Goal: Task Accomplishment & Management: Complete application form

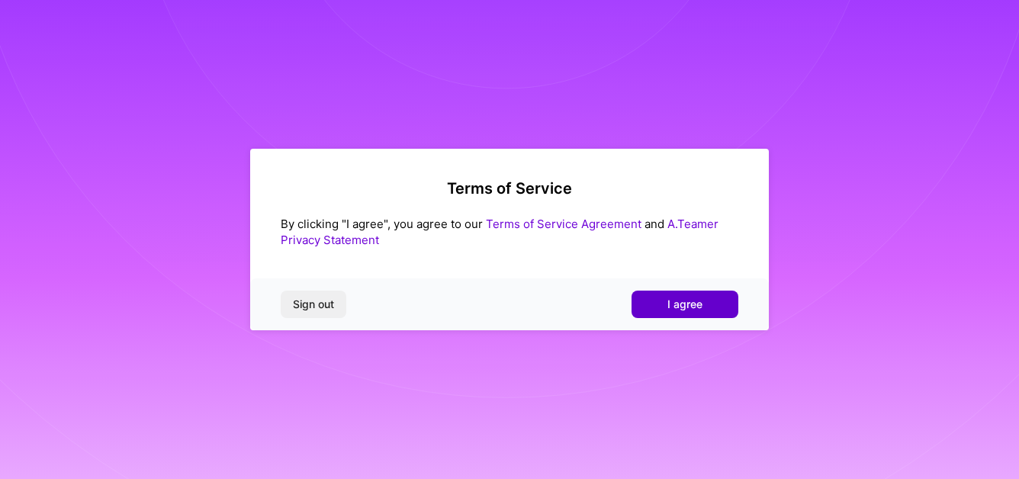
click at [684, 305] on span "I agree" at bounding box center [685, 304] width 35 height 15
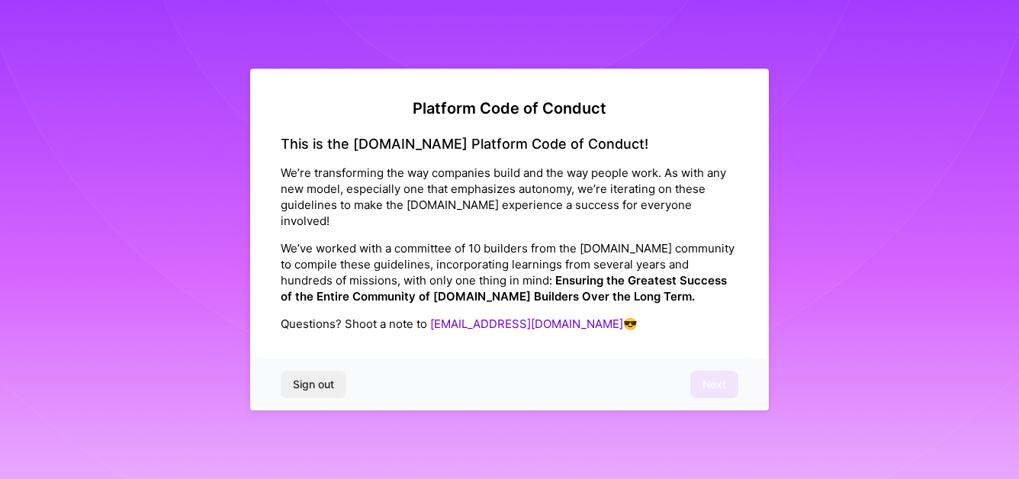
click at [323, 331] on div "This is the A.Team Platform Code of Conduct! We’re transforming the way compani…" at bounding box center [510, 249] width 458 height 227
click at [359, 316] on p "Questions? Shoot a note to help@a.team 😎" at bounding box center [510, 324] width 458 height 16
click at [371, 334] on div "This is the A.Team Platform Code of Conduct! We’re transforming the way compani…" at bounding box center [510, 249] width 458 height 227
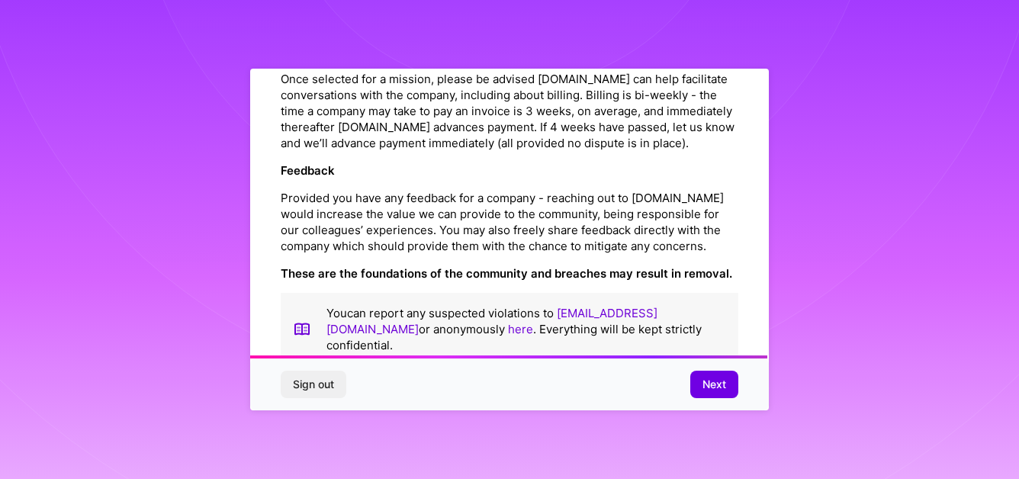
scroll to position [1757, 0]
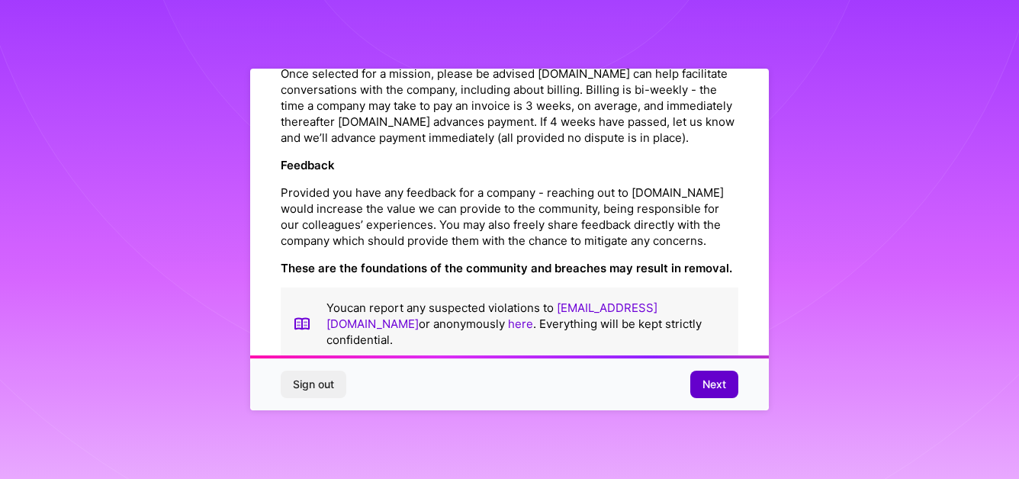
click at [712, 388] on span "Next" at bounding box center [715, 384] width 24 height 15
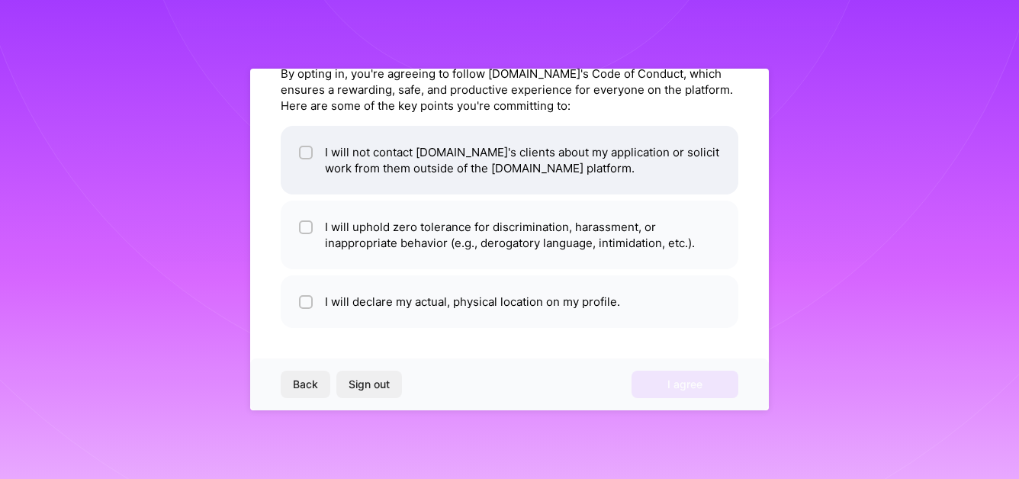
scroll to position [0, 0]
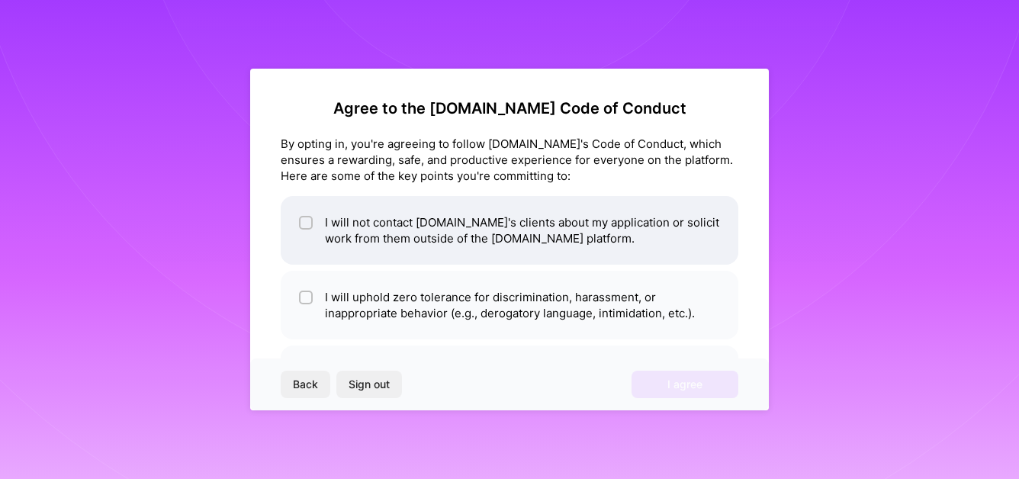
click at [451, 227] on li "I will not contact A.Team's clients about my application or solicit work from t…" at bounding box center [510, 230] width 458 height 69
checkbox input "true"
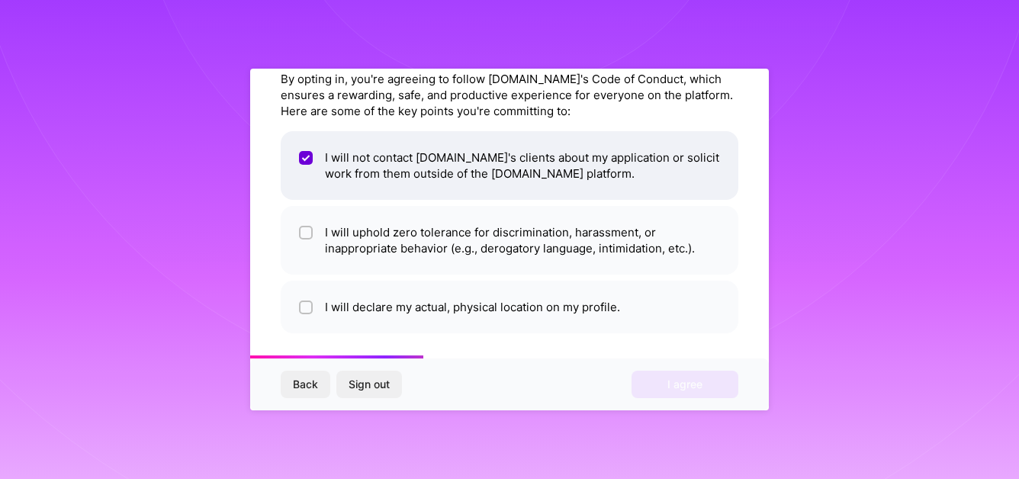
scroll to position [70, 0]
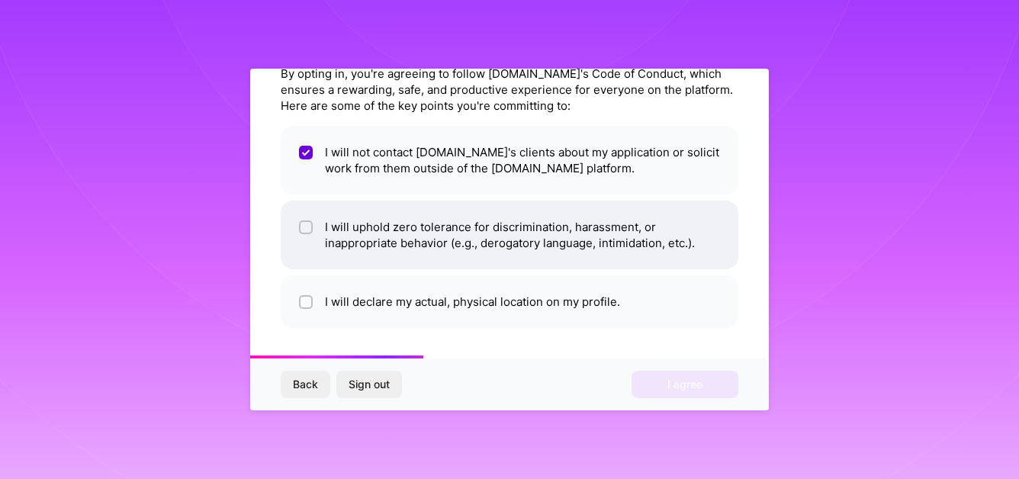
click at [439, 240] on li "I will uphold zero tolerance for discrimination, harassment, or inappropriate b…" at bounding box center [510, 235] width 458 height 69
checkbox input "true"
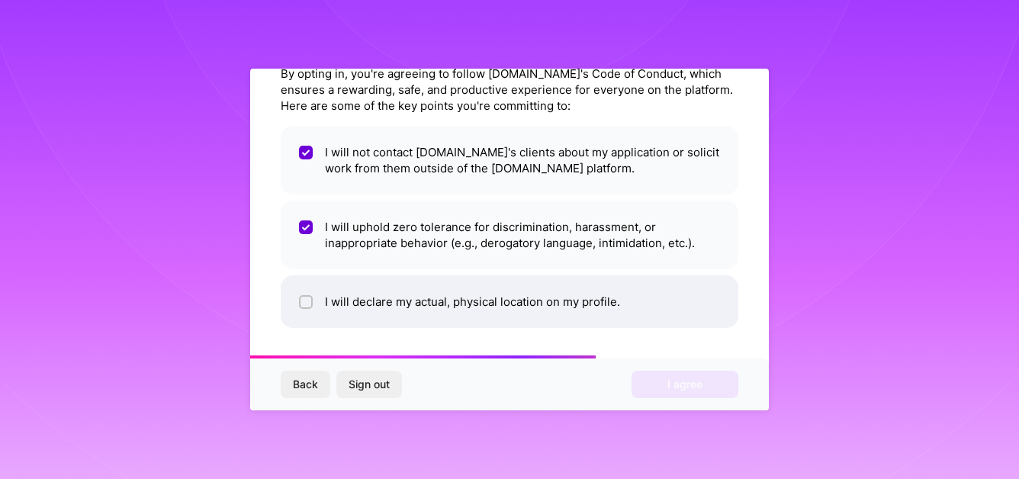
click at [415, 311] on li "I will declare my actual, physical location on my profile." at bounding box center [510, 301] width 458 height 53
checkbox input "true"
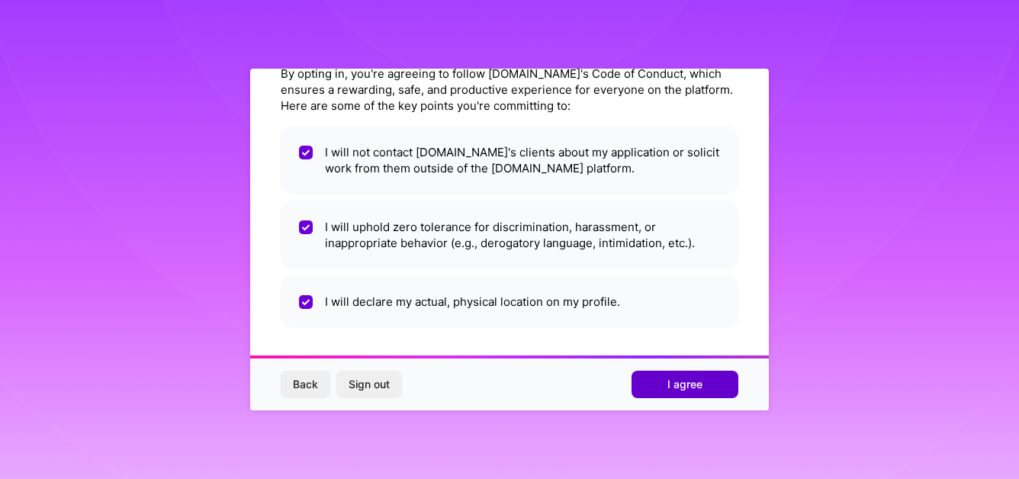
click at [697, 373] on button "I agree" at bounding box center [685, 384] width 107 height 27
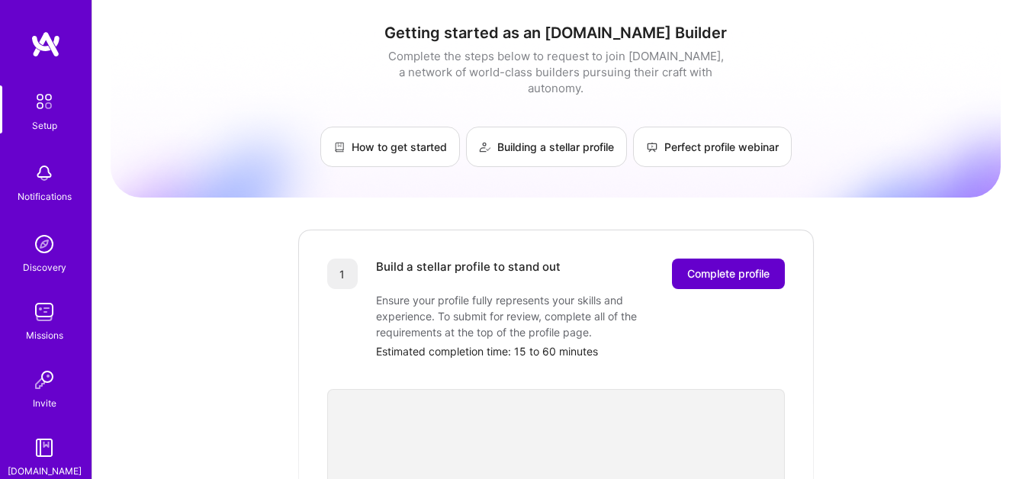
click at [751, 266] on span "Complete profile" at bounding box center [728, 273] width 82 height 15
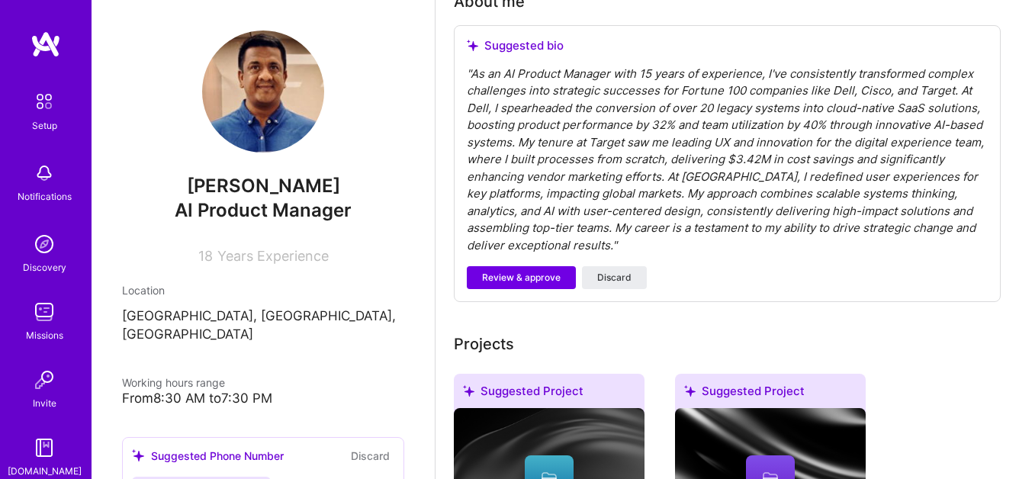
scroll to position [457, 0]
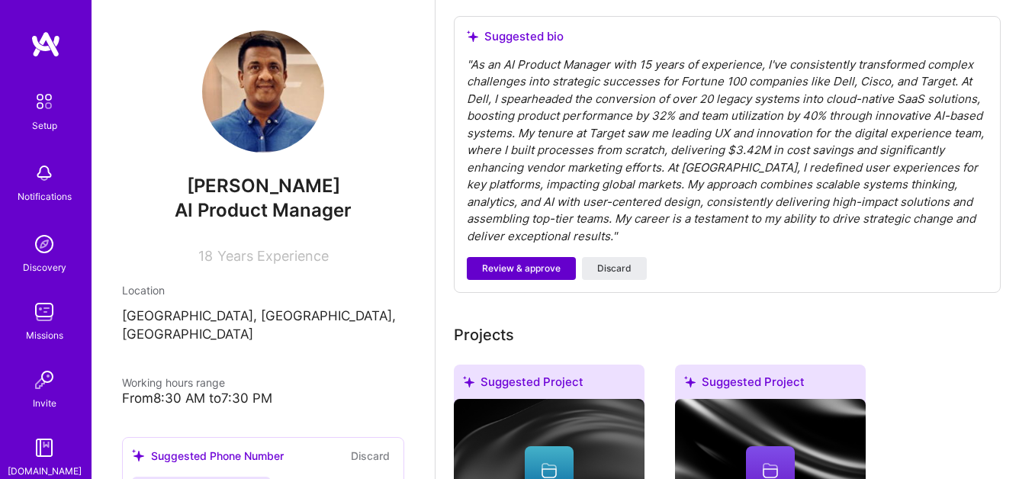
click at [504, 270] on span "Review & approve" at bounding box center [521, 269] width 79 height 14
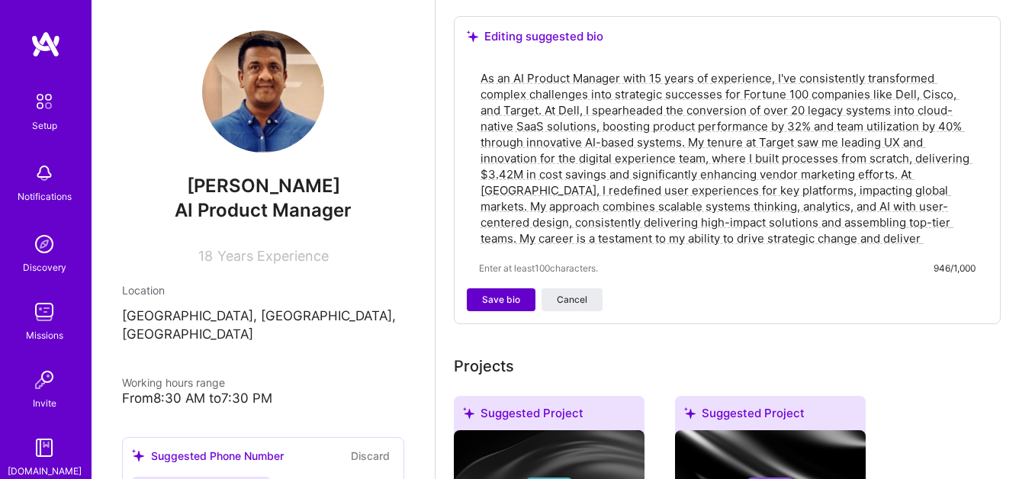
click at [494, 298] on span "Save bio" at bounding box center [501, 300] width 38 height 14
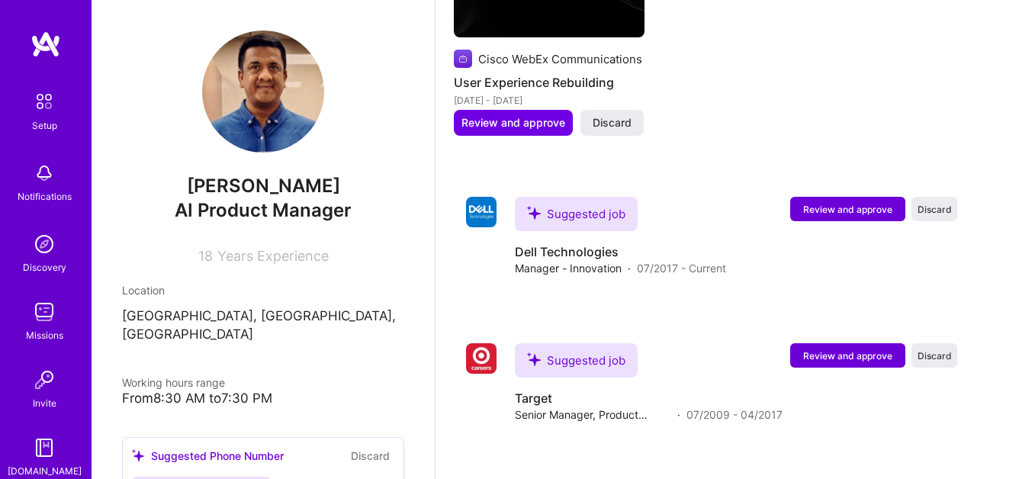
scroll to position [1157, 0]
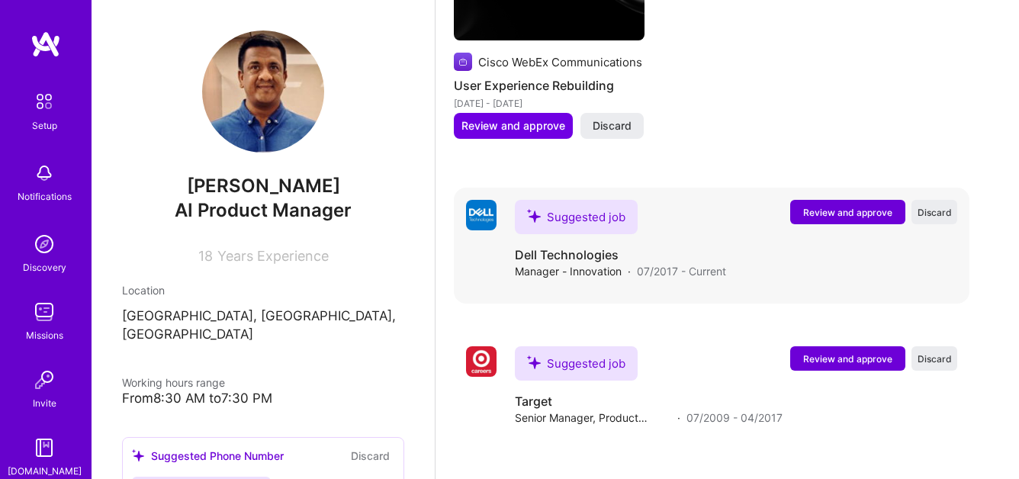
click at [846, 213] on span "Review and approve" at bounding box center [847, 212] width 89 height 13
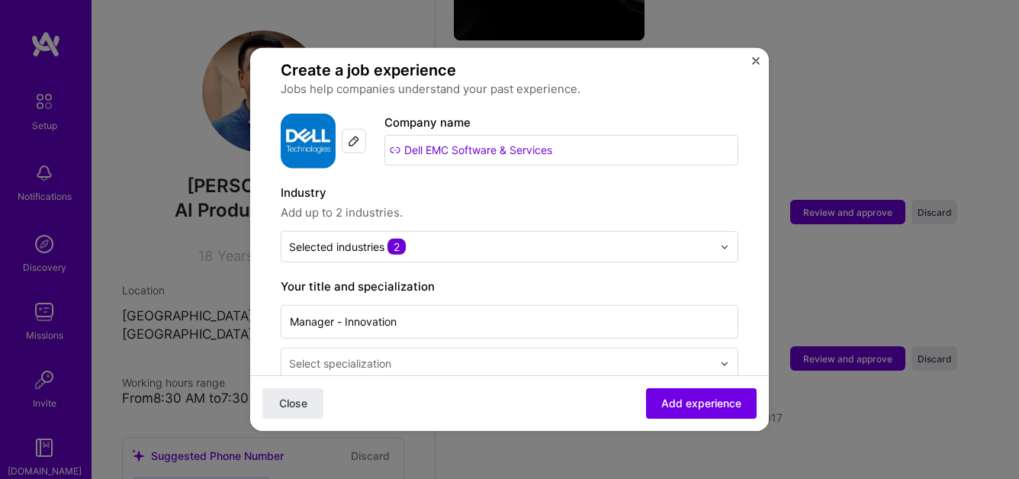
scroll to position [116, 0]
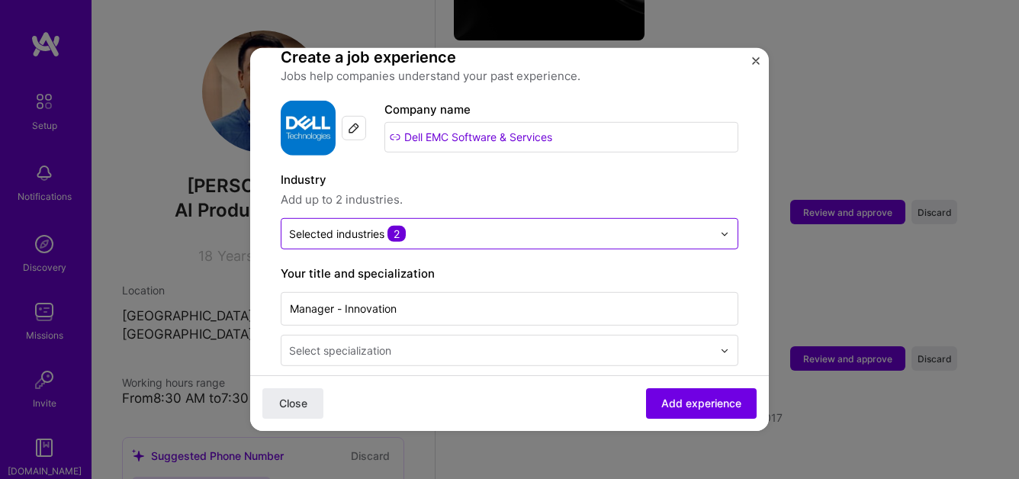
click at [507, 226] on input "text" at bounding box center [500, 234] width 423 height 16
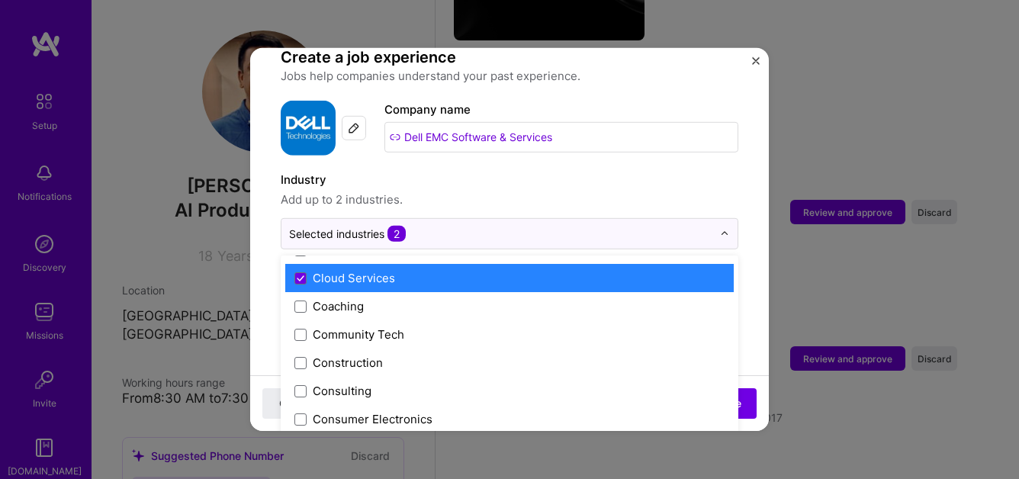
scroll to position [904, 0]
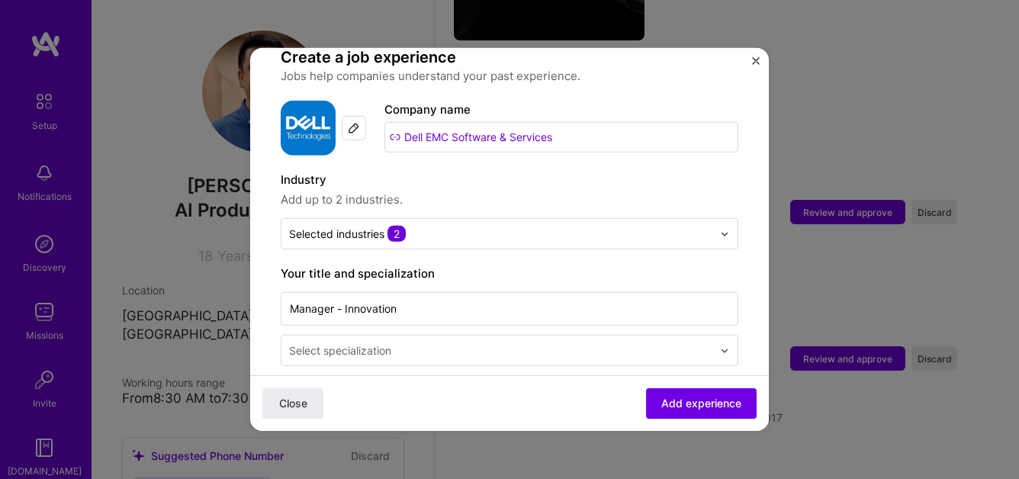
click at [532, 171] on label "Industry" at bounding box center [510, 180] width 458 height 18
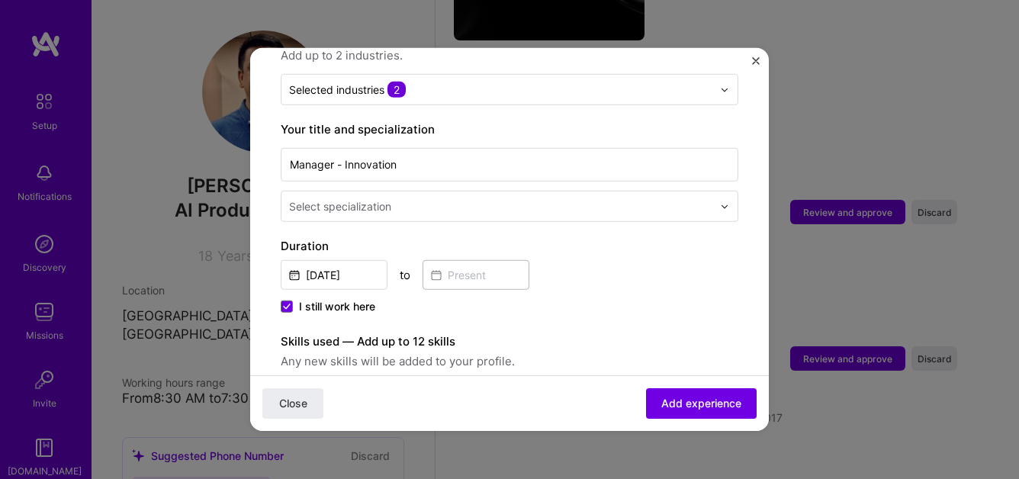
scroll to position [264, 0]
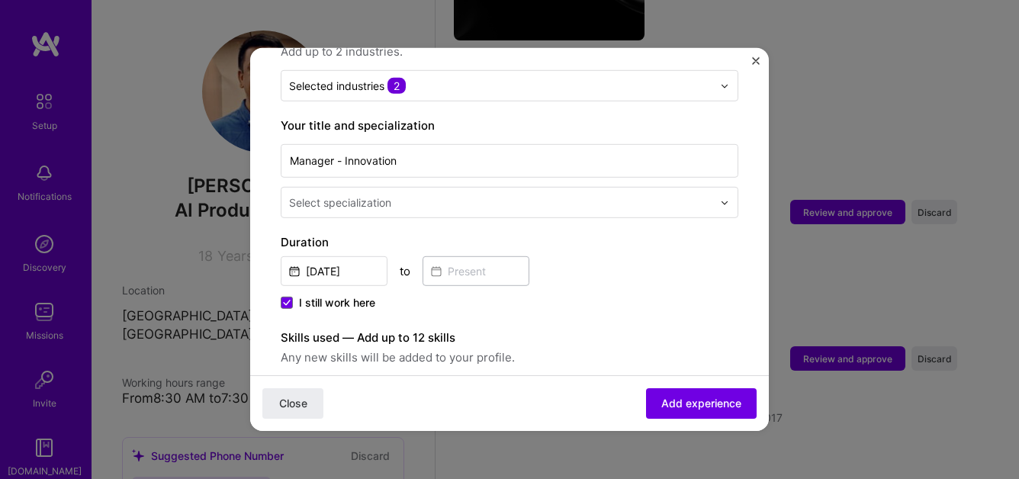
click at [439, 195] on input "text" at bounding box center [502, 203] width 427 height 16
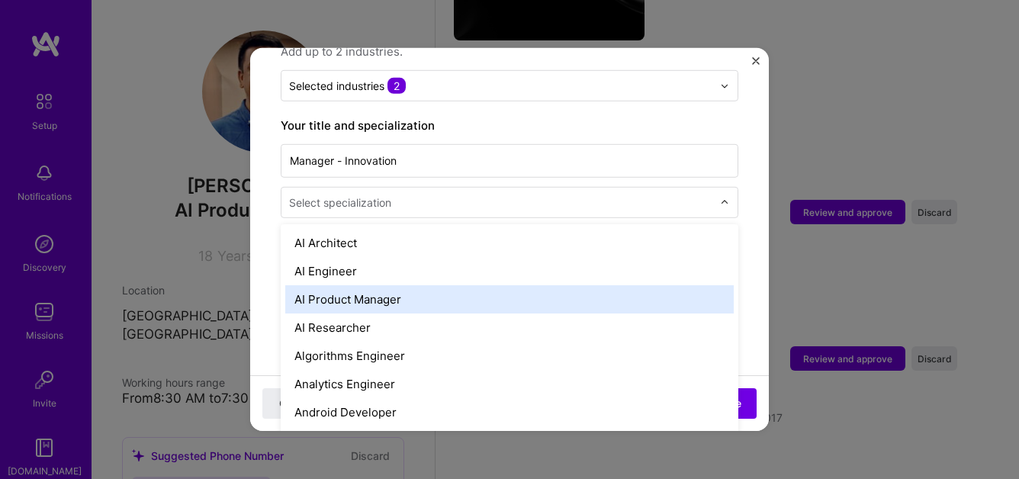
click at [460, 288] on div "AI Product Manager" at bounding box center [509, 299] width 449 height 28
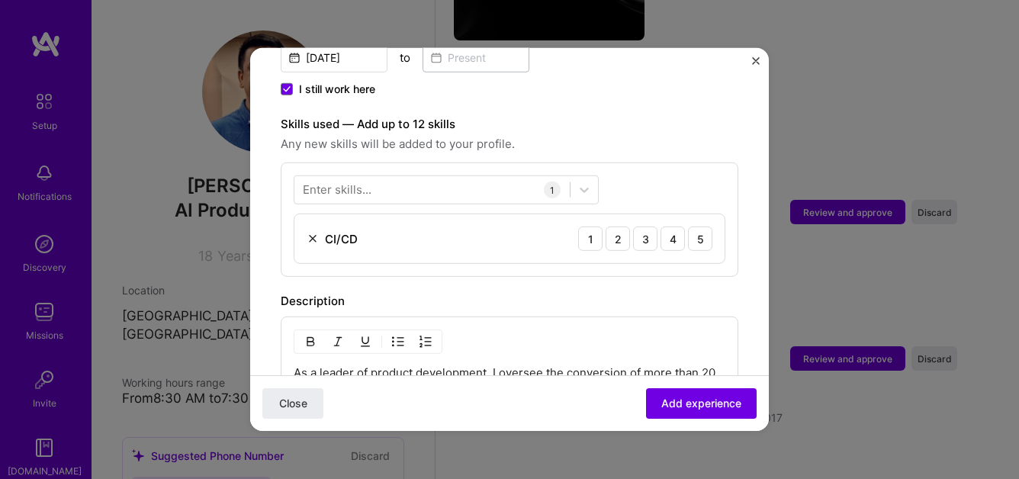
scroll to position [476, 0]
click at [620, 228] on div "2" at bounding box center [618, 240] width 24 height 24
click at [591, 228] on div "1" at bounding box center [590, 240] width 24 height 24
click at [675, 230] on div "4" at bounding box center [673, 240] width 24 height 24
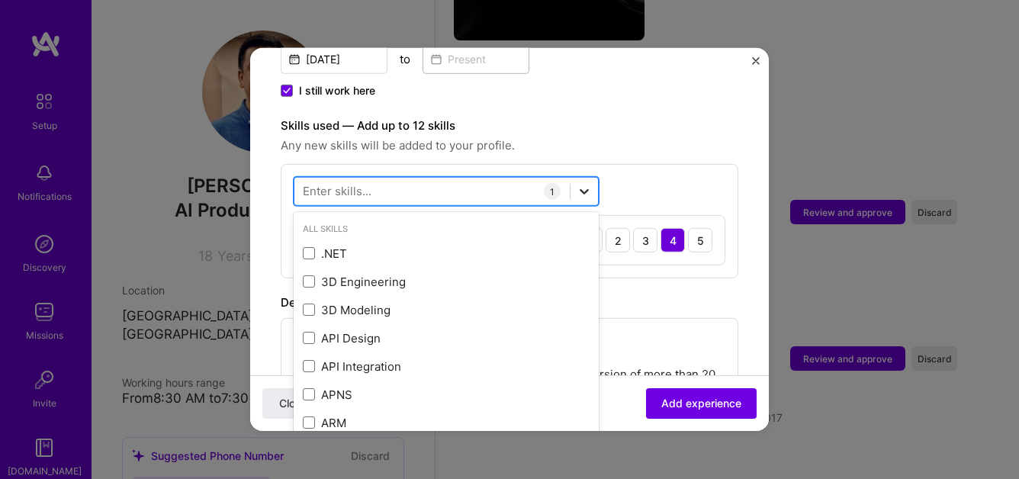
click at [582, 184] on icon at bounding box center [584, 191] width 15 height 15
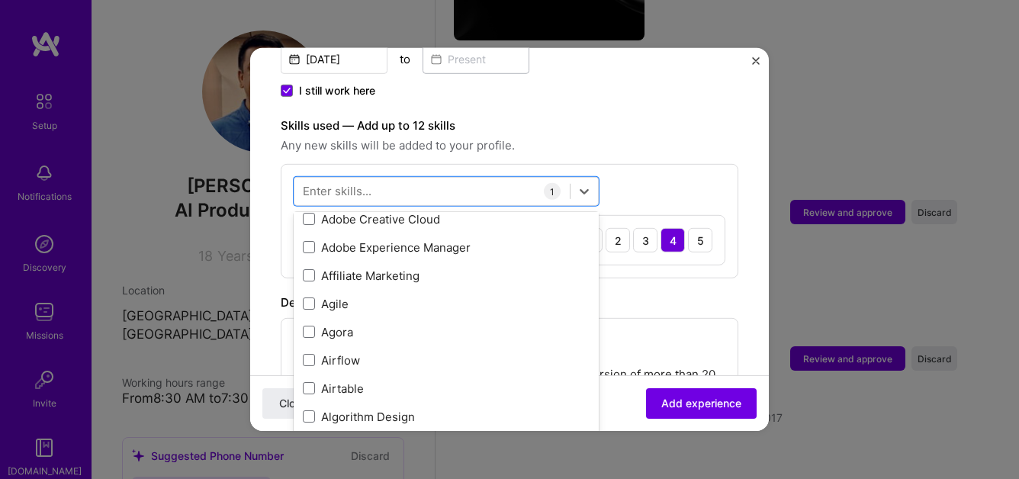
scroll to position [520, 0]
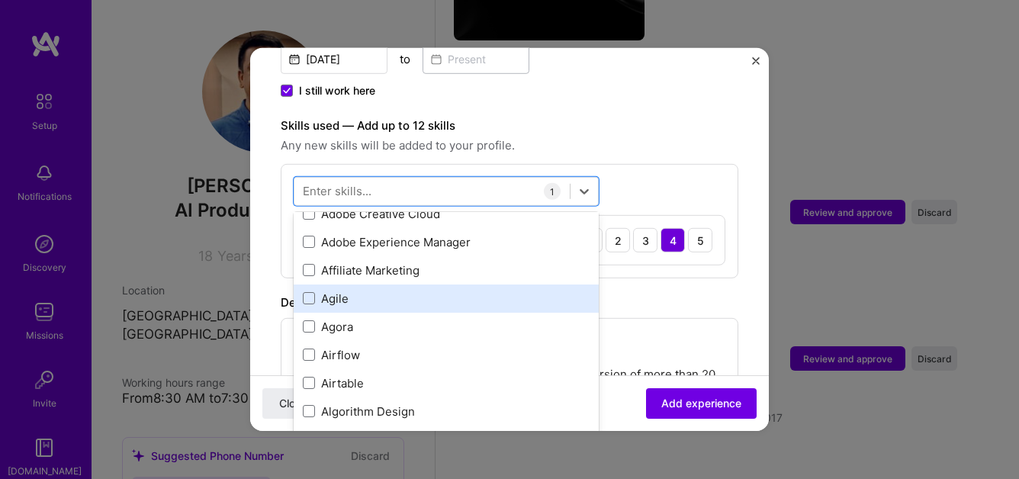
click at [371, 291] on div "Agile" at bounding box center [446, 299] width 287 height 16
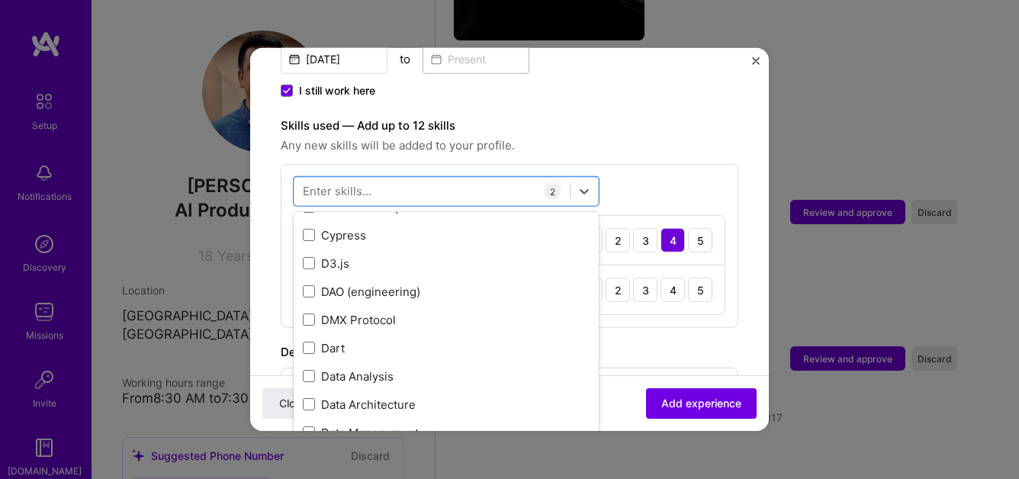
scroll to position [2280, 0]
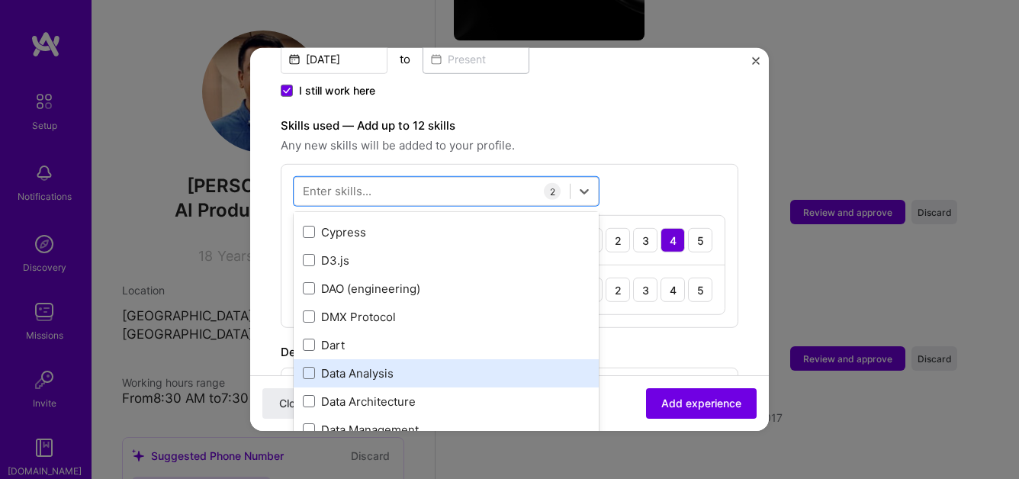
click at [403, 365] on div "Data Analysis" at bounding box center [446, 373] width 287 height 16
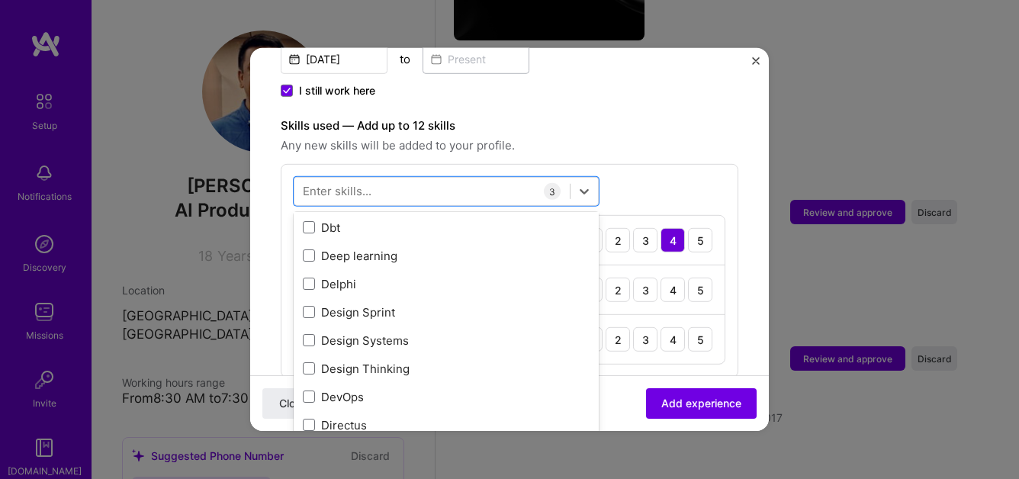
scroll to position [2744, 0]
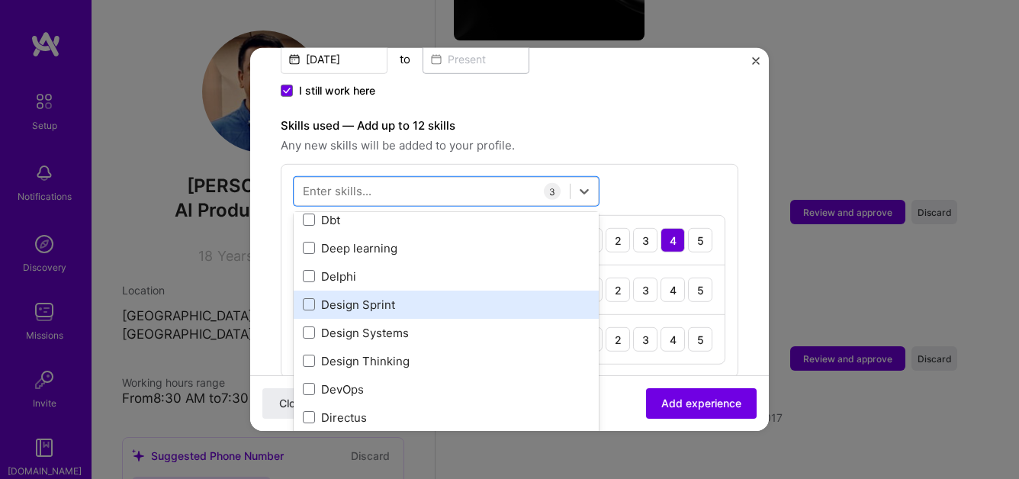
click at [398, 297] on div "Design Sprint" at bounding box center [446, 305] width 287 height 16
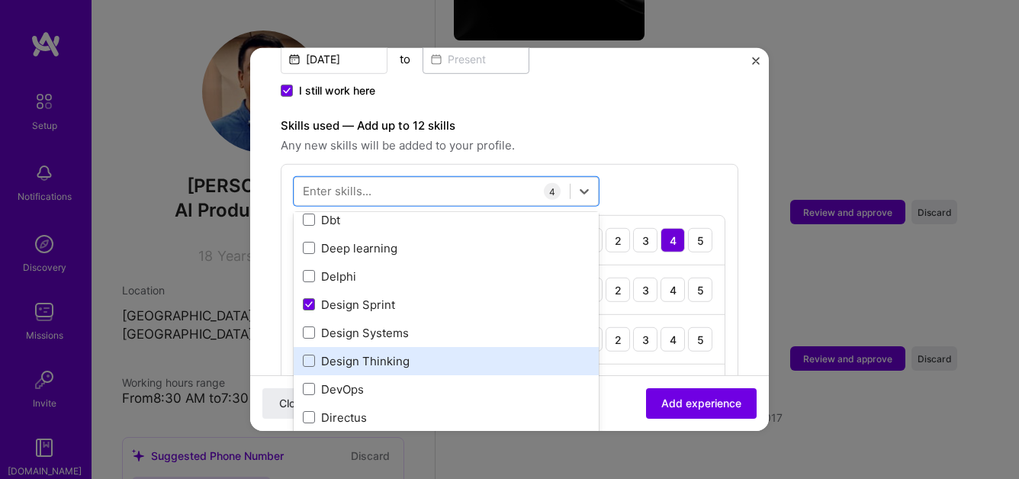
click at [399, 353] on div "Design Thinking" at bounding box center [446, 361] width 287 height 16
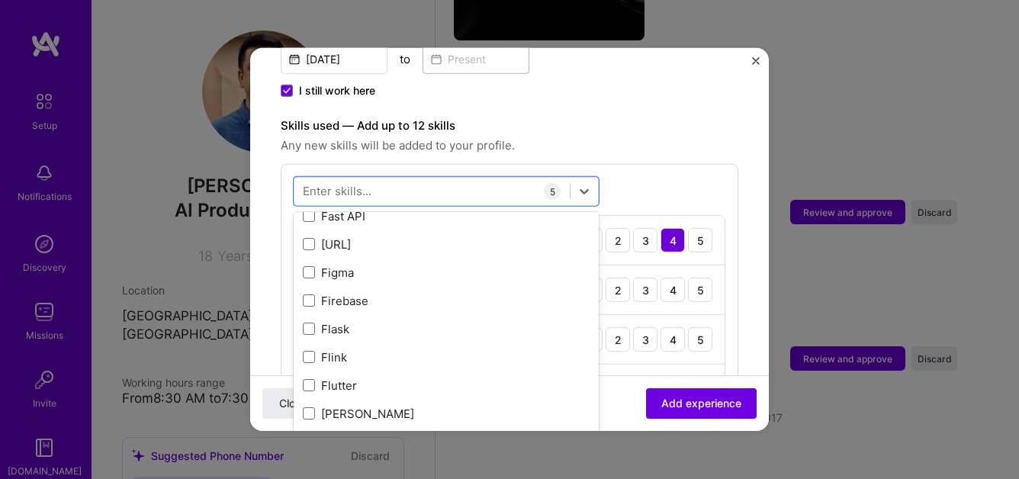
scroll to position [3688, 0]
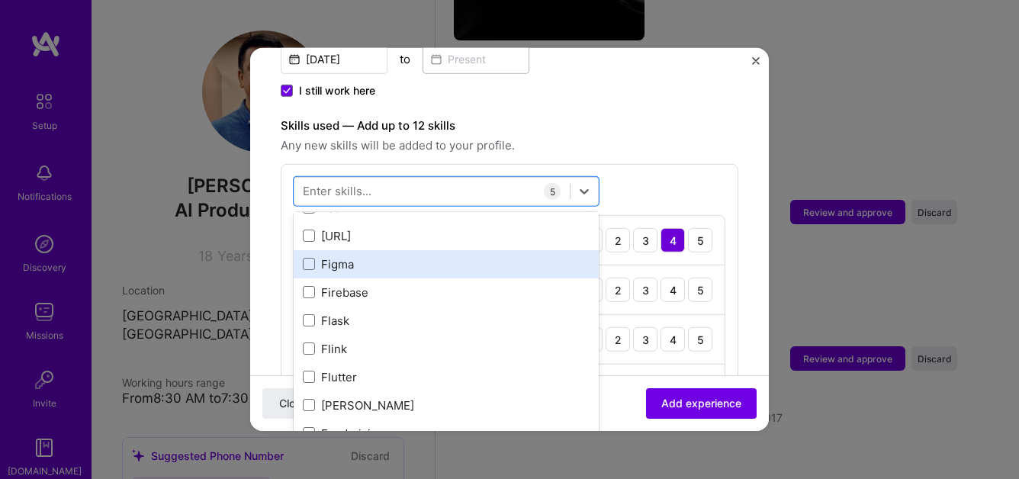
click at [388, 256] on div "Figma" at bounding box center [446, 264] width 287 height 16
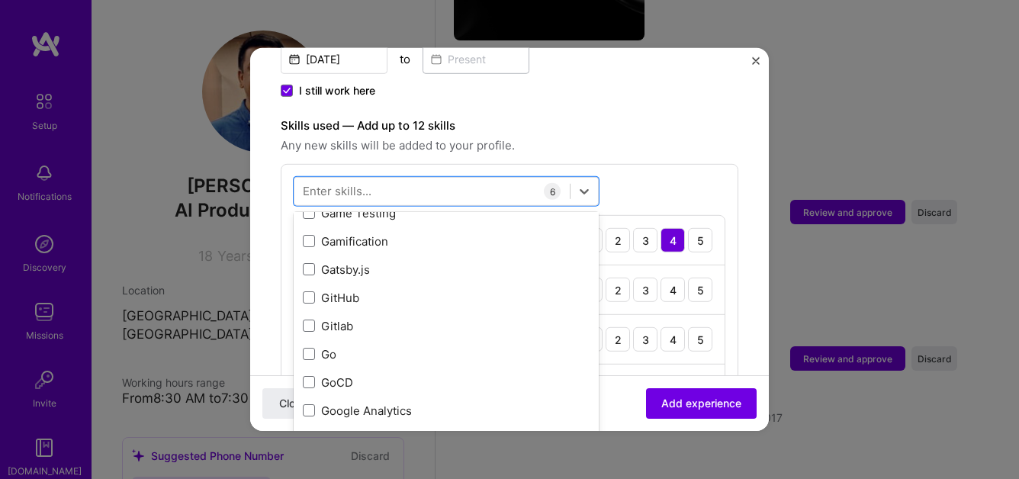
scroll to position [4052, 0]
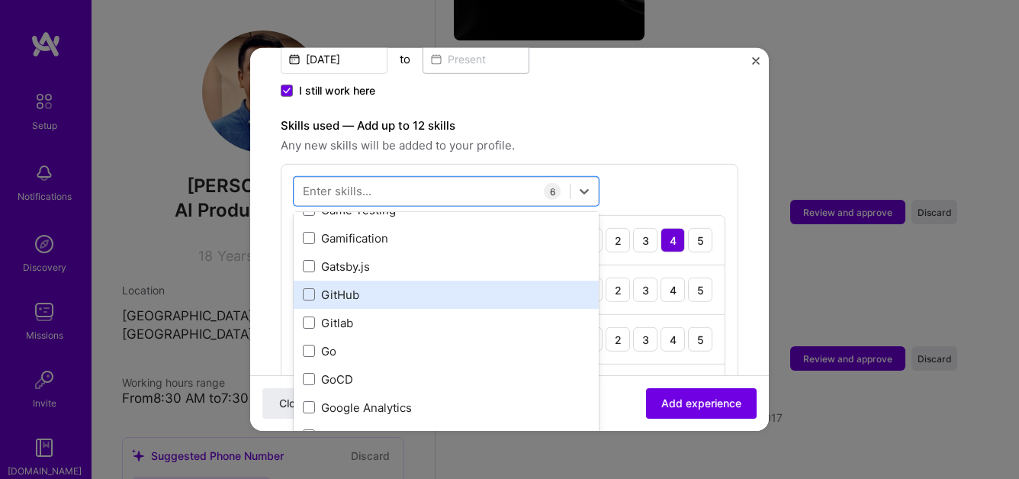
click at [387, 287] on div "GitHub" at bounding box center [446, 295] width 287 height 16
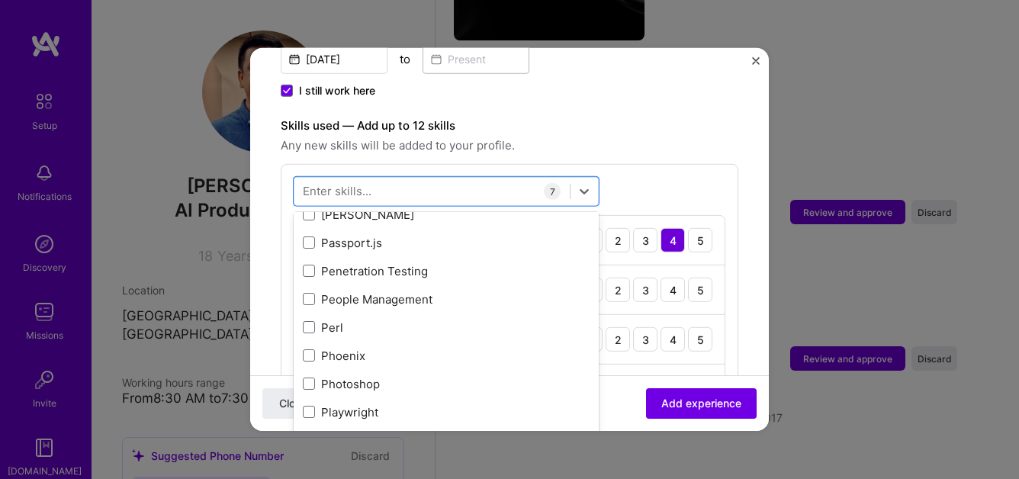
scroll to position [6620, 0]
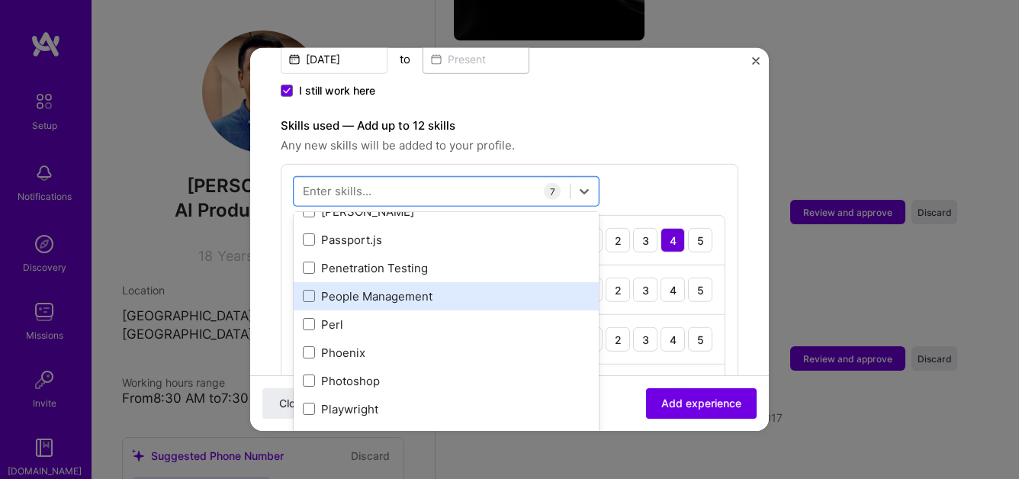
click at [419, 288] on div "People Management" at bounding box center [446, 296] width 287 height 16
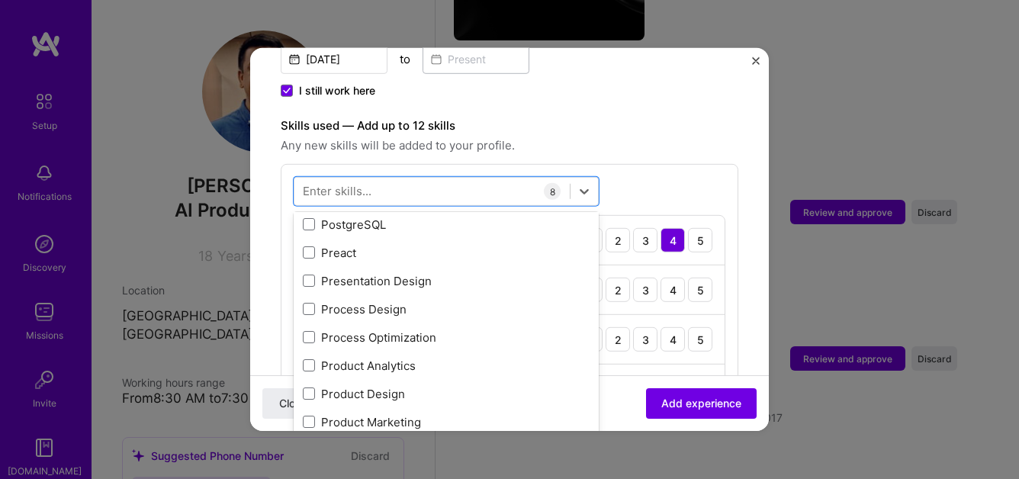
scroll to position [6890, 0]
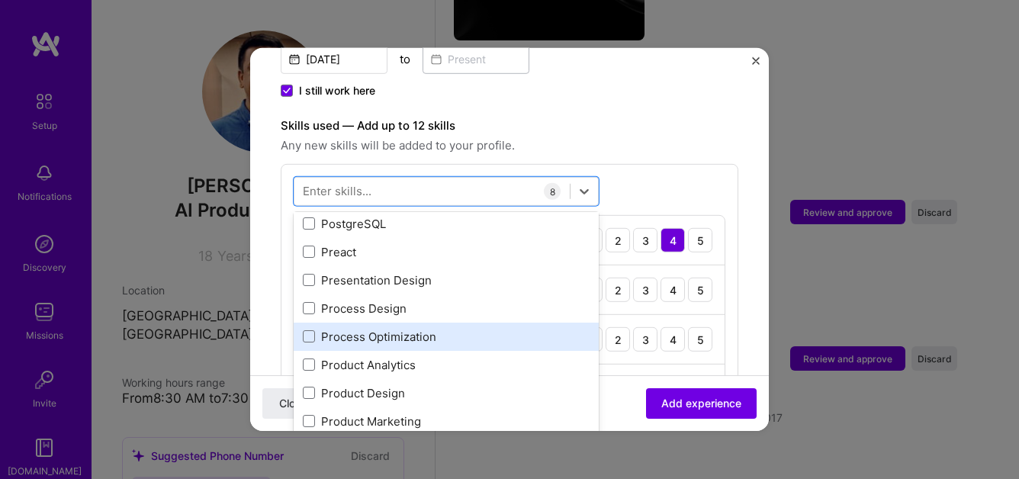
click at [446, 329] on div "Process Optimization" at bounding box center [446, 337] width 287 height 16
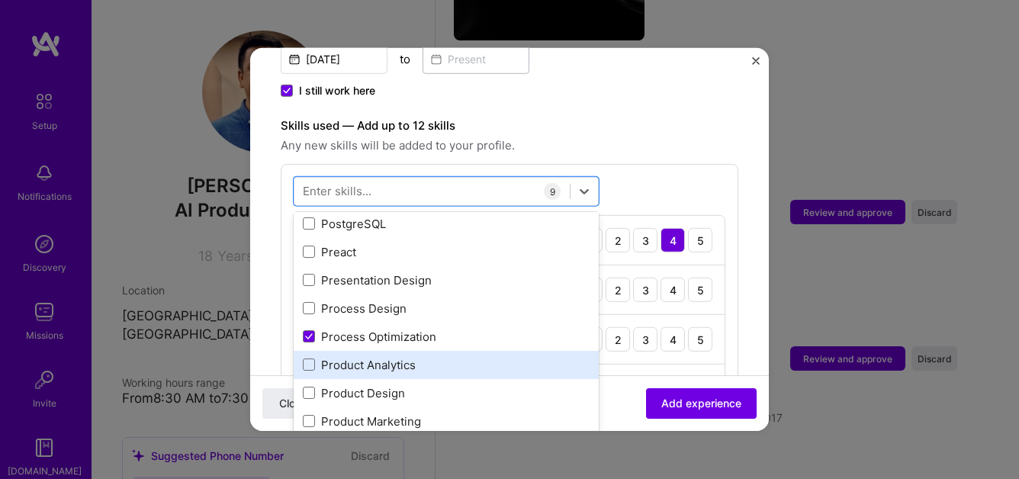
click at [446, 357] on div "Product Analytics" at bounding box center [446, 365] width 287 height 16
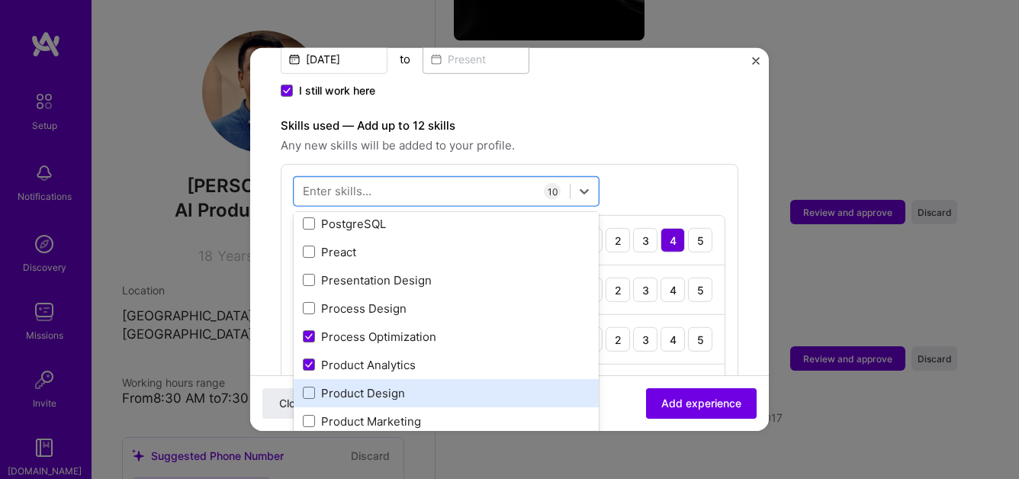
click at [449, 385] on div "Product Design" at bounding box center [446, 393] width 287 height 16
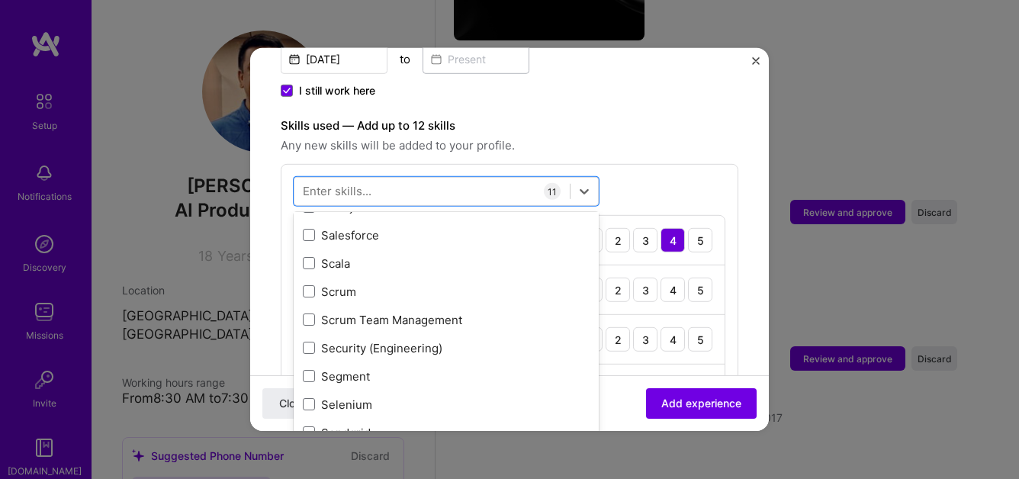
scroll to position [8235, 0]
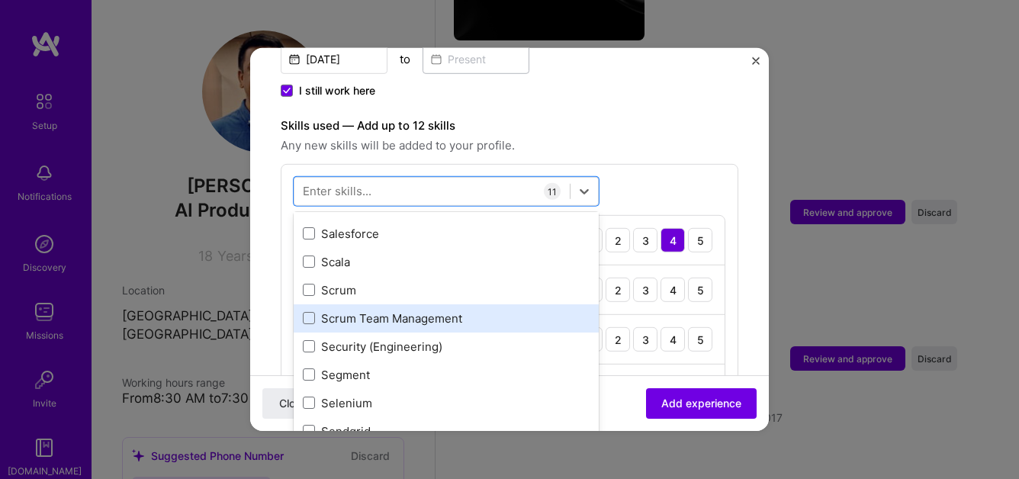
click at [442, 311] on div "Scrum Team Management" at bounding box center [446, 319] width 287 height 16
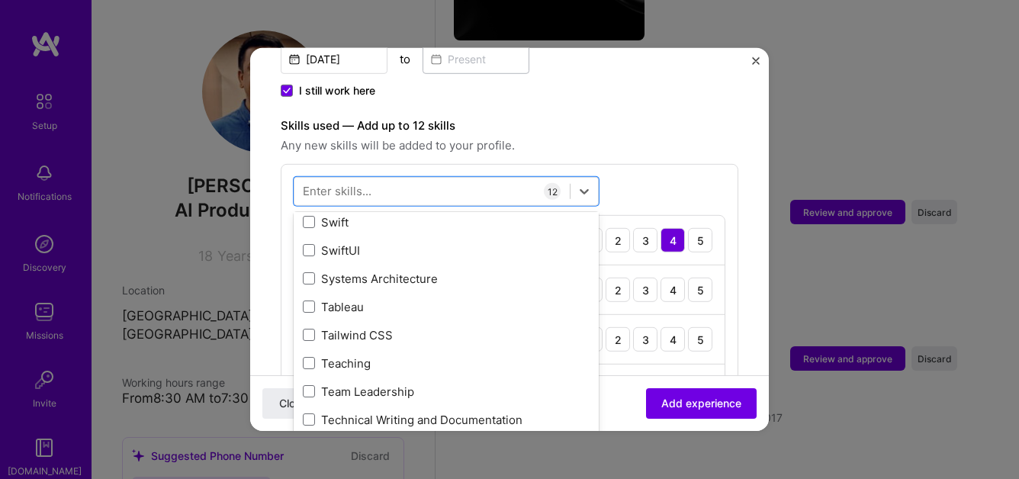
scroll to position [9164, 0]
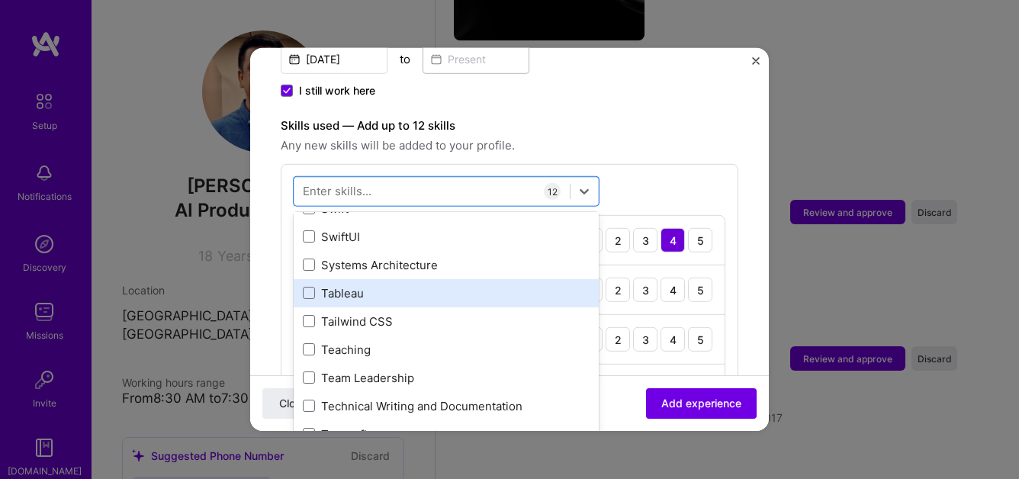
click at [436, 285] on div "Tableau" at bounding box center [446, 293] width 287 height 16
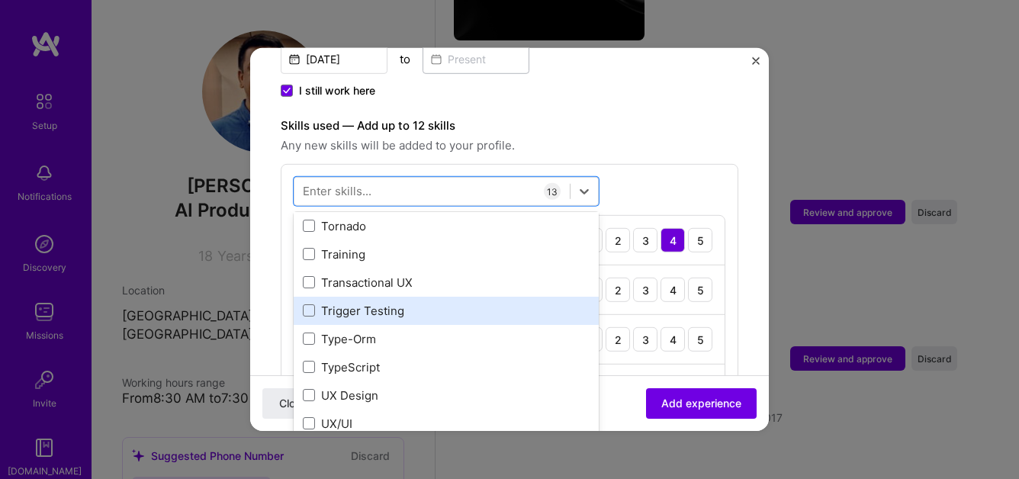
scroll to position [9519, 0]
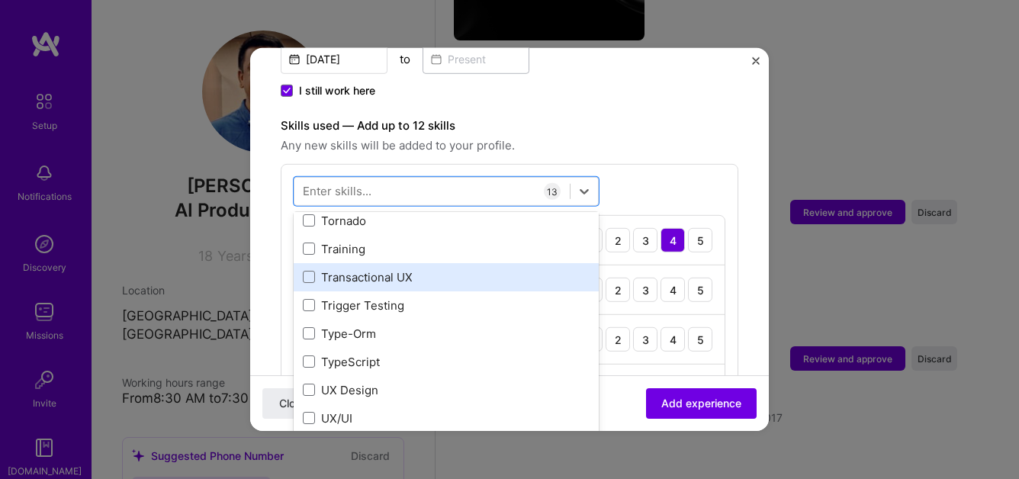
click at [463, 269] on div "Transactional UX" at bounding box center [446, 277] width 287 height 16
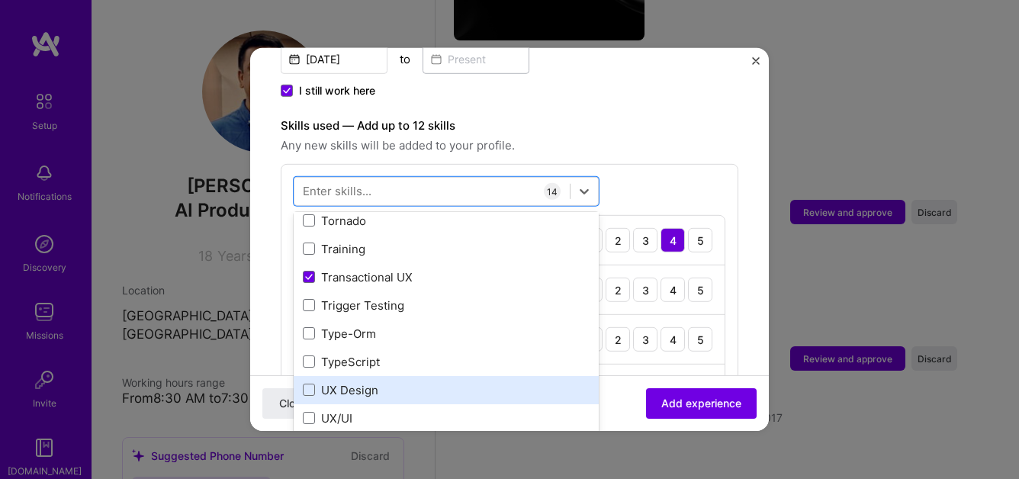
click at [433, 382] on div "UX Design" at bounding box center [446, 390] width 287 height 16
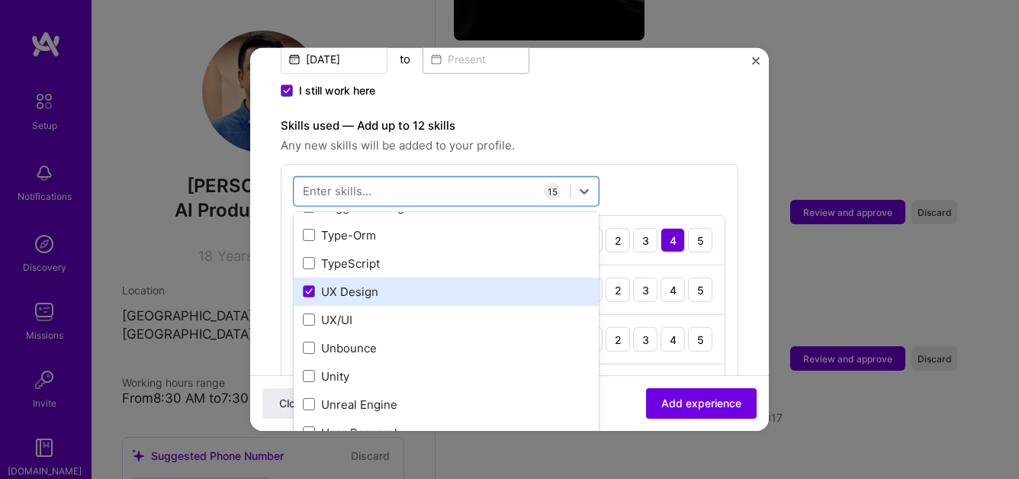
scroll to position [9619, 0]
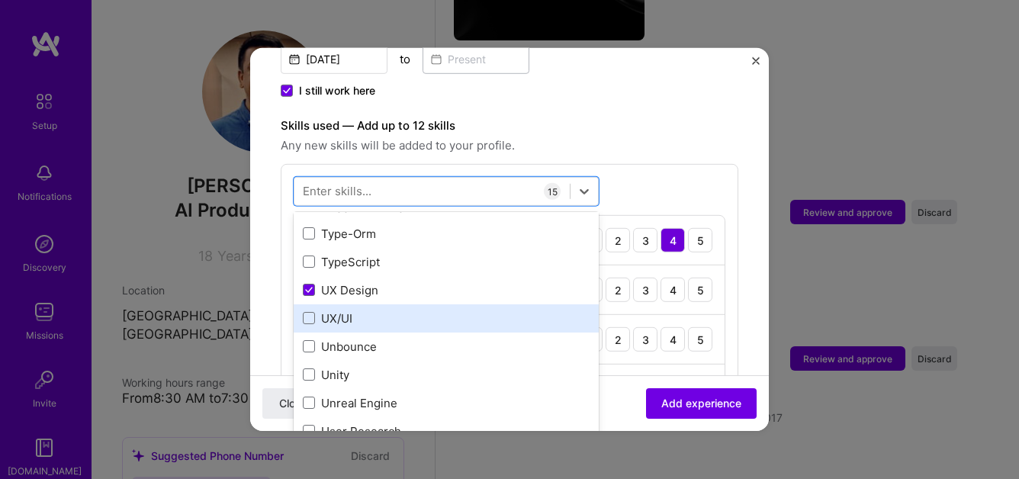
click at [411, 311] on div "UX/UI" at bounding box center [446, 319] width 287 height 16
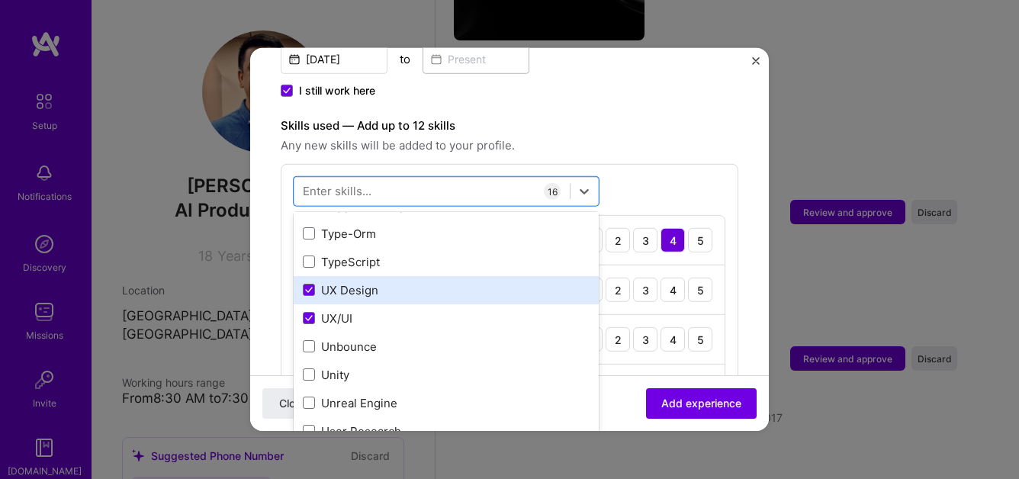
click at [411, 282] on div "UX Design" at bounding box center [446, 290] width 287 height 16
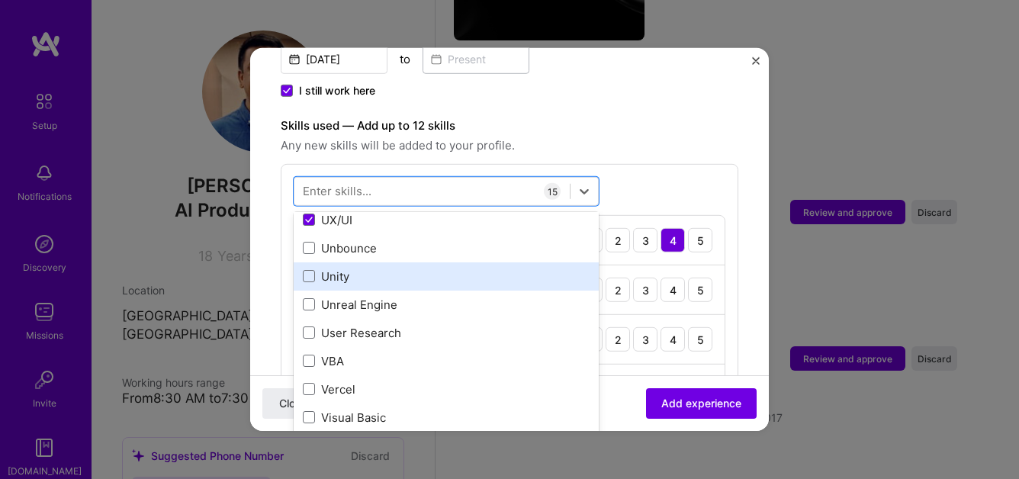
scroll to position [9728, 0]
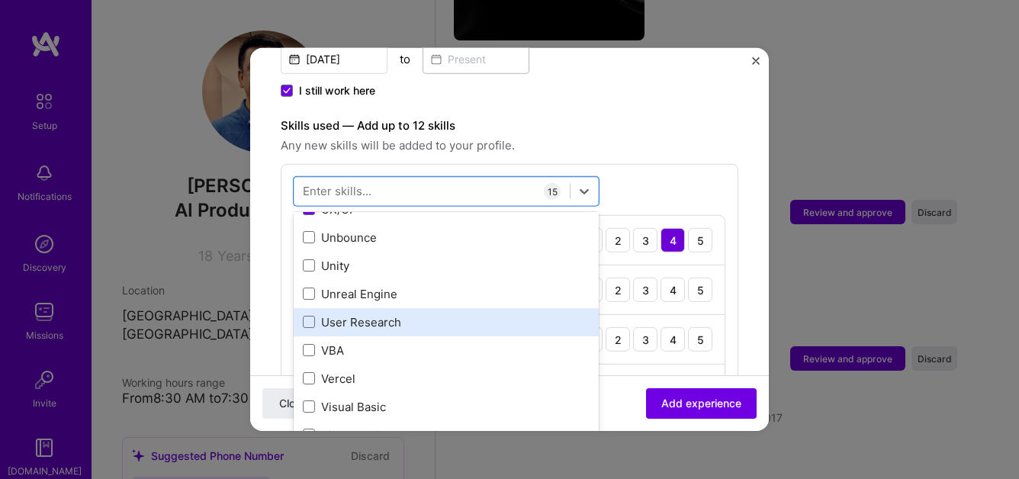
click at [423, 314] on div "User Research" at bounding box center [446, 322] width 287 height 16
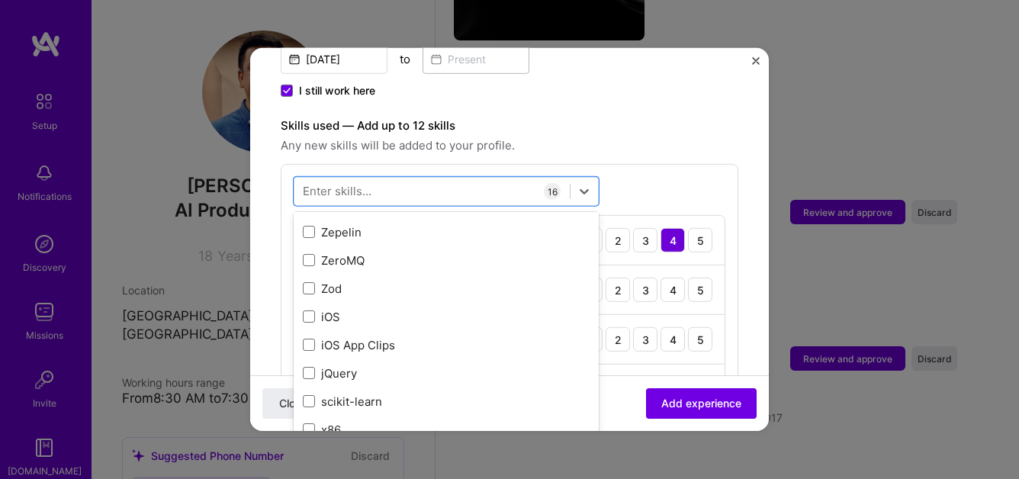
scroll to position [10479, 0]
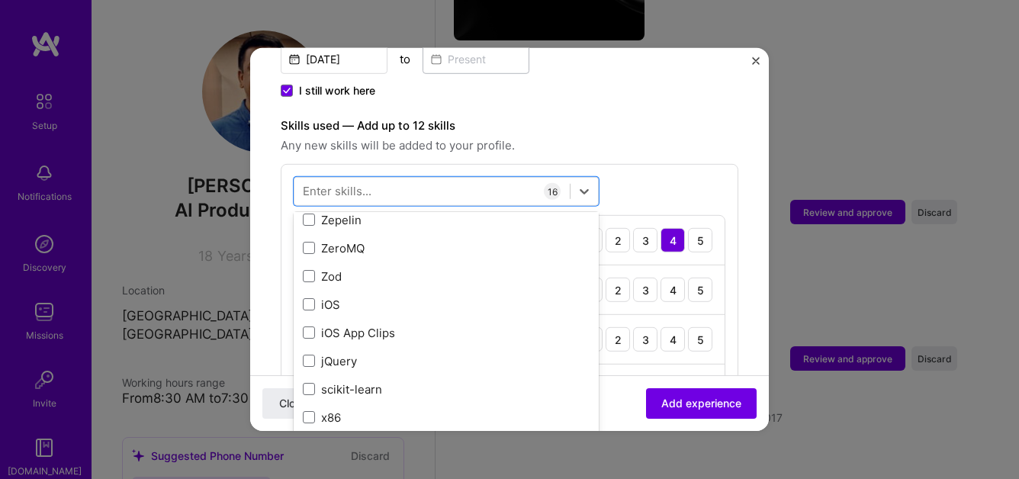
click at [610, 118] on label "Skills used — Add up to 12 skills" at bounding box center [510, 126] width 458 height 18
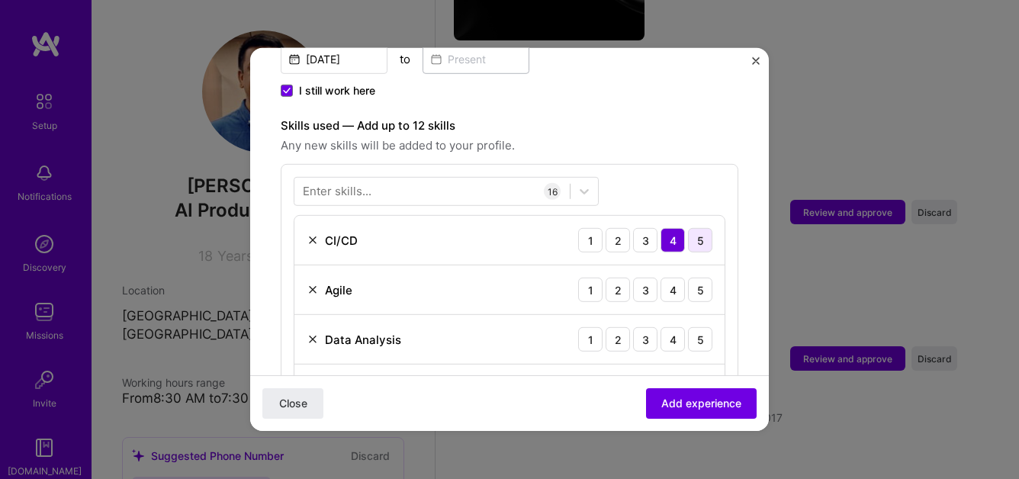
click at [697, 228] on div "5" at bounding box center [700, 240] width 24 height 24
click at [698, 278] on div "5" at bounding box center [700, 290] width 24 height 24
click at [625, 327] on div "2" at bounding box center [618, 339] width 24 height 24
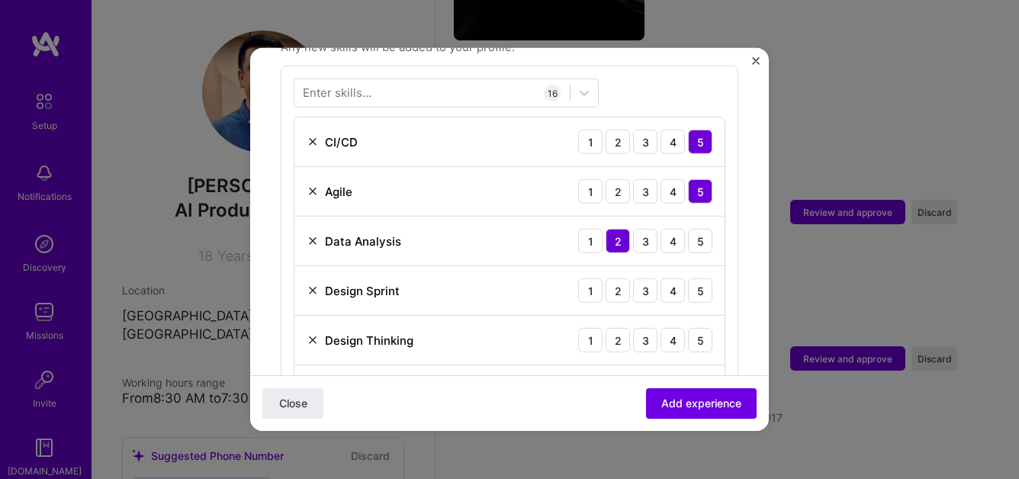
scroll to position [585, 0]
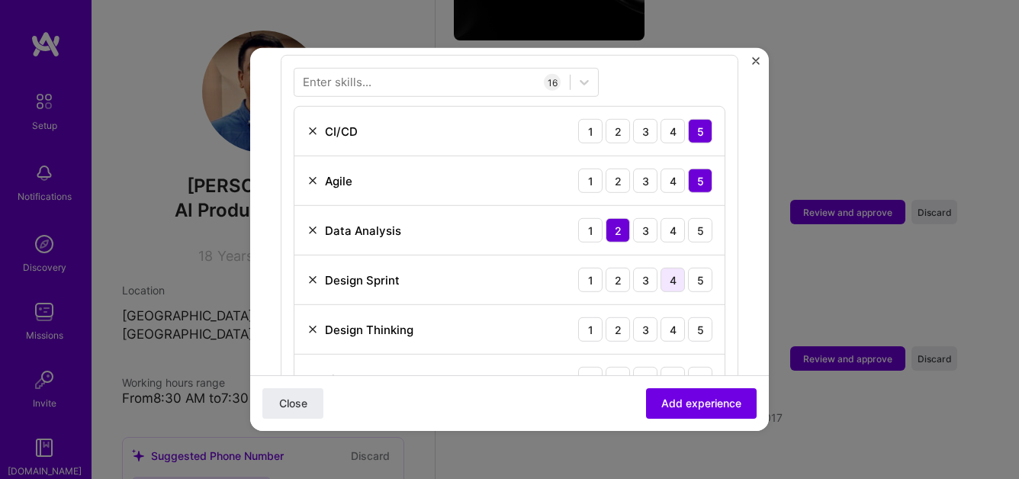
click at [679, 268] on div "4" at bounding box center [673, 280] width 24 height 24
click at [674, 317] on div "4" at bounding box center [673, 329] width 24 height 24
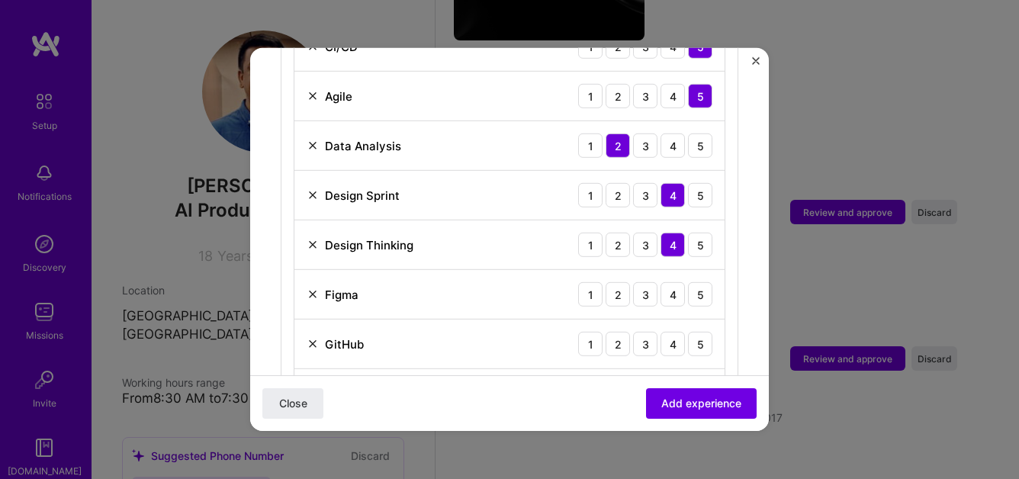
scroll to position [679, 0]
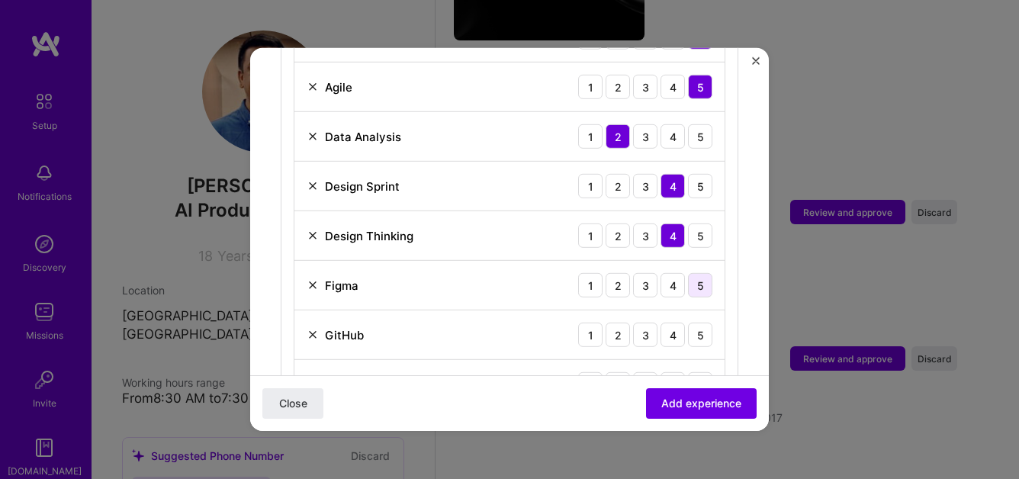
click at [698, 273] on div "5" at bounding box center [700, 285] width 24 height 24
click at [649, 273] on div "3" at bounding box center [645, 285] width 24 height 24
click at [675, 323] on div "4" at bounding box center [673, 335] width 24 height 24
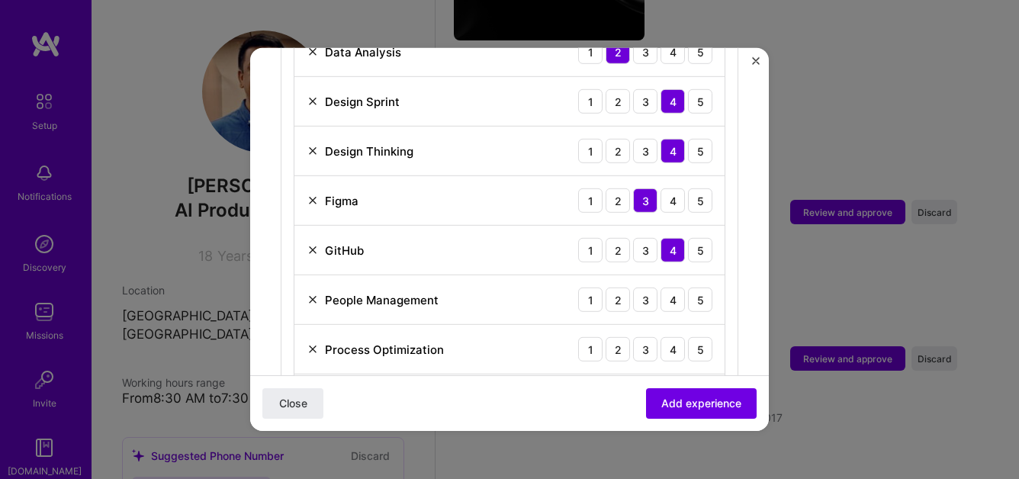
scroll to position [777, 0]
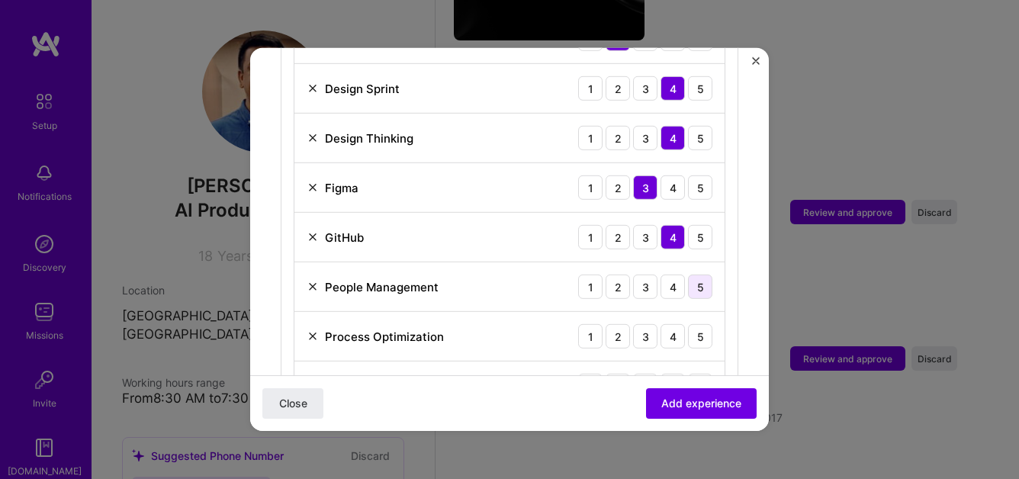
click at [702, 275] on div "5" at bounding box center [700, 287] width 24 height 24
click at [696, 324] on div "5" at bounding box center [700, 336] width 24 height 24
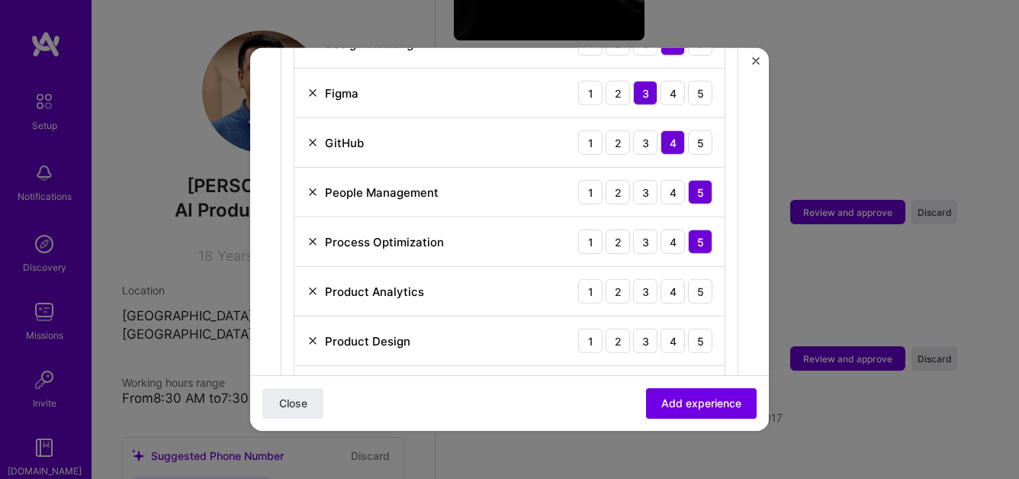
scroll to position [874, 0]
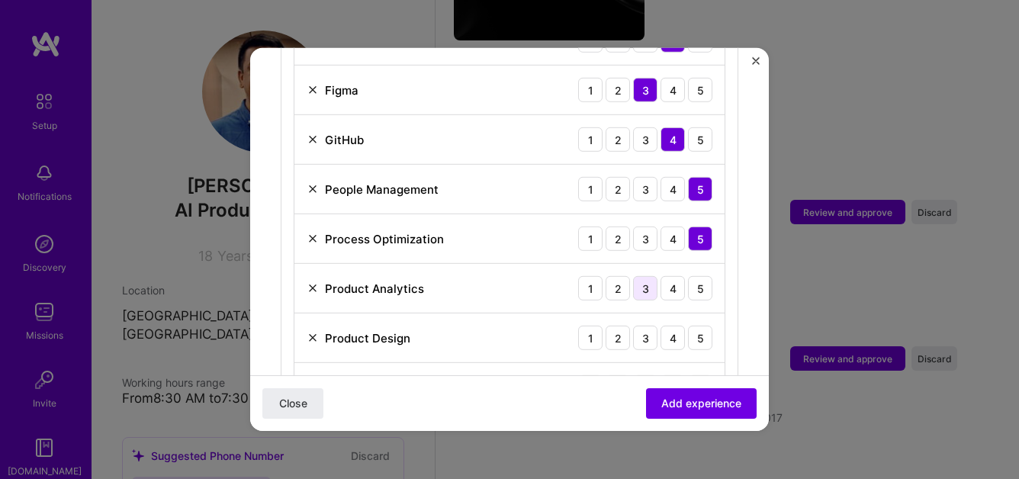
click at [649, 276] on div "3" at bounding box center [645, 288] width 24 height 24
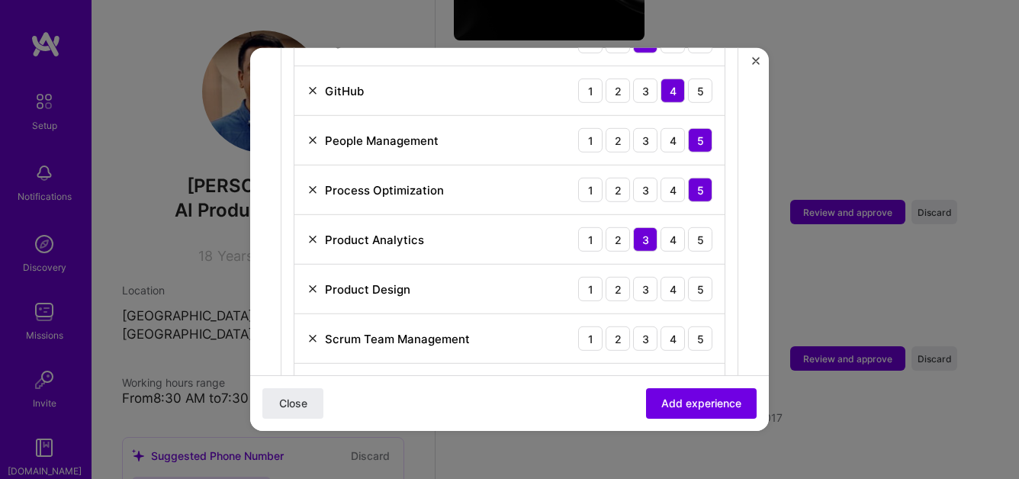
scroll to position [951, 0]
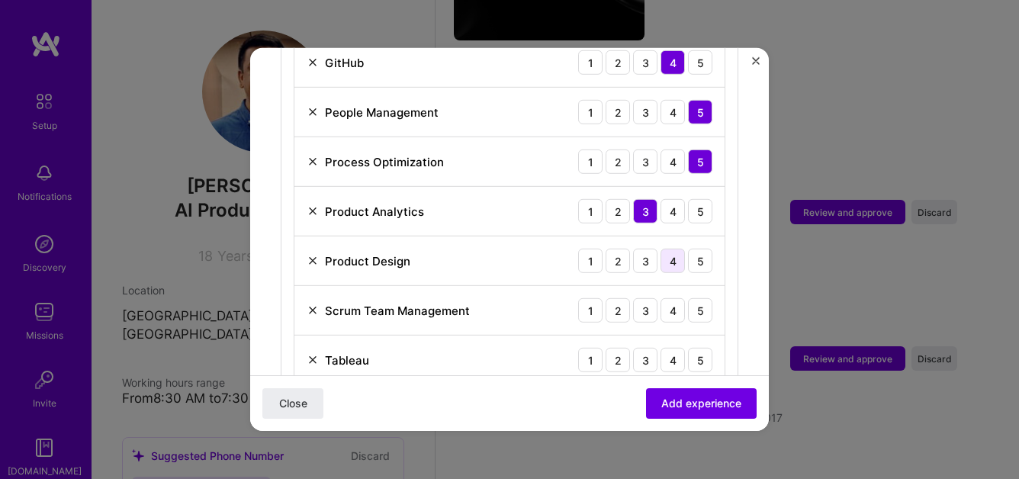
click at [678, 249] on div "4" at bounding box center [673, 261] width 24 height 24
click at [697, 300] on div "5" at bounding box center [700, 310] width 24 height 24
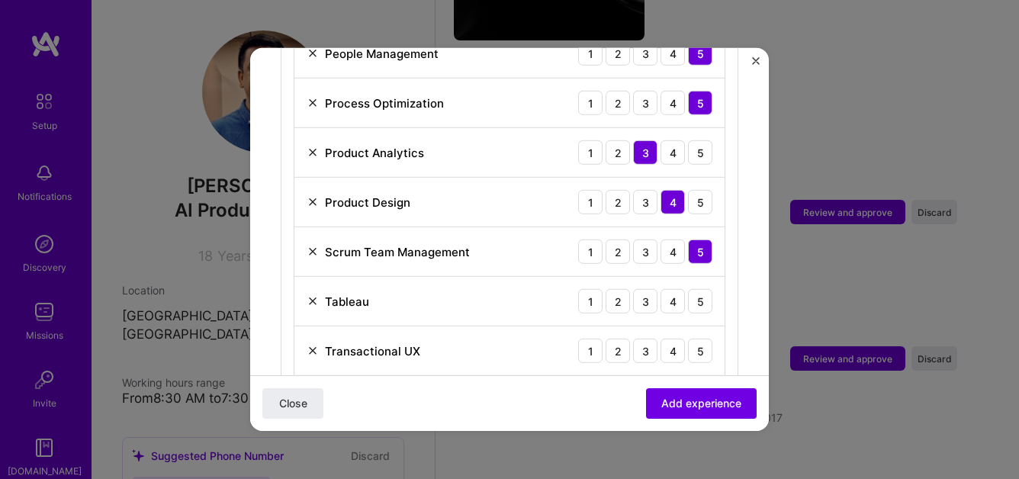
scroll to position [1042, 0]
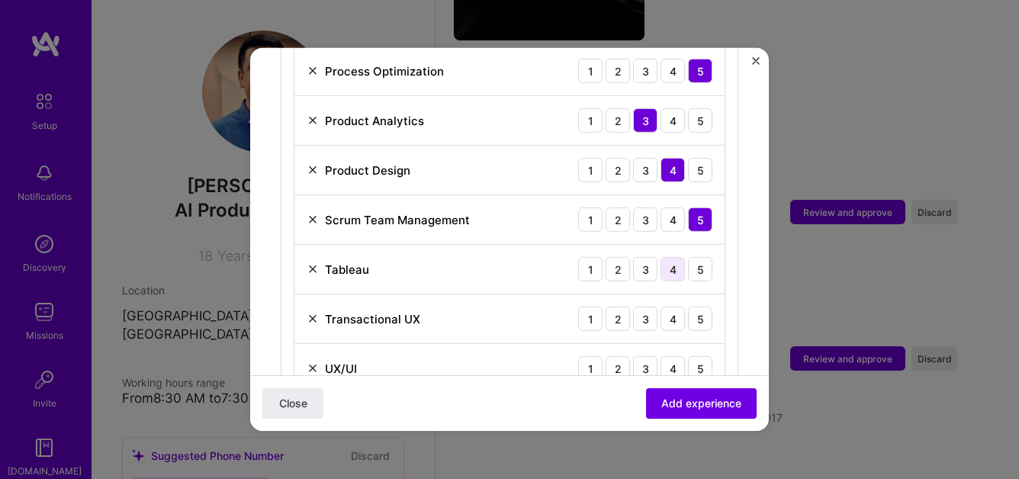
click at [672, 261] on div "4" at bounding box center [673, 269] width 24 height 24
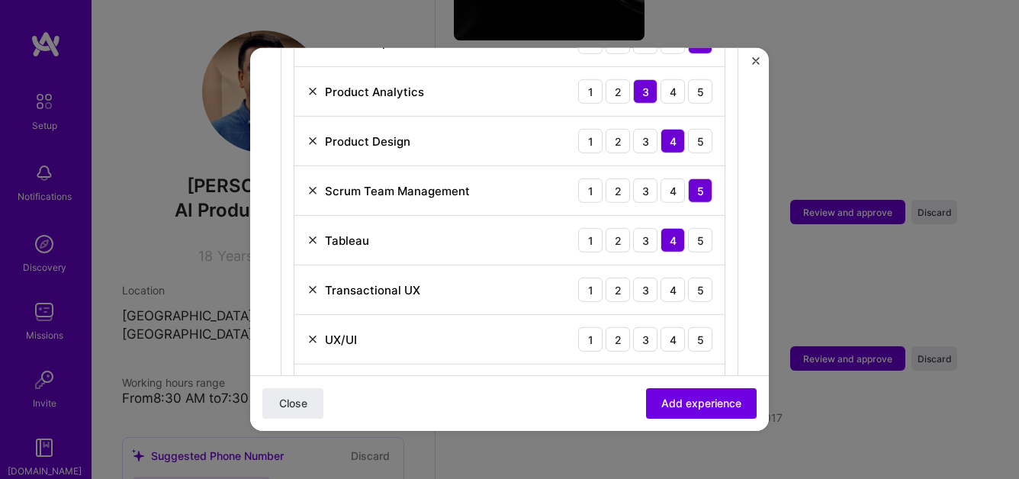
scroll to position [1096, 0]
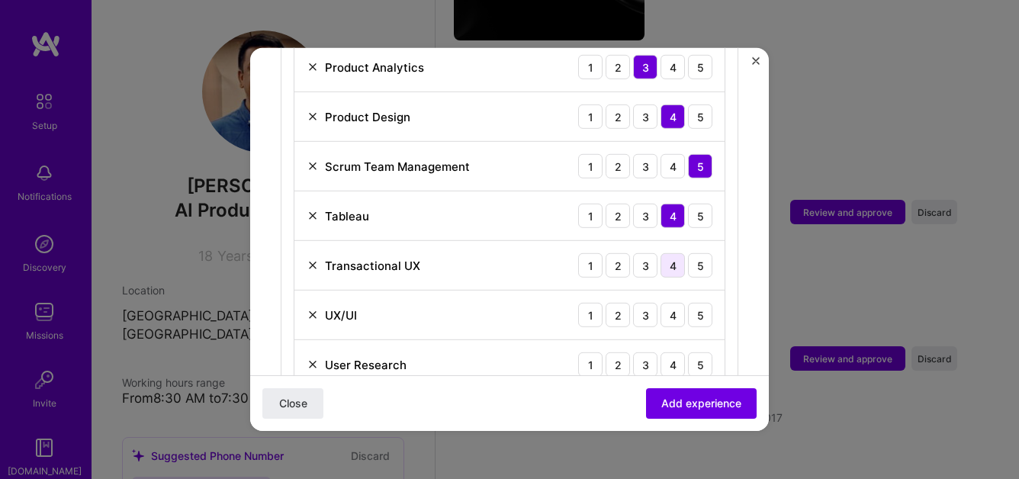
click at [672, 260] on div "4" at bounding box center [673, 265] width 24 height 24
click at [695, 303] on div "5" at bounding box center [700, 315] width 24 height 24
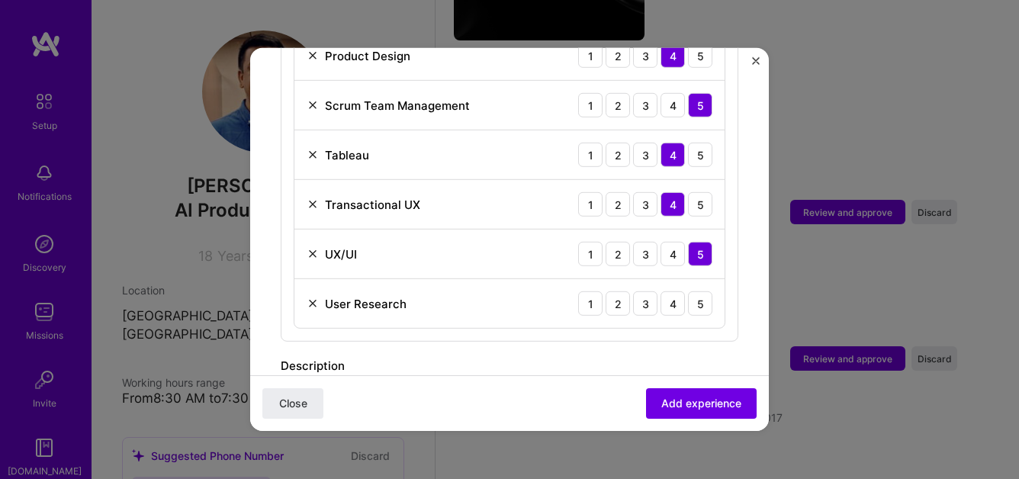
scroll to position [1157, 0]
click at [700, 295] on div "5" at bounding box center [700, 303] width 24 height 24
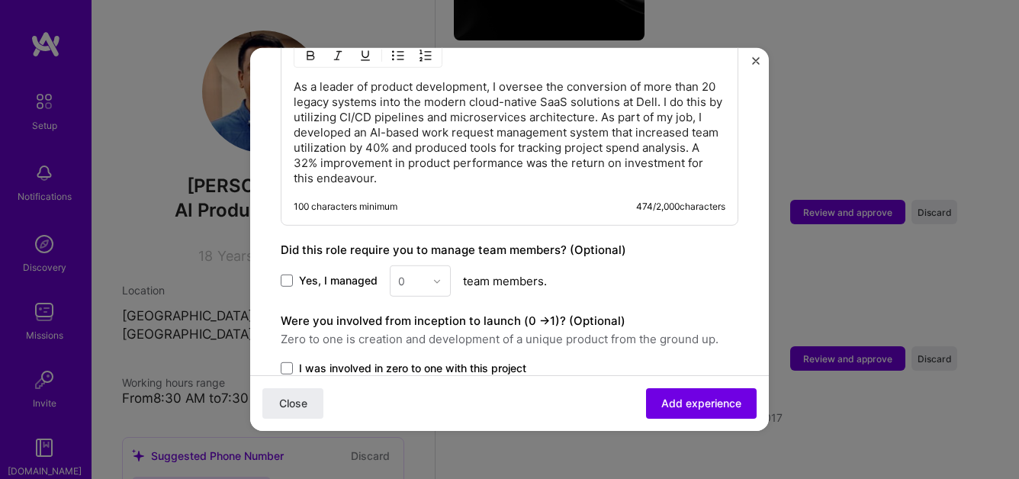
scroll to position [1524, 0]
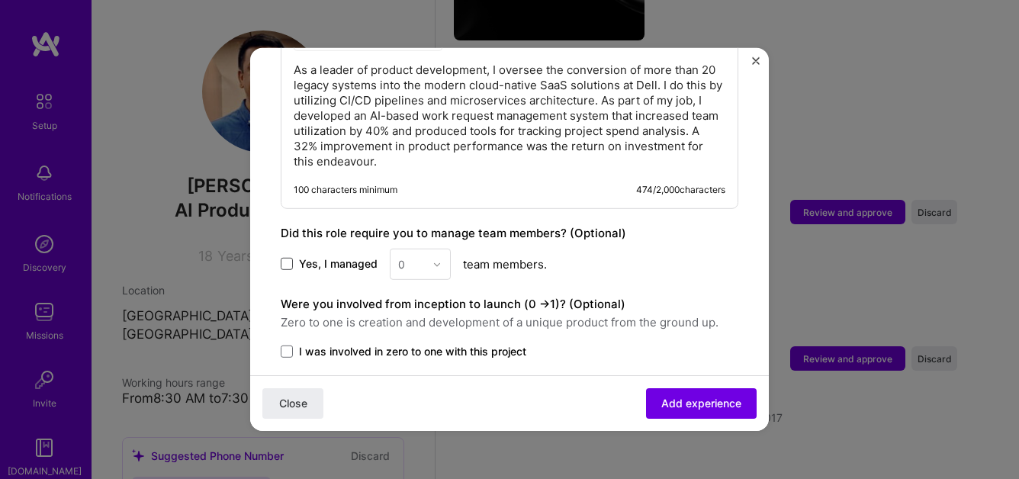
click at [285, 258] on span at bounding box center [287, 264] width 12 height 12
click at [0, 0] on input "Yes, I managed" at bounding box center [0, 0] width 0 height 0
click at [436, 259] on img at bounding box center [437, 263] width 9 height 9
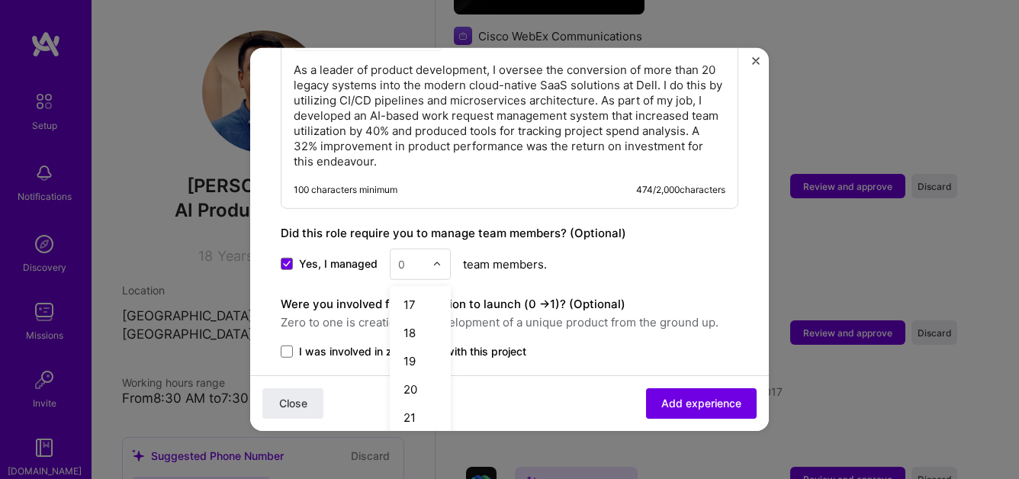
scroll to position [458, 0]
click at [408, 369] on div "20" at bounding box center [420, 383] width 52 height 28
click at [291, 346] on span at bounding box center [287, 352] width 12 height 12
click at [0, 0] on input "I was involved in zero to one with this project" at bounding box center [0, 0] width 0 height 0
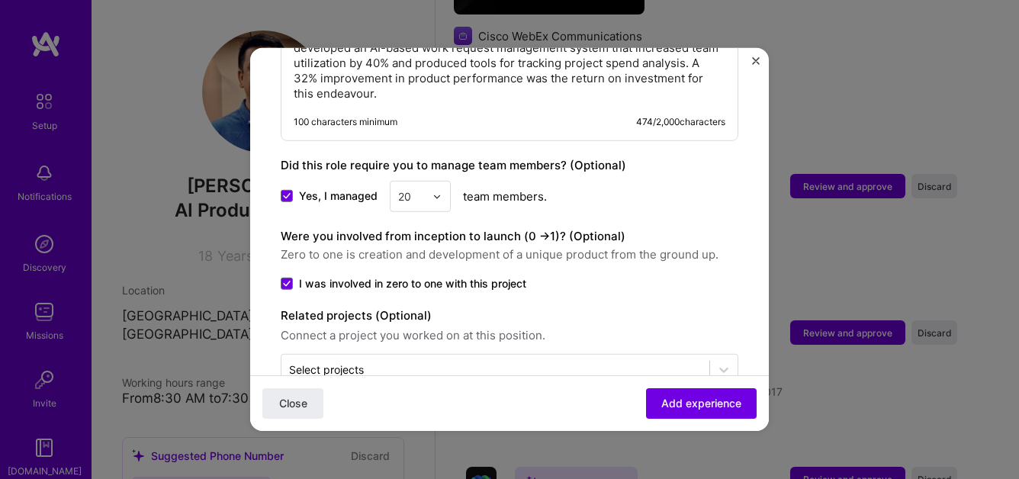
scroll to position [1616, 0]
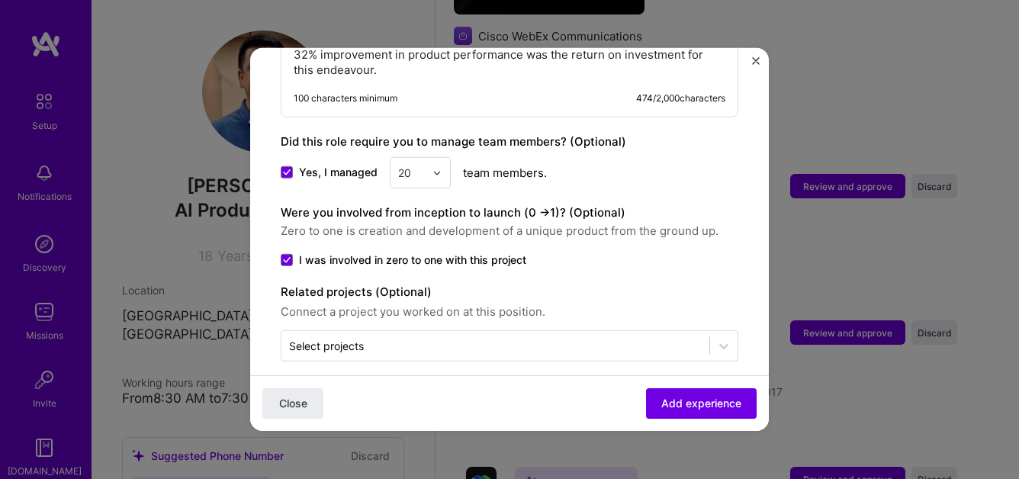
click at [321, 303] on span "Connect a project you worked on at this position." at bounding box center [510, 312] width 458 height 18
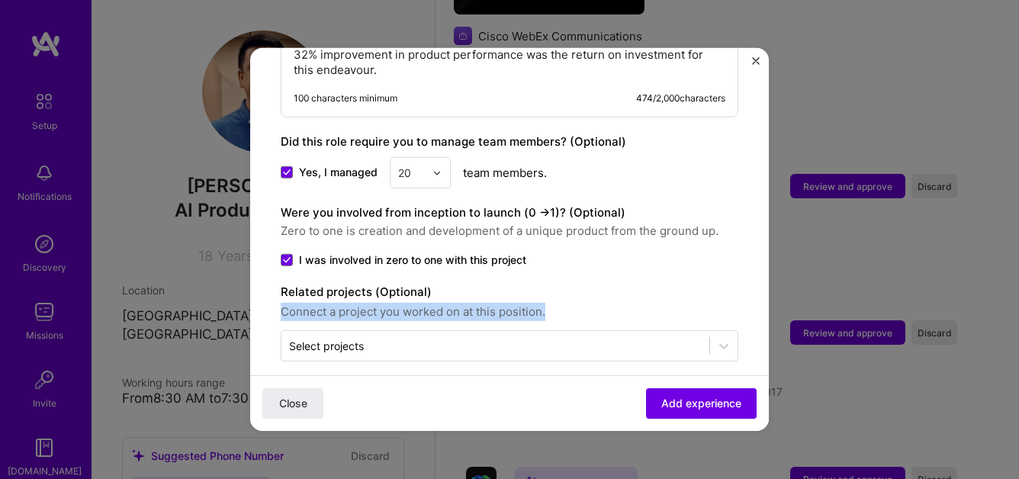
click at [321, 303] on span "Connect a project you worked on at this position." at bounding box center [510, 312] width 458 height 18
click at [441, 303] on span "Connect a project you worked on at this position." at bounding box center [510, 312] width 458 height 18
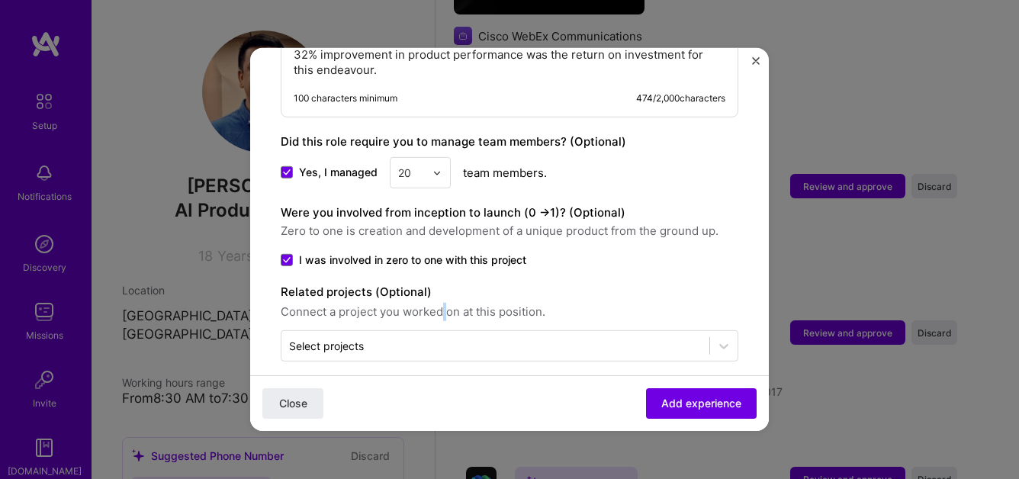
click at [441, 303] on span "Connect a project you worked on at this position." at bounding box center [510, 312] width 458 height 18
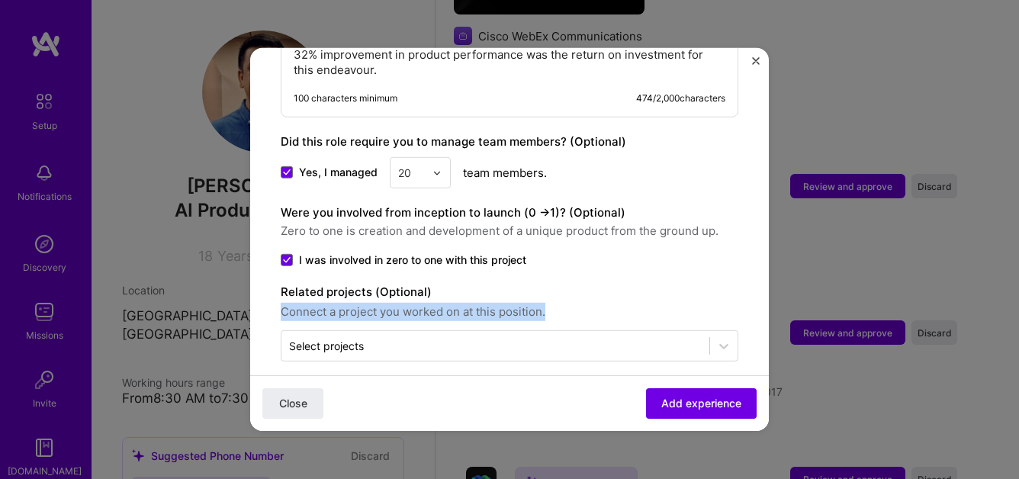
click at [441, 303] on span "Connect a project you worked on at this position." at bounding box center [510, 312] width 458 height 18
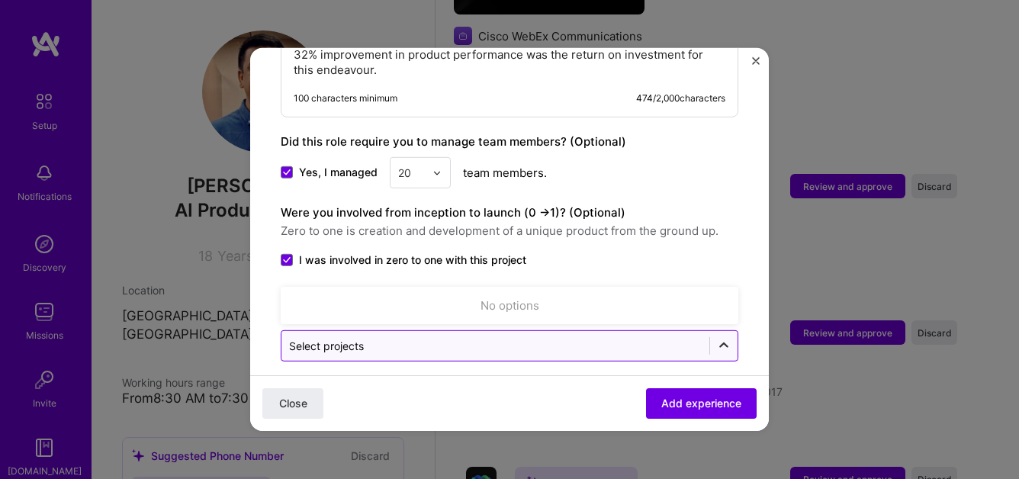
click at [724, 338] on icon at bounding box center [723, 345] width 15 height 15
click at [364, 338] on div "Select projects" at bounding box center [326, 346] width 75 height 16
click at [371, 338] on input "text" at bounding box center [495, 346] width 413 height 16
paste input "Transforming Sales Reporting with AI-Driven Accuracy"
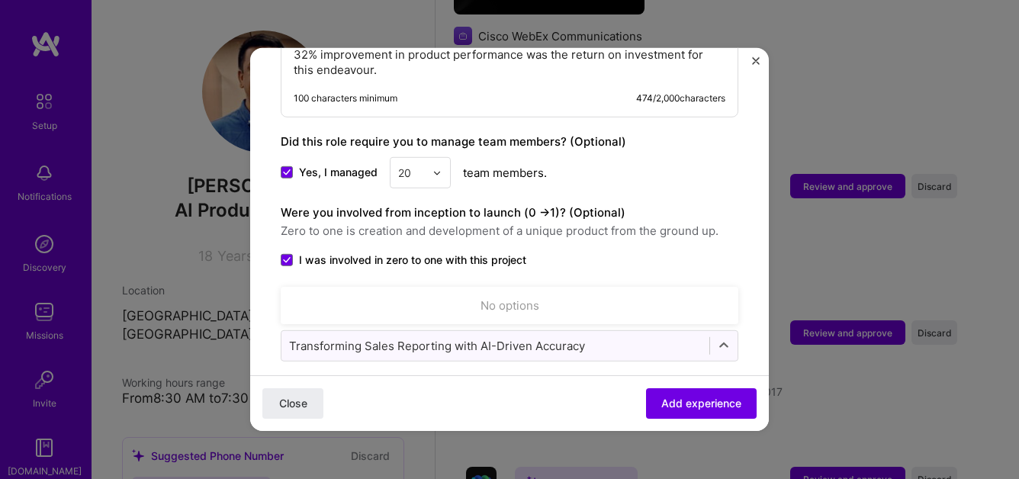
type input "Transforming Sales Reporting with AI-Driven Accuracy"
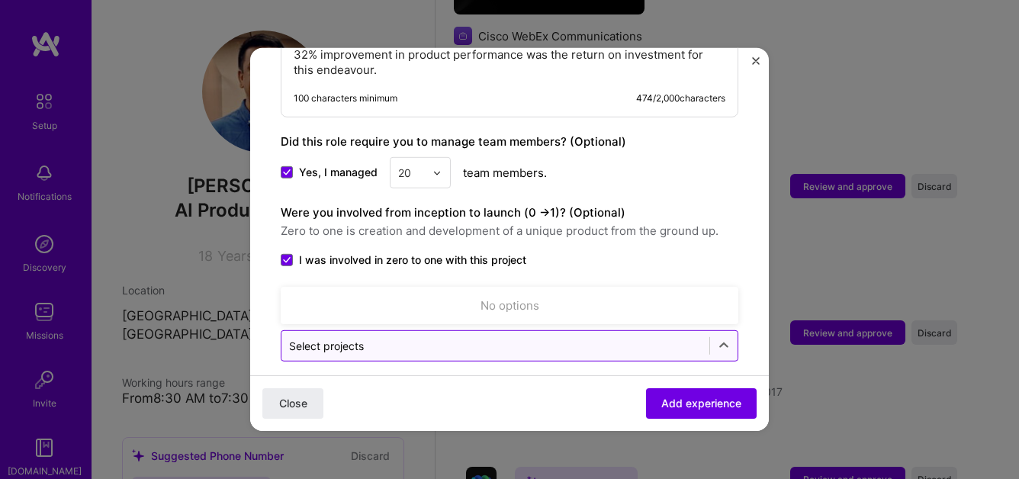
click at [469, 338] on input "text" at bounding box center [495, 346] width 413 height 16
paste input "Transforming Sales Reporting with AI-Driven Accuracy"
type input "Transforming Sales Reporting with AI-Driven Accuracy"
click button "Close" at bounding box center [292, 403] width 61 height 31
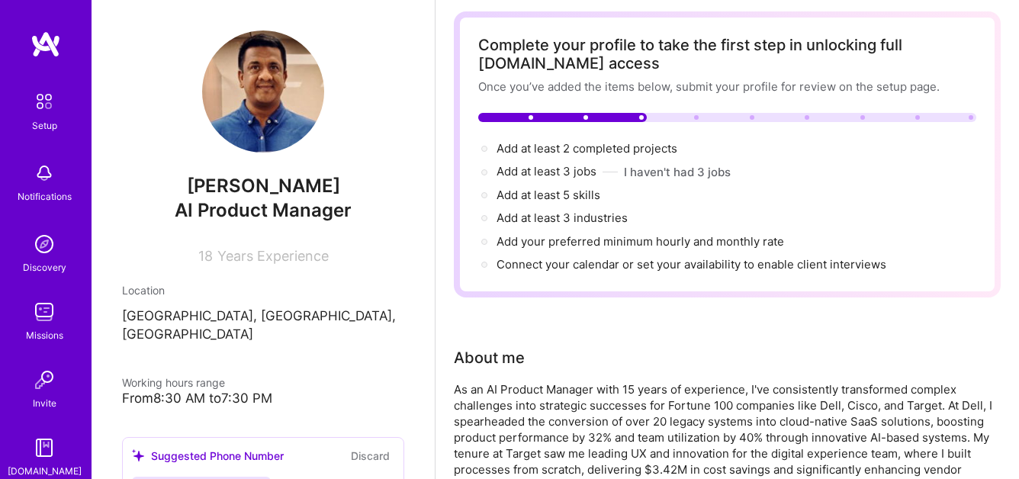
scroll to position [0, 0]
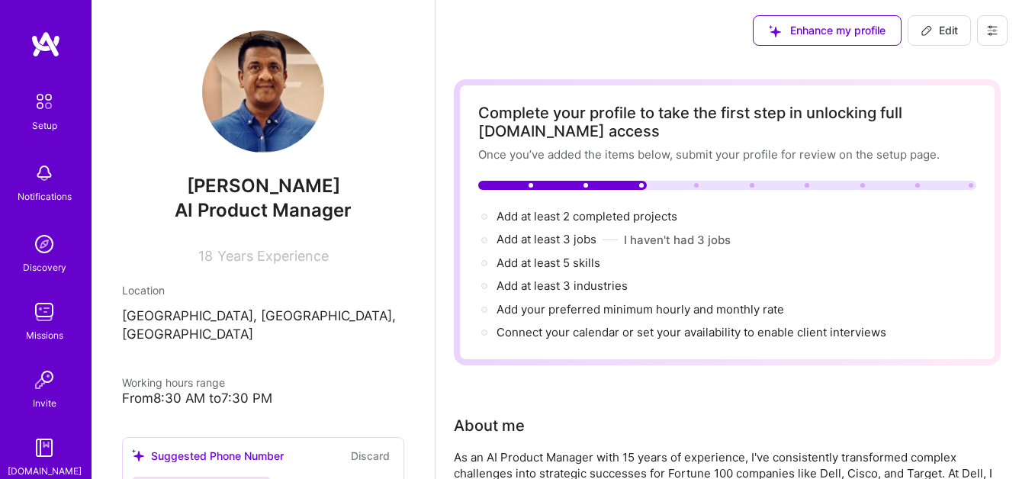
click at [921, 35] on icon at bounding box center [927, 30] width 12 height 12
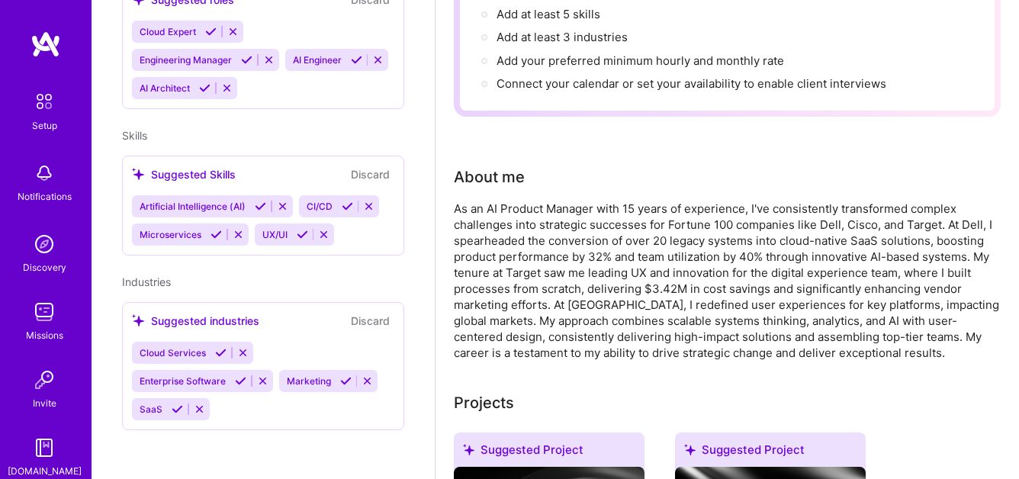
select select "US"
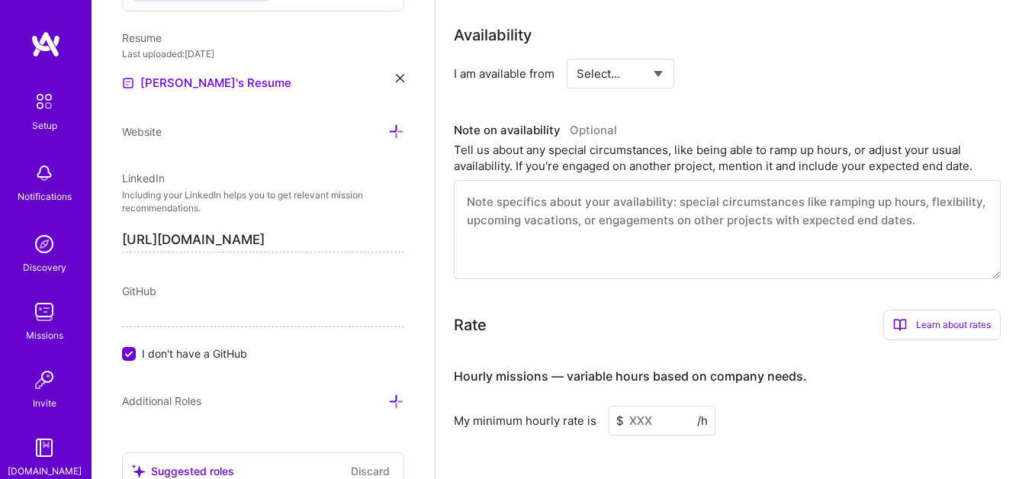
scroll to position [768, 0]
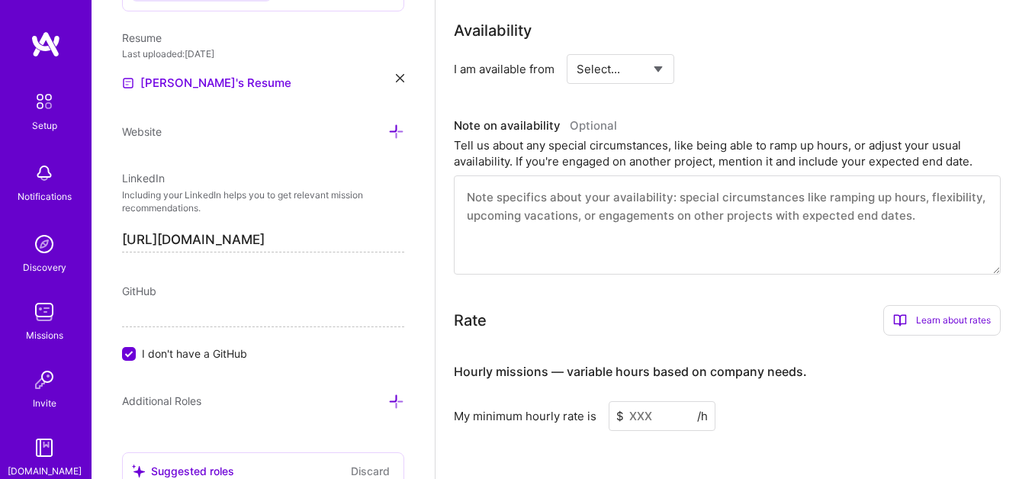
click at [575, 196] on textarea at bounding box center [727, 224] width 547 height 99
click at [644, 69] on select "Select... Right Now Future Date Not Available" at bounding box center [621, 69] width 88 height 39
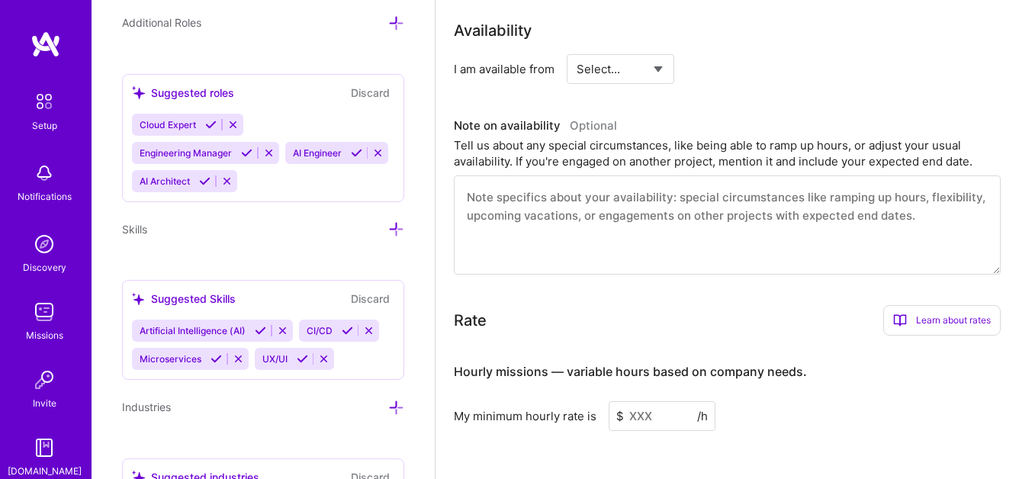
scroll to position [1122, 0]
click at [226, 182] on icon at bounding box center [226, 180] width 11 height 11
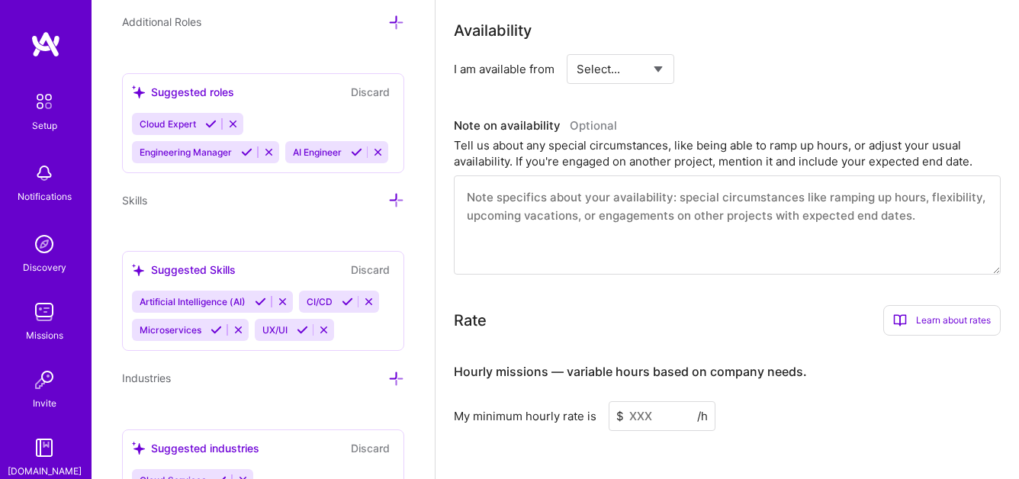
click at [237, 123] on icon at bounding box center [232, 123] width 11 height 11
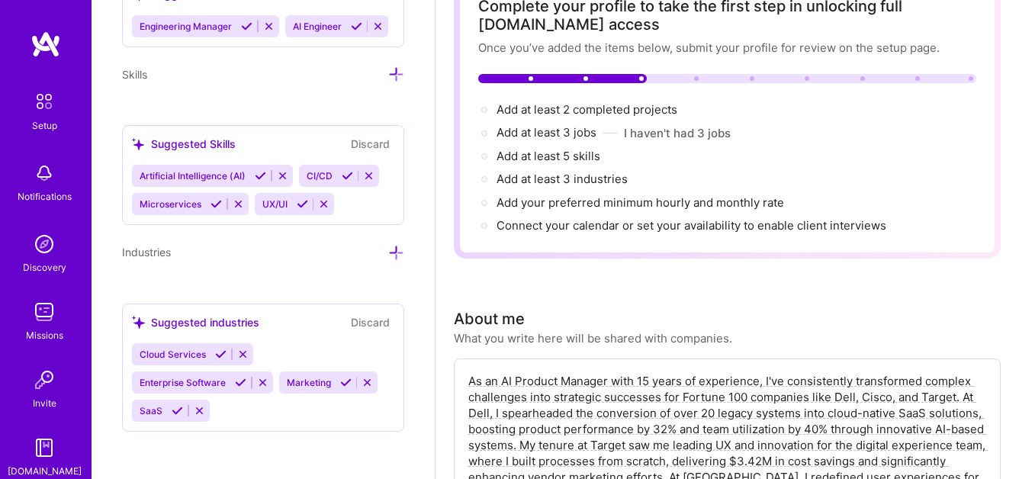
scroll to position [0, 0]
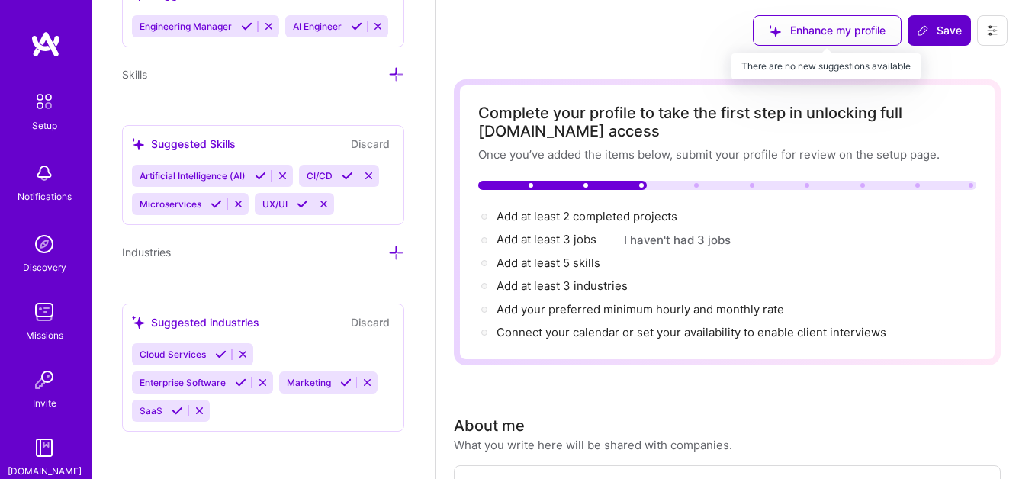
click at [835, 34] on div "Enhance my profile" at bounding box center [827, 30] width 149 height 31
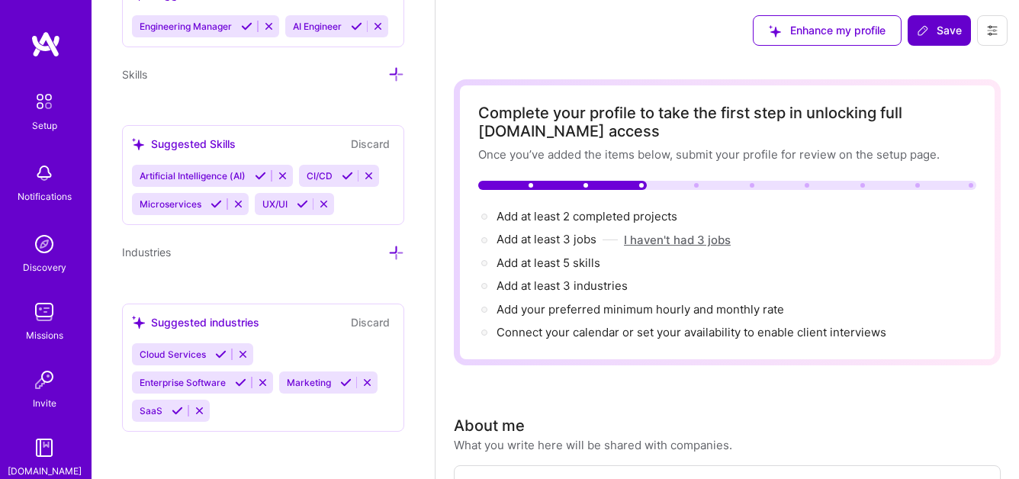
click at [691, 245] on button "I haven't had 3 jobs" at bounding box center [677, 240] width 107 height 16
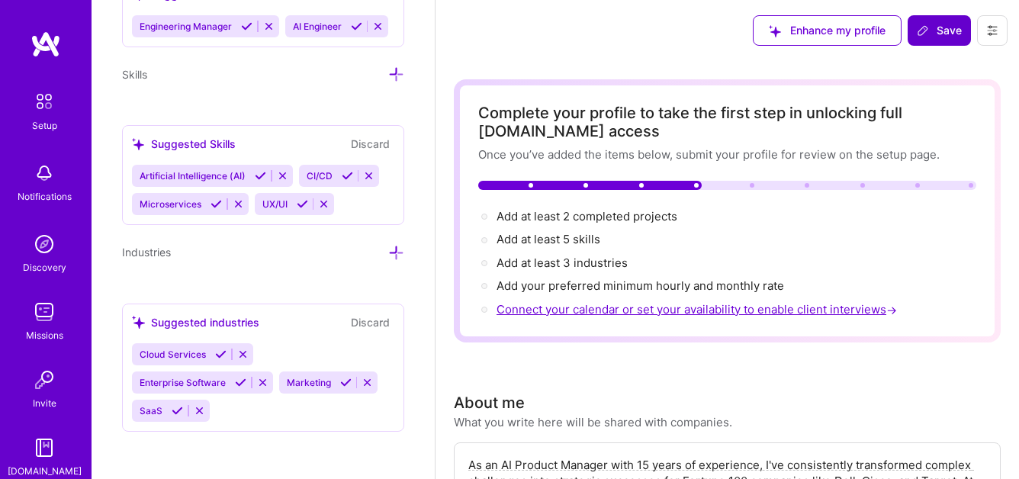
click at [515, 311] on span "Connect your calendar or set your availability to enable client interviews →" at bounding box center [699, 309] width 404 height 14
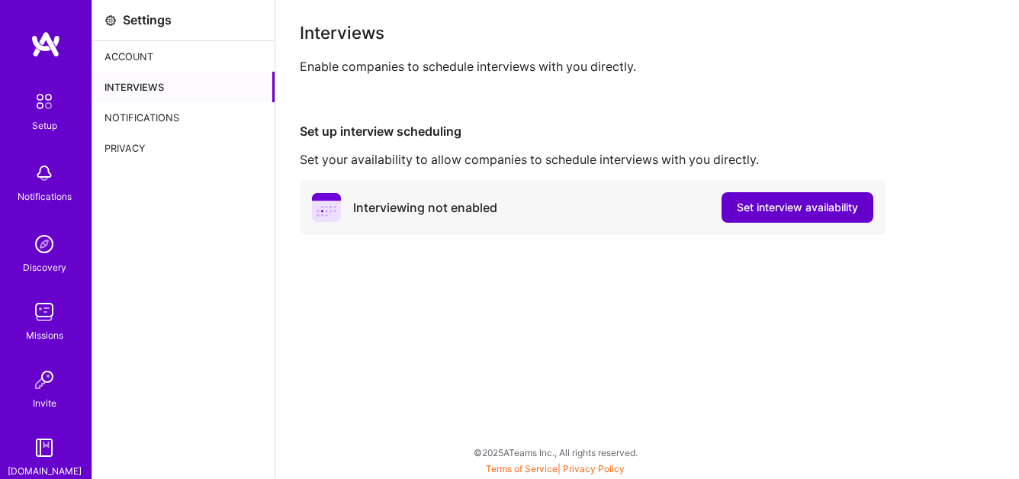
click at [782, 211] on span "Set interview availability" at bounding box center [797, 207] width 121 height 15
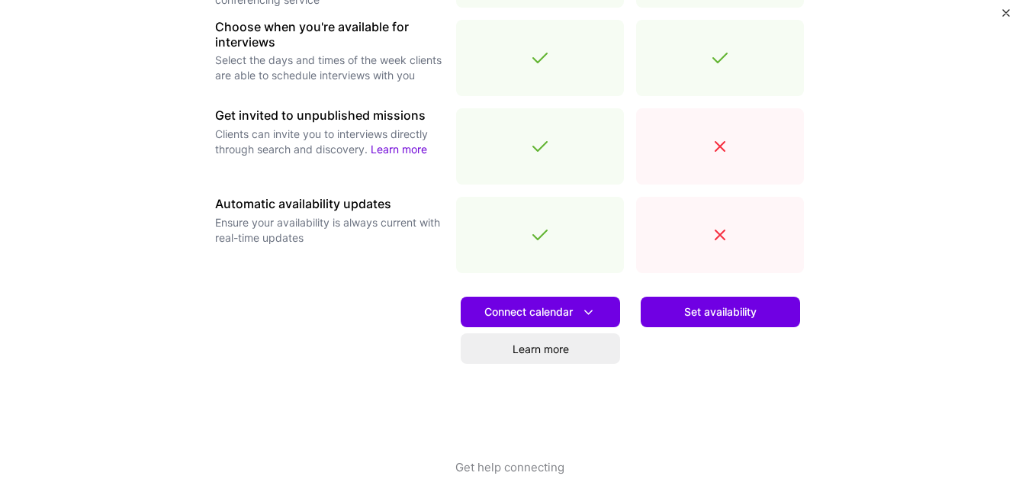
scroll to position [590, 0]
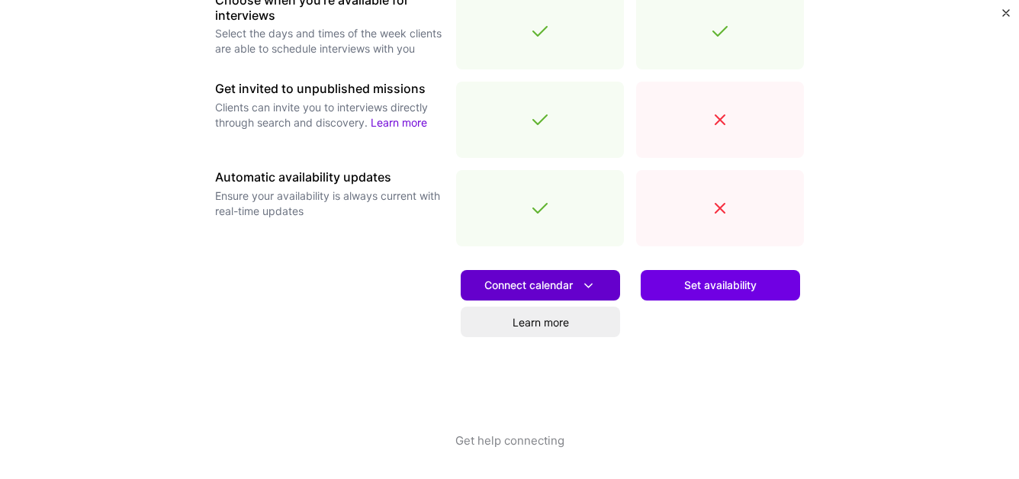
click at [522, 284] on span "Connect calendar" at bounding box center [541, 286] width 112 height 16
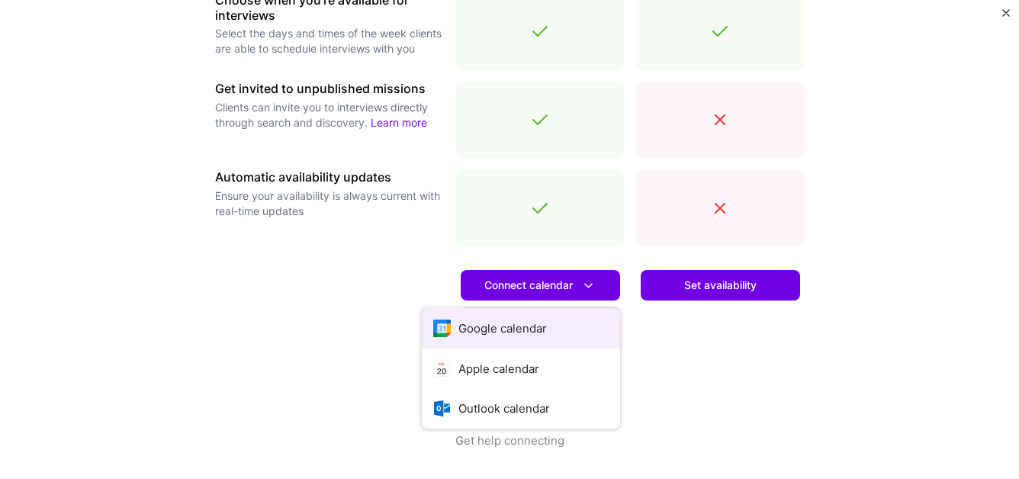
click at [527, 328] on button "Google calendar" at bounding box center [521, 328] width 198 height 40
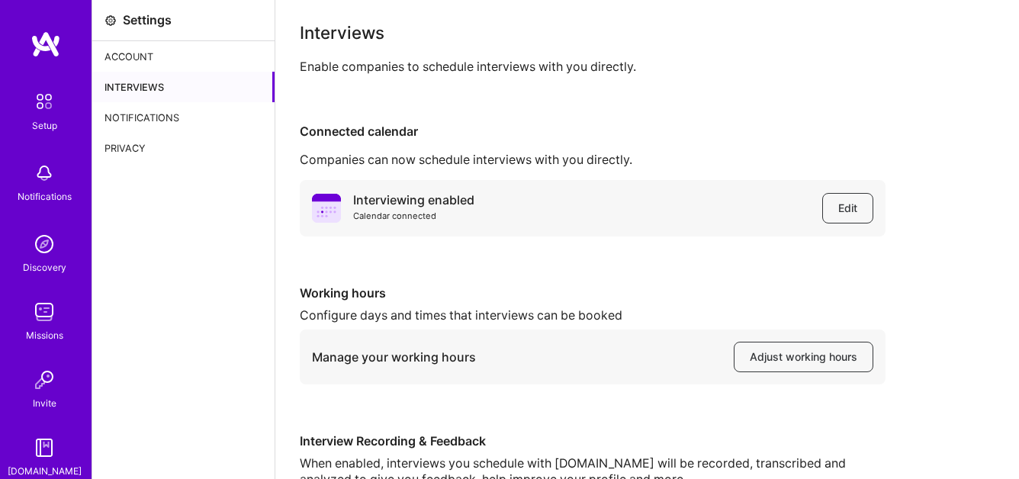
click at [681, 266] on div "Interviewing enabled Calendar connected Edit Working hours Configure days and t…" at bounding box center [647, 358] width 695 height 356
click at [843, 211] on span "Edit" at bounding box center [848, 208] width 19 height 15
click at [530, 287] on div "Working hours" at bounding box center [593, 293] width 586 height 16
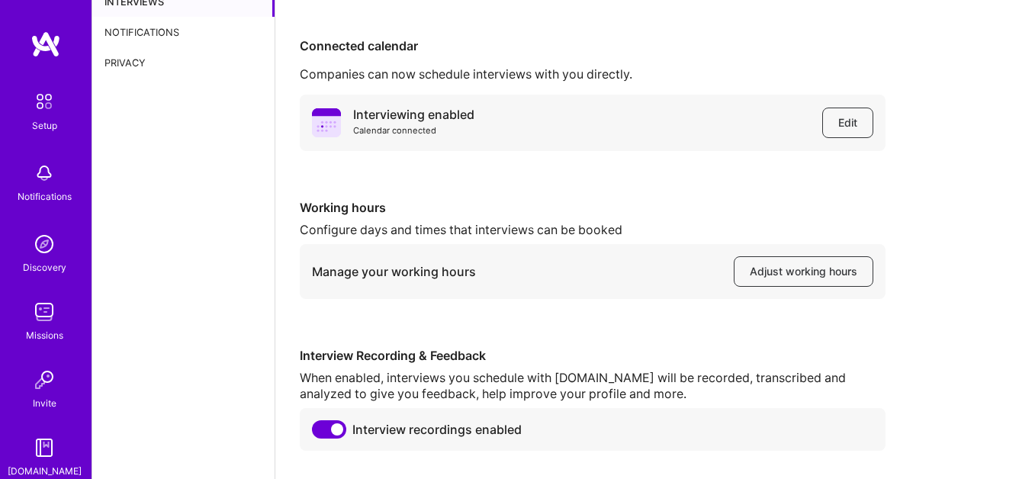
scroll to position [130, 0]
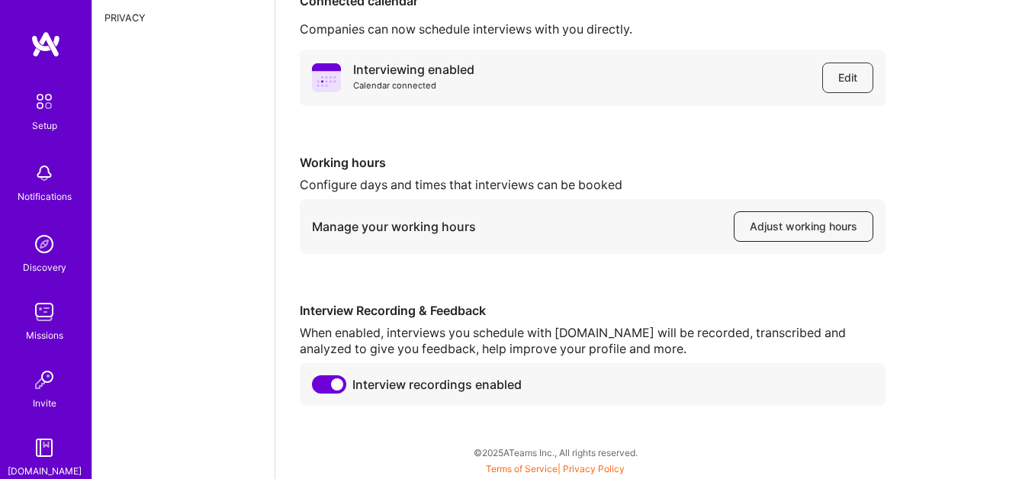
click at [795, 230] on span "Adjust working hours" at bounding box center [804, 226] width 108 height 15
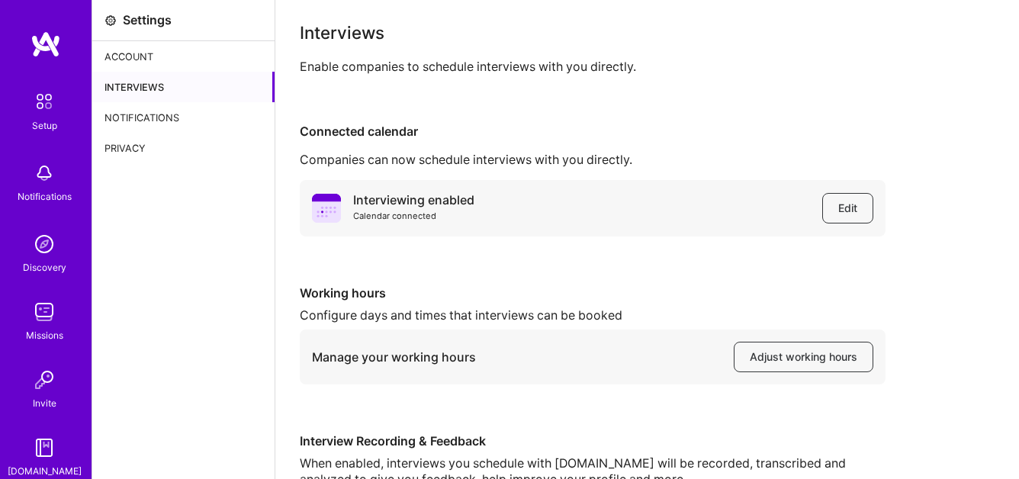
click at [150, 59] on div "Account" at bounding box center [183, 56] width 182 height 31
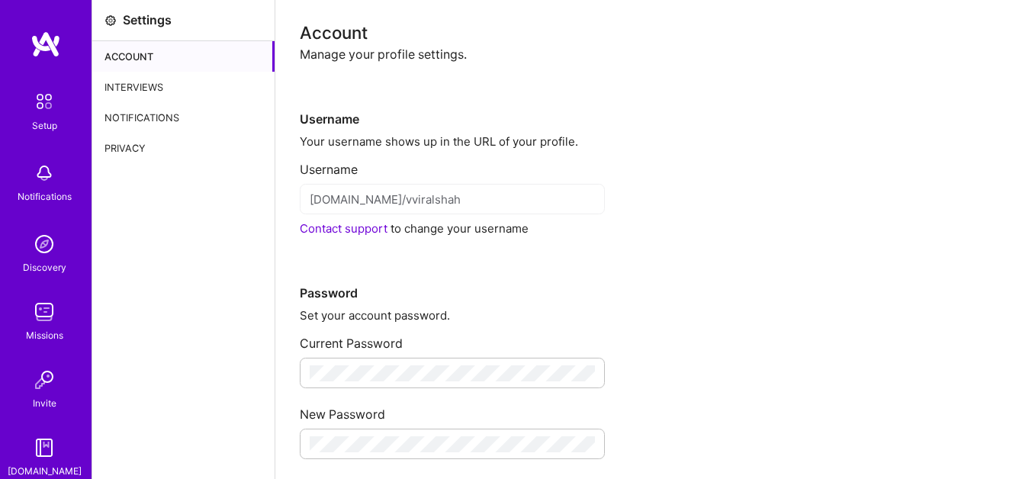
click at [131, 116] on div "Notifications" at bounding box center [183, 117] width 182 height 31
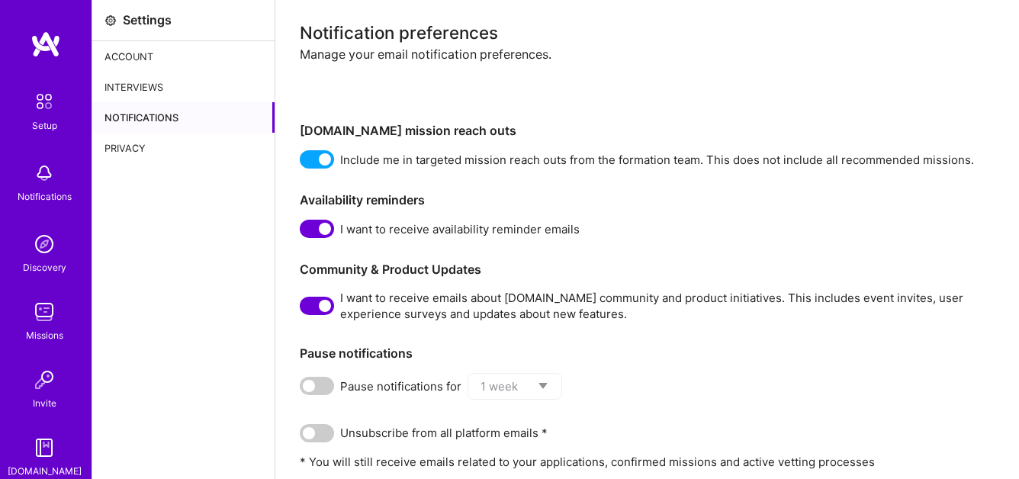
scroll to position [40, 0]
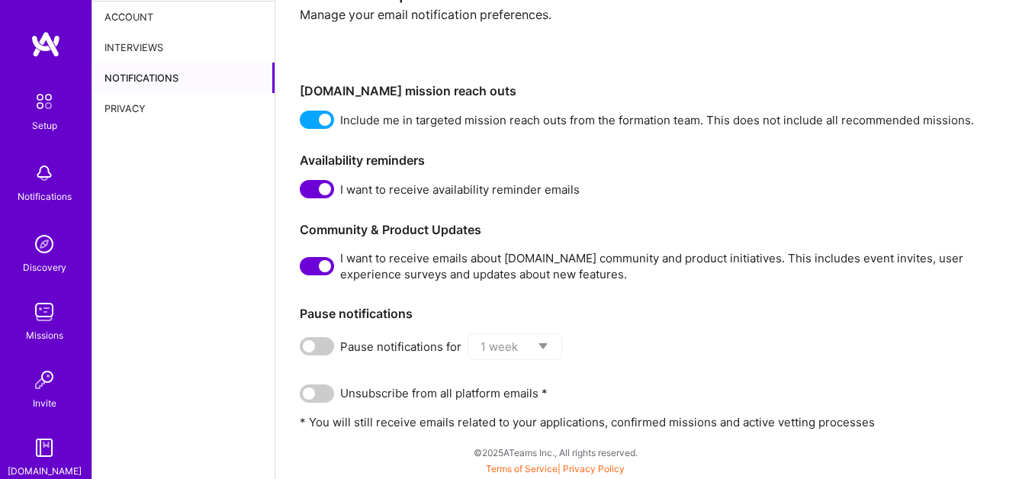
click at [51, 247] on img at bounding box center [44, 244] width 31 height 31
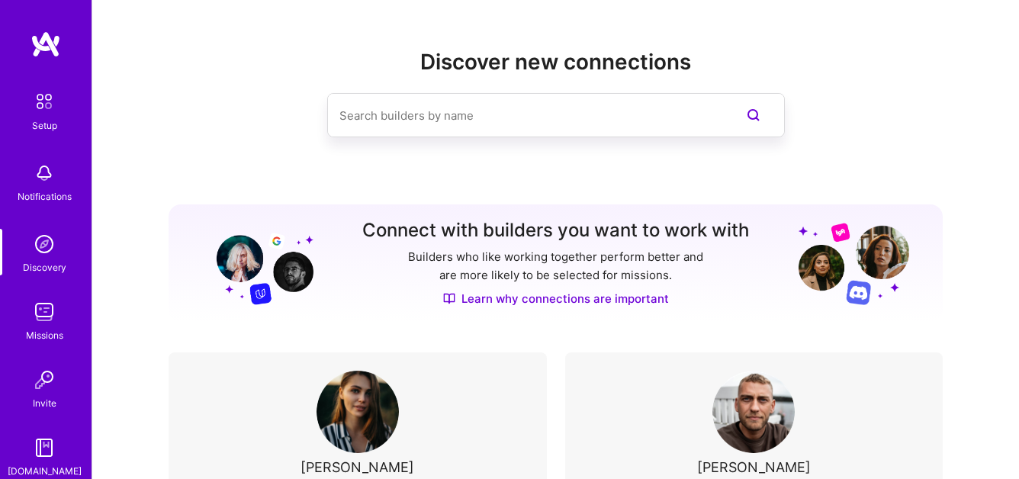
click at [47, 100] on img at bounding box center [44, 101] width 32 height 32
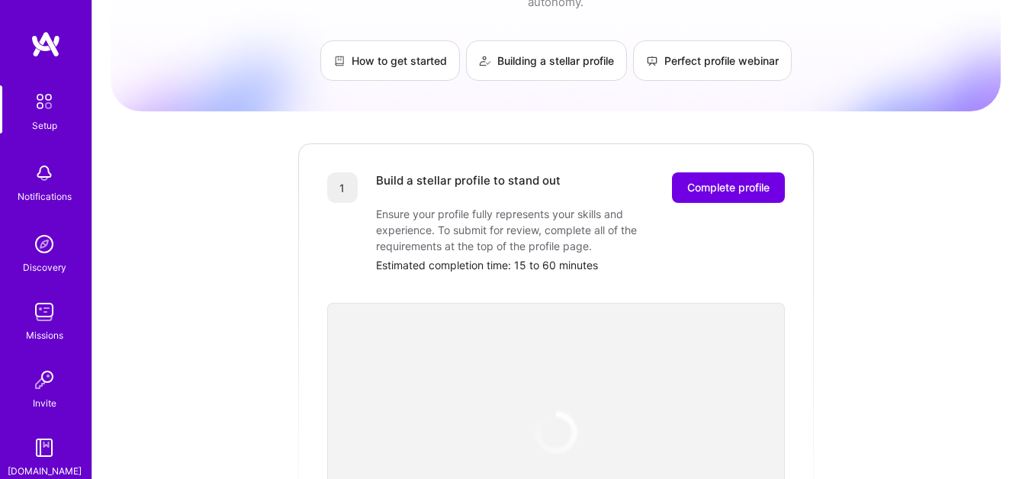
scroll to position [197, 0]
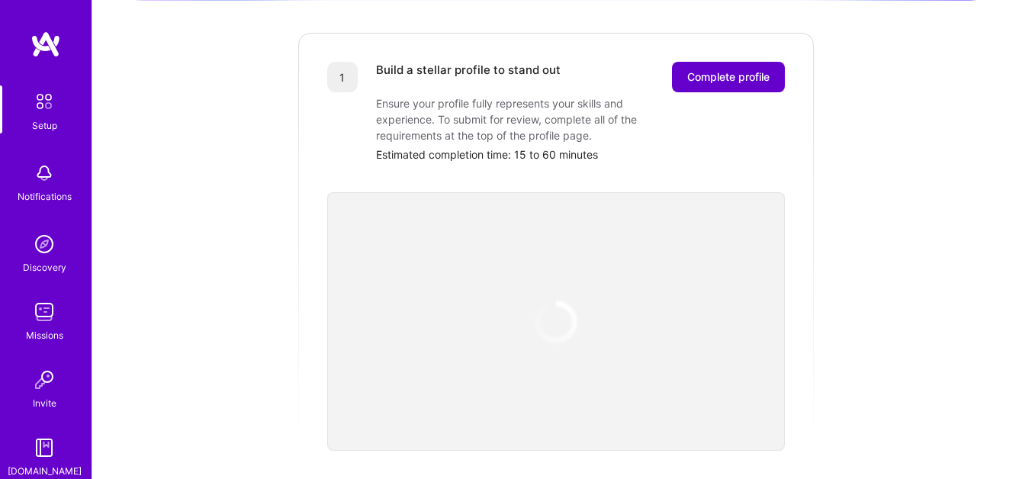
click at [732, 69] on span "Complete profile" at bounding box center [728, 76] width 82 height 15
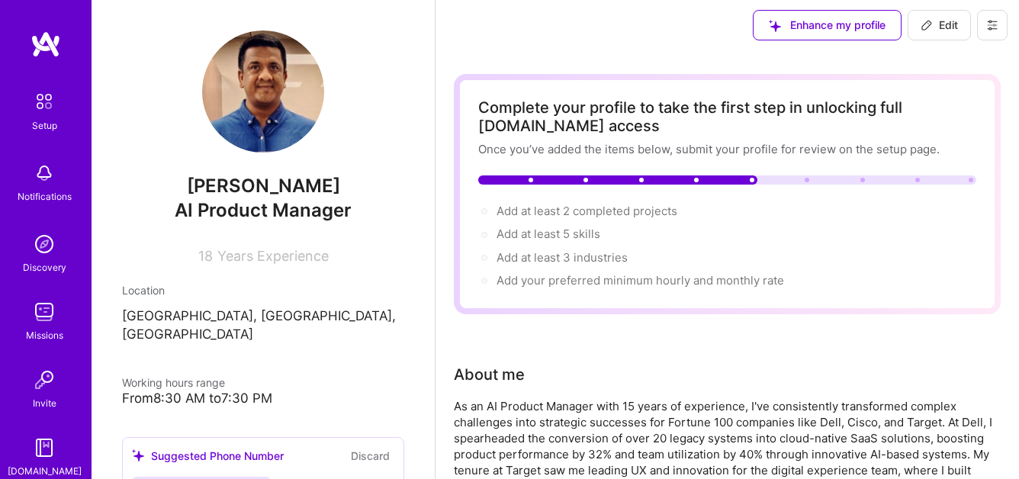
scroll to position [5, 0]
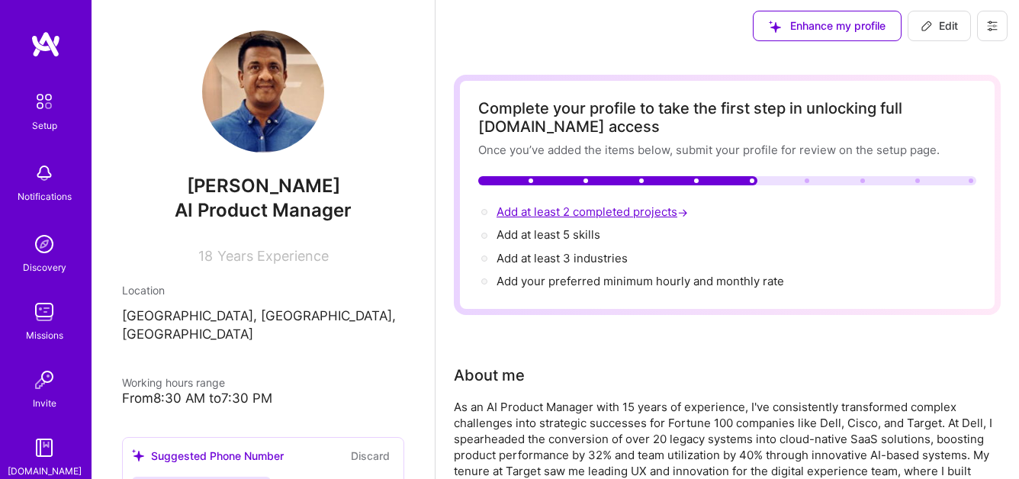
click at [551, 215] on span "Add at least 2 completed projects →" at bounding box center [594, 211] width 195 height 14
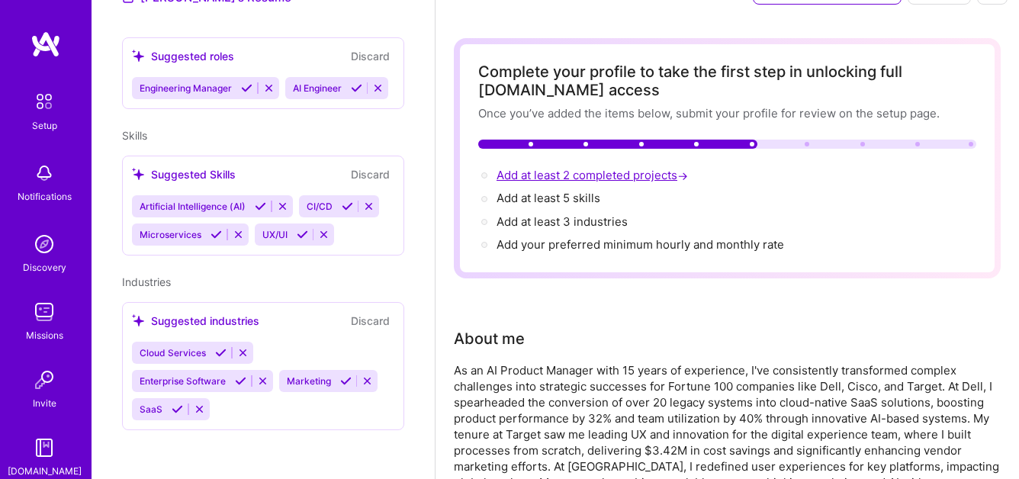
select select "US"
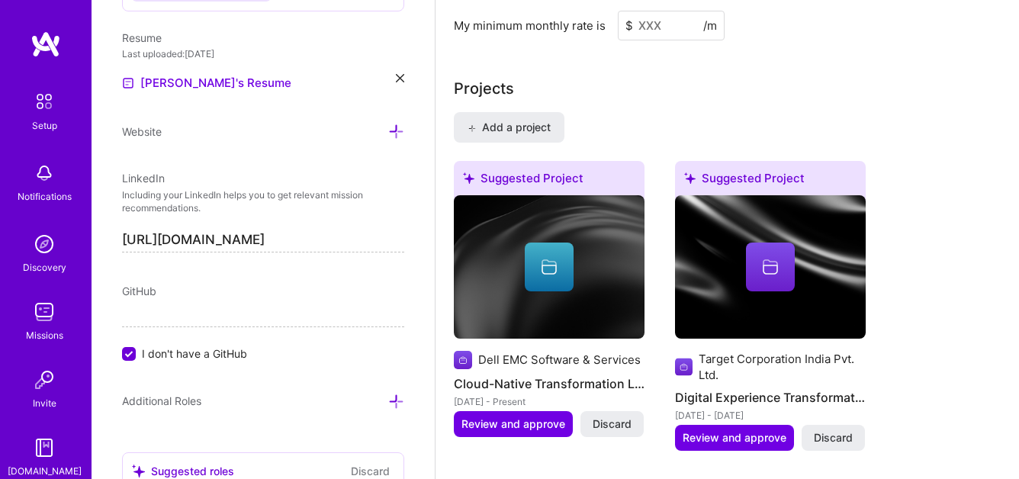
scroll to position [1202, 0]
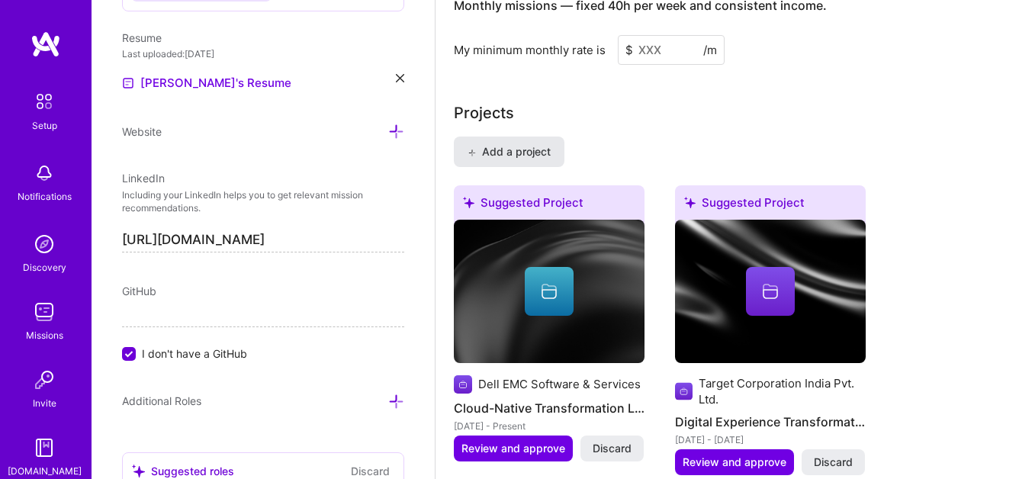
click at [495, 144] on span "Add a project" at bounding box center [509, 151] width 83 height 15
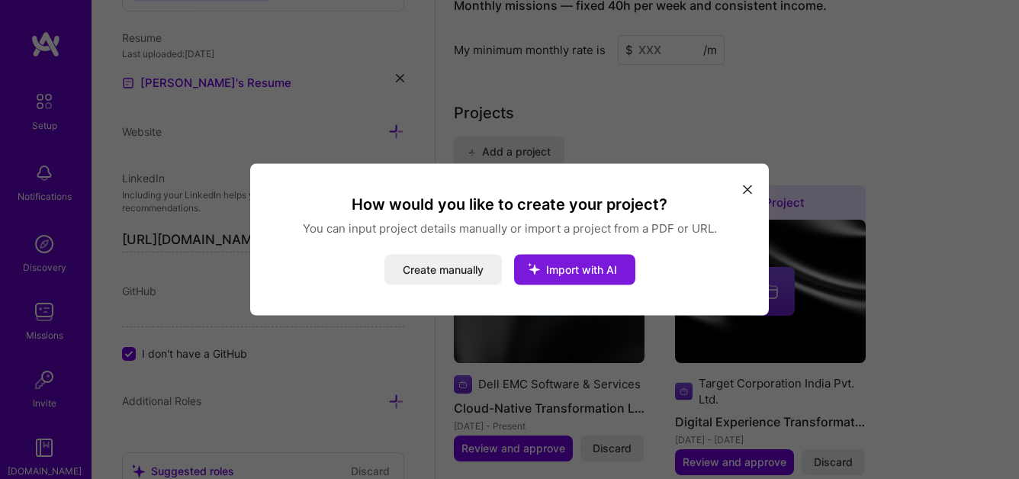
click at [555, 275] on span "Import with AI" at bounding box center [581, 269] width 71 height 13
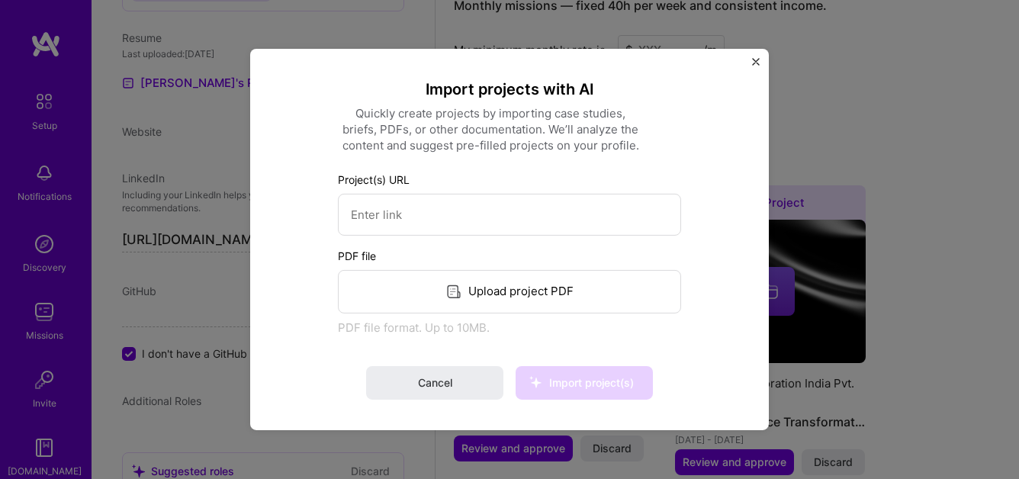
click at [491, 289] on div "Upload project PDF" at bounding box center [509, 291] width 343 height 43
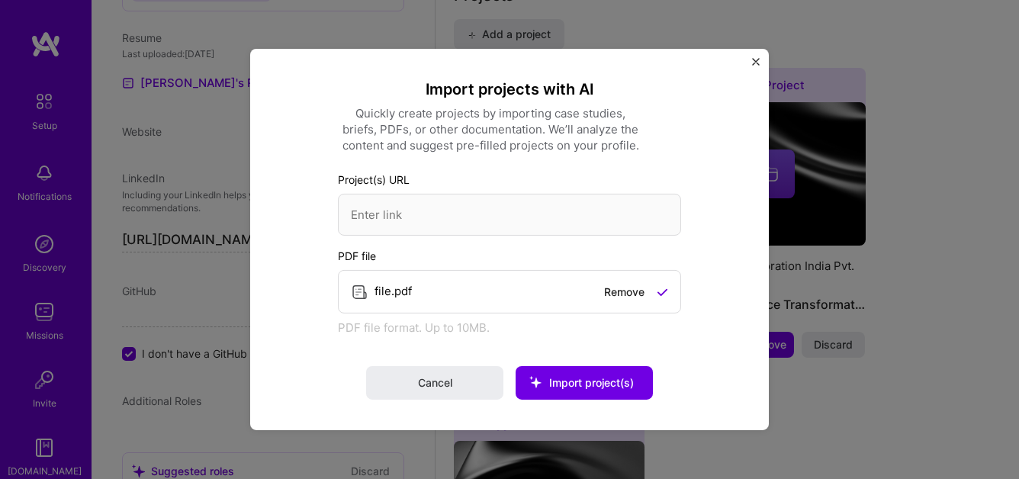
scroll to position [1333, 0]
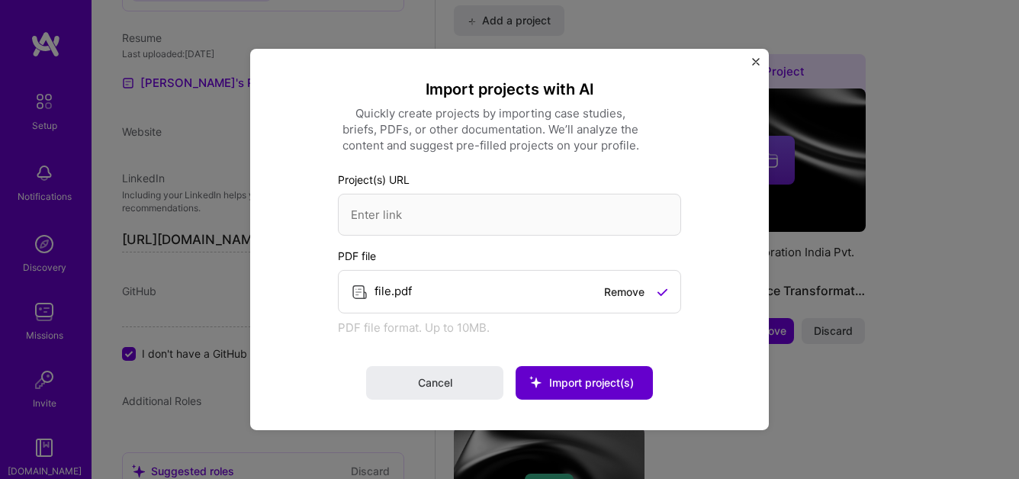
click at [583, 382] on span "Import project(s)" at bounding box center [591, 382] width 85 height 13
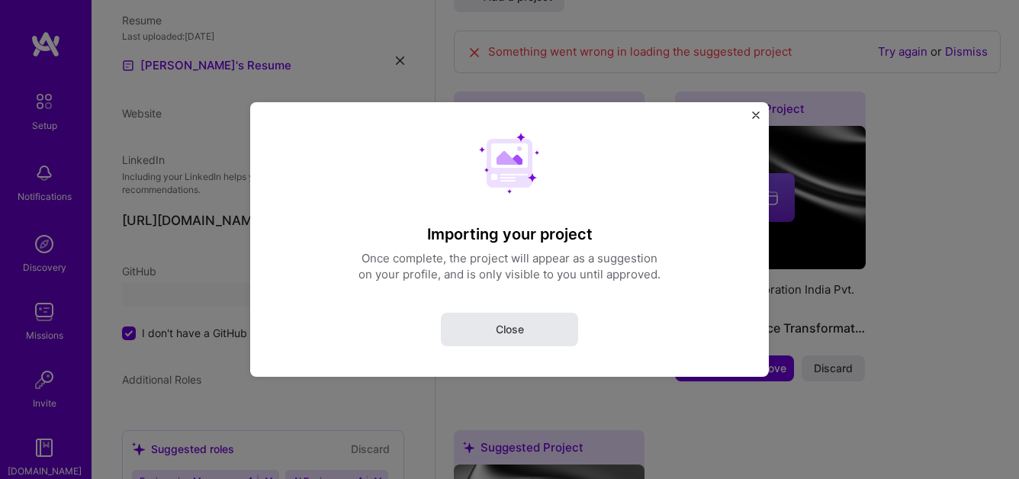
select select "US"
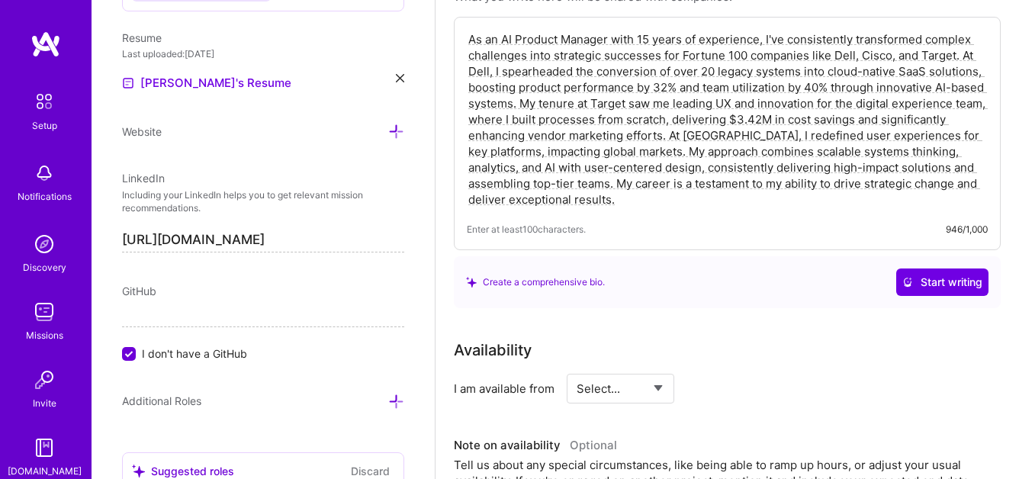
scroll to position [0, 0]
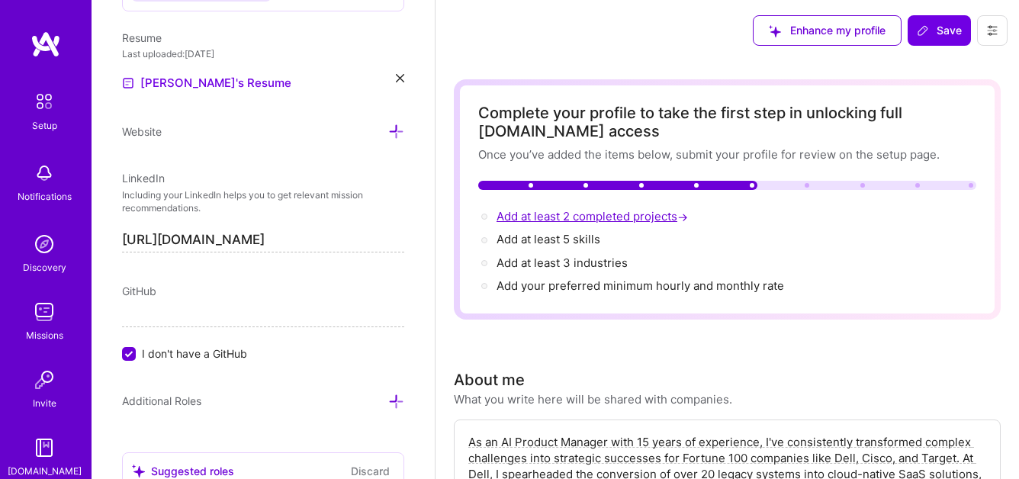
click at [604, 217] on span "Add at least 2 completed projects →" at bounding box center [594, 216] width 195 height 14
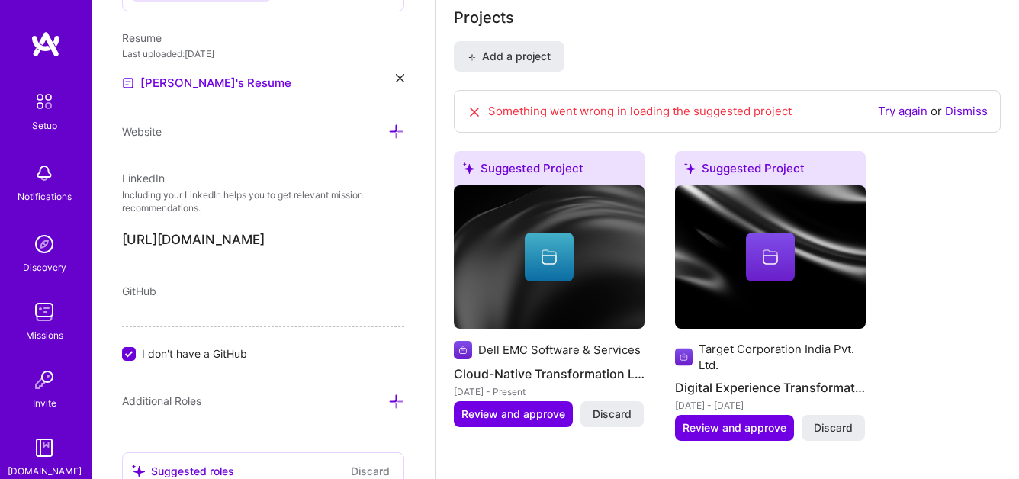
scroll to position [1303, 0]
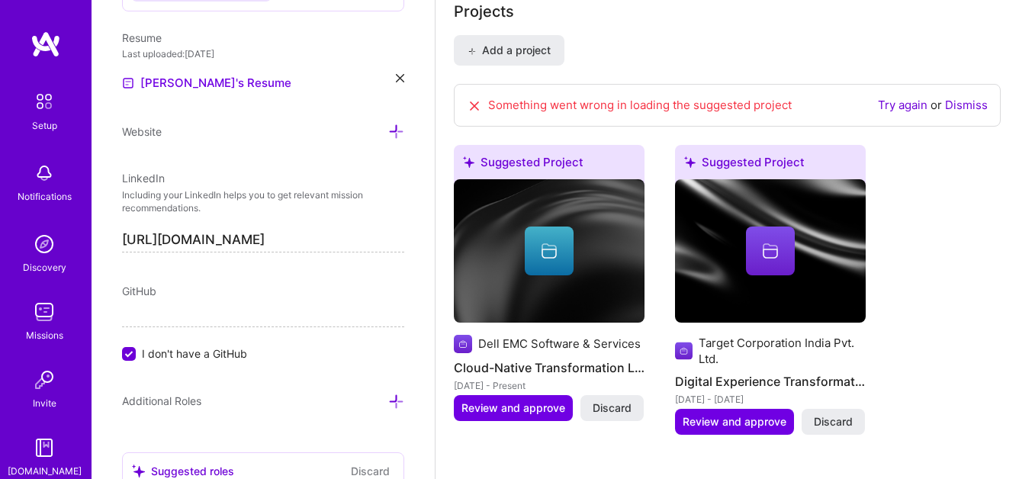
click at [908, 105] on link "Try again" at bounding box center [903, 105] width 50 height 14
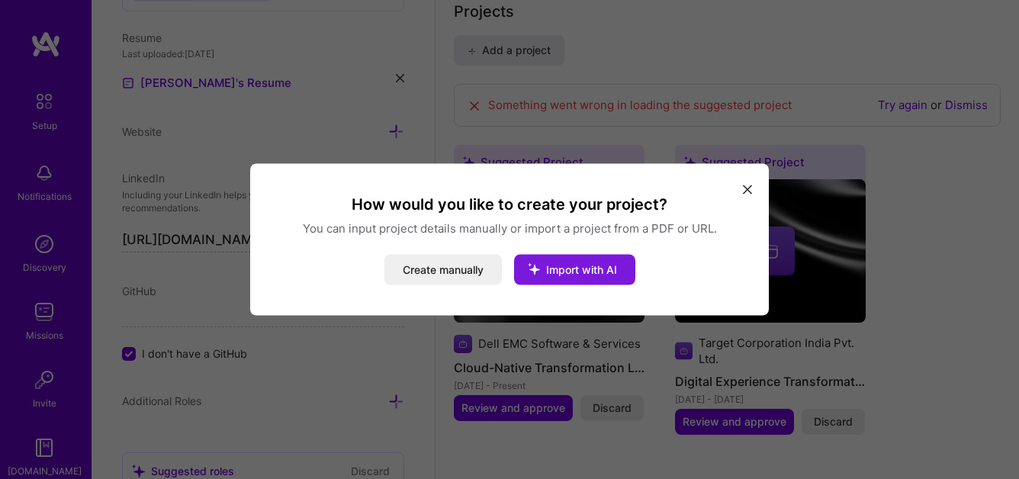
click at [577, 255] on button "Import with AI" at bounding box center [574, 270] width 121 height 31
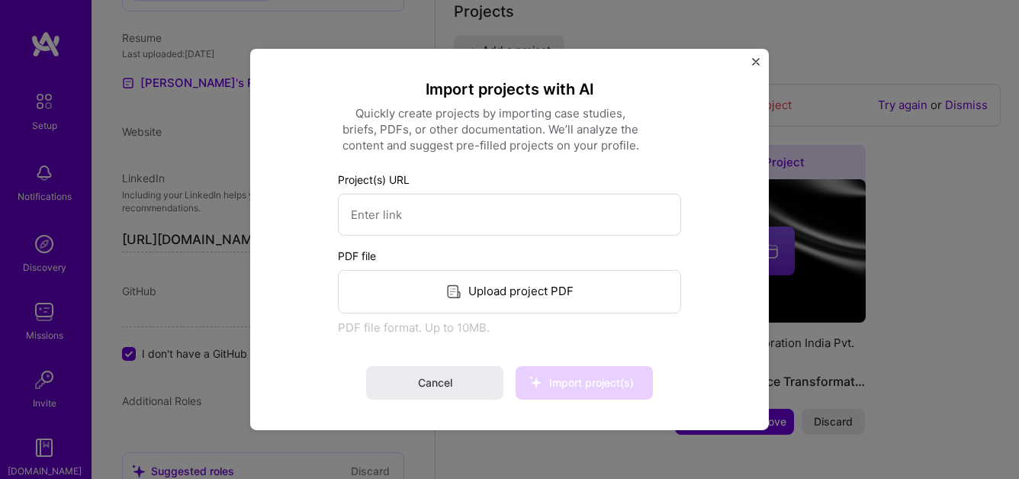
click at [512, 289] on div "Upload project PDF" at bounding box center [509, 291] width 343 height 43
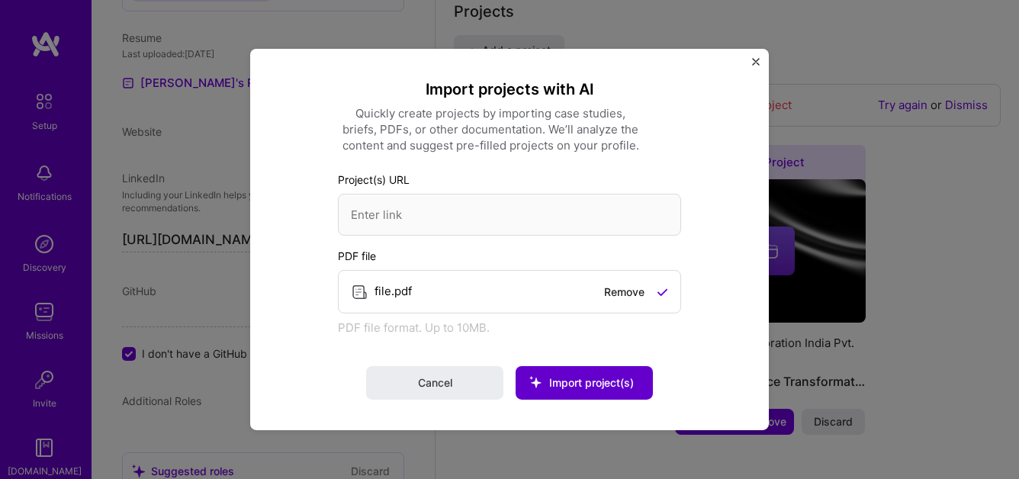
click at [570, 388] on span "Import project(s)" at bounding box center [591, 382] width 85 height 13
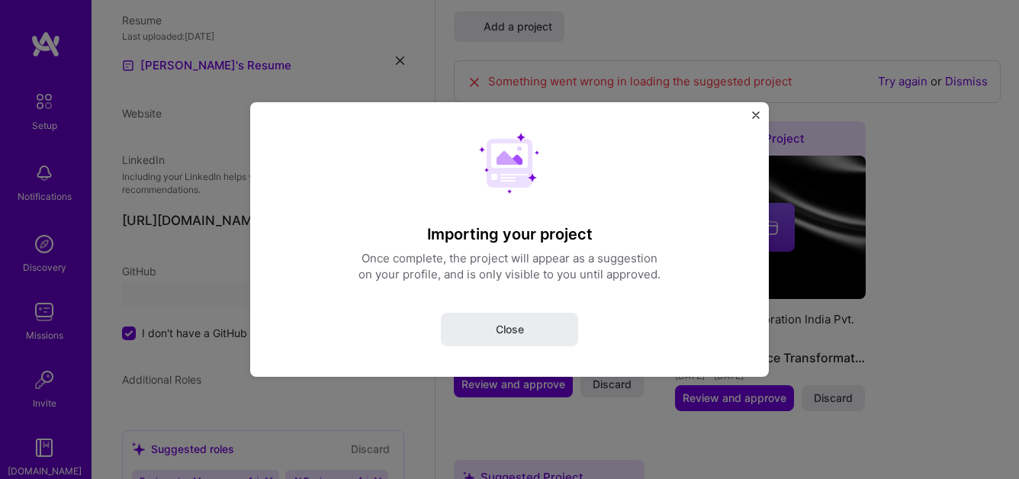
scroll to position [417, 0]
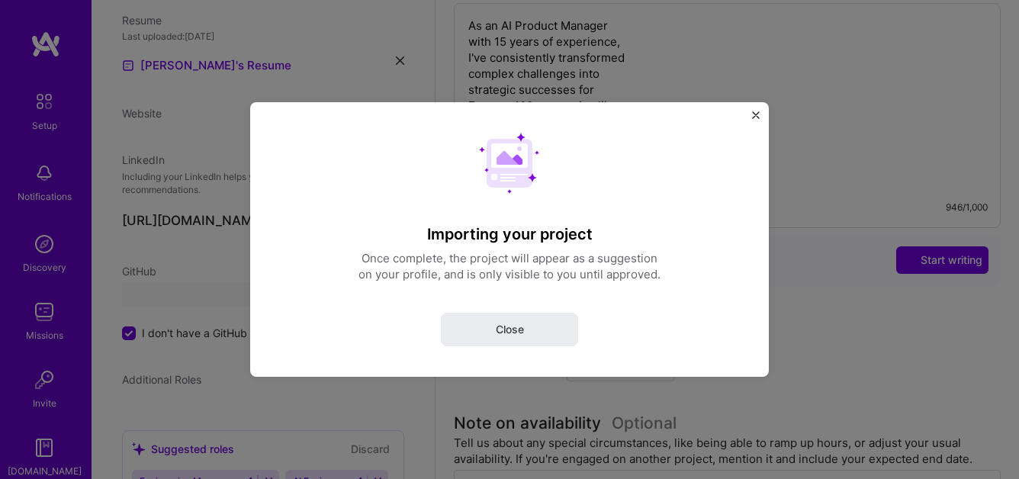
select select "US"
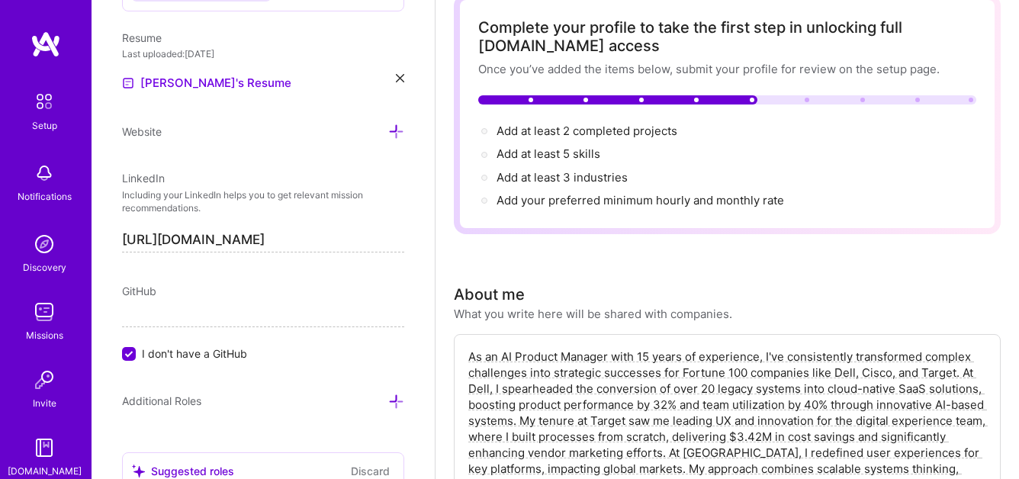
scroll to position [77, 0]
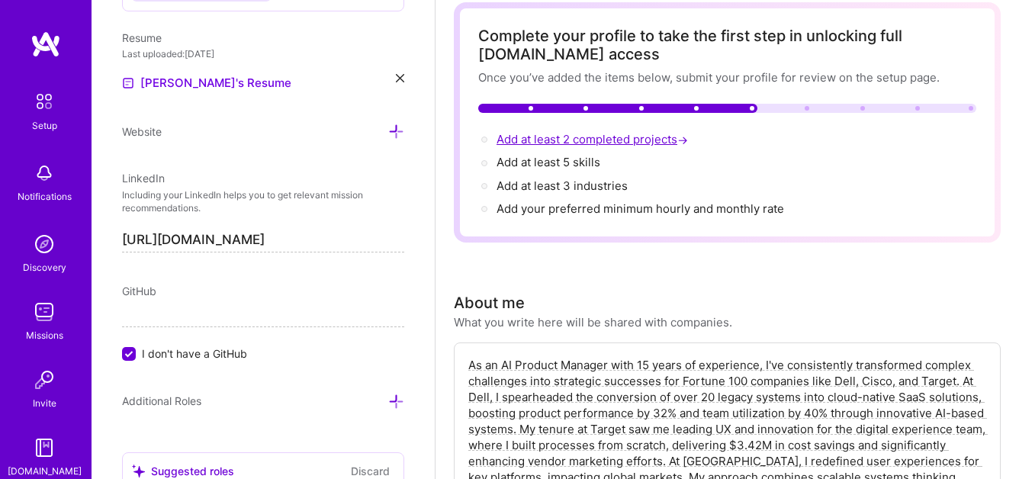
click at [610, 143] on span "Add at least 2 completed projects →" at bounding box center [594, 139] width 195 height 14
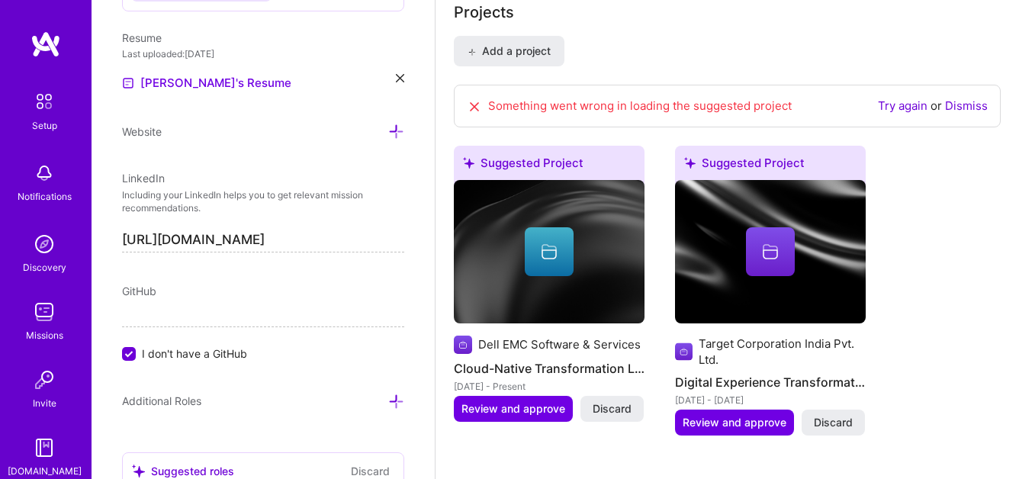
scroll to position [1303, 0]
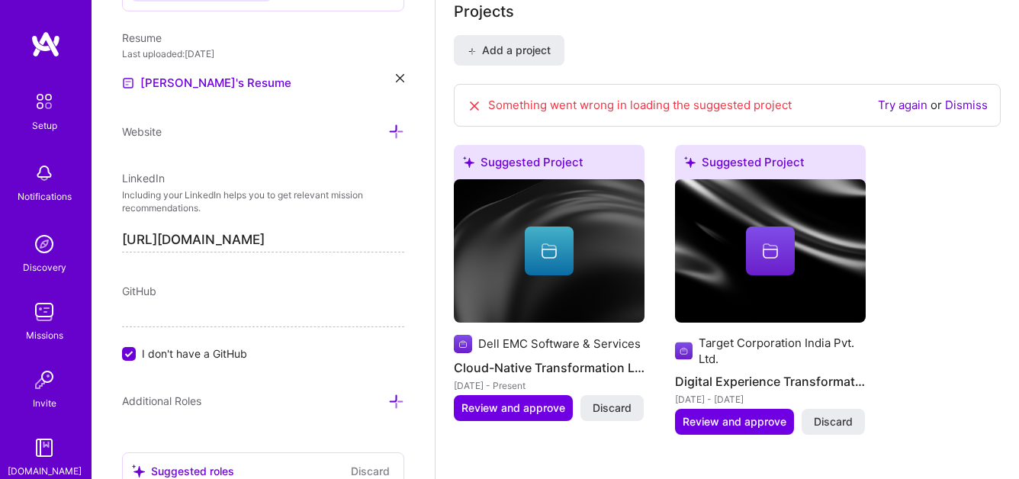
click at [897, 107] on link "Try again" at bounding box center [903, 105] width 50 height 14
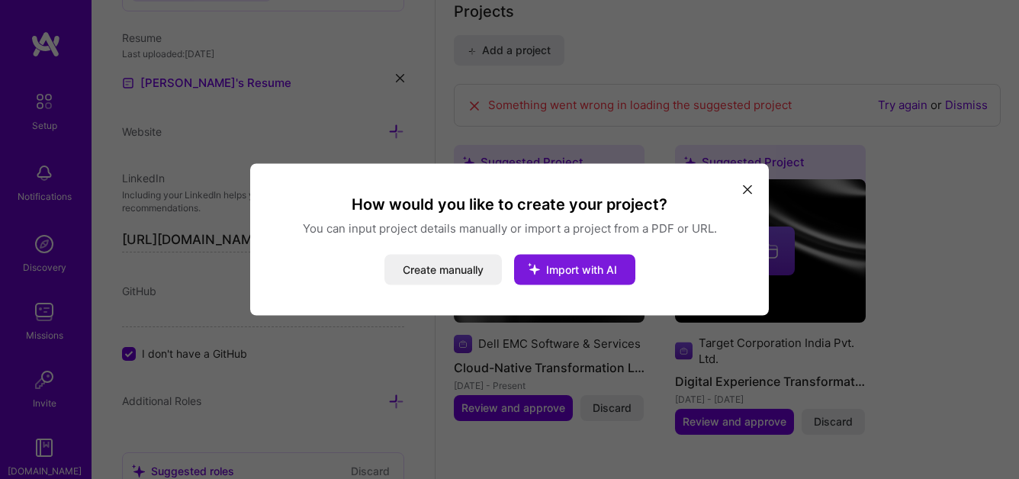
click at [558, 270] on span "Import with AI" at bounding box center [581, 269] width 71 height 13
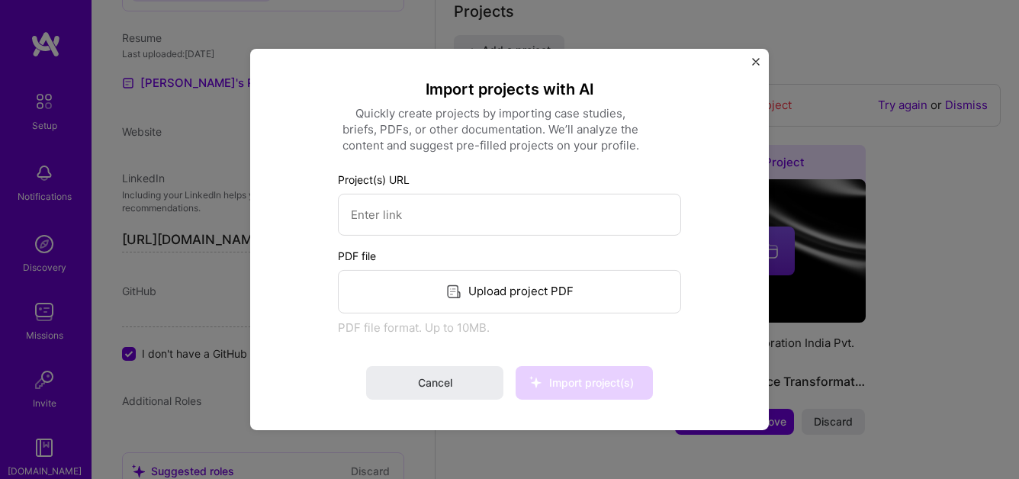
click at [517, 295] on div "Upload project PDF" at bounding box center [509, 291] width 343 height 43
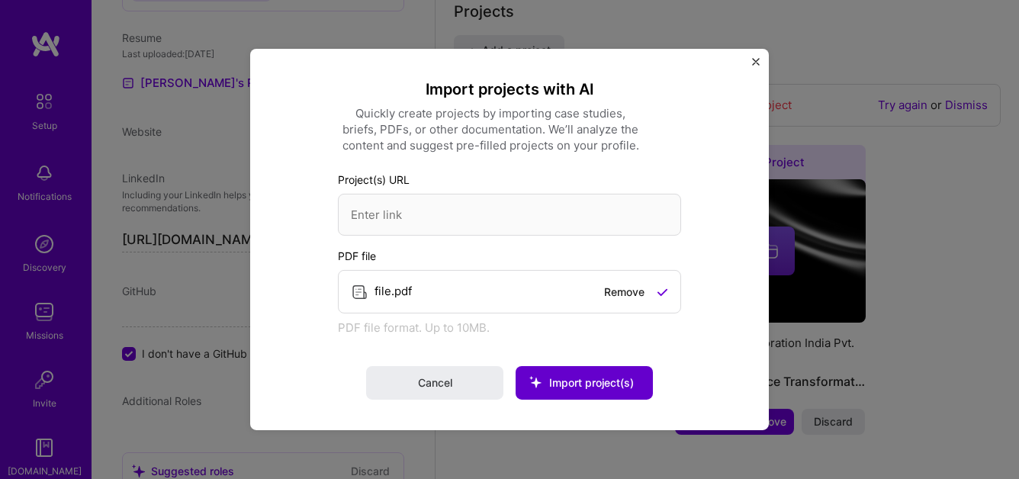
click at [578, 380] on span "Import project(s)" at bounding box center [591, 382] width 85 height 13
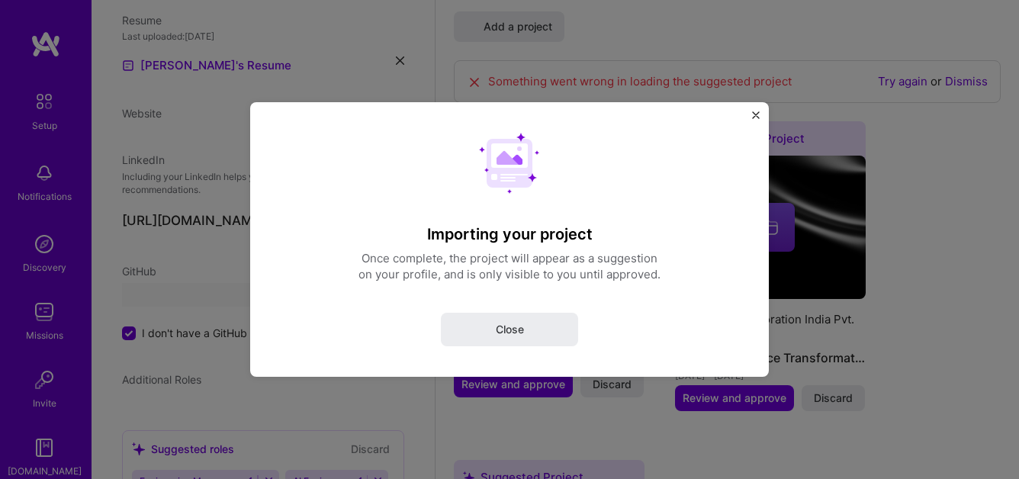
select select "US"
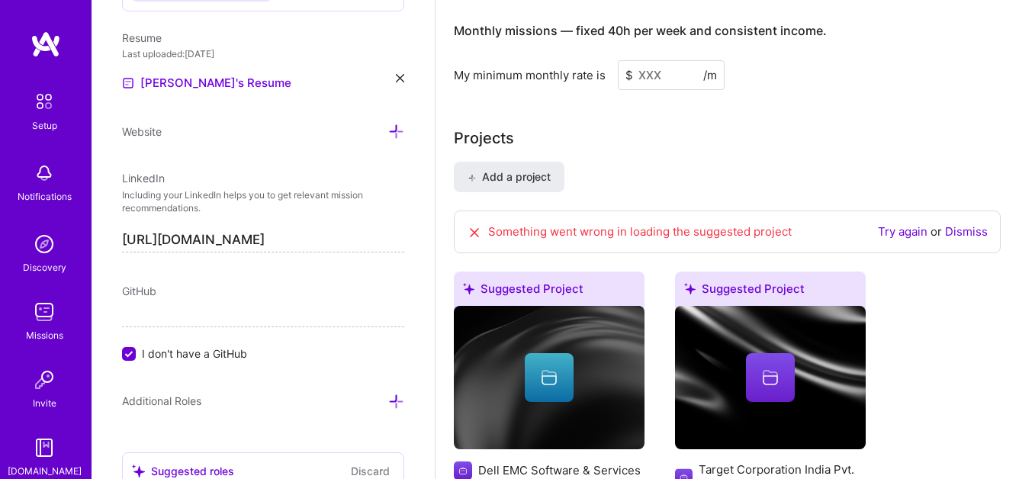
scroll to position [1199, 0]
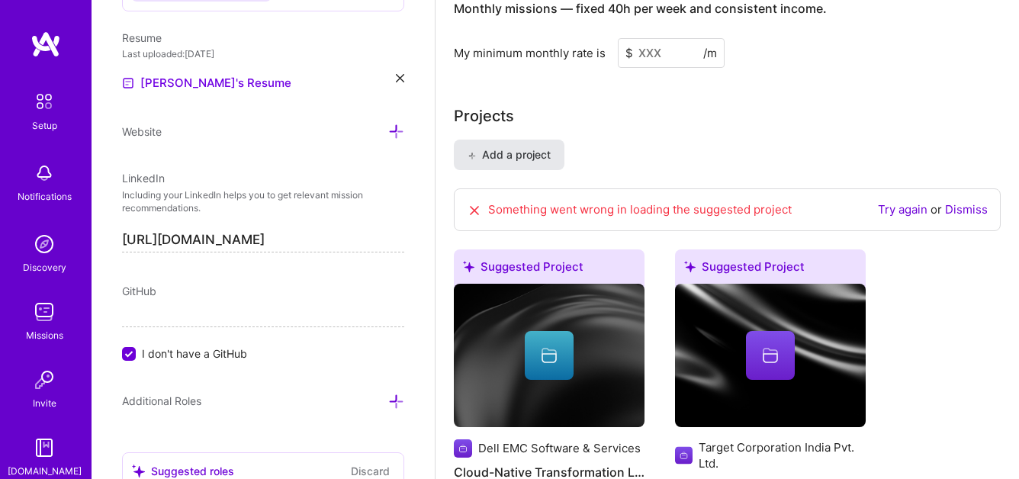
click at [498, 154] on span "Add a project" at bounding box center [509, 154] width 83 height 15
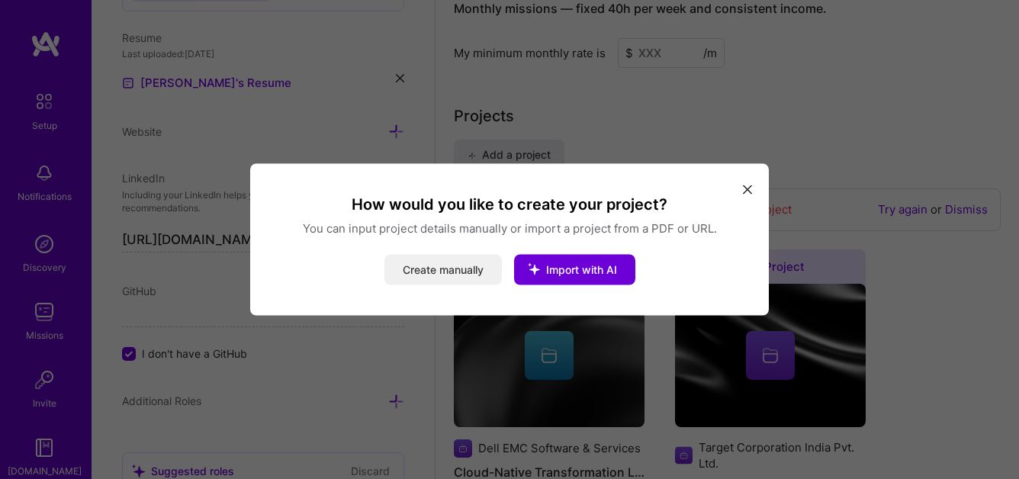
click at [443, 272] on button "Create manually" at bounding box center [444, 270] width 118 height 31
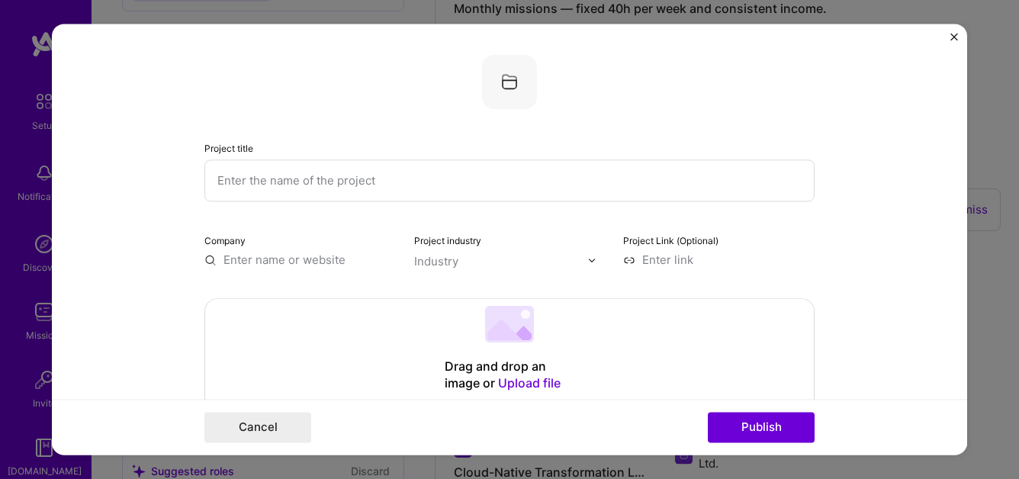
click at [363, 178] on input "text" at bounding box center [509, 180] width 610 height 42
click at [287, 179] on input "text" at bounding box center [509, 180] width 610 height 42
paste input "Transforming Sales Reporting with AI-Driven Accuracy"
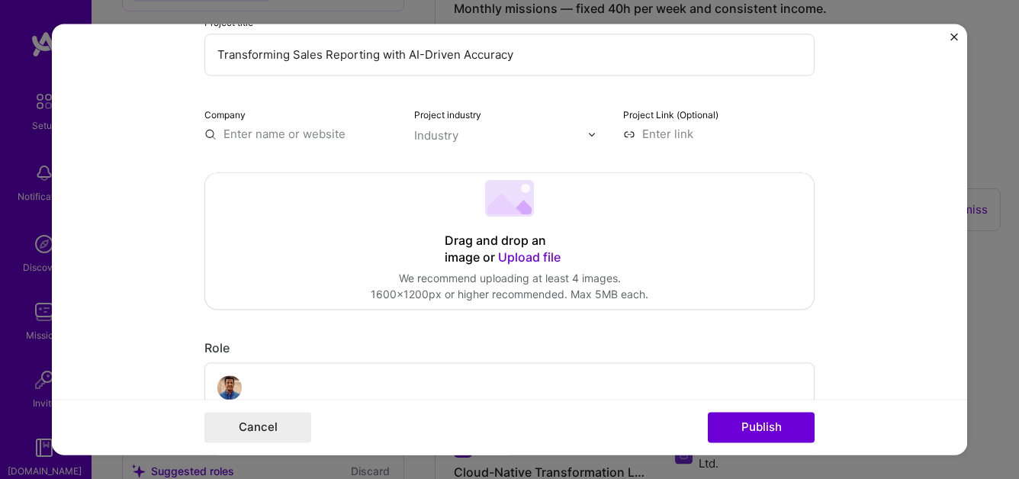
scroll to position [128, 0]
type input "Transforming Sales Reporting with AI-Driven Accuracy"
click at [531, 257] on span "Upload file" at bounding box center [529, 254] width 63 height 15
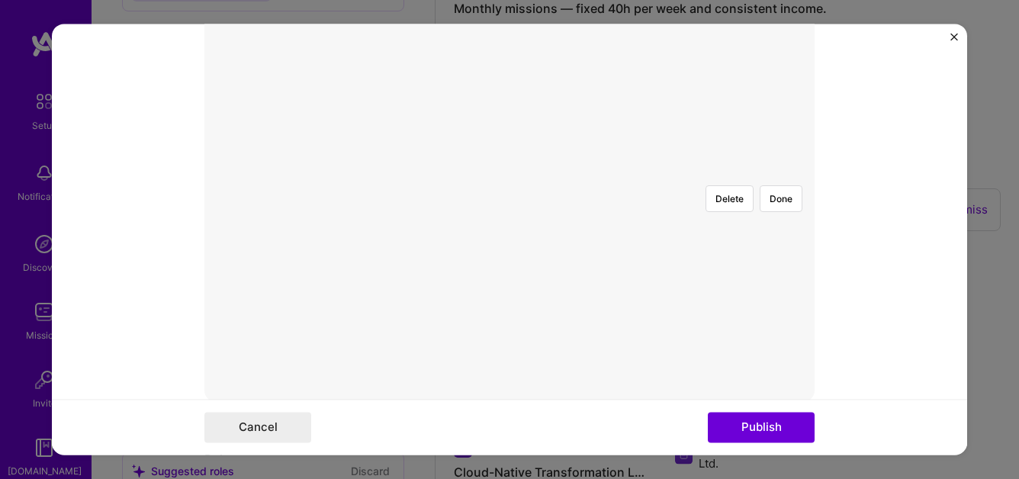
scroll to position [348, 0]
click at [515, 179] on div at bounding box center [743, 350] width 456 height 343
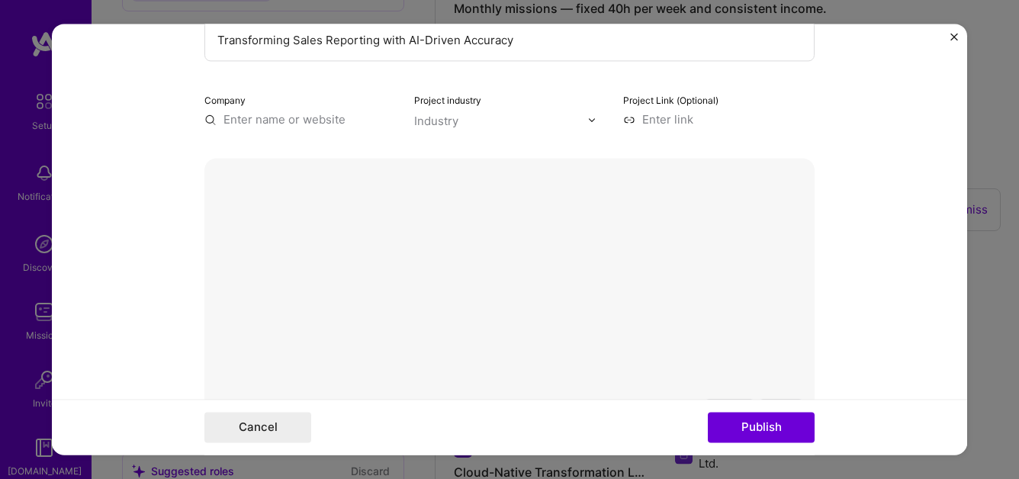
scroll to position [149, 0]
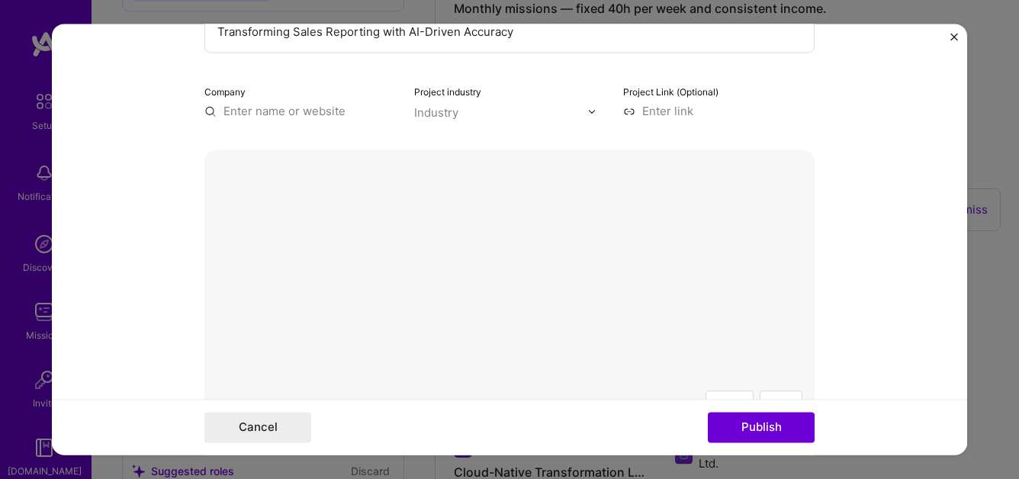
click at [256, 173] on div "Delete Done" at bounding box center [509, 379] width 610 height 458
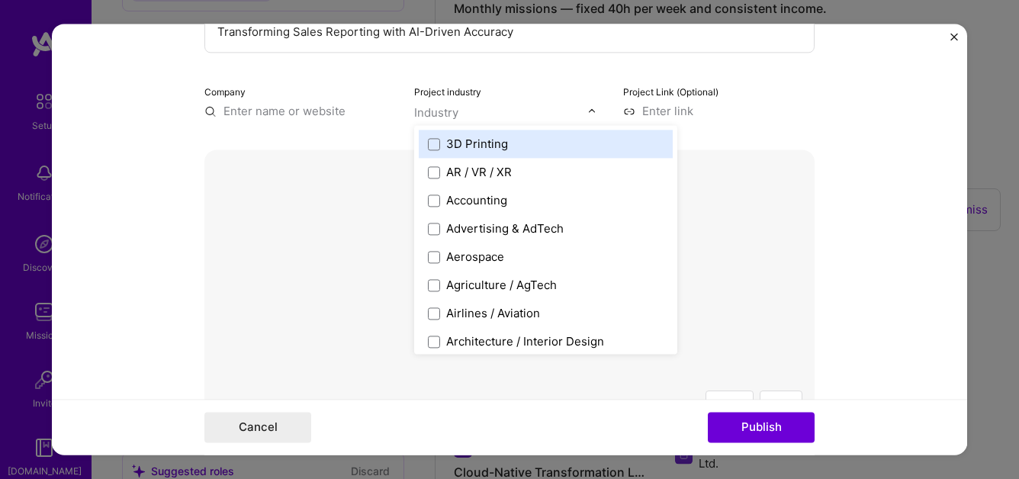
click at [459, 118] on input "text" at bounding box center [501, 113] width 174 height 16
click at [880, 218] on form "Project title Transforming Sales Reporting with AI-Driven Accuracy Company Proj…" at bounding box center [510, 239] width 916 height 431
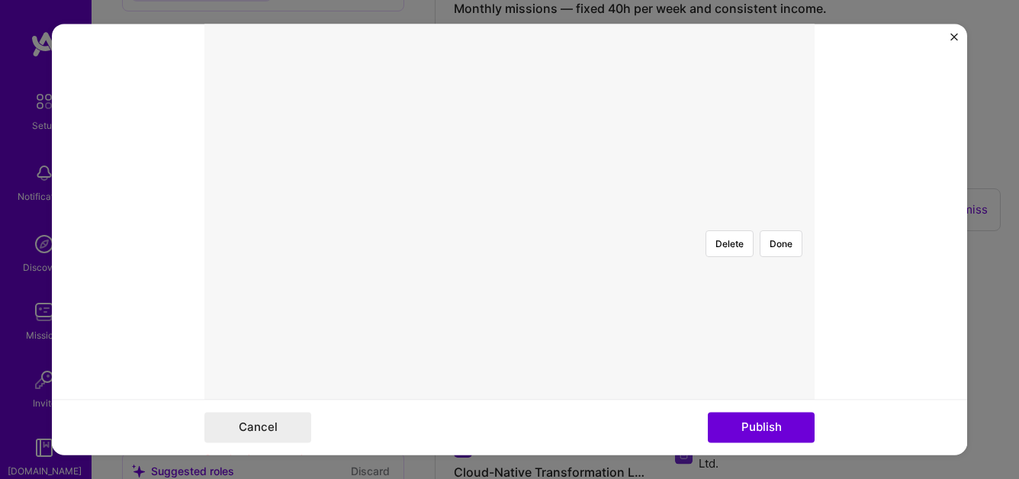
scroll to position [310, 0]
click at [726, 230] on button "Delete" at bounding box center [730, 243] width 48 height 27
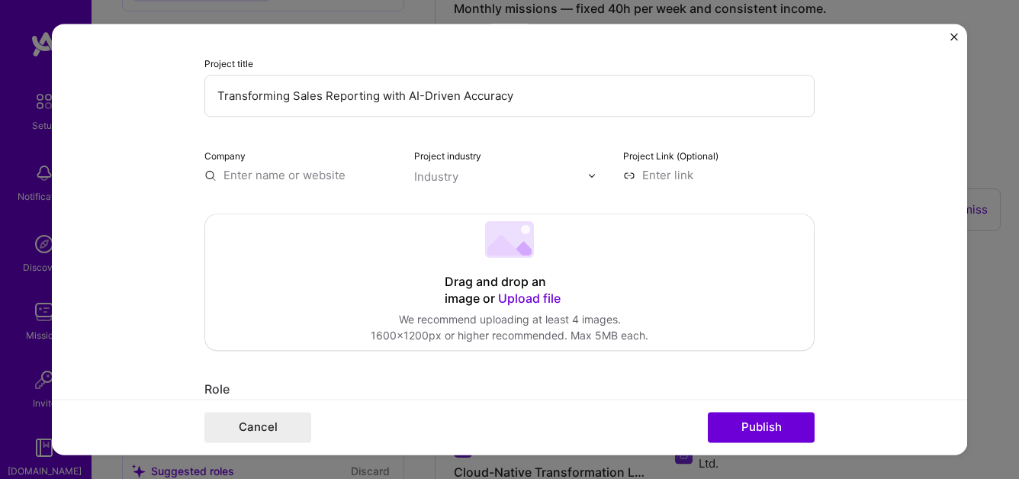
scroll to position [0, 0]
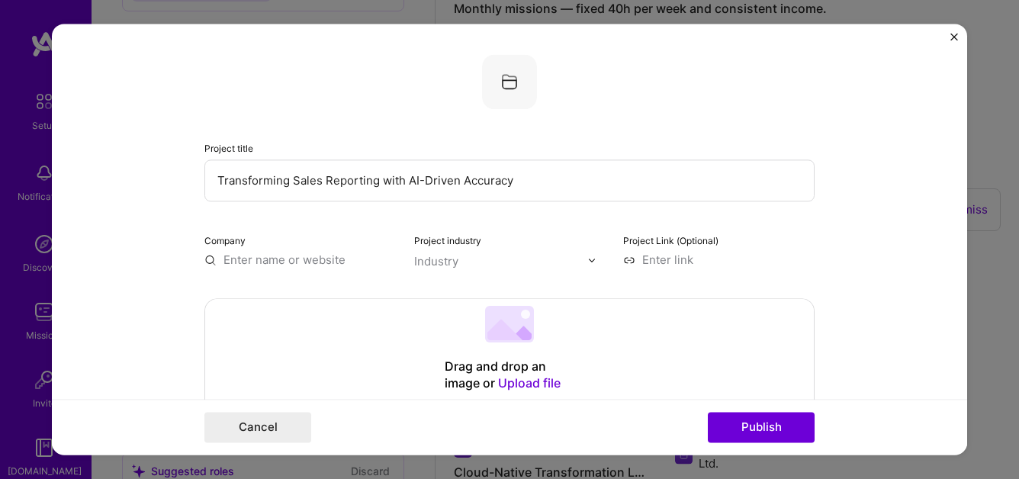
click at [256, 262] on input "text" at bounding box center [300, 260] width 192 height 16
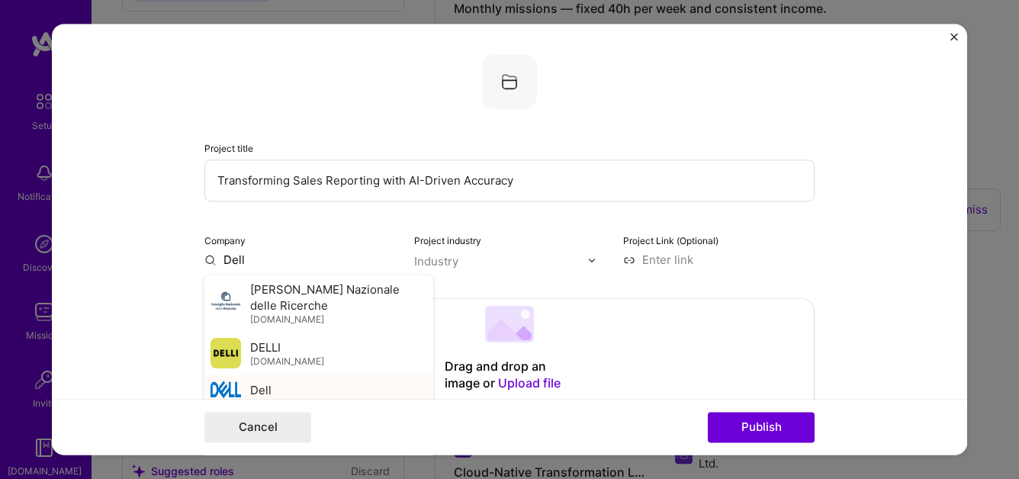
click at [269, 384] on span "Dell" at bounding box center [260, 390] width 21 height 16
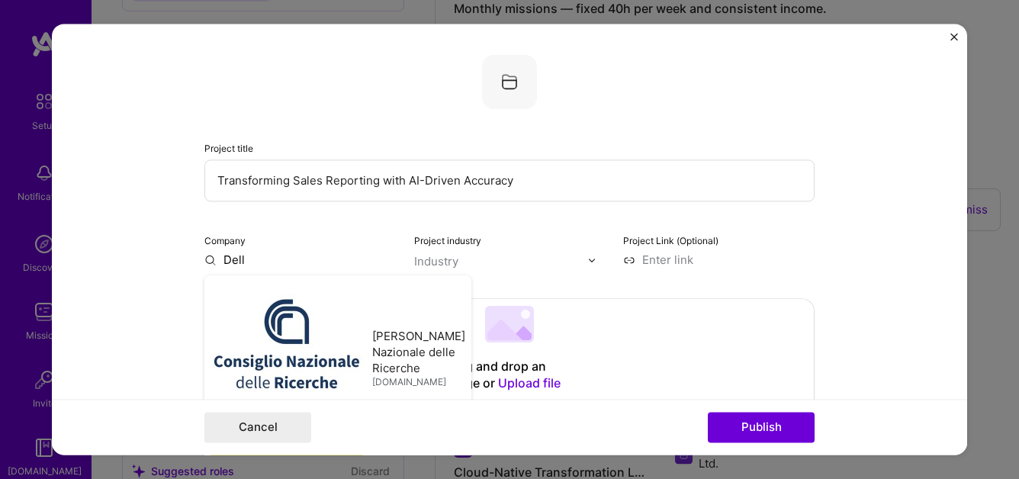
type input "Dell"
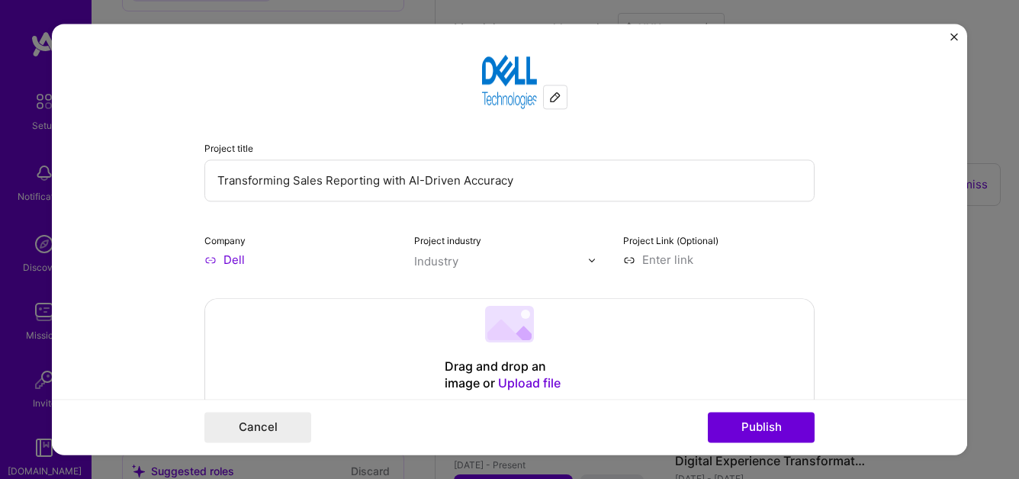
click at [446, 261] on div "Industry" at bounding box center [436, 261] width 44 height 16
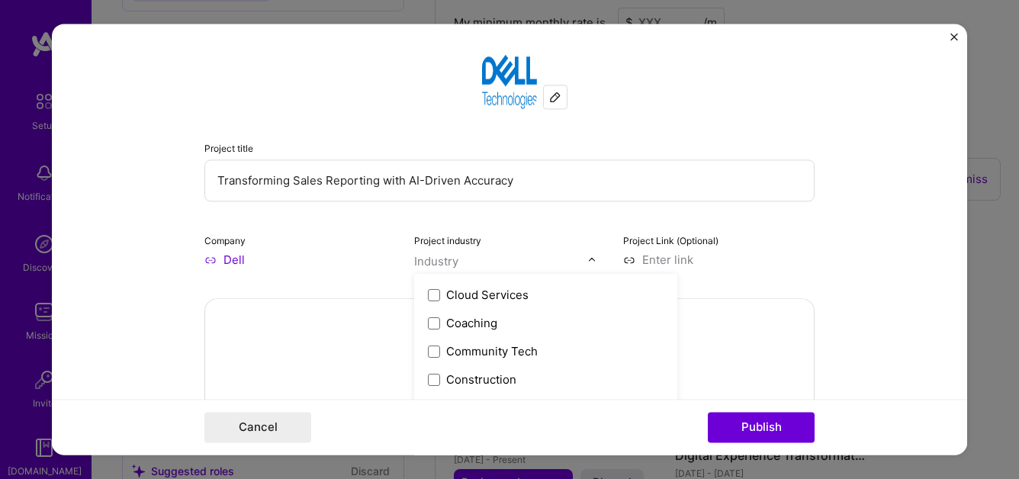
scroll to position [891, 0]
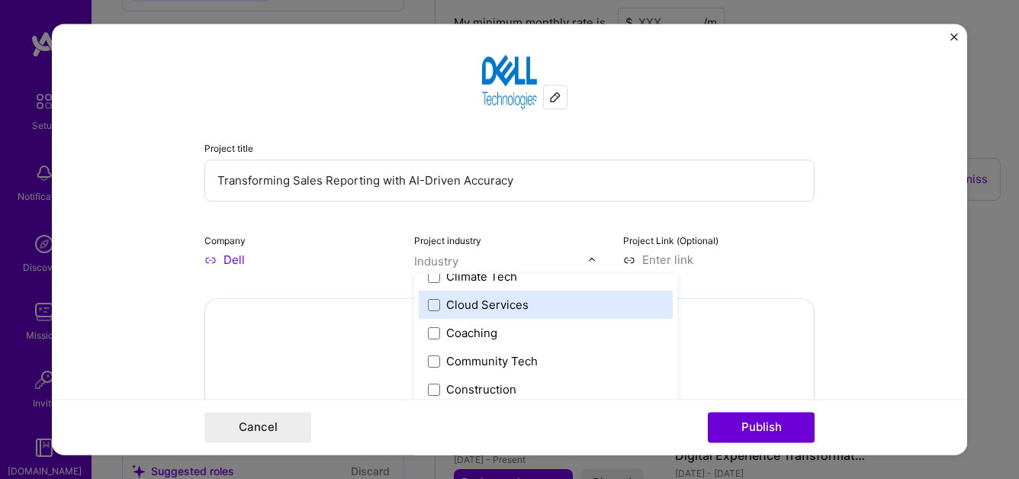
click at [534, 301] on label "Cloud Services" at bounding box center [546, 305] width 236 height 16
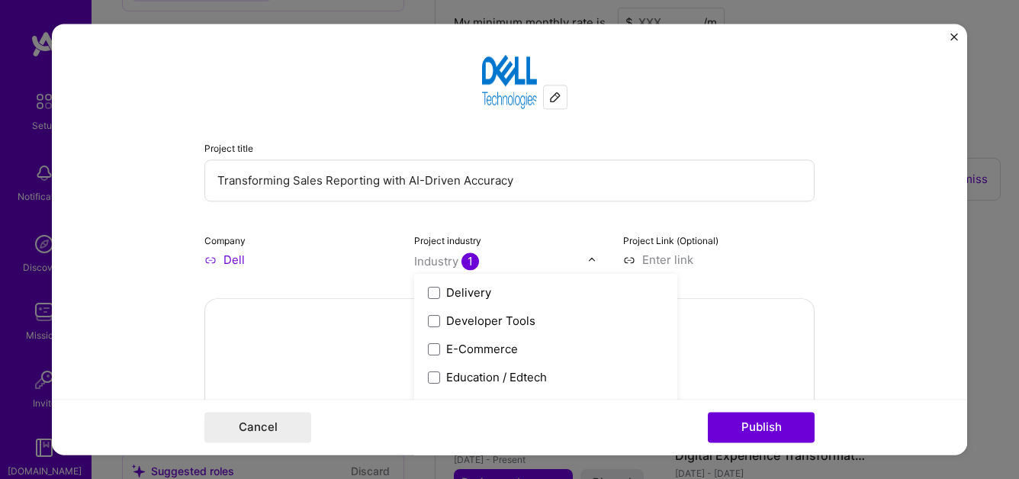
scroll to position [1310, 0]
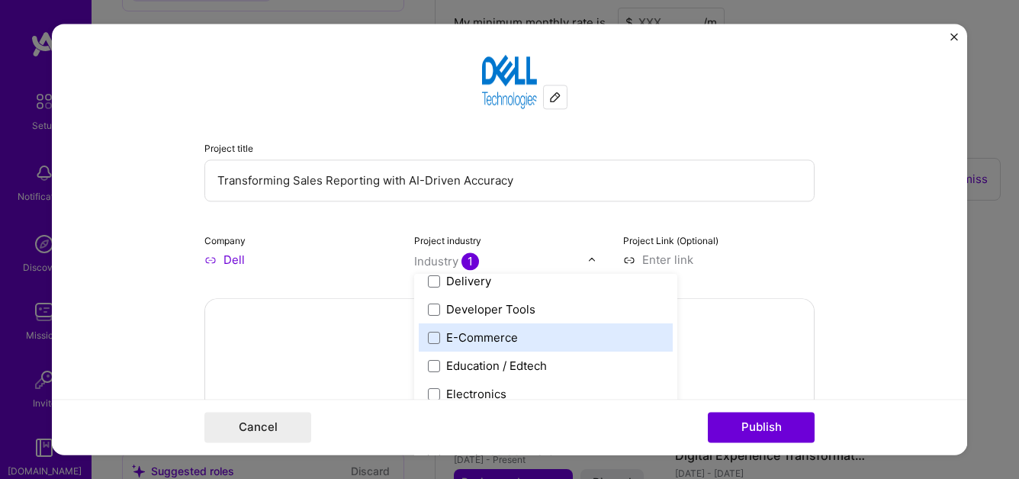
click at [555, 333] on label "E-Commerce" at bounding box center [546, 338] width 236 height 16
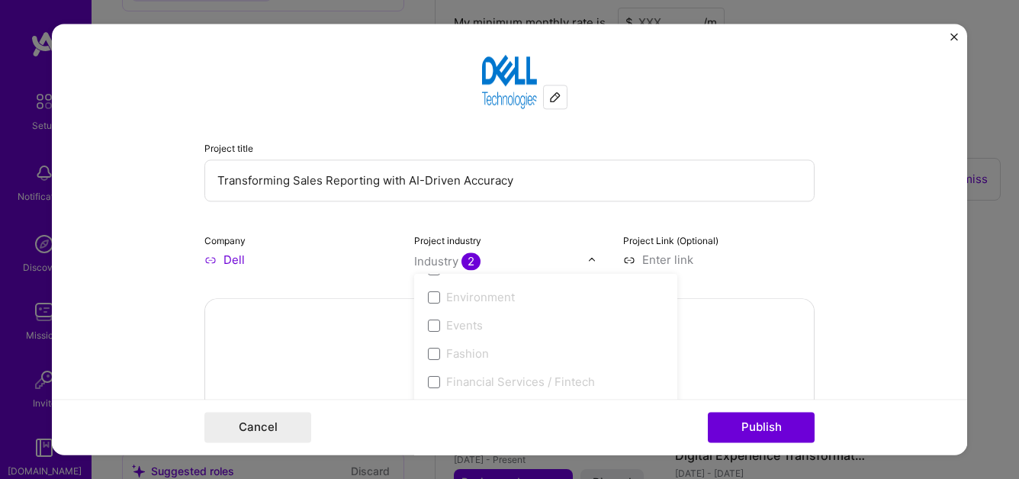
scroll to position [1529, 0]
click at [679, 261] on input at bounding box center [719, 260] width 192 height 16
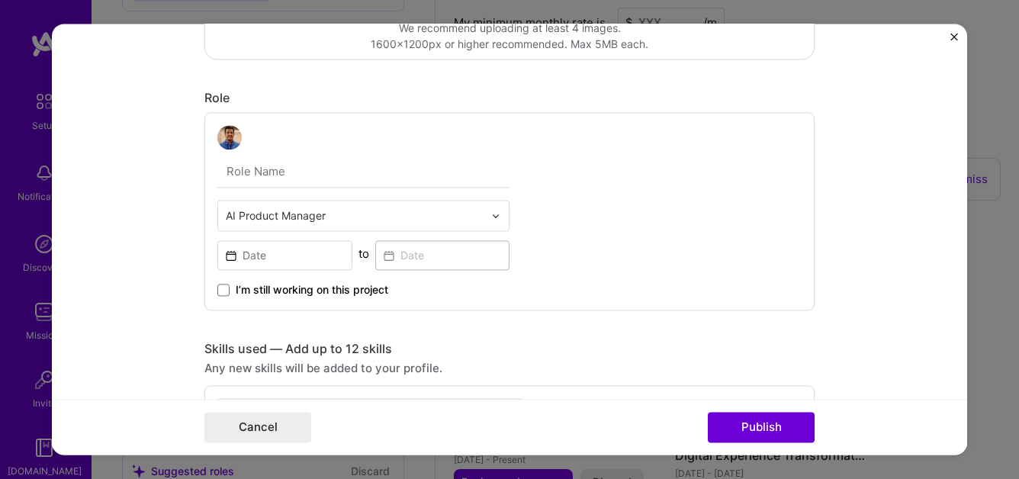
scroll to position [378, 0]
click at [283, 256] on input at bounding box center [284, 254] width 135 height 30
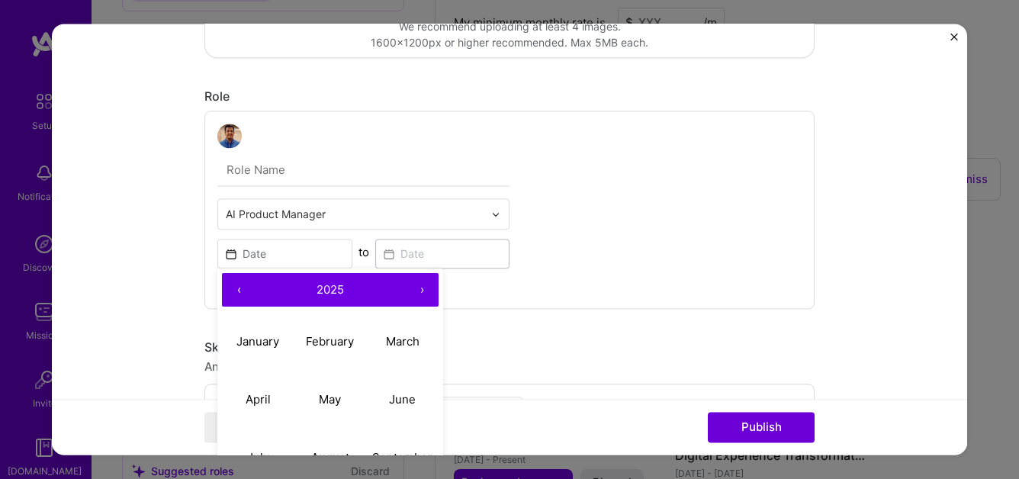
click at [241, 289] on button "‹" at bounding box center [239, 290] width 34 height 34
click at [399, 345] on abbr "March" at bounding box center [403, 341] width 34 height 14
type input "[DATE]"
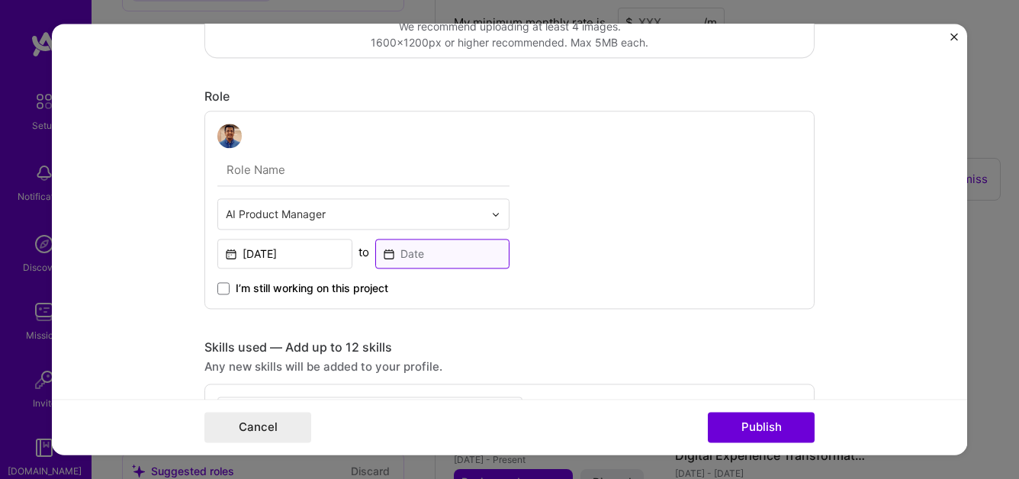
click at [403, 253] on input at bounding box center [442, 254] width 135 height 30
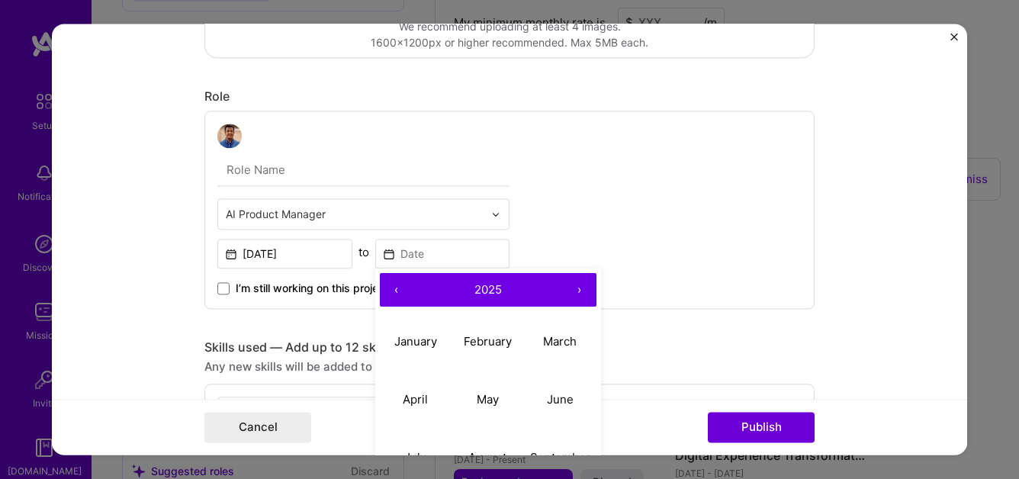
click at [396, 291] on button "‹" at bounding box center [397, 290] width 34 height 34
click at [489, 399] on abbr "May" at bounding box center [488, 399] width 22 height 14
type input "[DATE]"
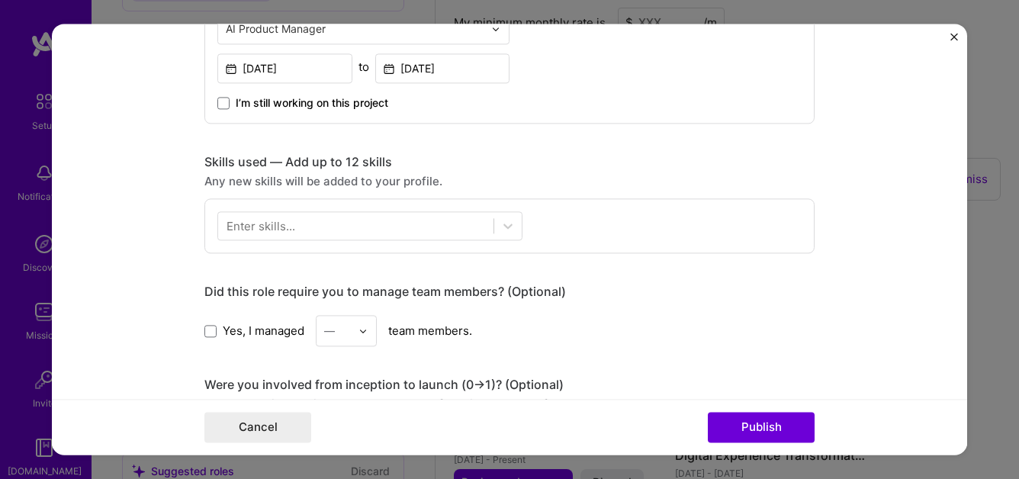
scroll to position [564, 0]
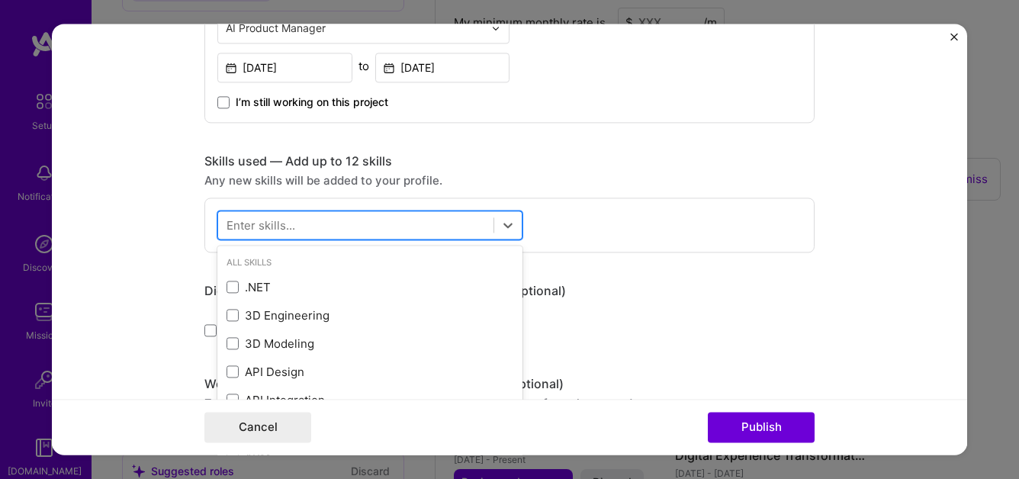
click at [479, 224] on div at bounding box center [355, 225] width 275 height 25
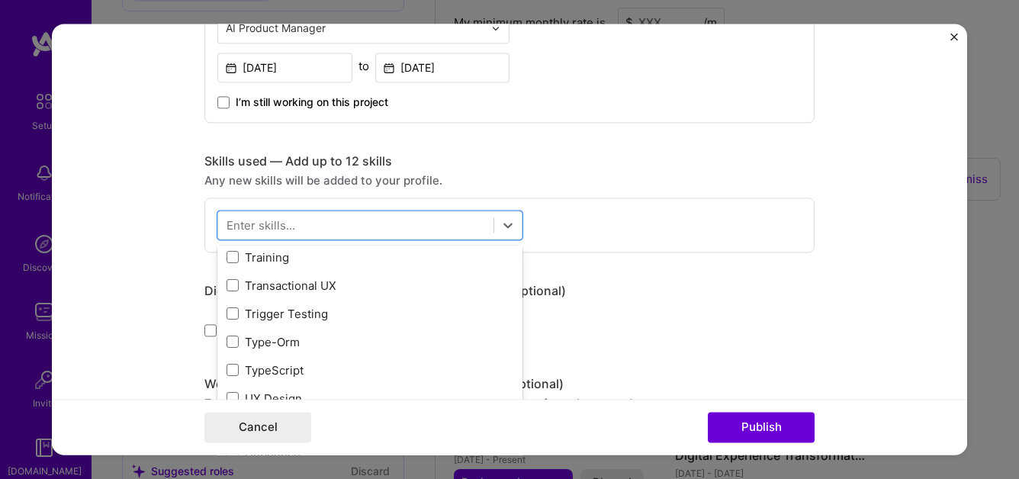
scroll to position [9545, 0]
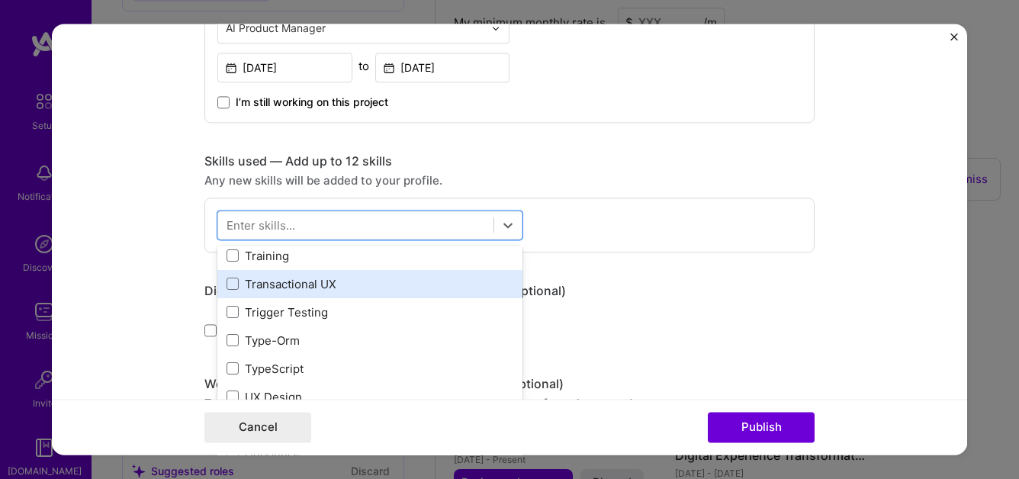
click at [370, 288] on div "Transactional UX" at bounding box center [370, 284] width 287 height 16
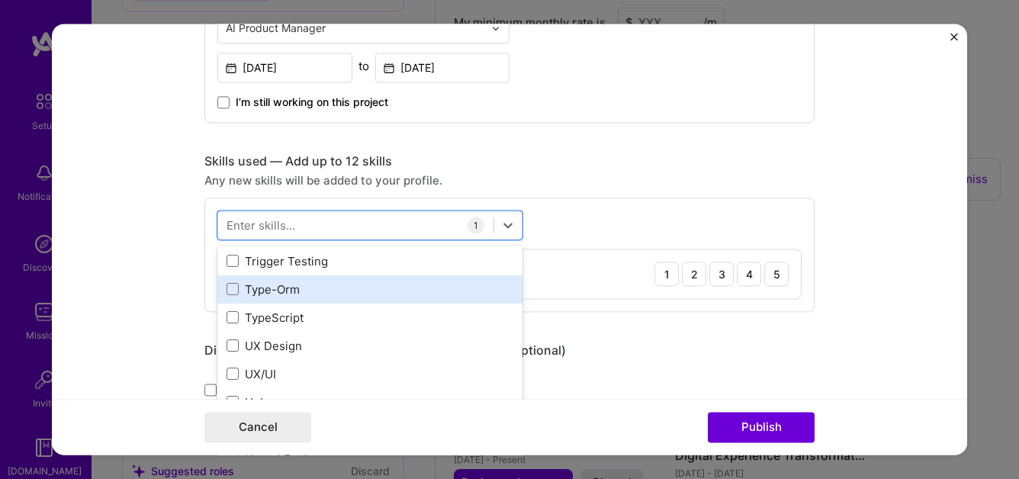
scroll to position [9598, 0]
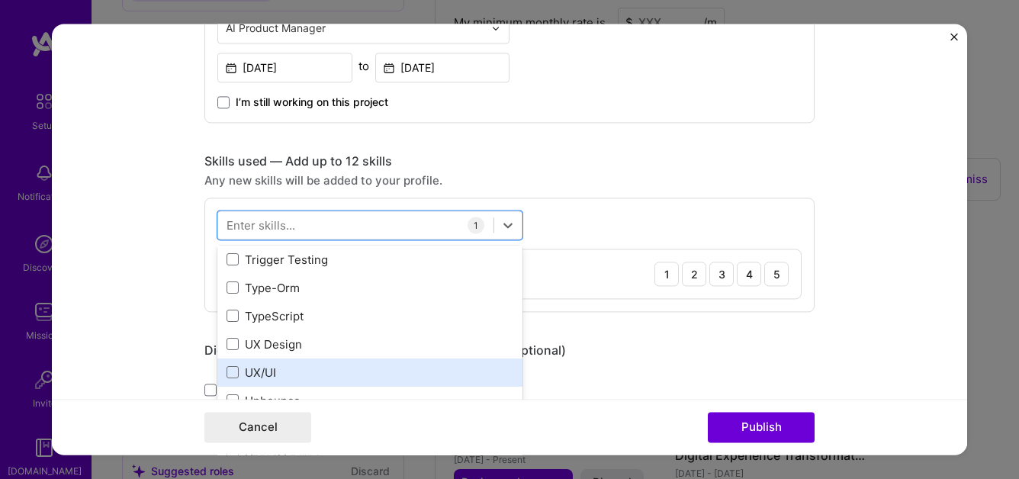
click at [356, 362] on div "UX/UI" at bounding box center [369, 373] width 305 height 28
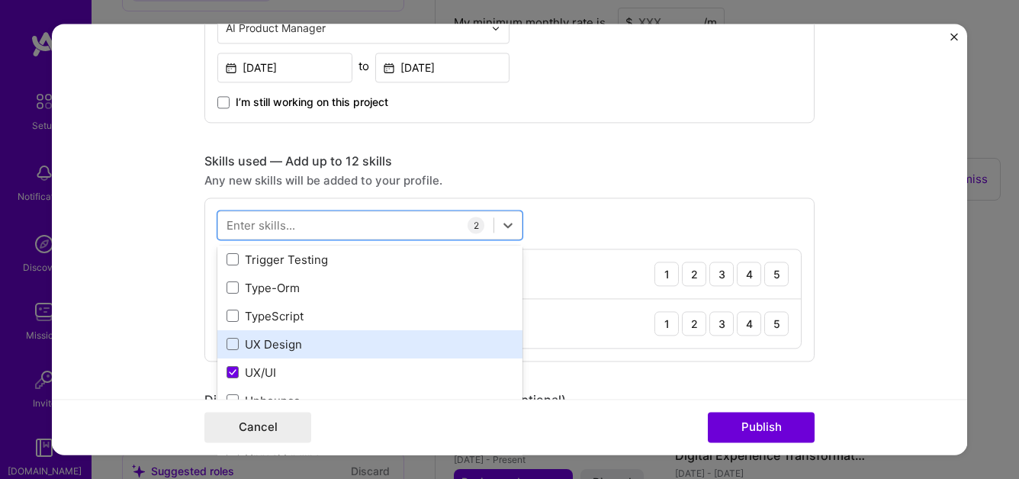
click at [357, 348] on div "UX Design" at bounding box center [370, 344] width 287 height 16
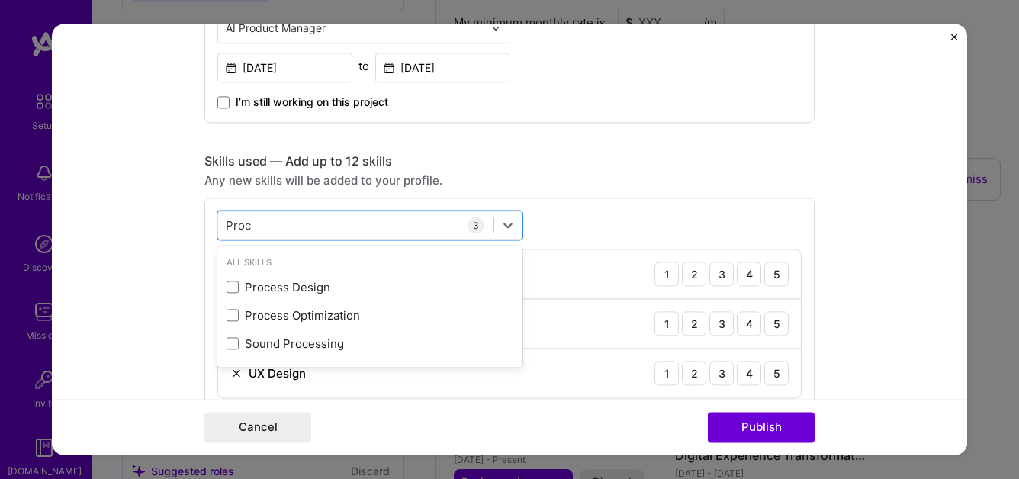
scroll to position [0, 0]
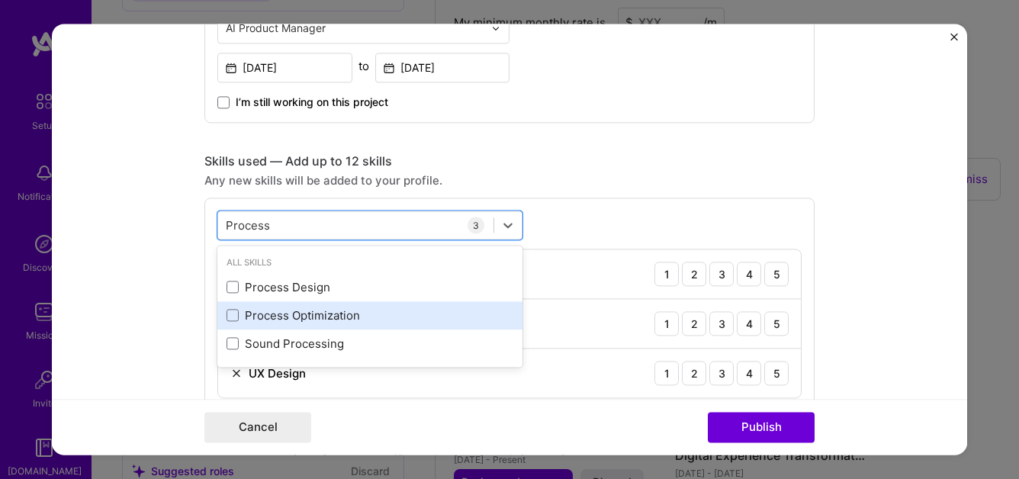
click at [358, 314] on div "Process Optimization" at bounding box center [370, 315] width 287 height 16
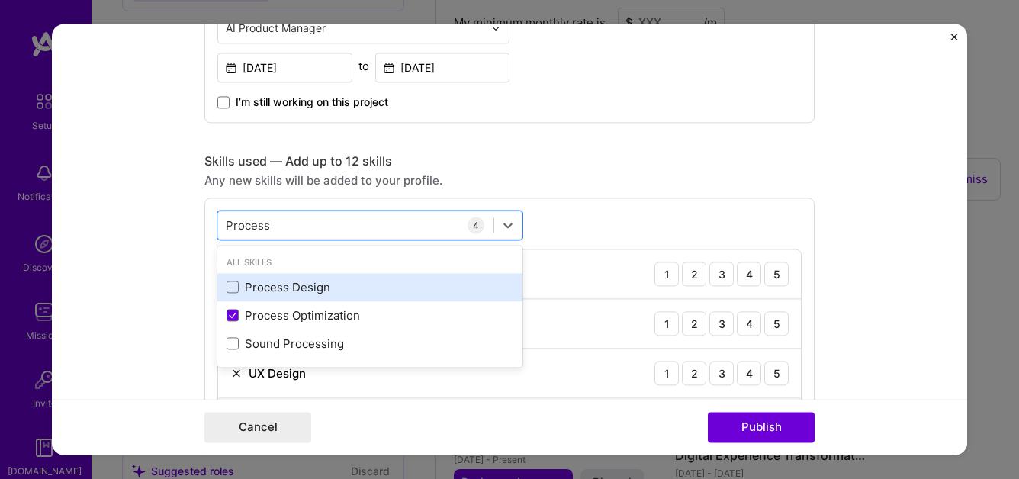
click at [354, 291] on div "Process Design" at bounding box center [370, 287] width 287 height 16
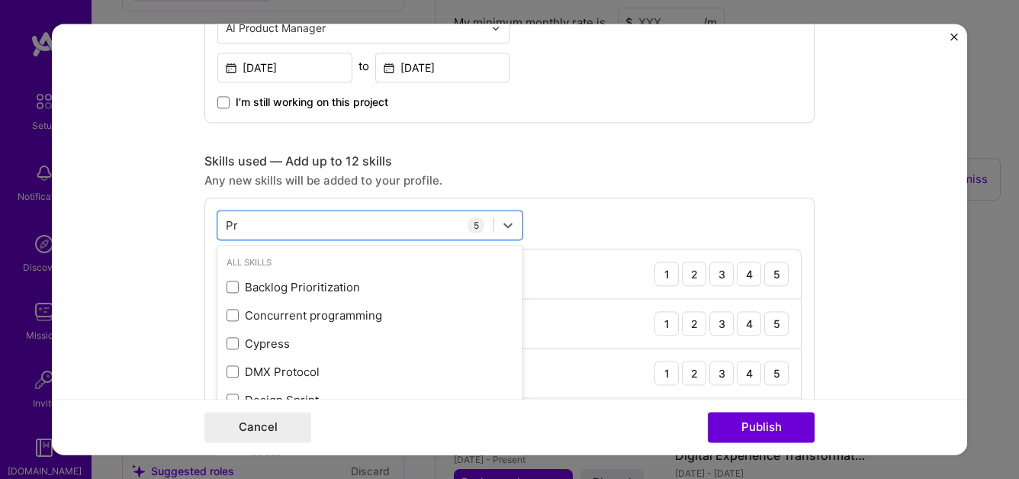
type input "P"
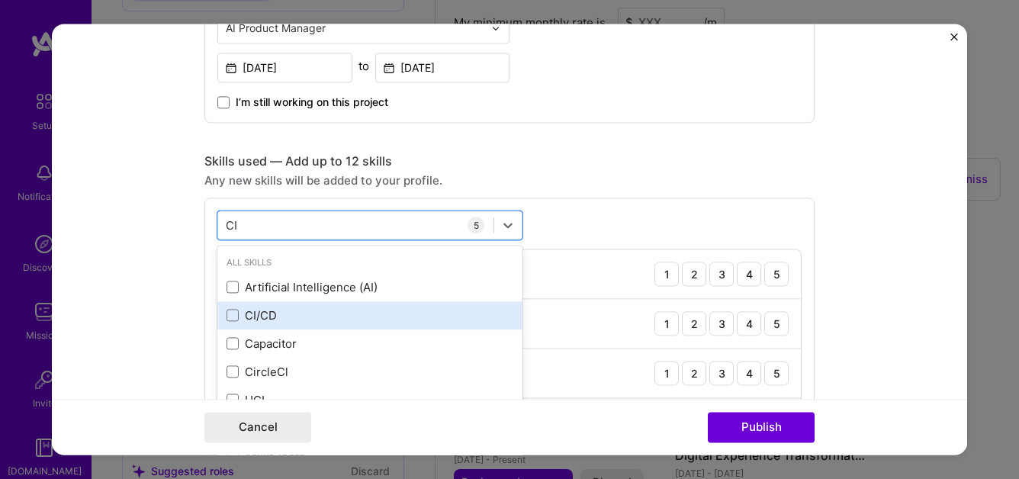
click at [269, 321] on div "CI/CD" at bounding box center [370, 315] width 287 height 16
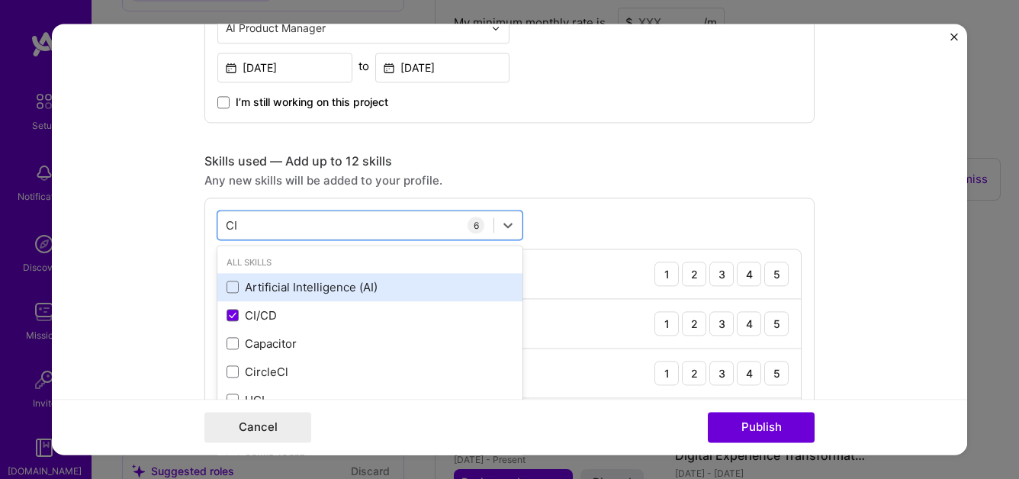
click at [275, 285] on div "Artificial Intelligence (AI)" at bounding box center [370, 287] width 287 height 16
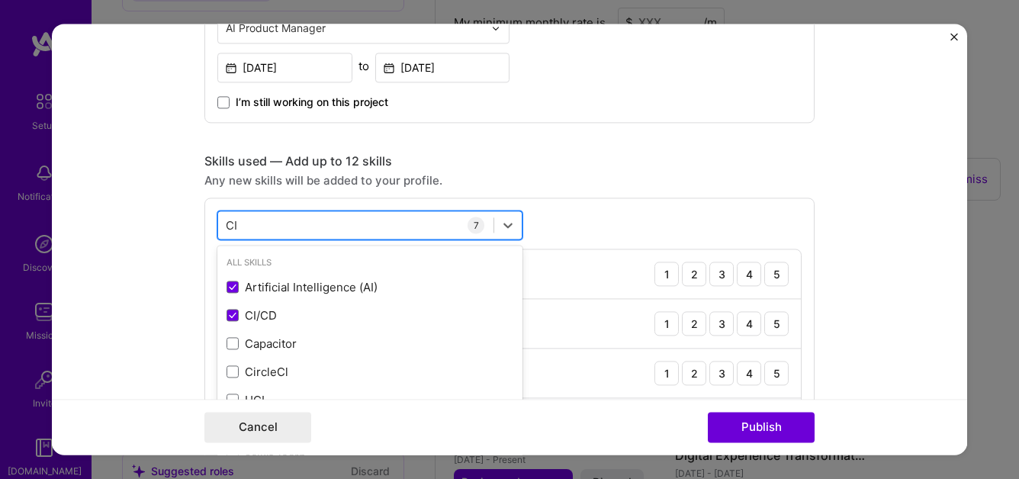
click at [272, 229] on div "CI CI" at bounding box center [355, 225] width 275 height 25
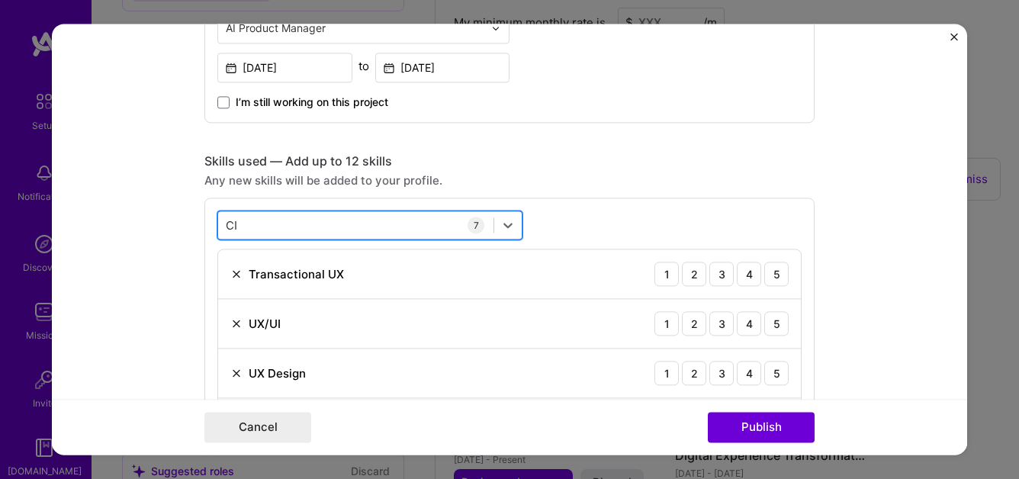
type input "C"
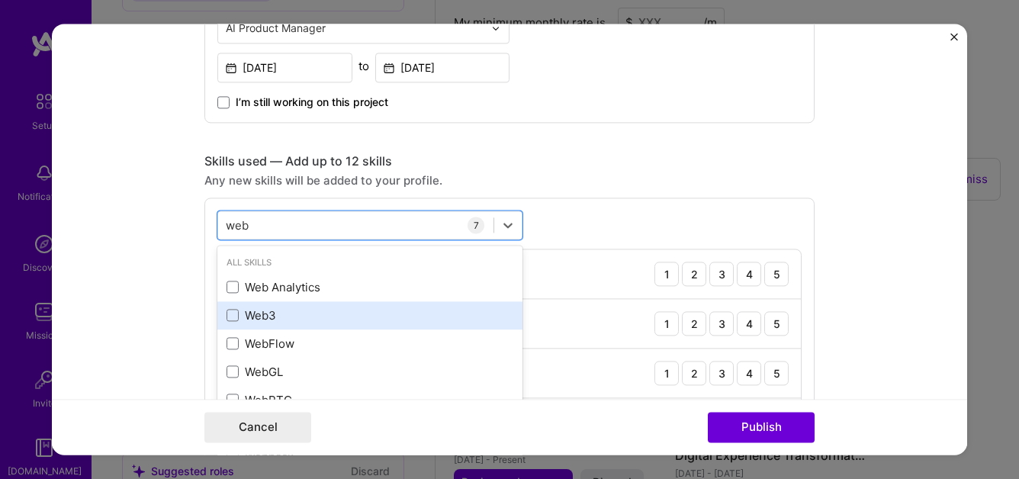
scroll to position [5, 0]
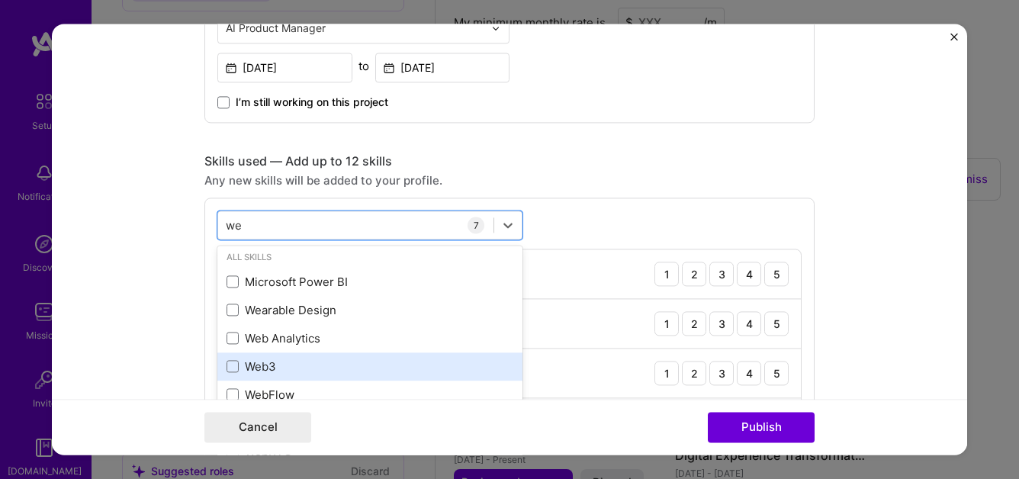
type input "w"
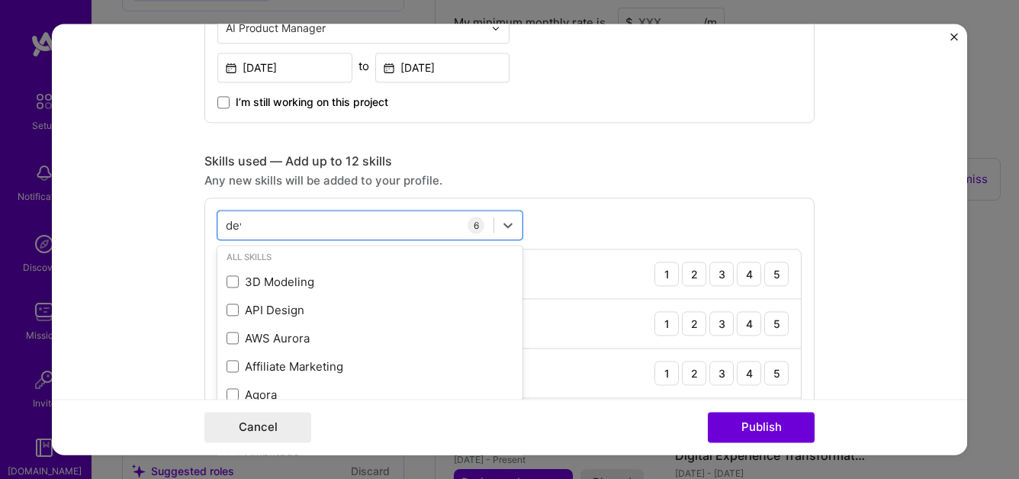
scroll to position [0, 0]
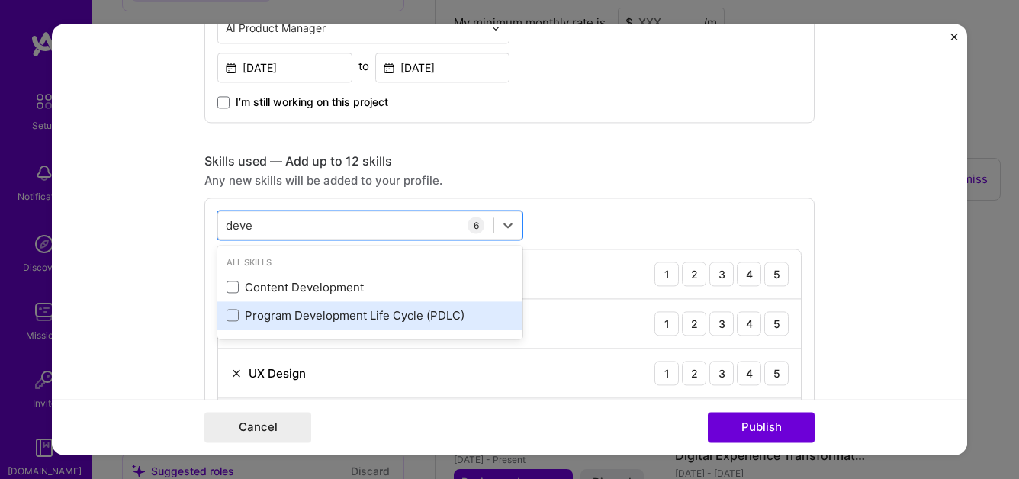
click at [356, 318] on div "Program Development Life Cycle (PDLC)" at bounding box center [370, 315] width 287 height 16
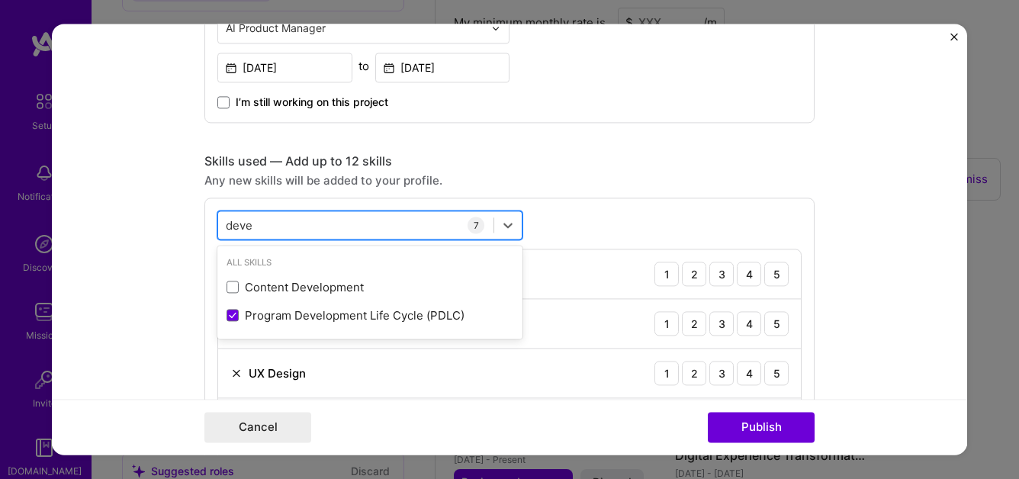
click at [328, 223] on div "deve deve" at bounding box center [355, 225] width 275 height 25
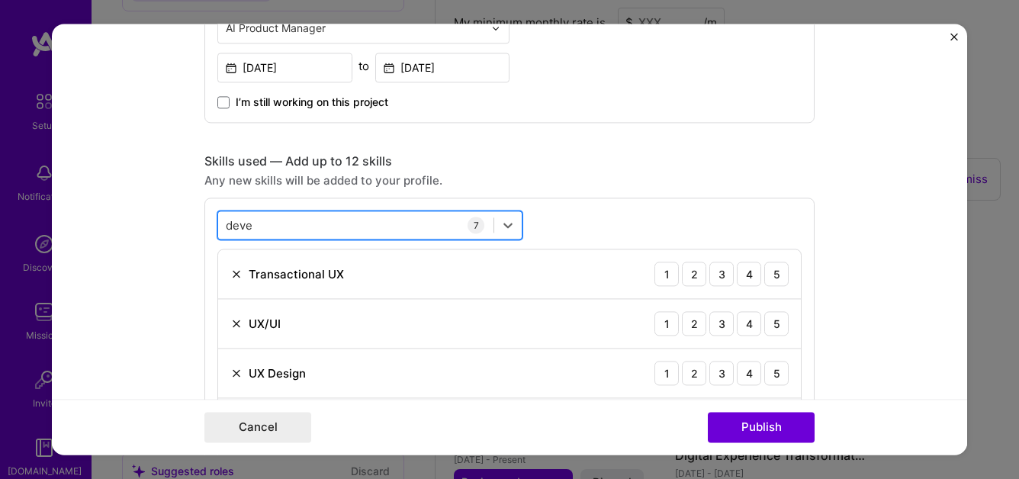
click at [328, 223] on div "deve deve" at bounding box center [355, 225] width 275 height 25
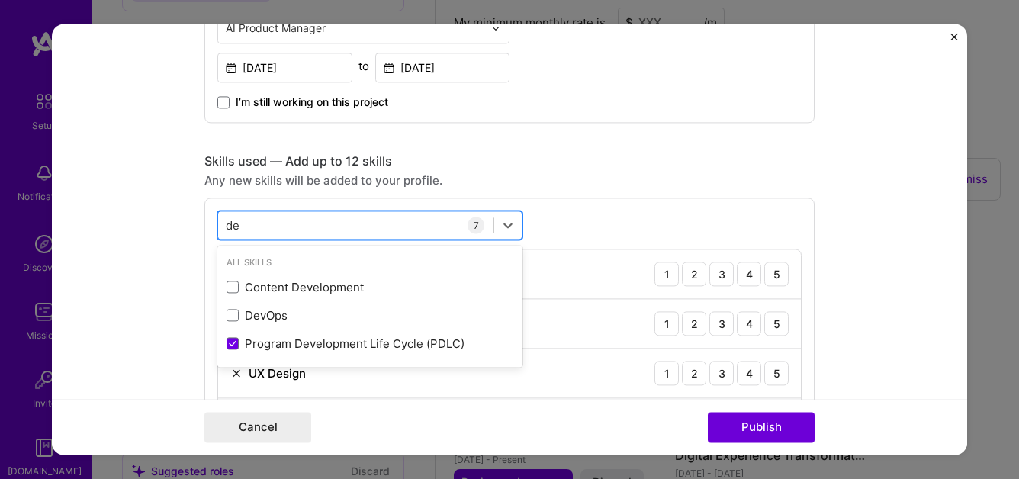
type input "d"
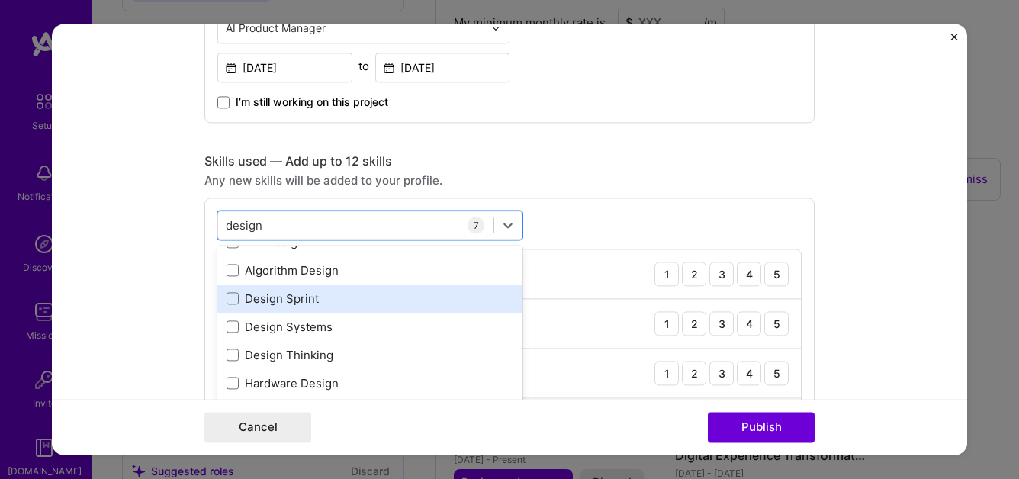
scroll to position [48, 0]
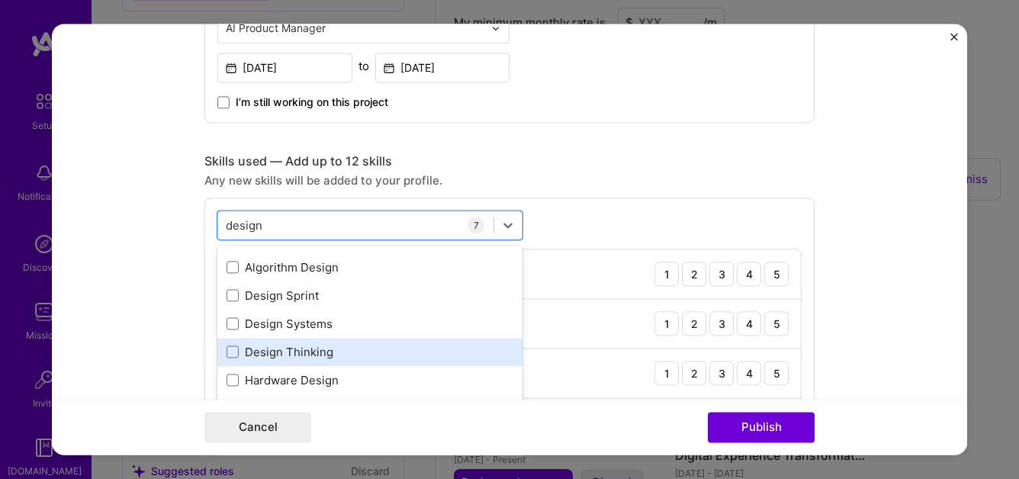
click at [351, 353] on div "Design Thinking" at bounding box center [370, 352] width 287 height 16
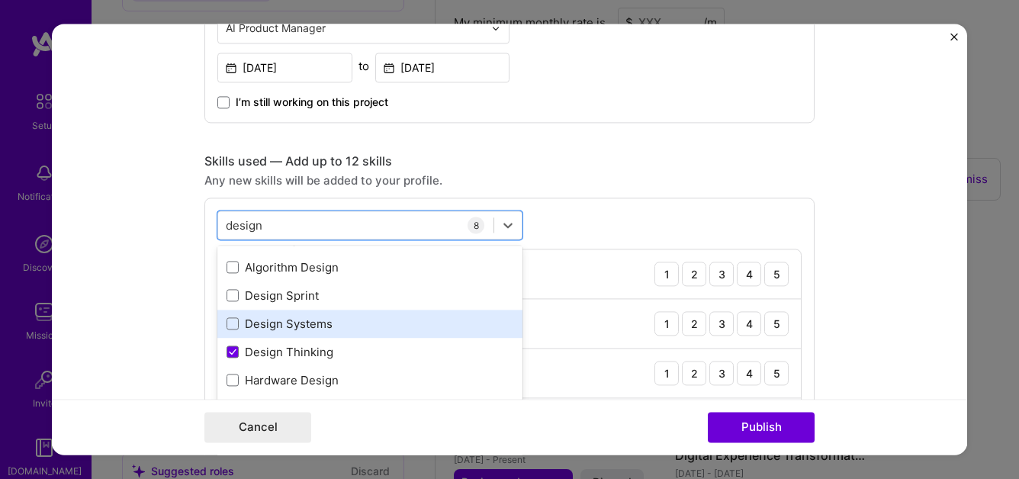
click at [349, 323] on div "Design Systems" at bounding box center [370, 324] width 287 height 16
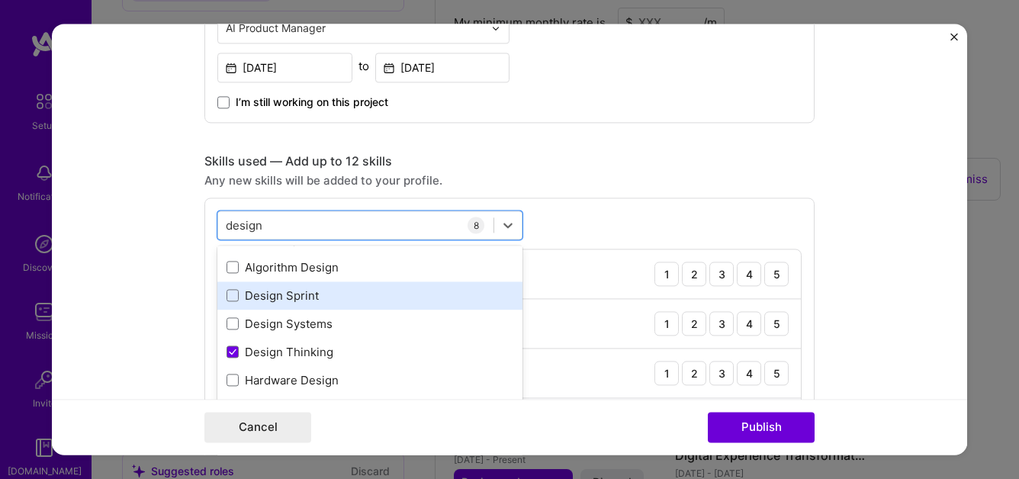
click at [349, 301] on div "Design Sprint" at bounding box center [370, 296] width 287 height 16
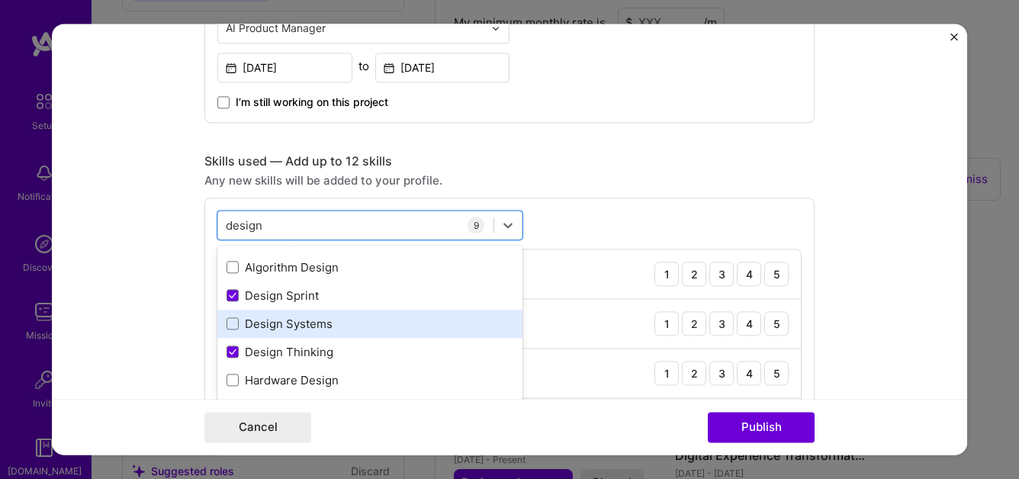
click at [346, 327] on div "Design Systems" at bounding box center [370, 324] width 287 height 16
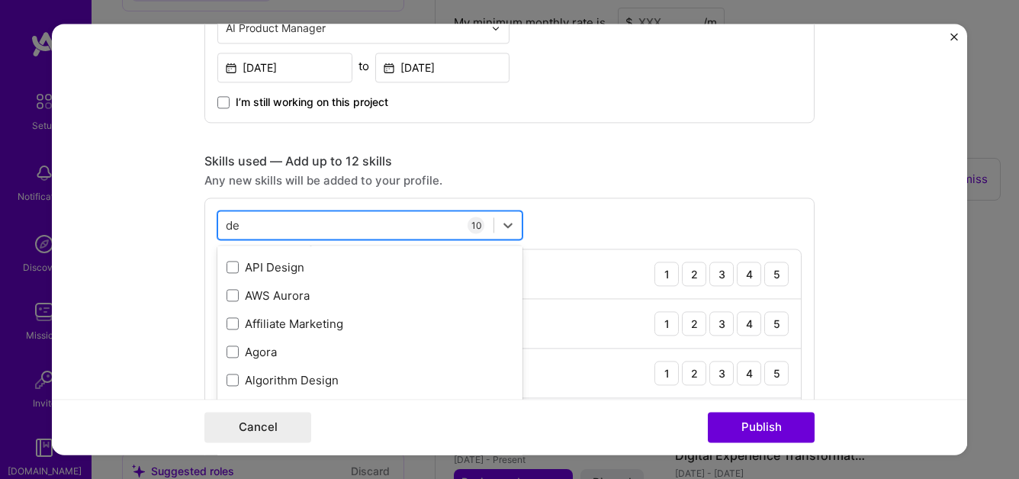
scroll to position [133, 0]
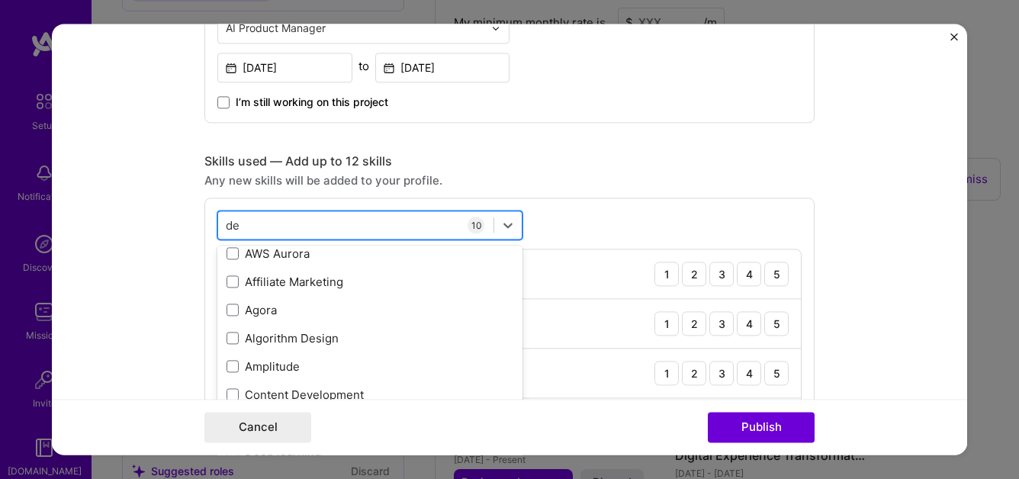
type input "d"
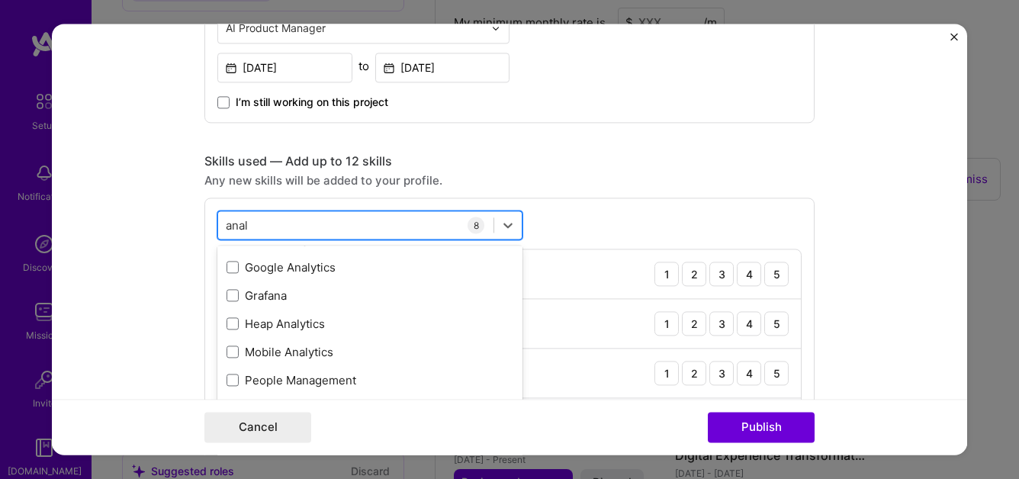
scroll to position [5, 0]
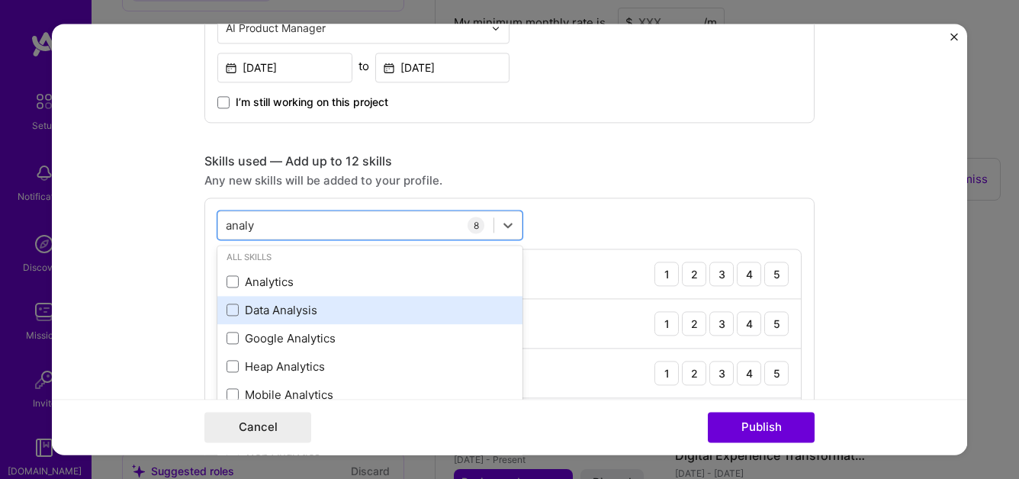
click at [268, 311] on div "Data Analysis" at bounding box center [370, 310] width 287 height 16
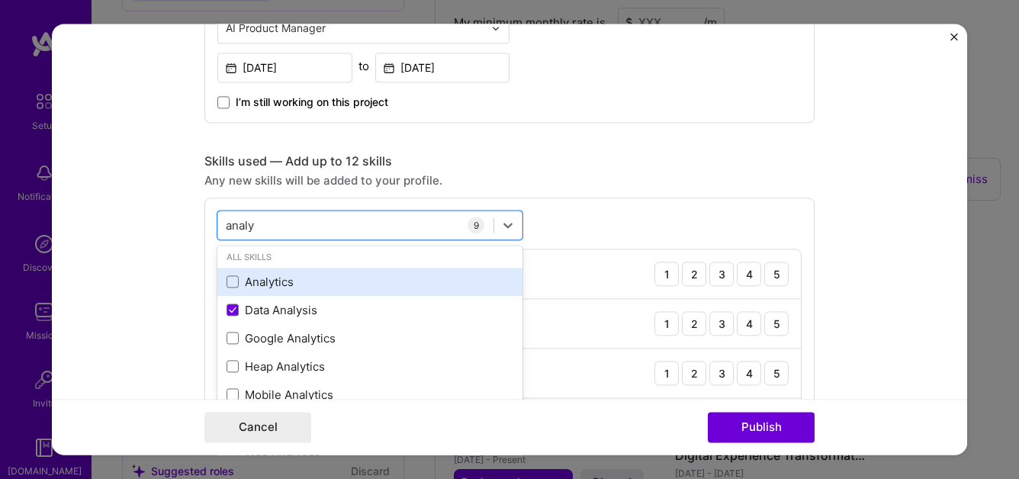
click at [349, 278] on div "Analytics" at bounding box center [370, 282] width 287 height 16
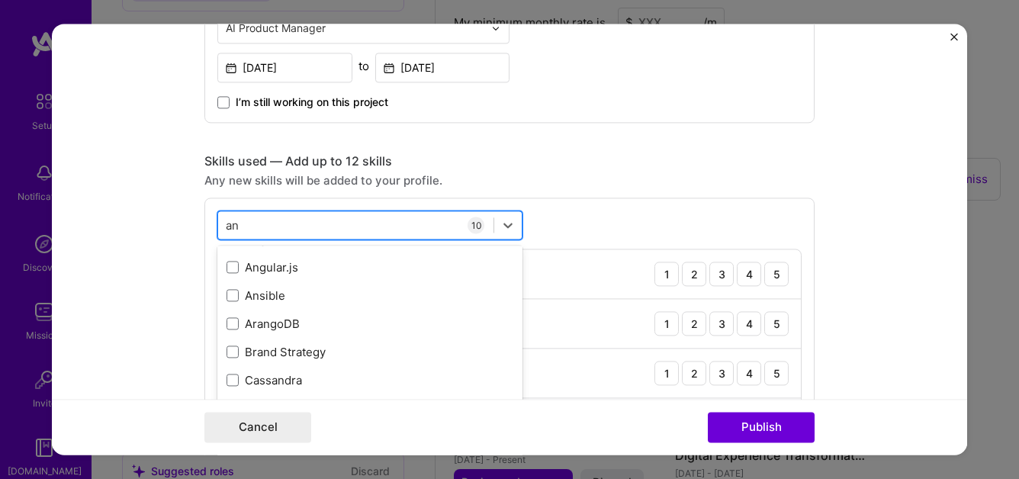
type input "a"
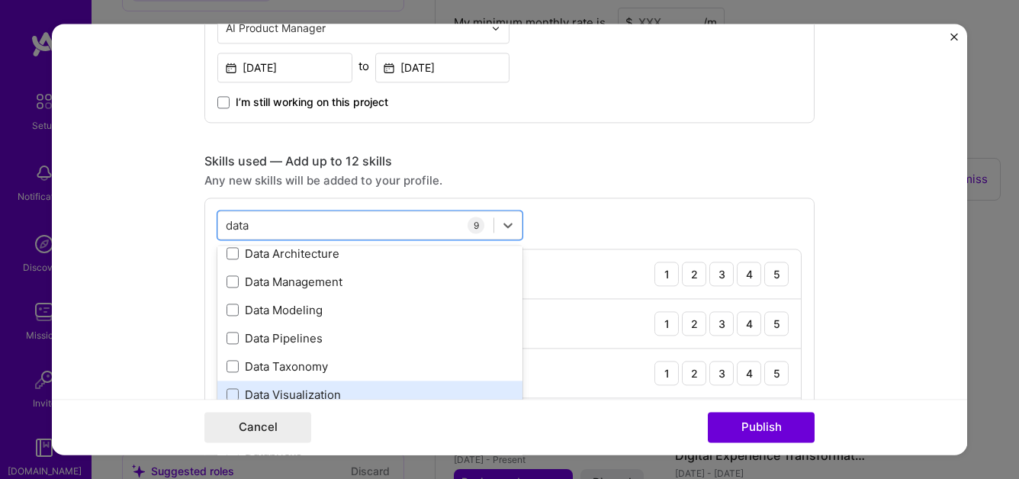
click at [341, 393] on div "Data Visualization" at bounding box center [370, 395] width 287 height 16
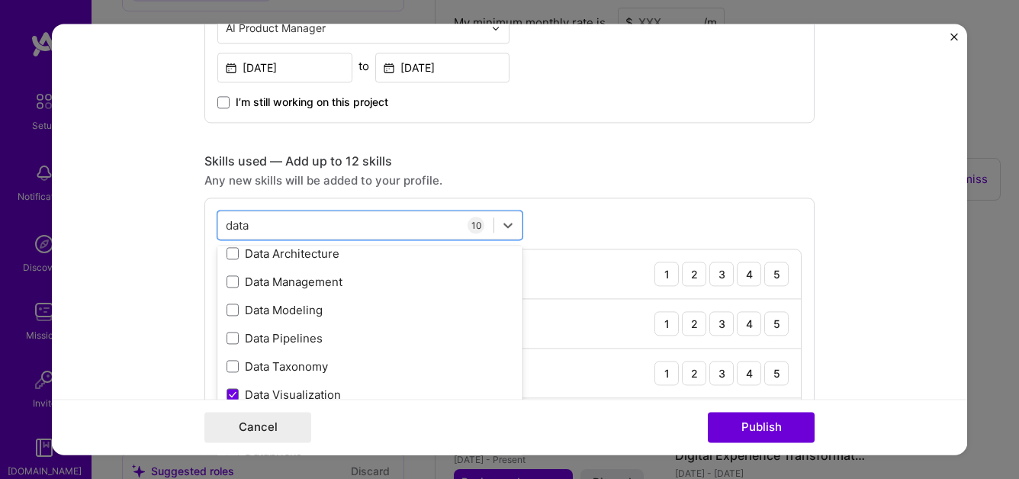
type input "data"
click at [533, 134] on div "Project title Transforming Sales Reporting with AI-Driven Accuracy Company Dell…" at bounding box center [509, 486] width 610 height 1992
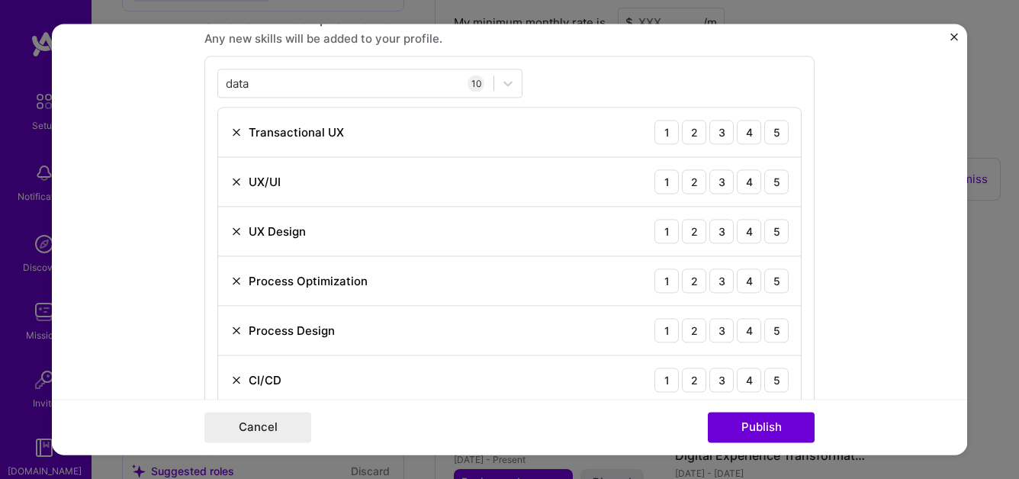
scroll to position [723, 0]
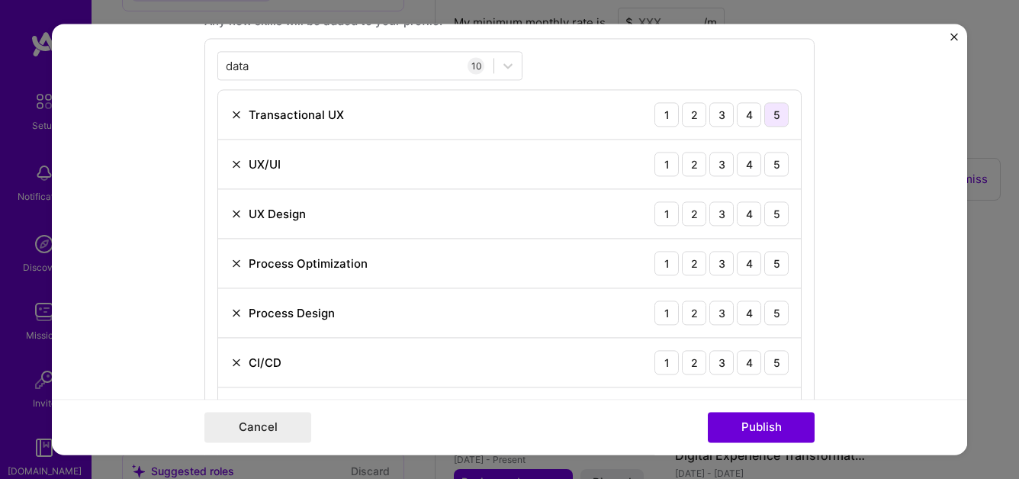
click at [774, 119] on div "5" at bounding box center [777, 114] width 24 height 24
click at [769, 166] on div "5" at bounding box center [777, 164] width 24 height 24
click at [781, 218] on div "5" at bounding box center [777, 213] width 24 height 24
click at [746, 264] on div "4" at bounding box center [749, 263] width 24 height 24
click at [758, 316] on div "4" at bounding box center [749, 313] width 24 height 24
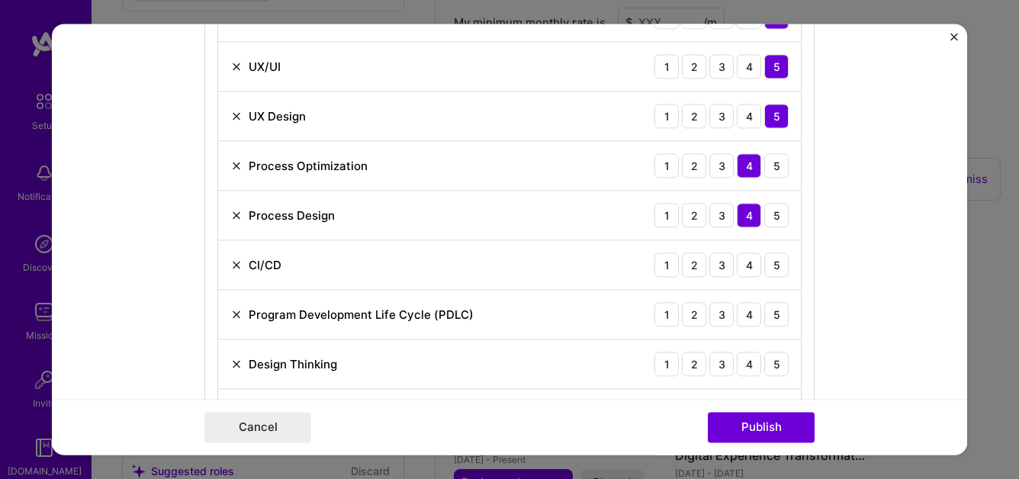
scroll to position [830, 0]
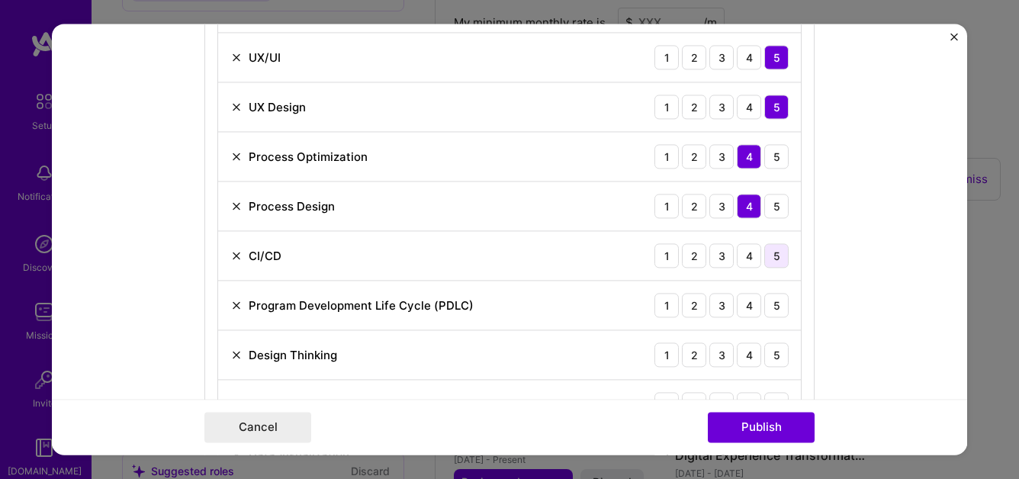
click at [782, 261] on div "5" at bounding box center [777, 255] width 24 height 24
click at [752, 306] on div "4" at bounding box center [749, 305] width 24 height 24
click at [775, 360] on div "5" at bounding box center [777, 355] width 24 height 24
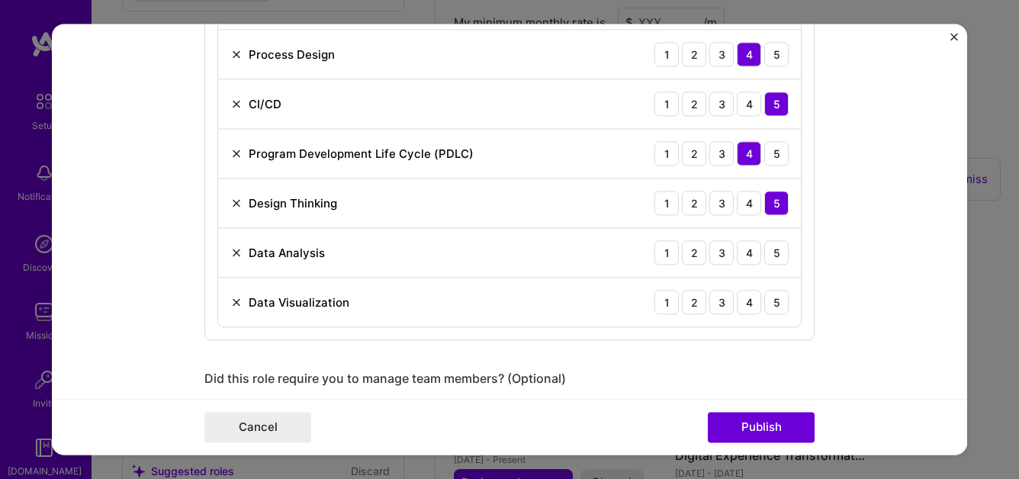
scroll to position [1003, 0]
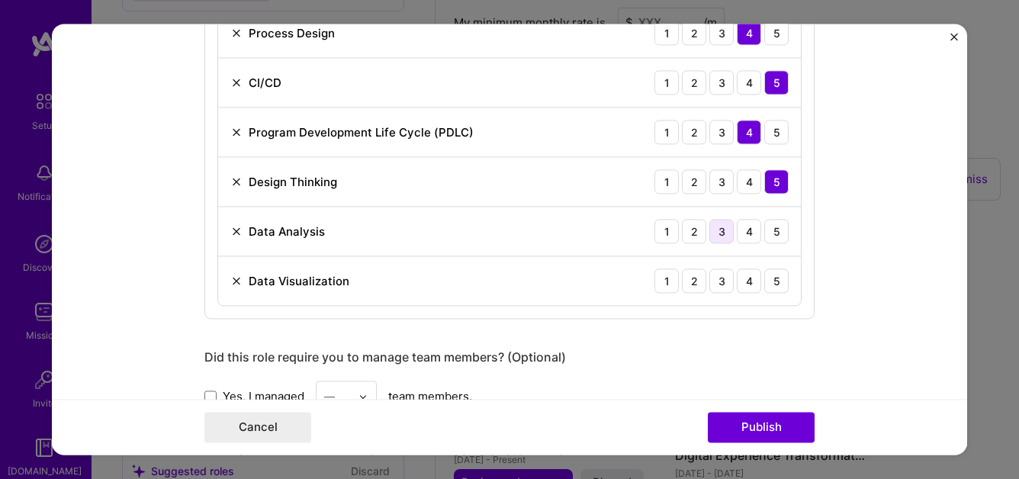
click at [725, 232] on div "3" at bounding box center [722, 231] width 24 height 24
click at [750, 289] on div "4" at bounding box center [749, 281] width 24 height 24
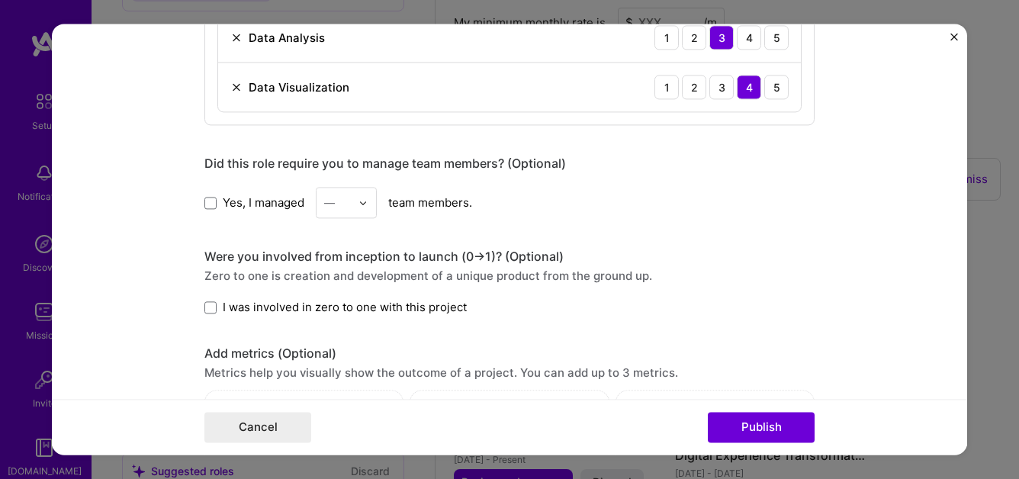
scroll to position [1204, 0]
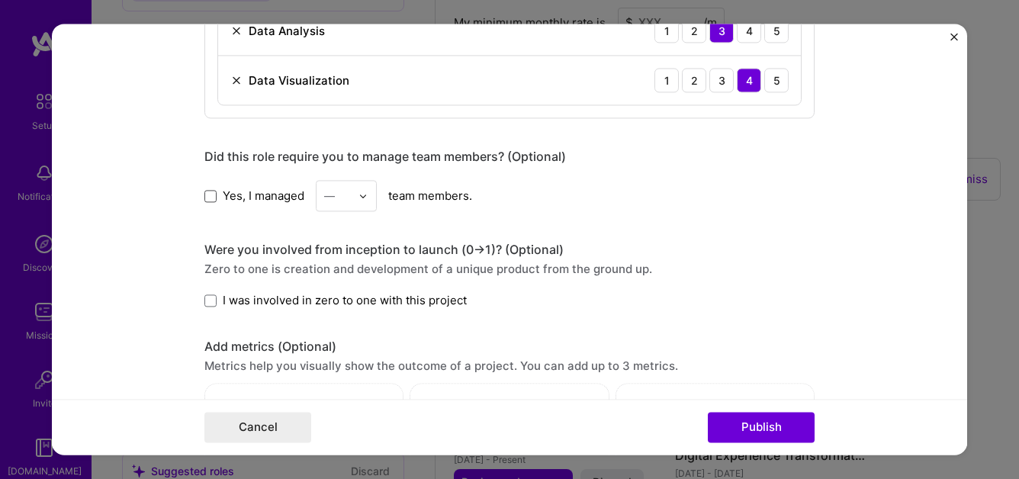
click at [215, 198] on span at bounding box center [210, 196] width 12 height 12
click at [0, 0] on input "Yes, I managed" at bounding box center [0, 0] width 0 height 0
click at [365, 200] on img at bounding box center [363, 196] width 9 height 9
click at [344, 344] on div "20" at bounding box center [346, 340] width 52 height 28
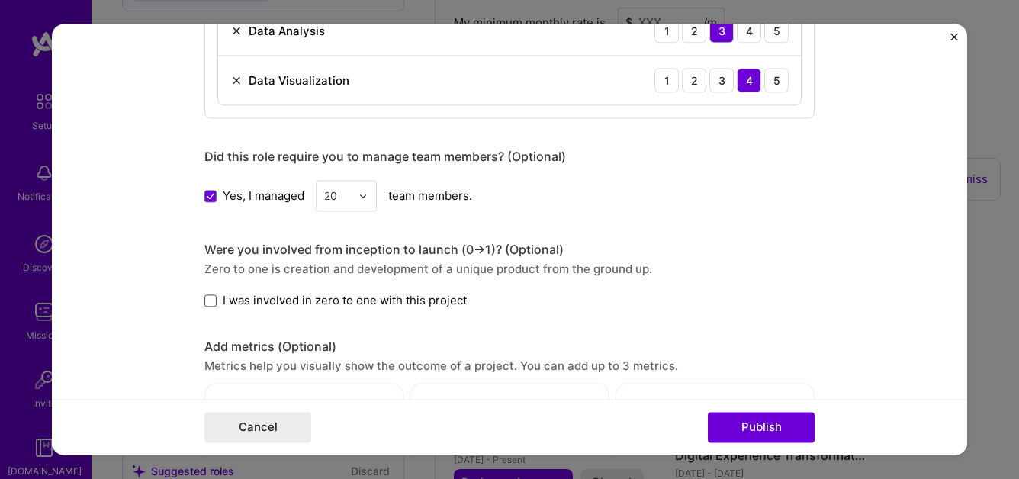
click at [214, 303] on span at bounding box center [210, 301] width 12 height 12
click at [0, 0] on input "I was involved in zero to one with this project" at bounding box center [0, 0] width 0 height 0
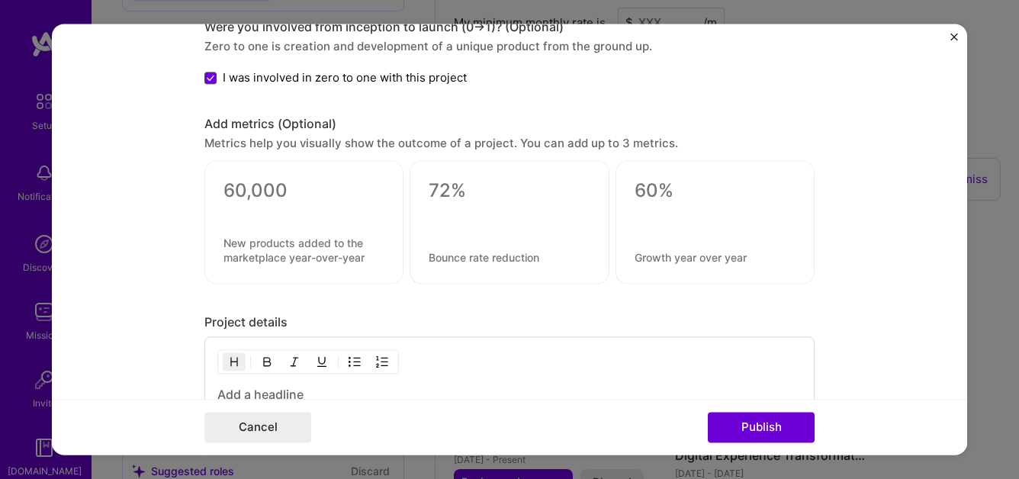
scroll to position [1435, 0]
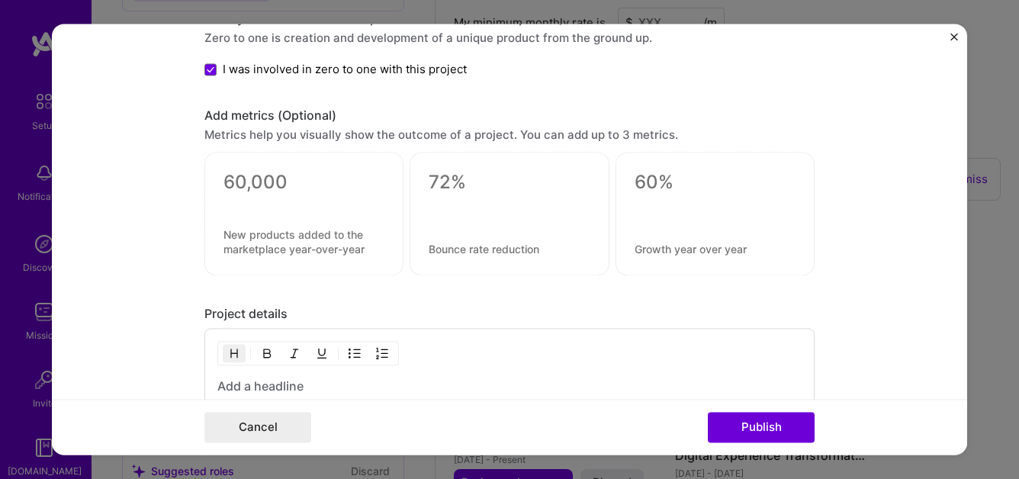
click at [271, 166] on div at bounding box center [303, 215] width 199 height 124
click at [269, 179] on textarea at bounding box center [304, 183] width 161 height 23
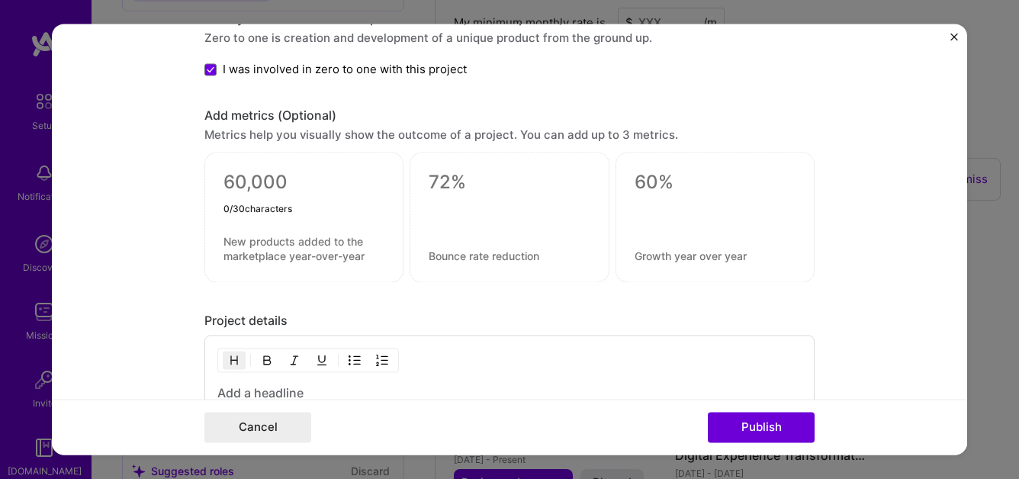
type textarea "p"
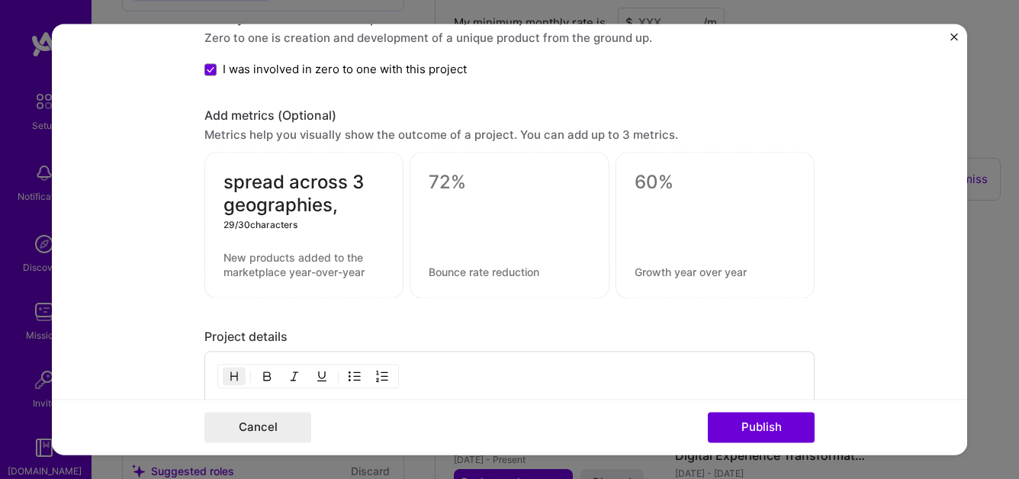
click at [351, 205] on textarea "spread across 3 geographies," at bounding box center [304, 195] width 161 height 46
type textarea "spread across 3 geographies"
click at [459, 182] on textarea at bounding box center [509, 183] width 161 height 23
click at [658, 181] on textarea at bounding box center [715, 183] width 161 height 23
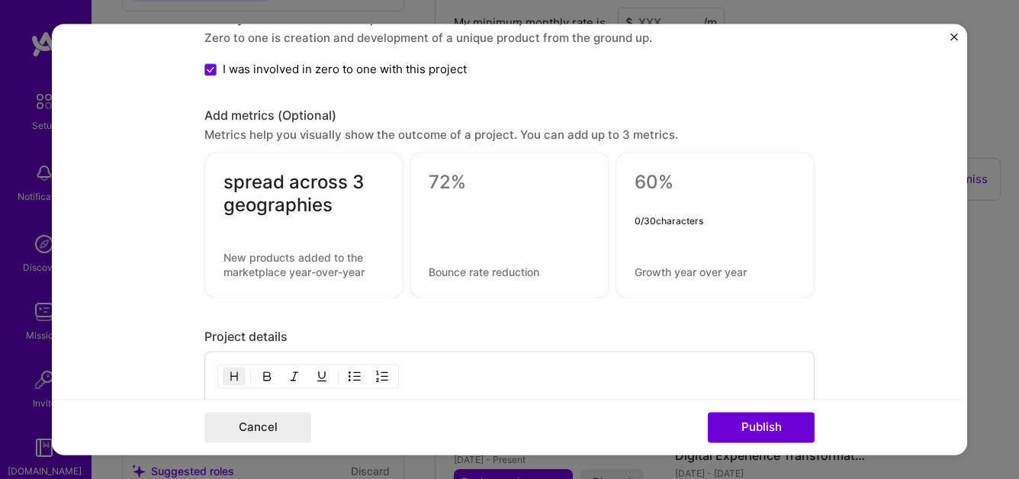
click at [658, 181] on textarea at bounding box center [715, 183] width 161 height 23
type textarea "8"
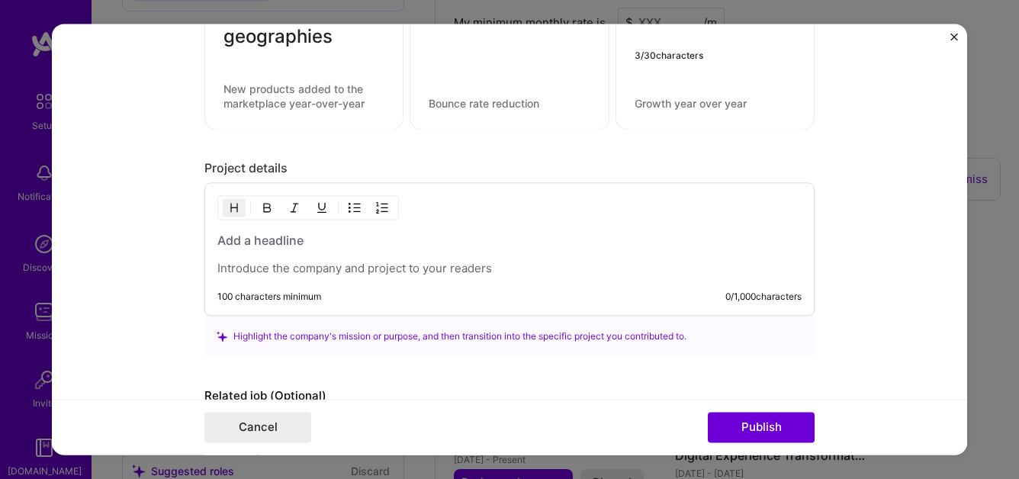
scroll to position [1630, 0]
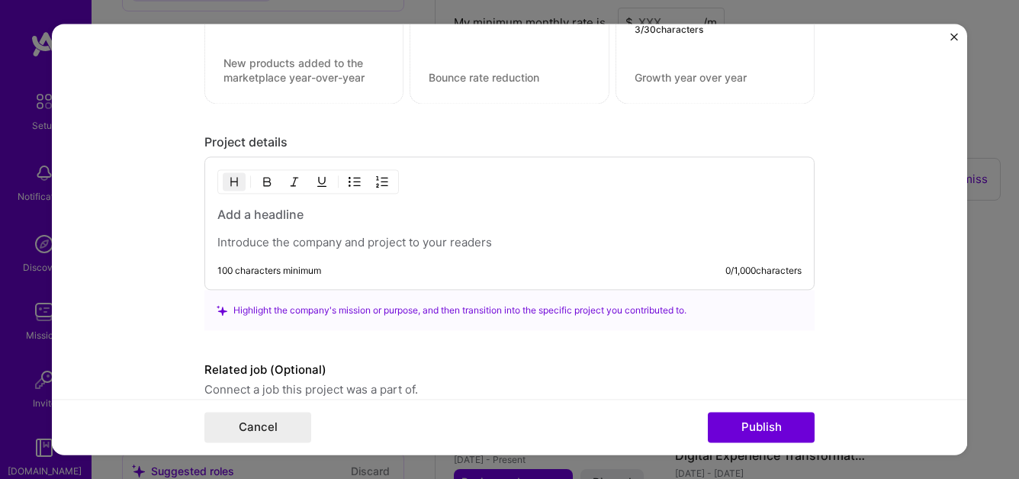
type textarea "72%"
click at [452, 242] on p at bounding box center [509, 243] width 584 height 15
click at [266, 243] on p at bounding box center [509, 243] width 584 height 15
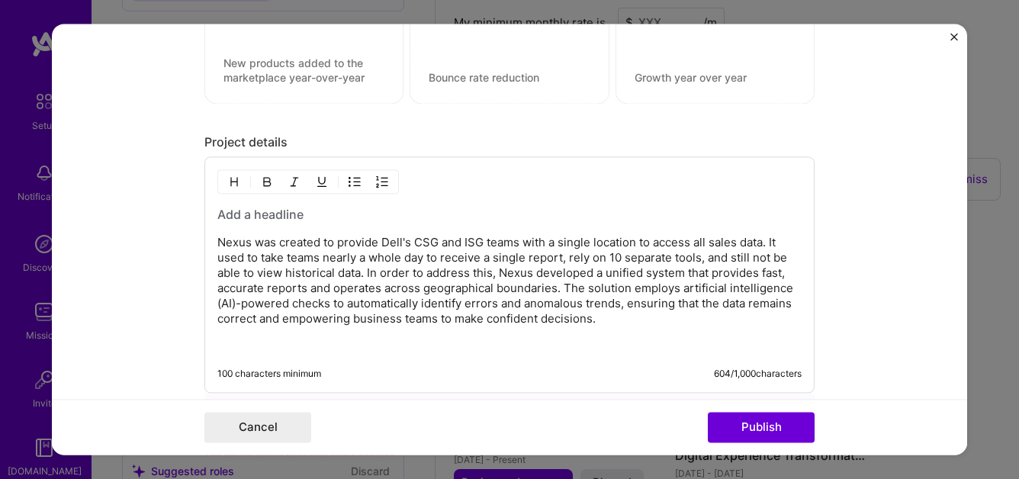
click at [344, 255] on p "Nexus was created to provide Dell's CSG and ISG teams with a single location to…" at bounding box center [509, 282] width 584 height 92
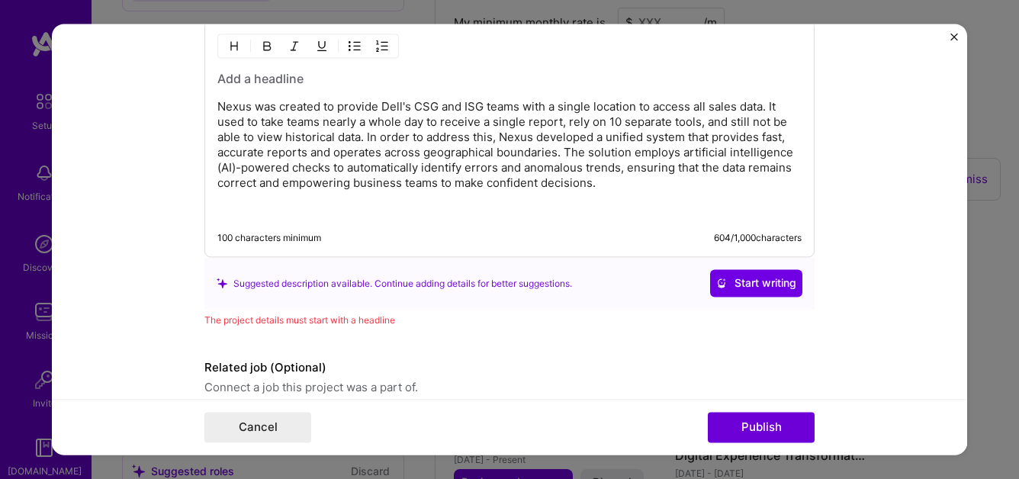
scroll to position [1772, 0]
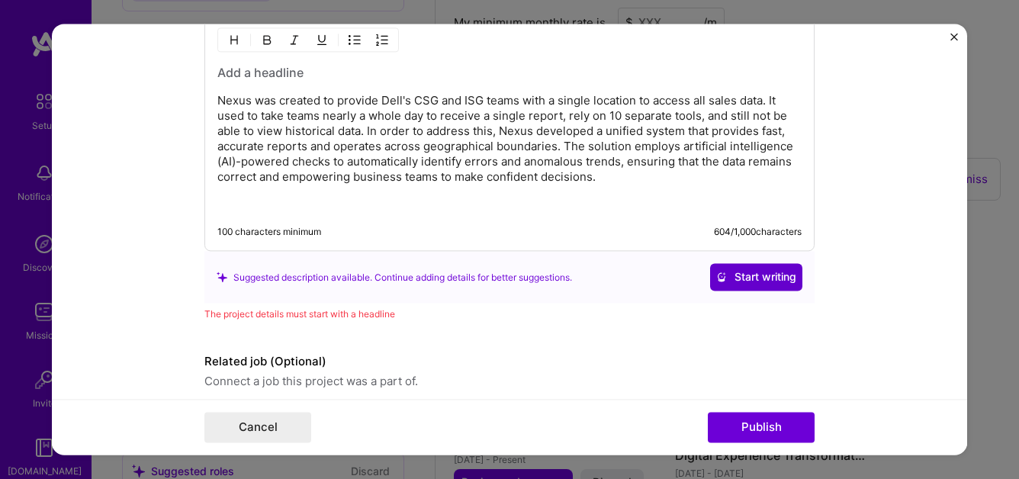
click at [761, 284] on span "Start writing" at bounding box center [756, 277] width 80 height 15
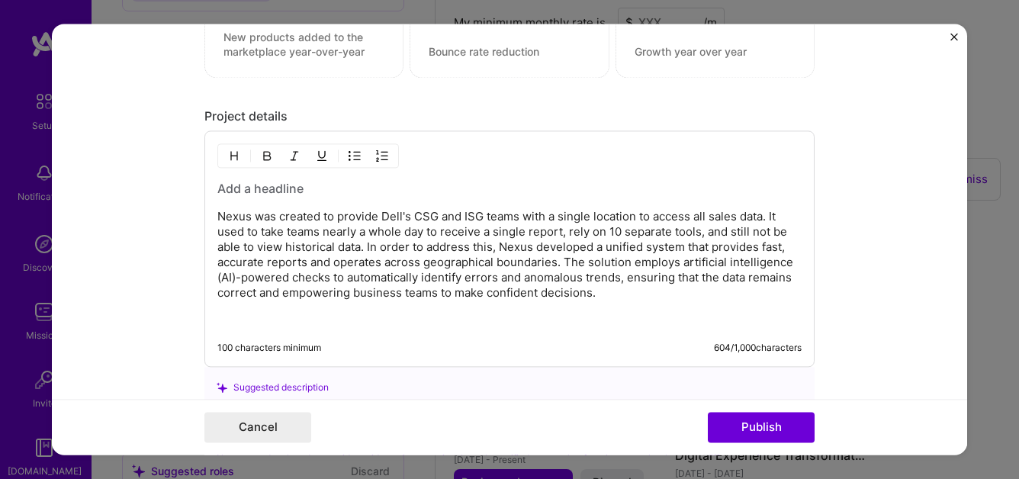
scroll to position [1667, 0]
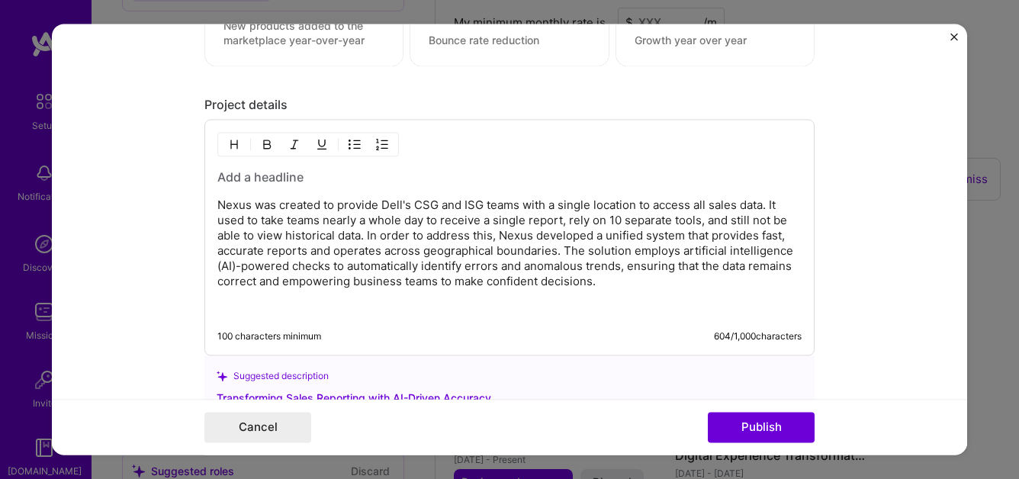
click at [272, 182] on h3 at bounding box center [509, 177] width 584 height 17
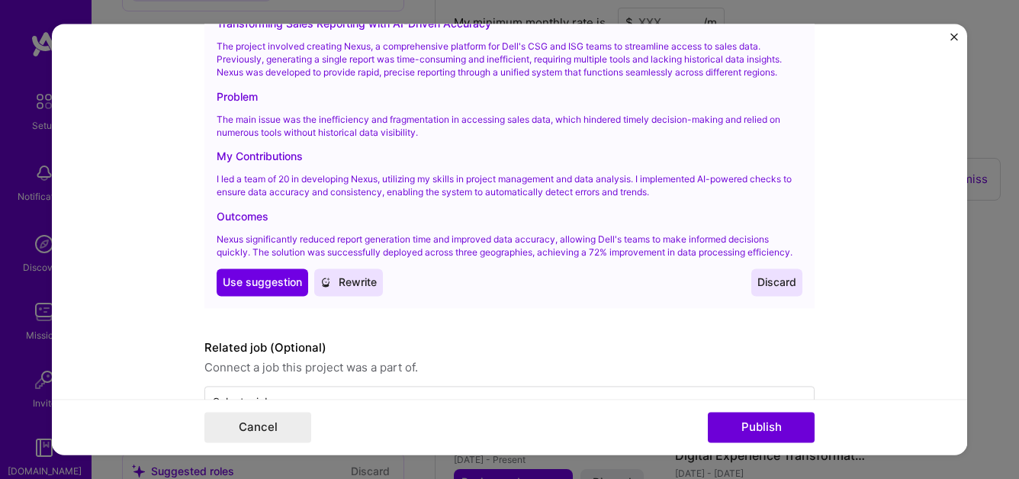
scroll to position [2066, 0]
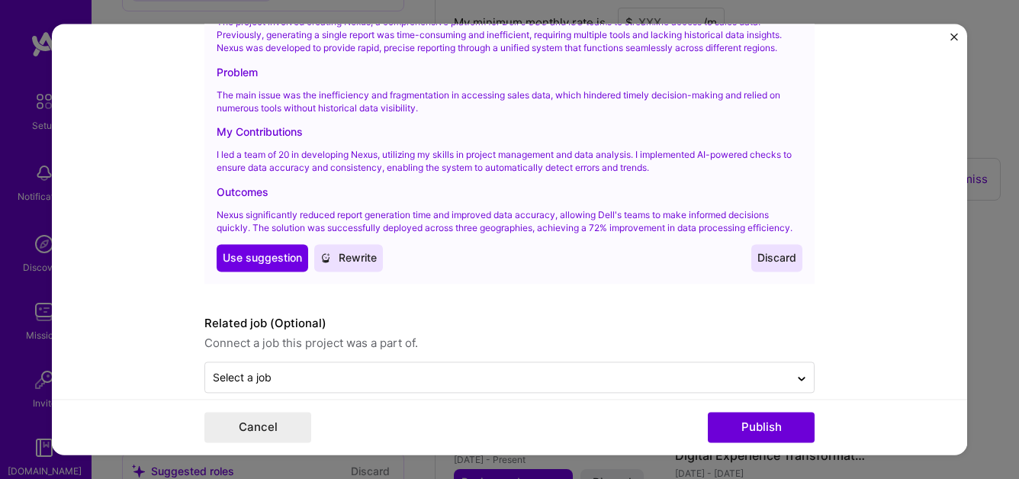
click at [365, 256] on span "Rewrite" at bounding box center [348, 257] width 56 height 15
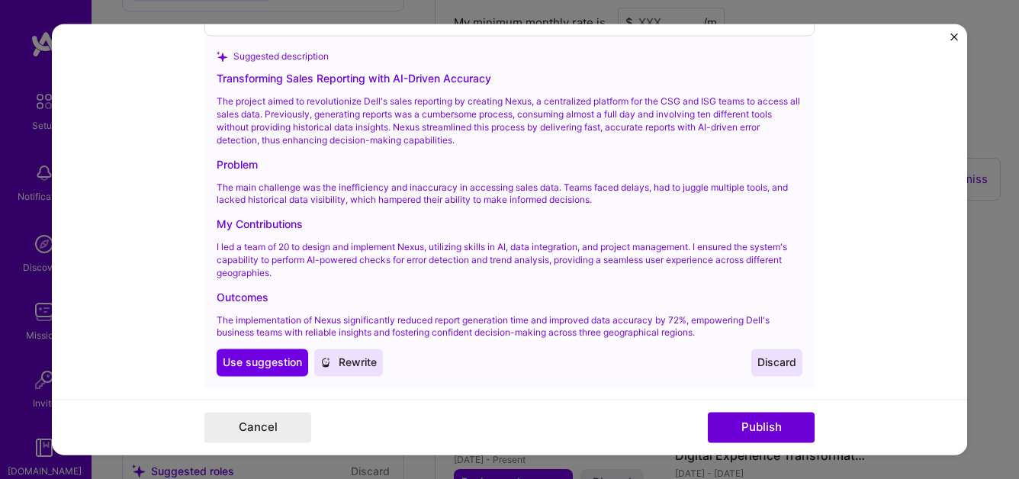
scroll to position [1990, 0]
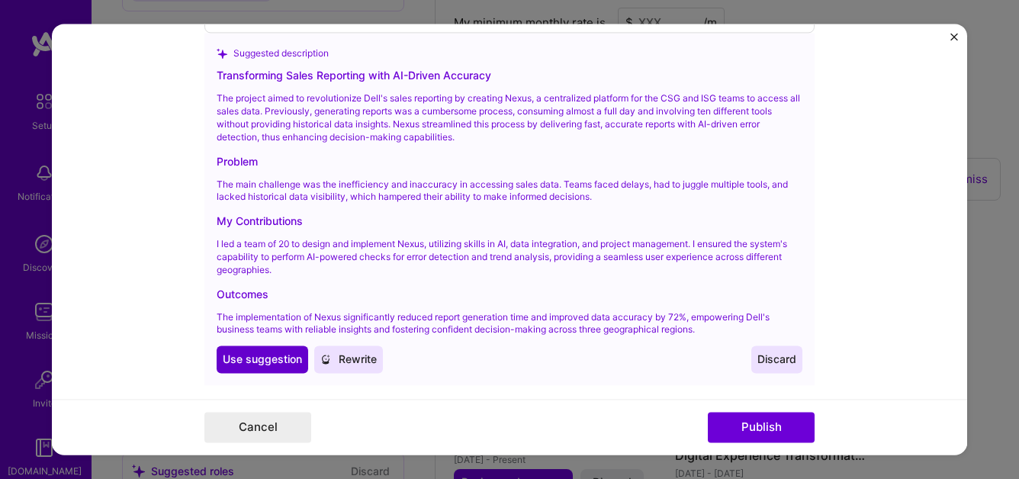
click at [271, 367] on span "Use suggestion" at bounding box center [262, 360] width 79 height 15
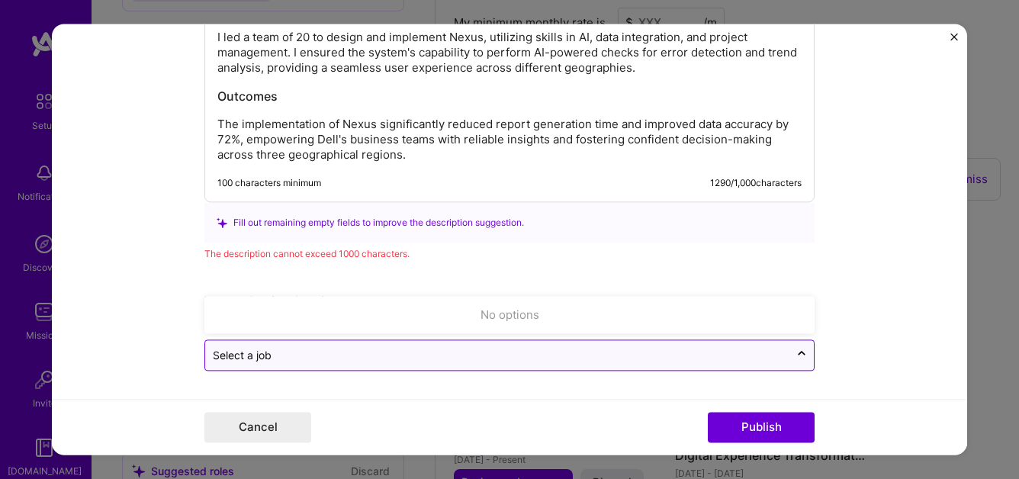
click at [396, 361] on input "text" at bounding box center [497, 356] width 569 height 16
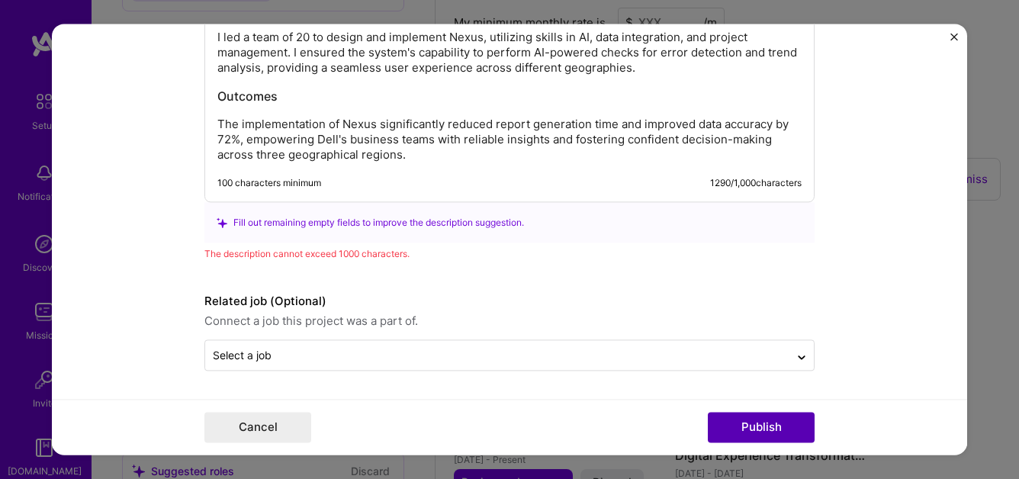
click at [763, 430] on button "Publish" at bounding box center [761, 428] width 107 height 31
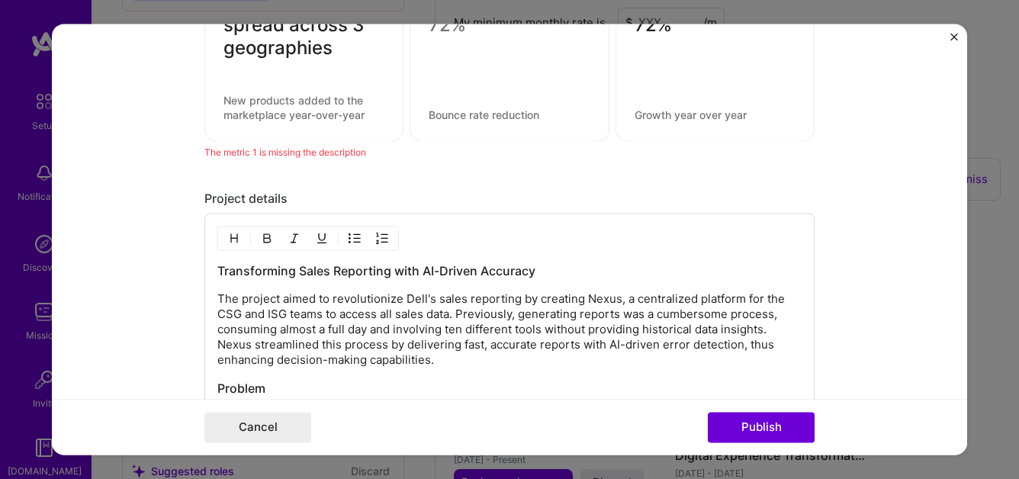
scroll to position [1520, 0]
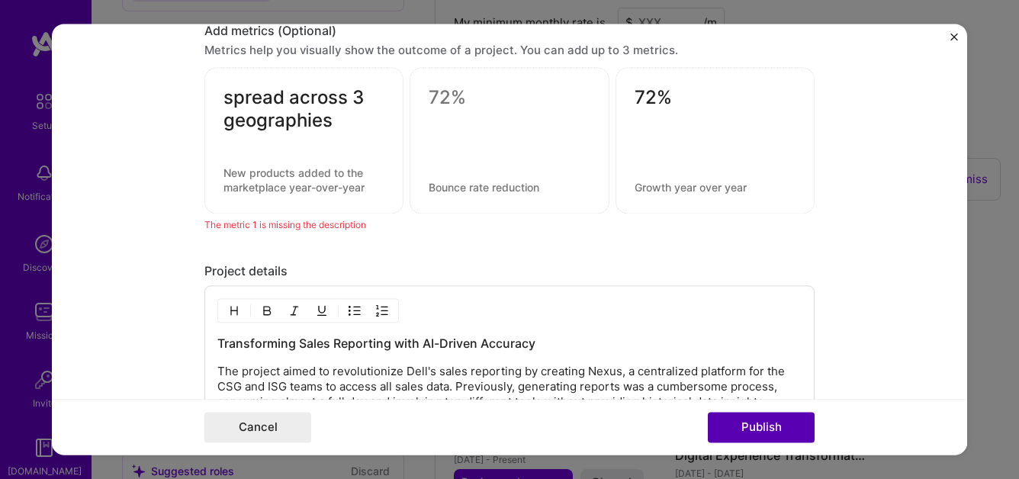
click at [746, 430] on button "Publish" at bounding box center [761, 428] width 107 height 31
click at [442, 93] on textarea at bounding box center [509, 98] width 161 height 23
type textarea "82%"
click at [748, 423] on button "Publish" at bounding box center [761, 428] width 107 height 31
click at [346, 120] on textarea "spread across 3 geographies" at bounding box center [304, 110] width 161 height 46
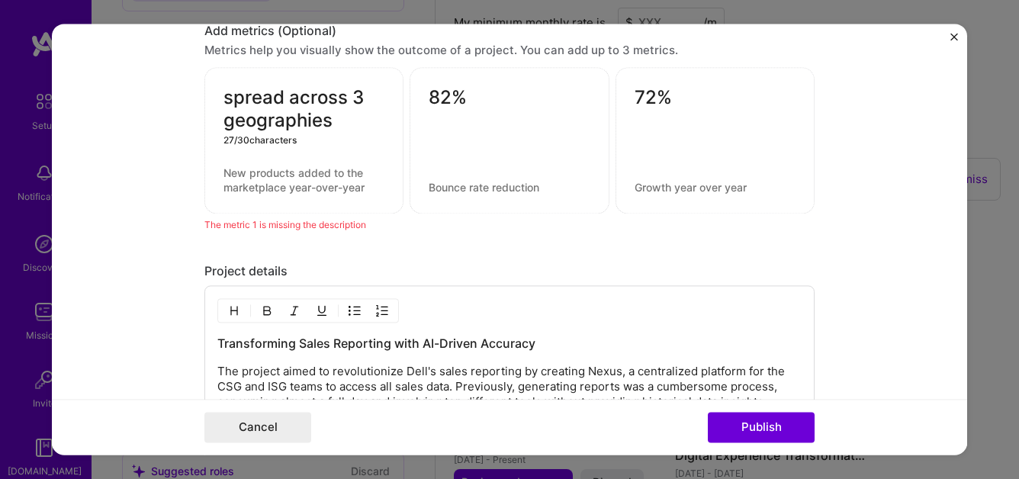
click at [346, 120] on textarea "spread across 3 geographies" at bounding box center [304, 110] width 161 height 46
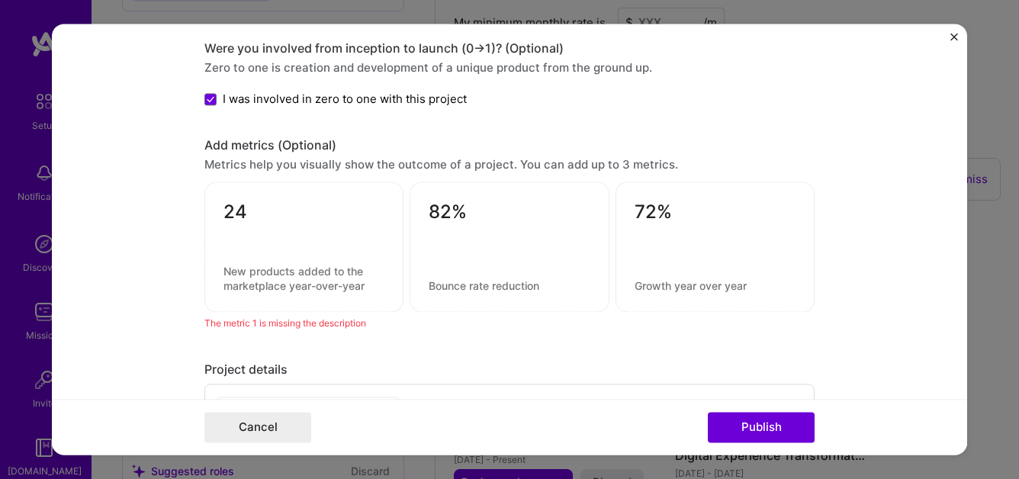
scroll to position [1407, 0]
click at [758, 430] on button "Publish" at bounding box center [761, 428] width 107 height 31
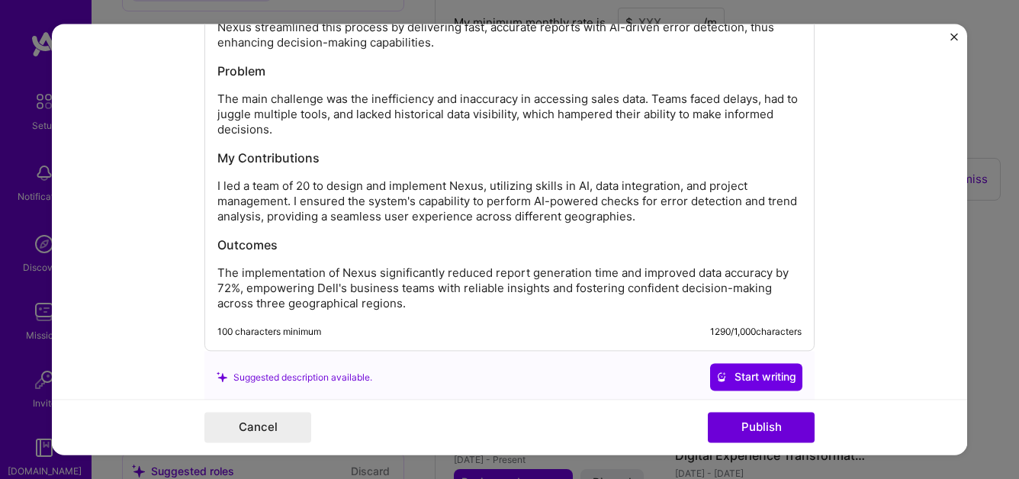
scroll to position [1895, 0]
click at [294, 203] on p "I led a team of 20 to design and implement Nexus, utilizing skills in AI, data …" at bounding box center [509, 201] width 584 height 46
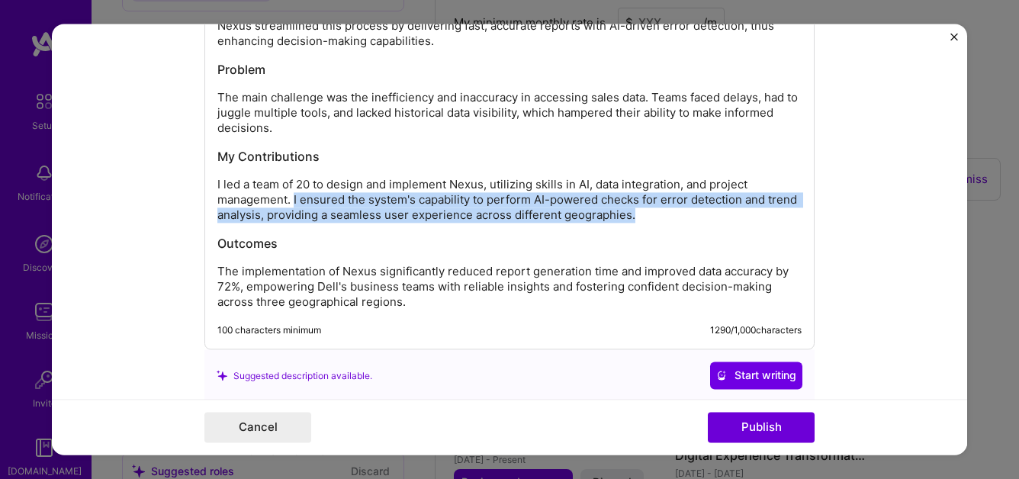
click at [646, 218] on p "I led a team of 20 to design and implement Nexus, utilizing skills in AI, data …" at bounding box center [509, 201] width 584 height 46
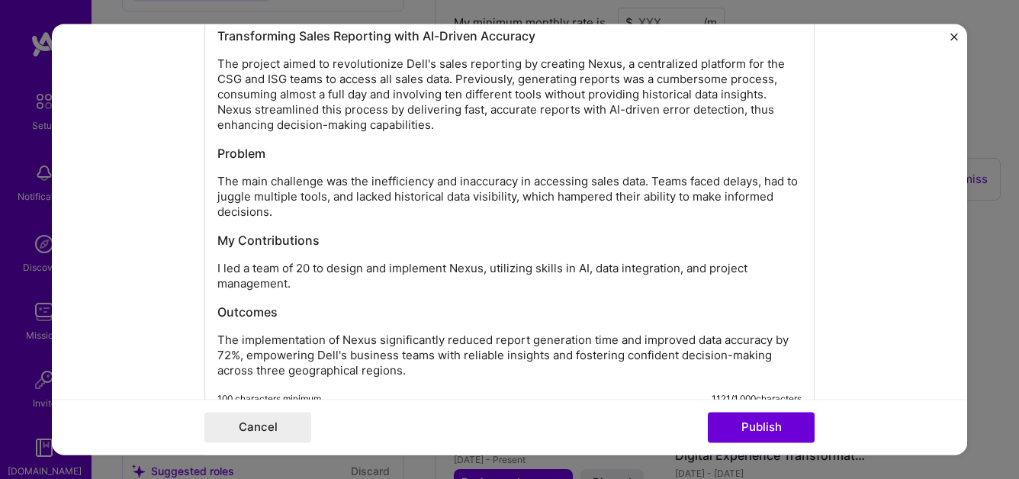
scroll to position [1807, 0]
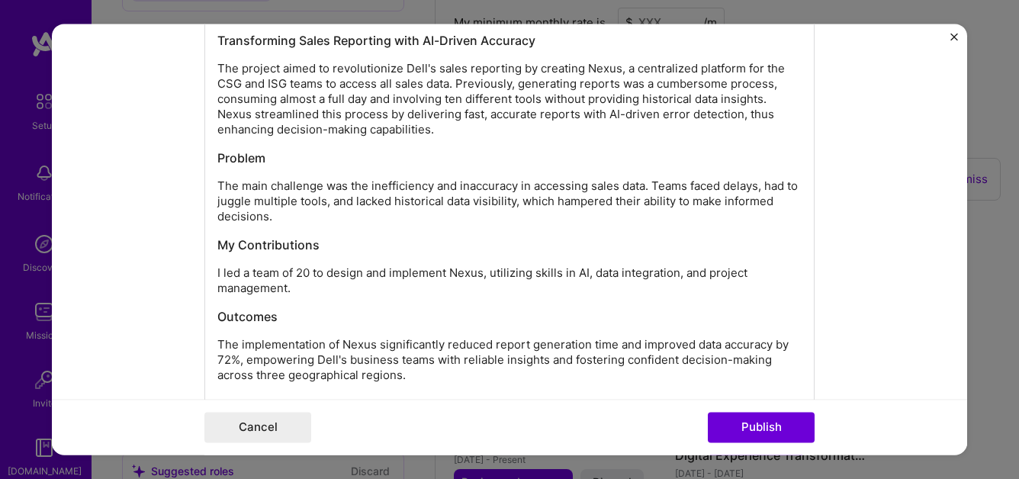
click at [217, 188] on p "The main challenge was the inefficiency and inaccuracy in accessing sales data.…" at bounding box center [509, 202] width 584 height 46
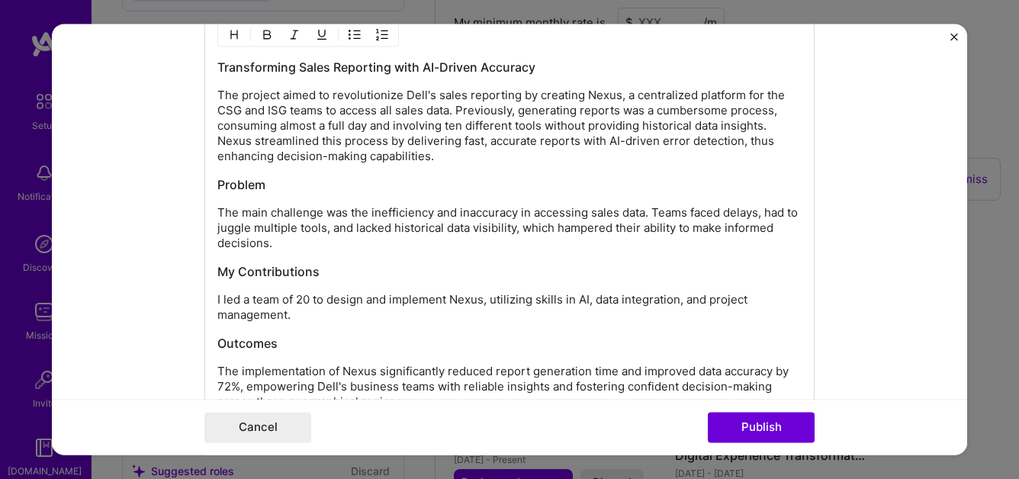
scroll to position [1772, 0]
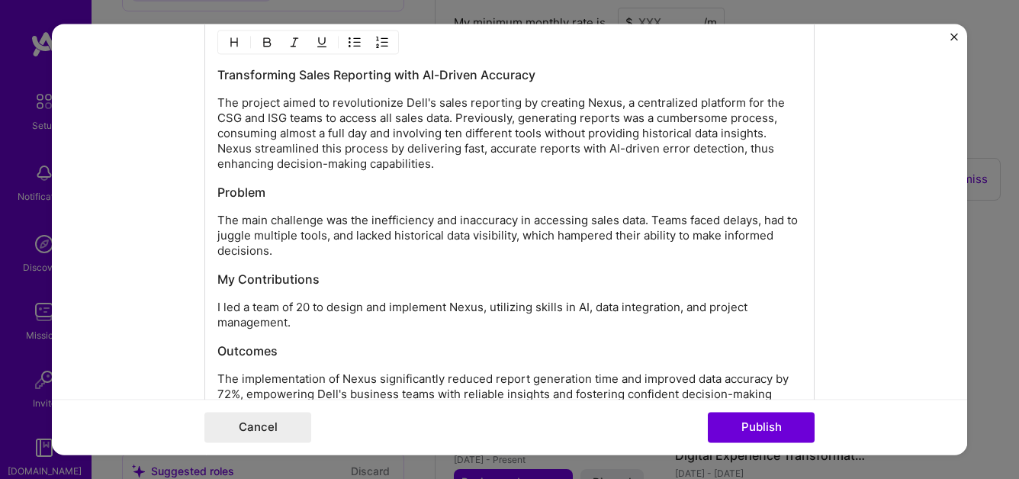
click at [218, 150] on p "The project aimed to revolutionize Dell's sales reporting by creating Nexus, a …" at bounding box center [509, 134] width 584 height 76
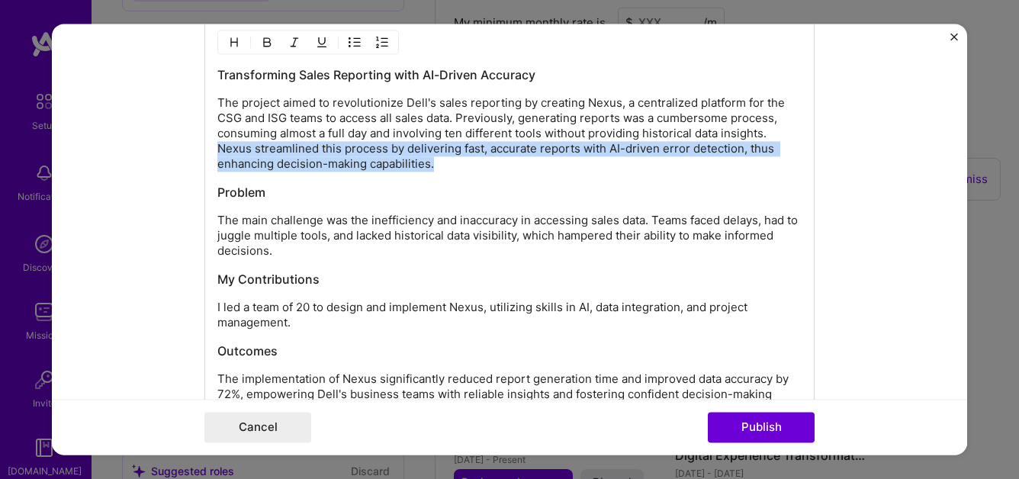
click at [440, 165] on p "The project aimed to revolutionize Dell's sales reporting by creating Nexus, a …" at bounding box center [509, 134] width 584 height 76
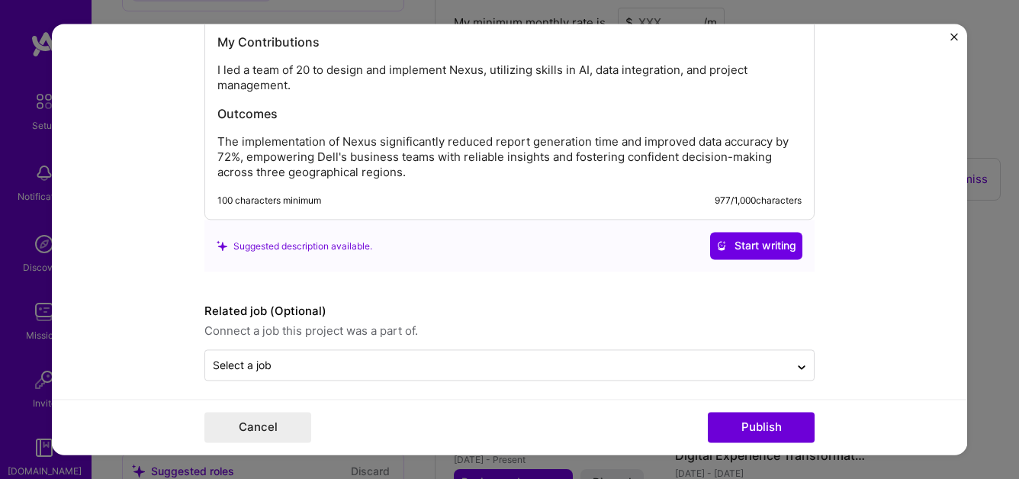
scroll to position [1990, 0]
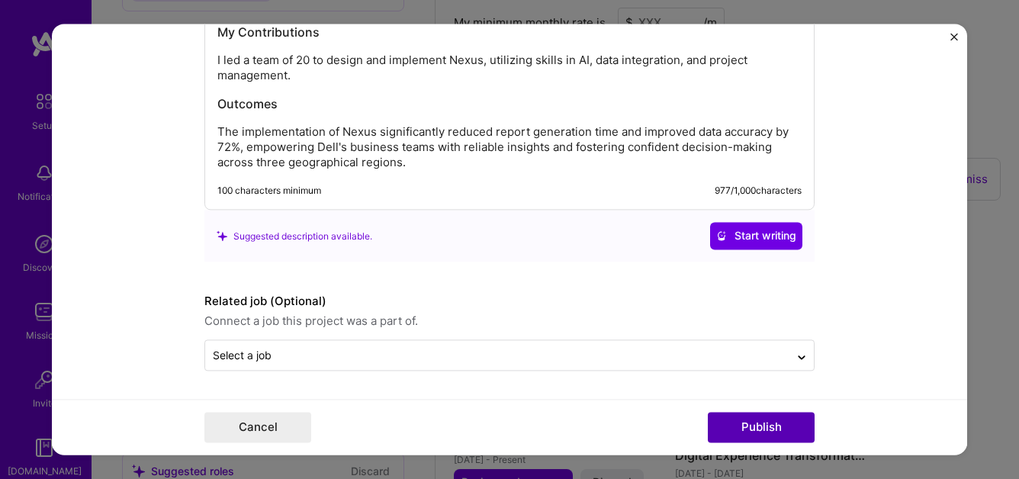
click at [750, 427] on button "Publish" at bounding box center [761, 428] width 107 height 31
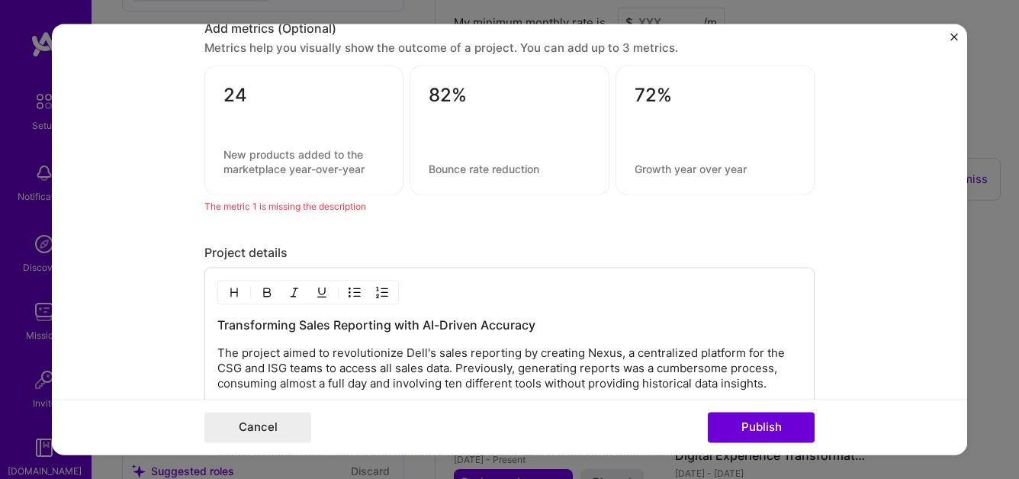
scroll to position [1520, 0]
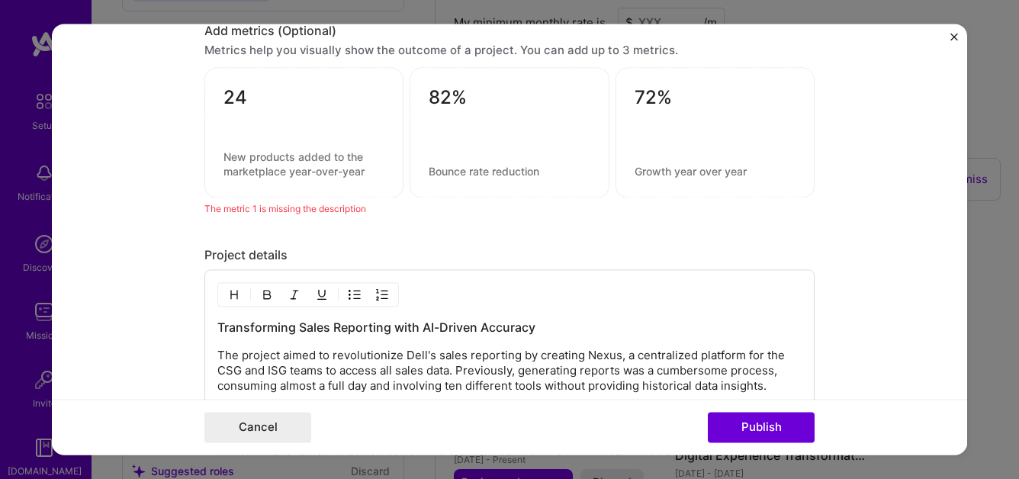
click at [266, 214] on div "The metric 1 is missing the description" at bounding box center [509, 209] width 610 height 16
click at [267, 99] on textarea "24" at bounding box center [304, 102] width 161 height 30
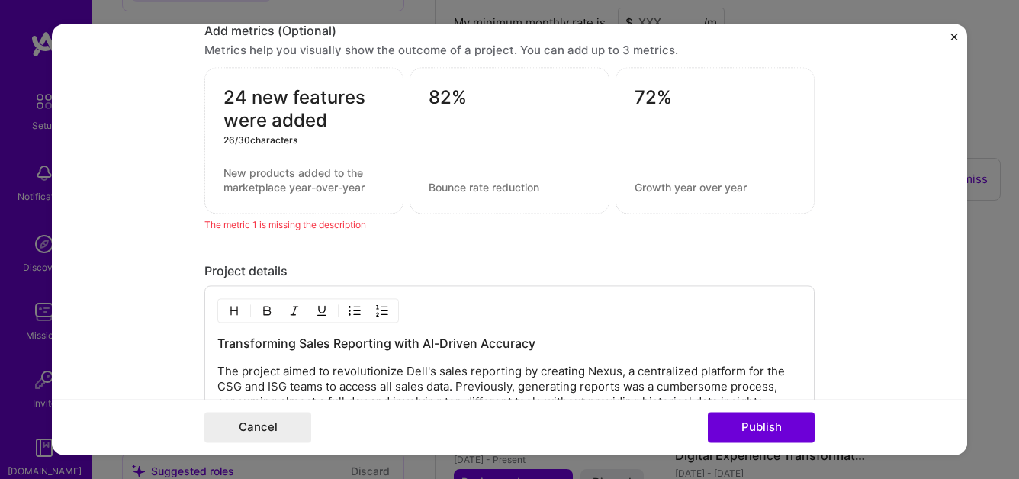
click at [223, 227] on div "The metric 1 is missing the description" at bounding box center [509, 225] width 610 height 16
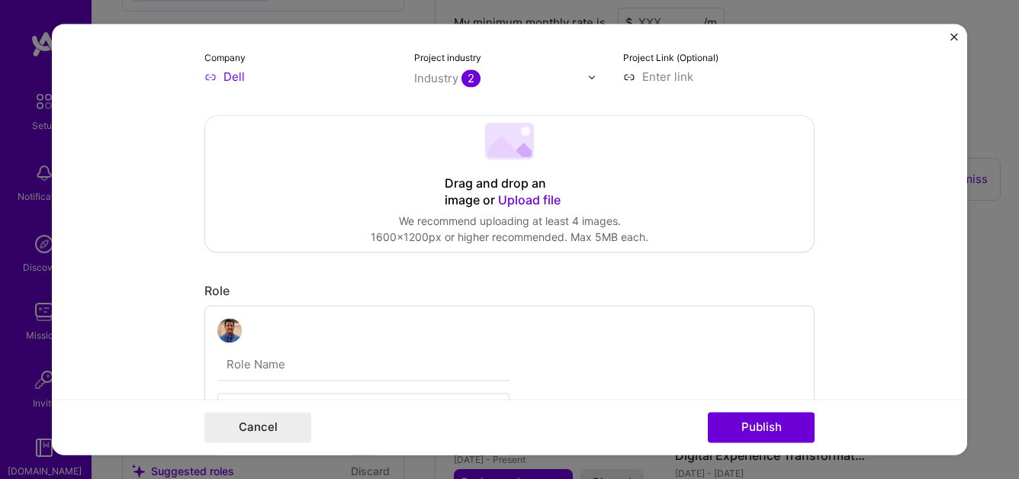
scroll to position [174, 0]
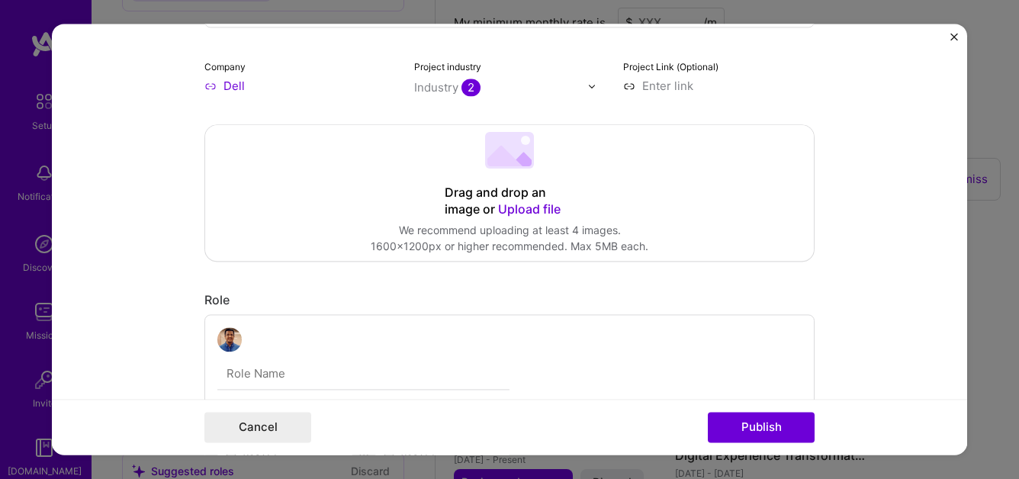
click at [531, 209] on span "Upload file" at bounding box center [529, 208] width 63 height 15
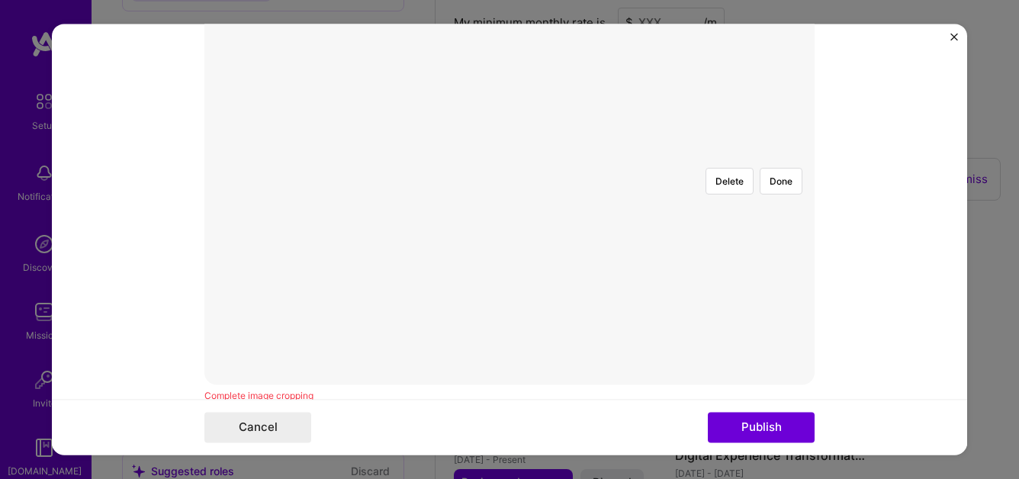
scroll to position [369, 0]
click at [561, 162] on div at bounding box center [789, 329] width 456 height 343
click at [787, 285] on button "Done" at bounding box center [781, 298] width 43 height 27
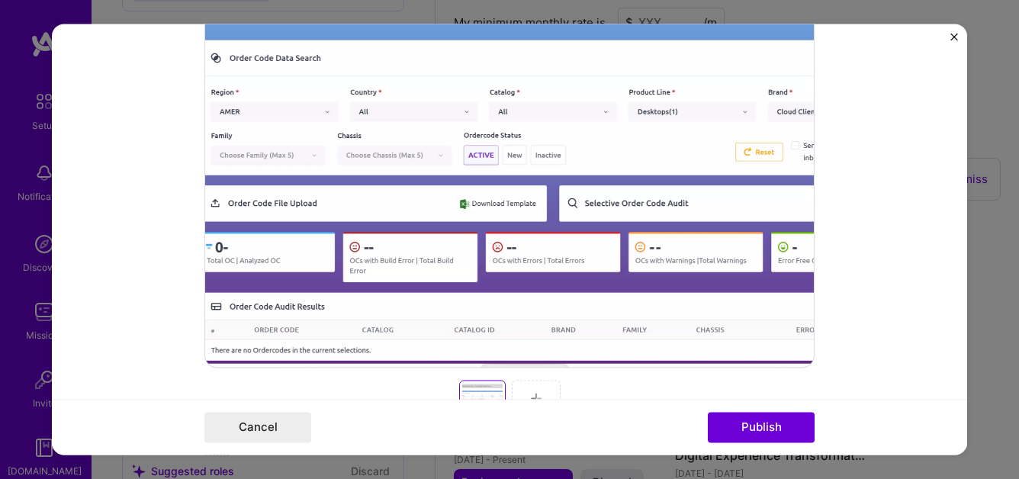
scroll to position [406, 0]
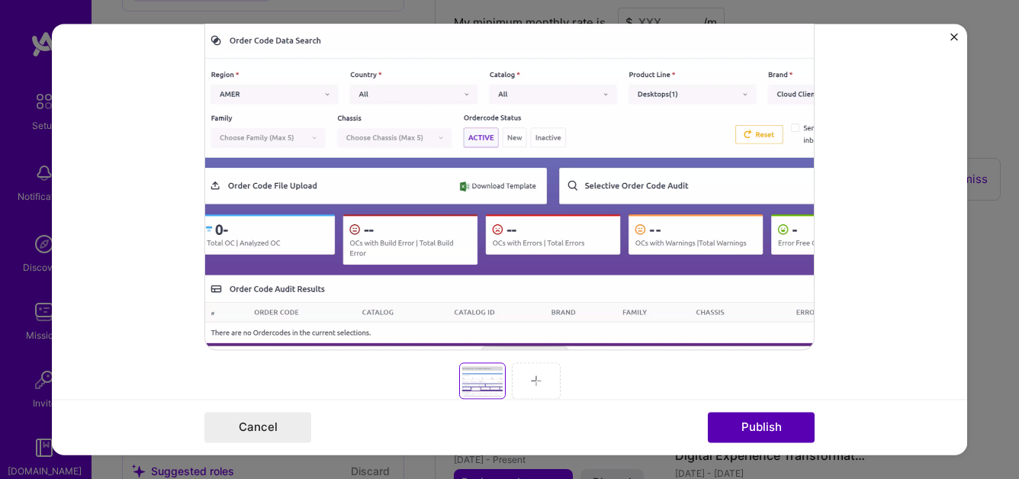
click at [753, 436] on button "Publish" at bounding box center [761, 428] width 107 height 31
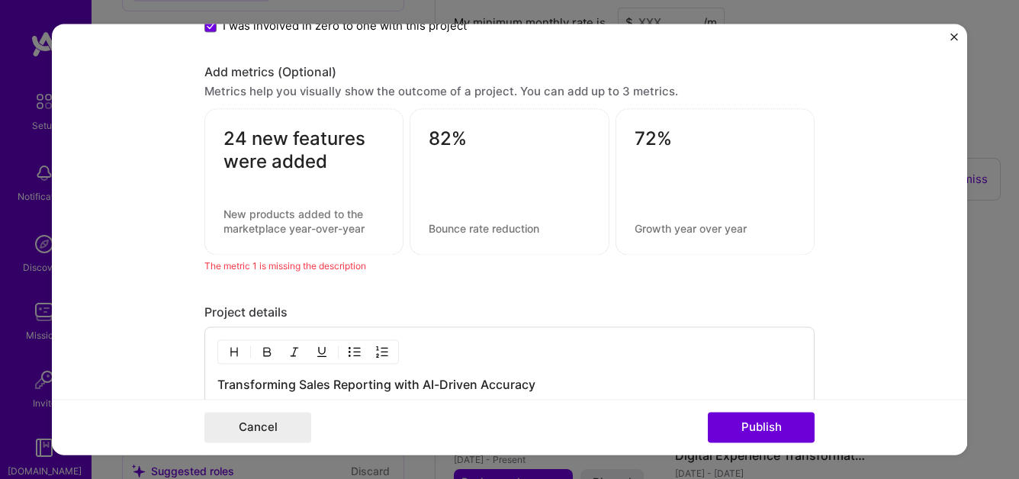
scroll to position [1886, 0]
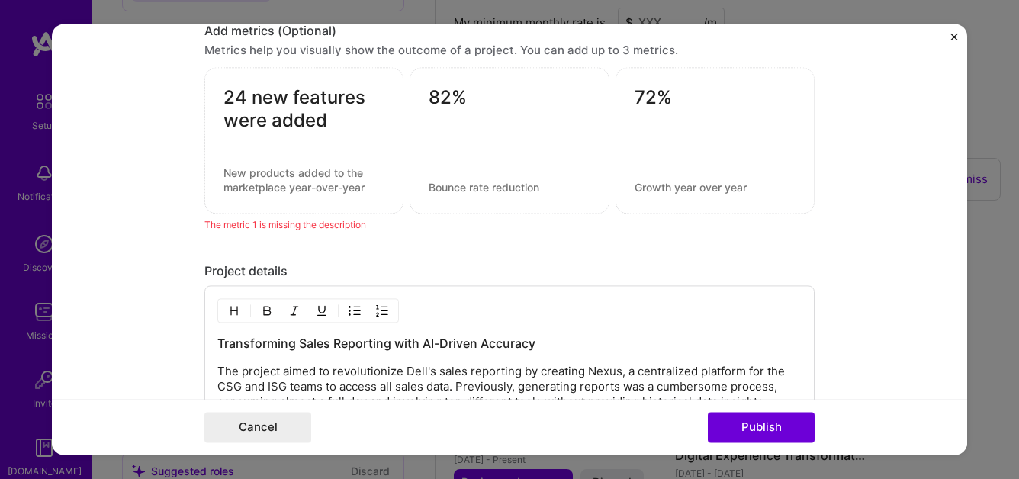
click at [341, 156] on div "24 new features were added" at bounding box center [303, 141] width 199 height 146
click at [273, 227] on div "The metric 1 is missing the description" at bounding box center [509, 225] width 610 height 16
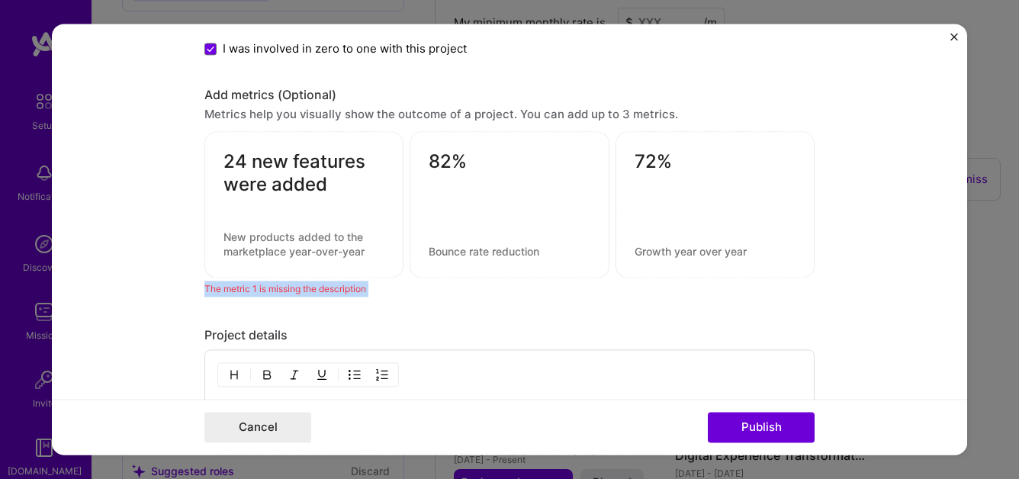
scroll to position [1809, 0]
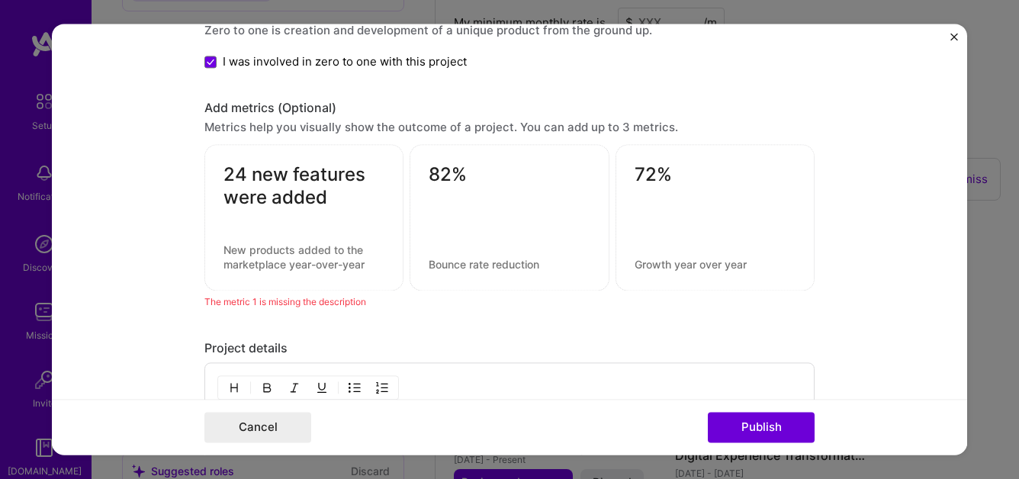
click at [270, 188] on textarea "24 new features were added" at bounding box center [304, 187] width 161 height 46
click at [223, 304] on div "The metric 1 is missing the description" at bounding box center [509, 303] width 610 height 16
click at [306, 152] on div "24 new features were added" at bounding box center [303, 218] width 199 height 146
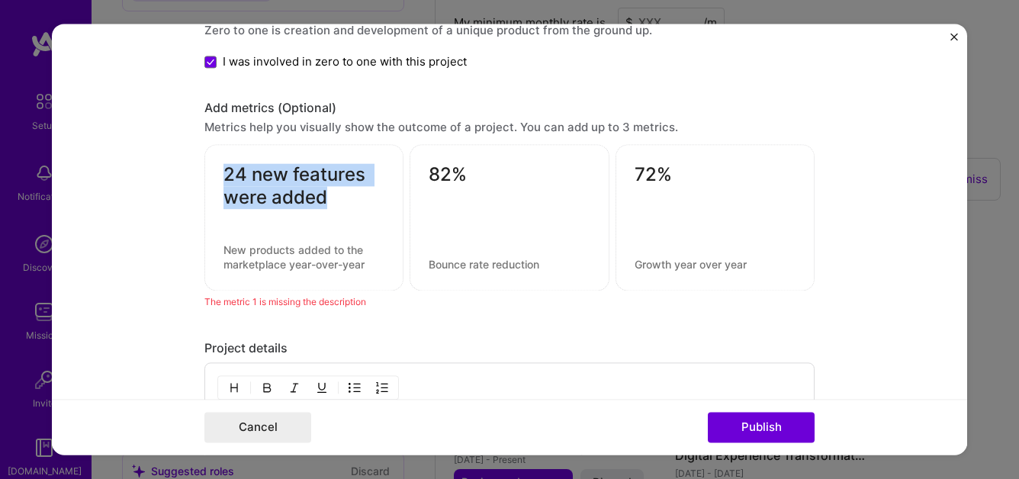
click at [306, 152] on div "24 new features were added" at bounding box center [303, 218] width 199 height 146
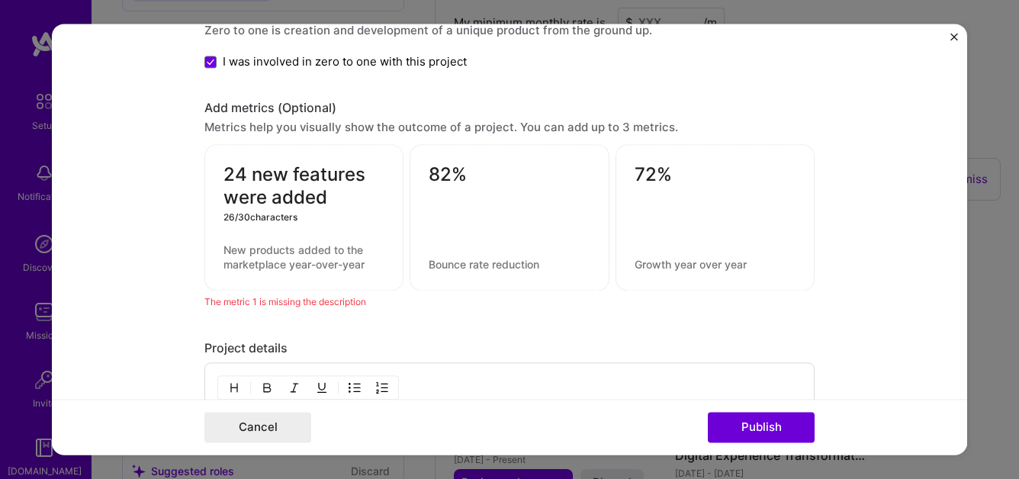
click at [290, 189] on textarea "24 new features were added" at bounding box center [304, 187] width 161 height 46
click at [252, 174] on textarea "24 new features were added" at bounding box center [304, 187] width 161 height 46
drag, startPoint x: 252, startPoint y: 174, endPoint x: 341, endPoint y: 224, distance: 102.5
click at [342, 226] on div "24 new features were added 26 / 30 characters" at bounding box center [303, 218] width 199 height 146
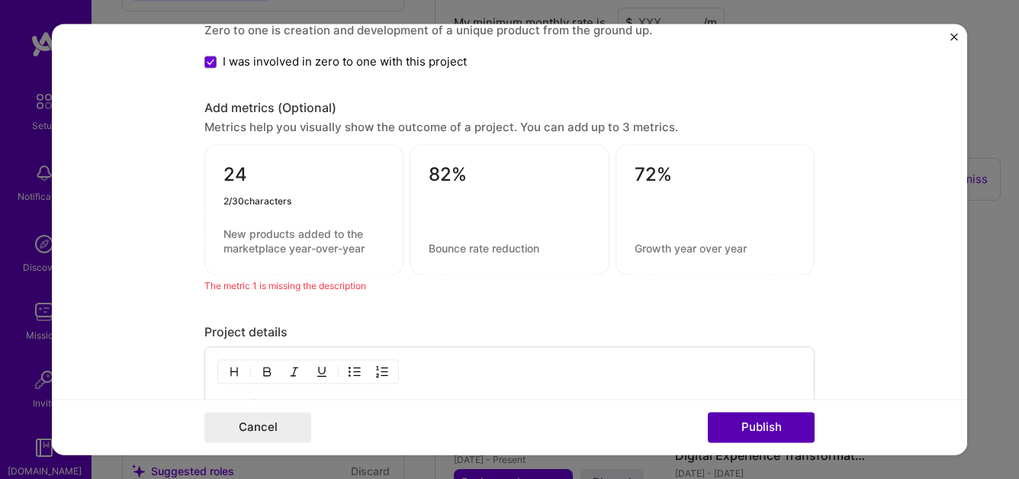
type textarea "24"
click at [767, 423] on button "Publish" at bounding box center [761, 428] width 107 height 31
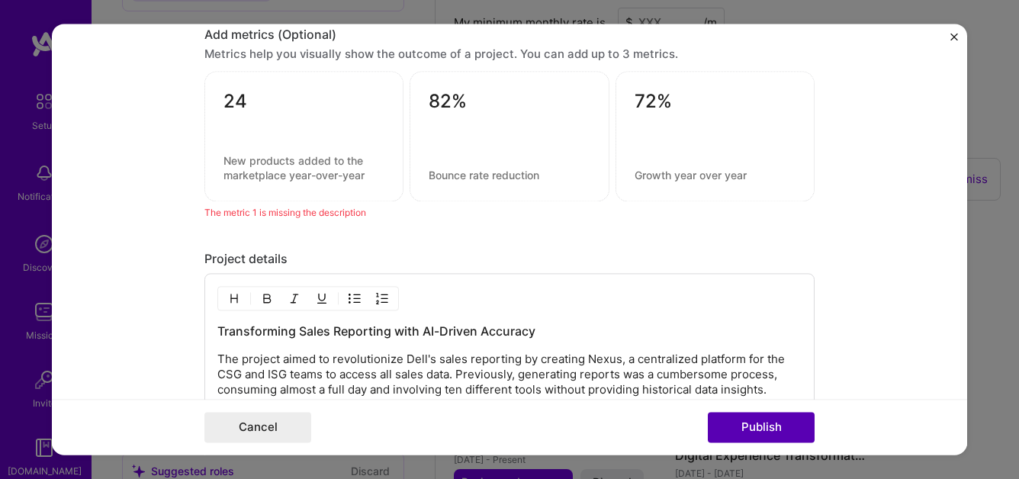
scroll to position [1886, 0]
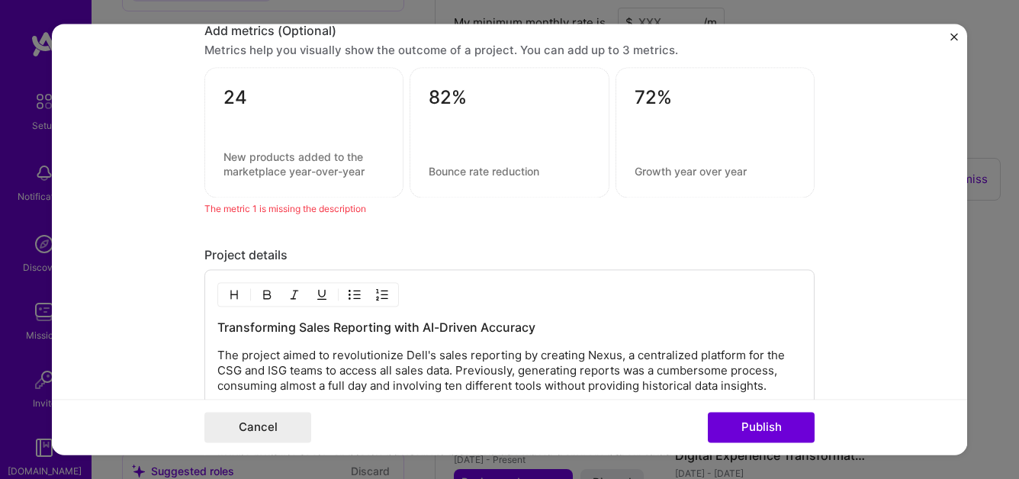
click at [231, 329] on h3 "Transforming Sales Reporting with AI-Driven Accuracy" at bounding box center [509, 328] width 584 height 17
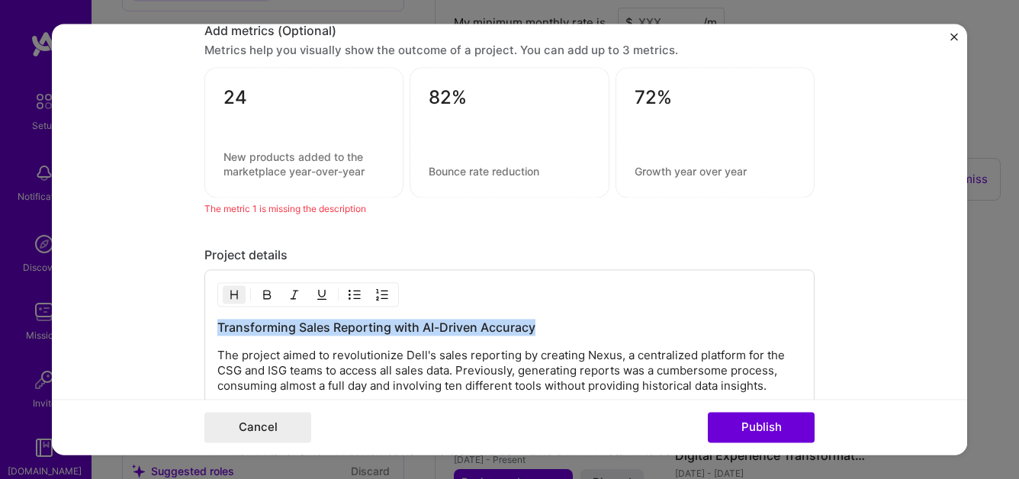
click at [231, 329] on h3 "Transforming Sales Reporting with AI-Driven Accuracy" at bounding box center [509, 328] width 584 height 17
click at [265, 296] on img "button" at bounding box center [267, 295] width 12 height 12
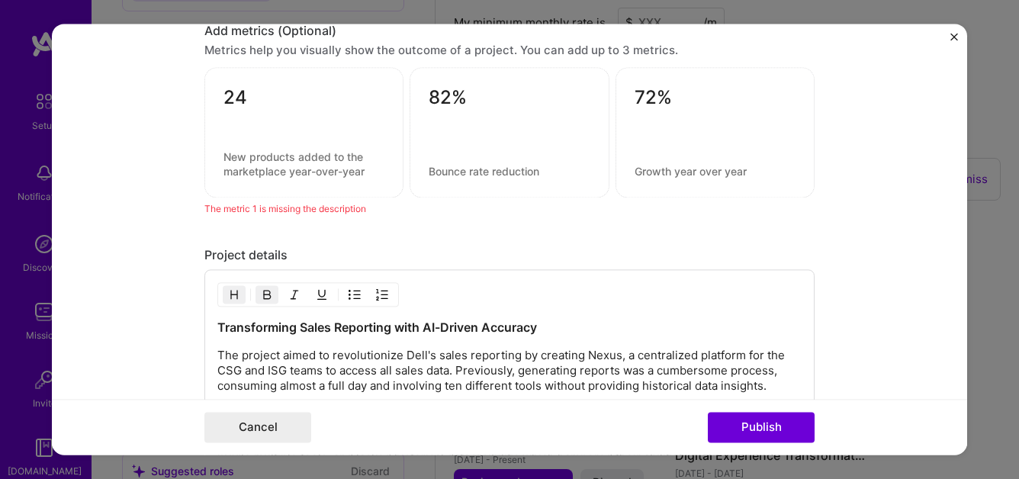
click at [318, 330] on strong "Transforming Sales Reporting with AI-Driven Accuracy" at bounding box center [377, 327] width 320 height 15
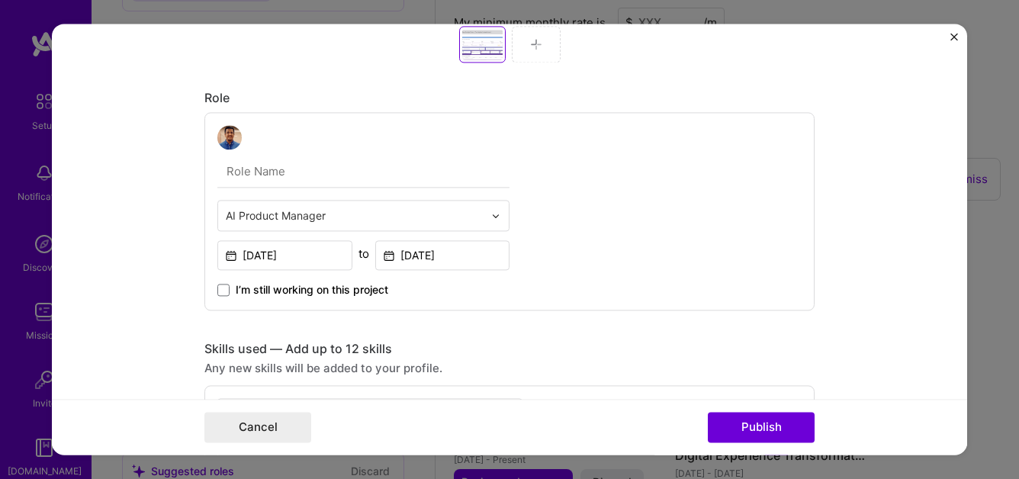
scroll to position [735, 0]
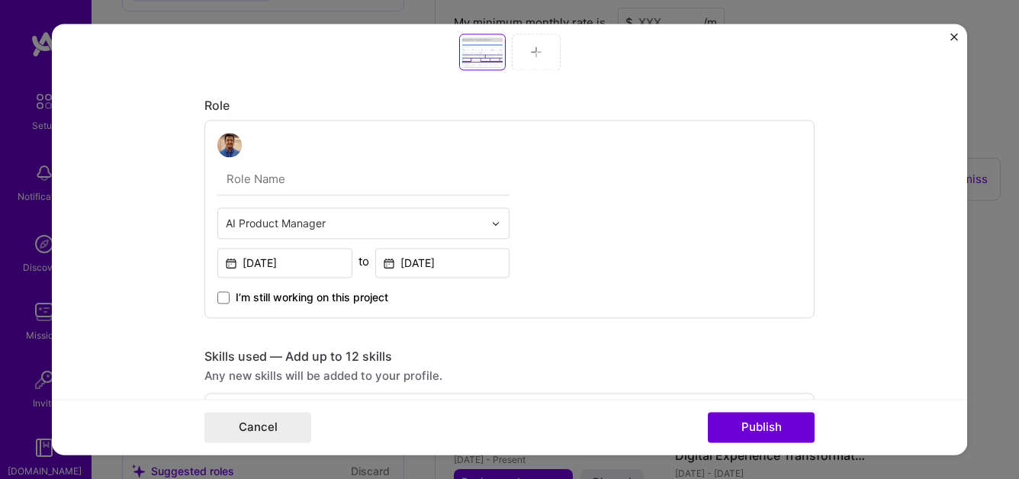
click at [262, 182] on input "text" at bounding box center [363, 179] width 292 height 32
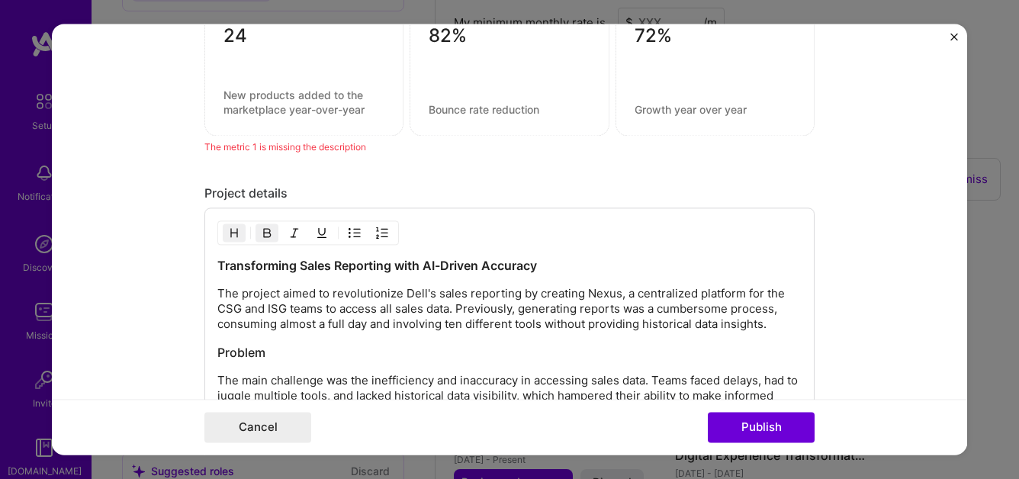
scroll to position [1955, 0]
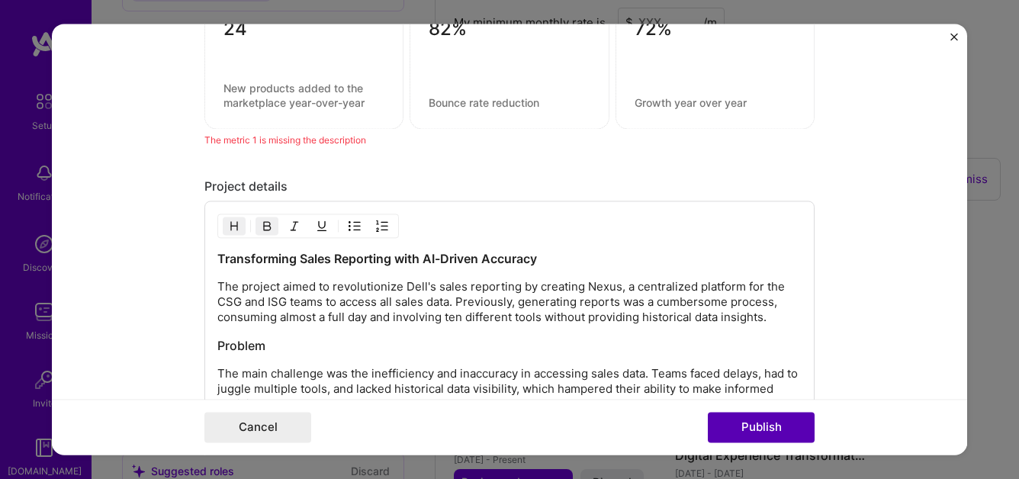
type input "AI Project Manager"
click at [747, 427] on button "Publish" at bounding box center [761, 428] width 107 height 31
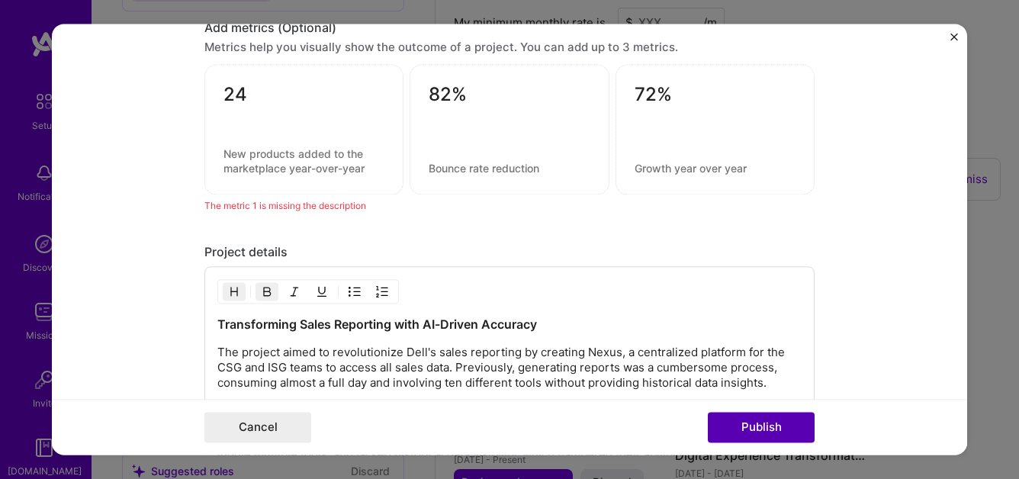
scroll to position [1886, 0]
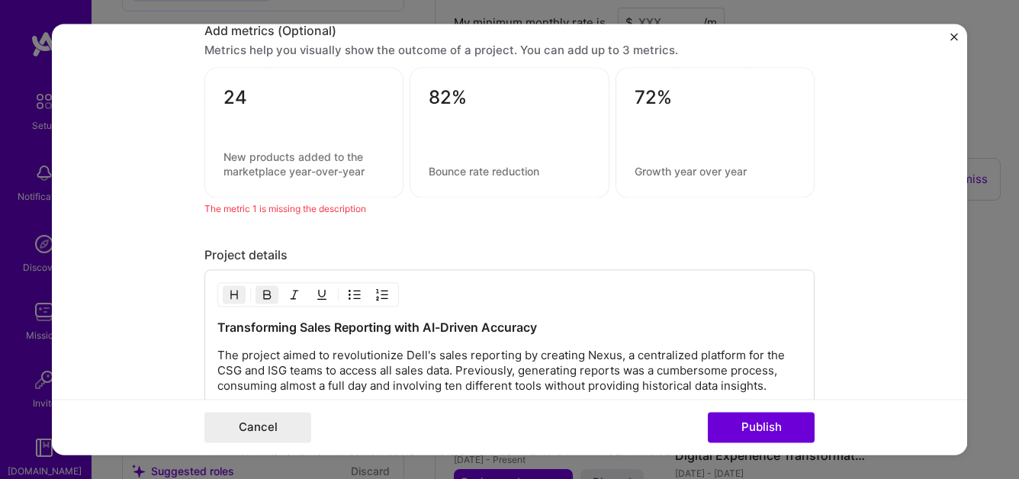
click at [343, 211] on div "The metric 1 is missing the description" at bounding box center [509, 209] width 610 height 16
click at [342, 210] on div "The metric 1 is missing the description" at bounding box center [509, 209] width 610 height 16
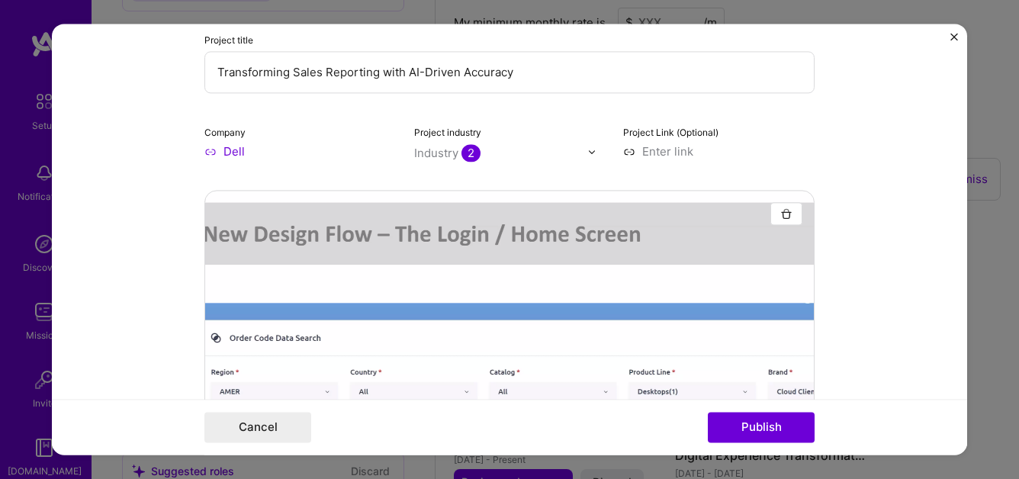
scroll to position [0, 0]
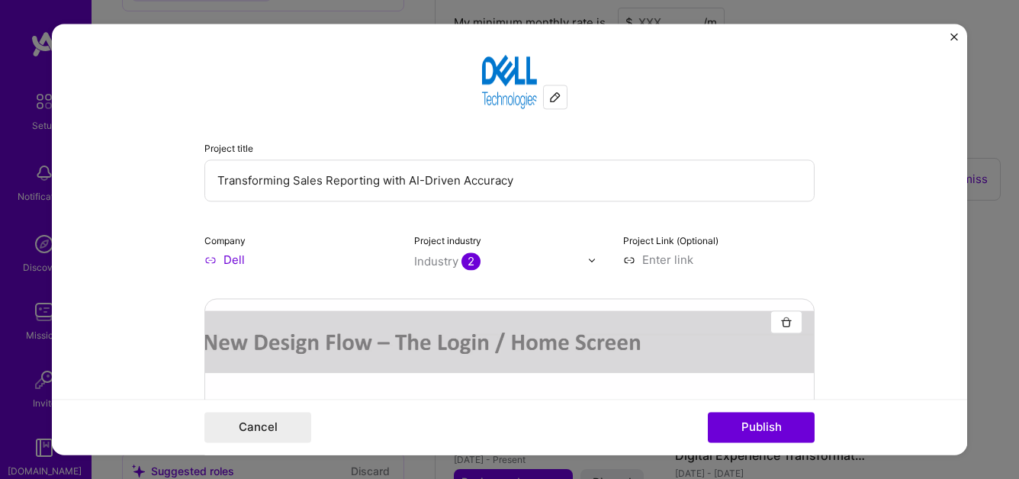
click at [298, 175] on input "Transforming Sales Reporting with AI-Driven Accuracy" at bounding box center [509, 180] width 610 height 42
click at [298, 150] on div "Project title Transforming Sales Reporting with AI-Driven Accuracy" at bounding box center [509, 171] width 610 height 62
click at [266, 179] on input "Transforming Sales Reporting with AI-Driven Accuracy" at bounding box center [509, 180] width 610 height 42
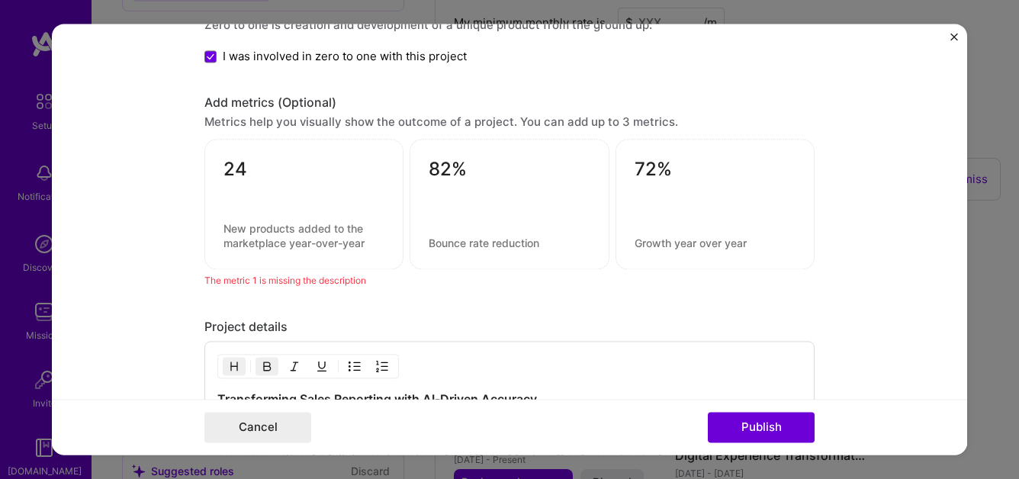
scroll to position [1808, 0]
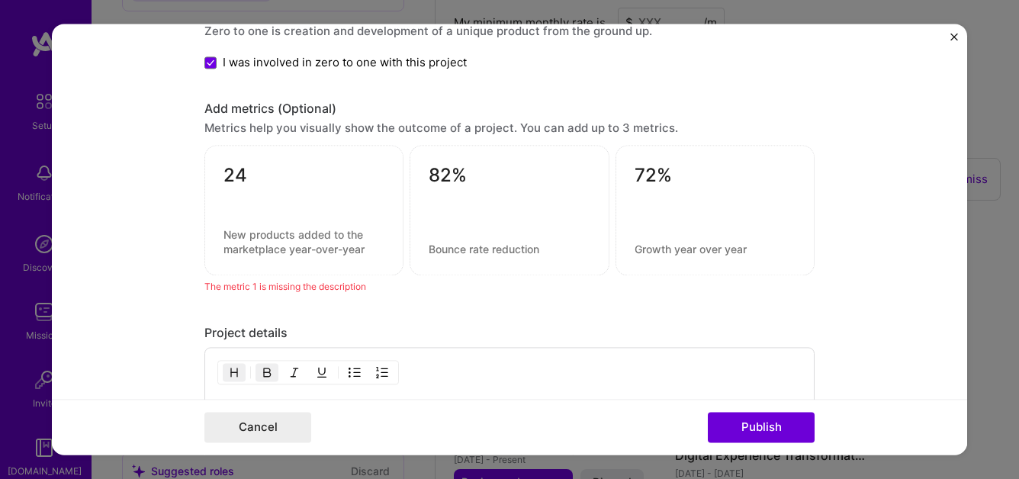
click at [259, 267] on div "24" at bounding box center [303, 211] width 199 height 130
click at [259, 252] on textarea at bounding box center [304, 242] width 161 height 29
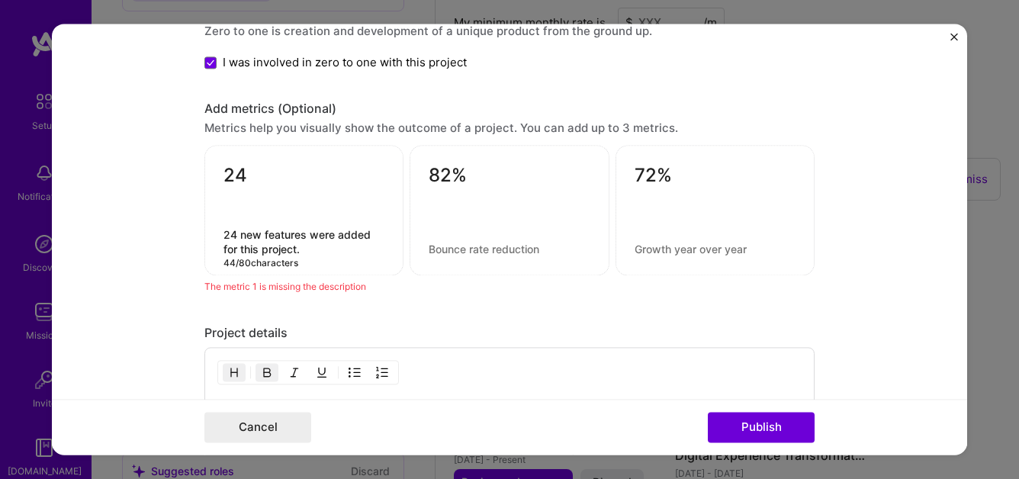
type textarea "24 new features were added for this project."
click at [456, 249] on textarea at bounding box center [509, 250] width 161 height 14
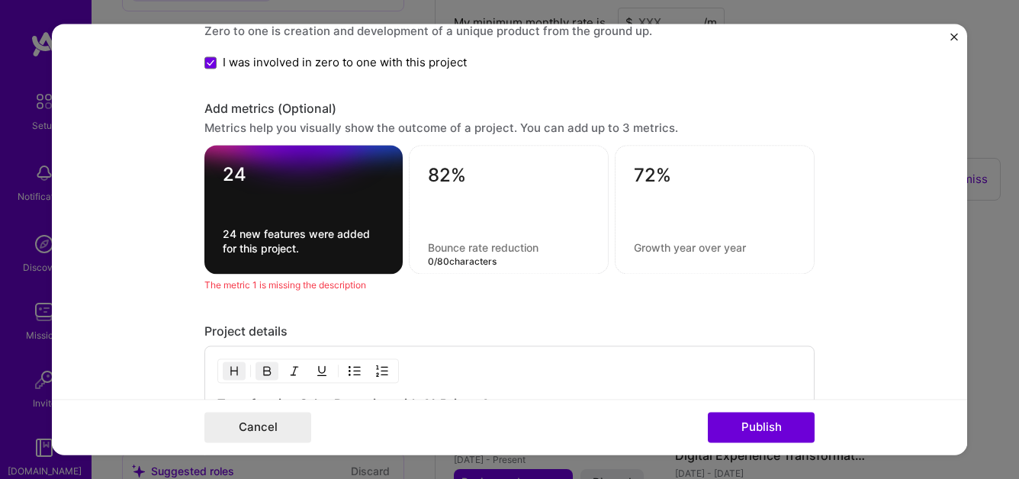
click at [456, 250] on textarea at bounding box center [509, 248] width 162 height 14
click at [480, 250] on textarea at bounding box center [509, 248] width 162 height 14
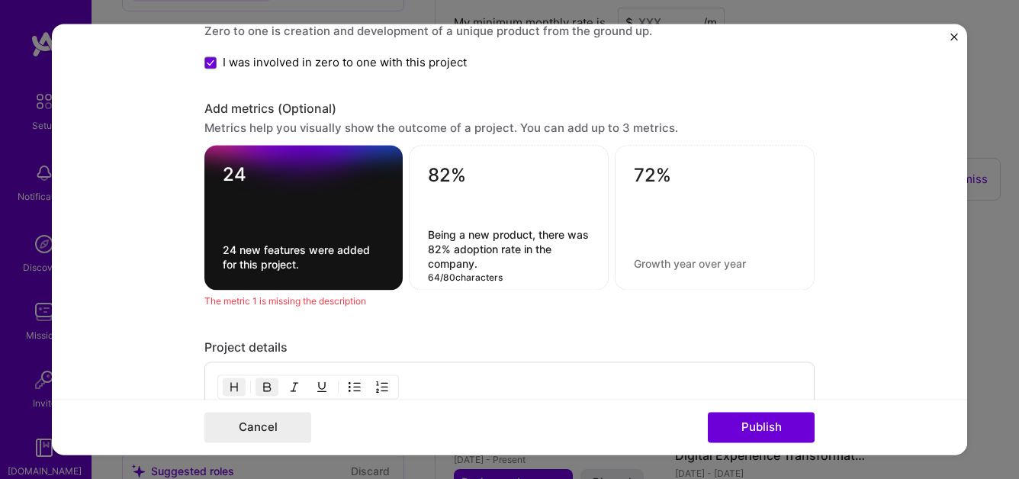
type textarea "Being a new product, there was 82% adoption rate in the company."
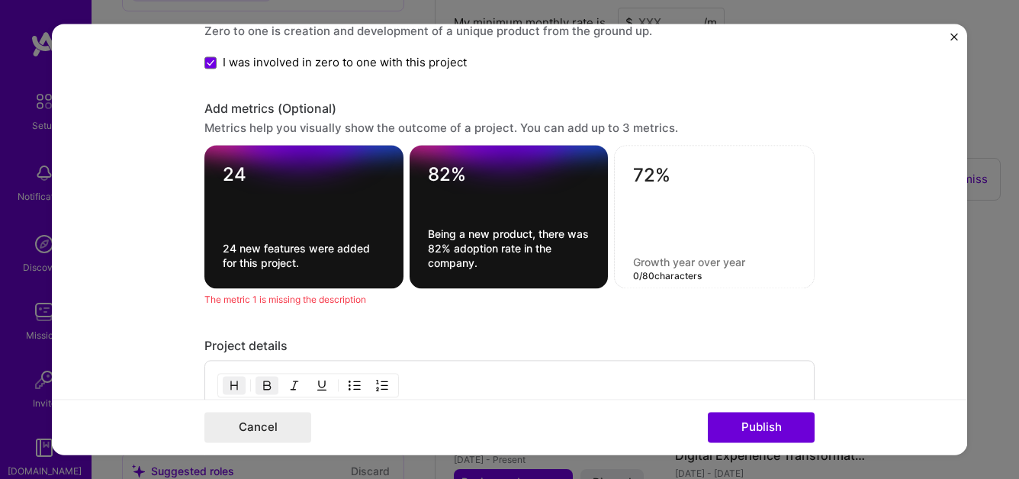
click at [662, 261] on textarea at bounding box center [714, 263] width 163 height 14
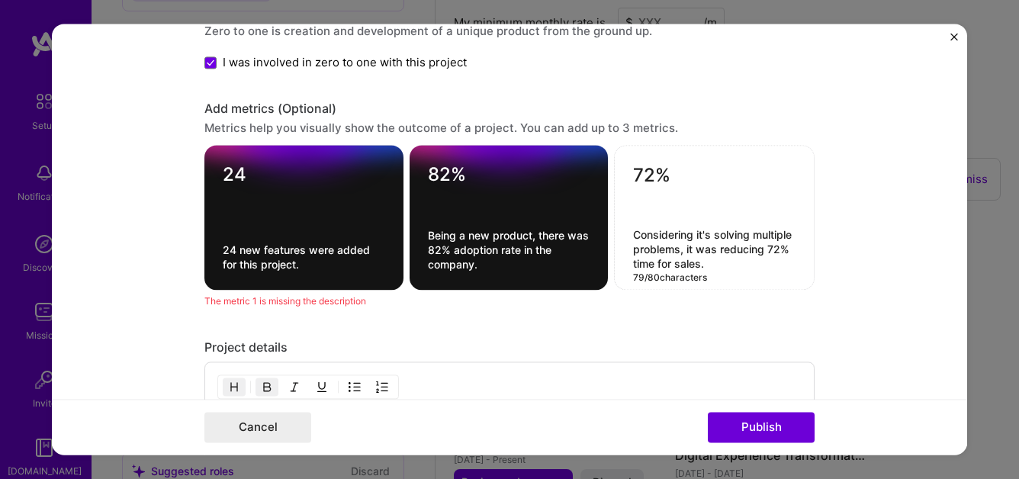
type textarea "Considering it's solving multiple problems, it was reducing 72% time for sales."
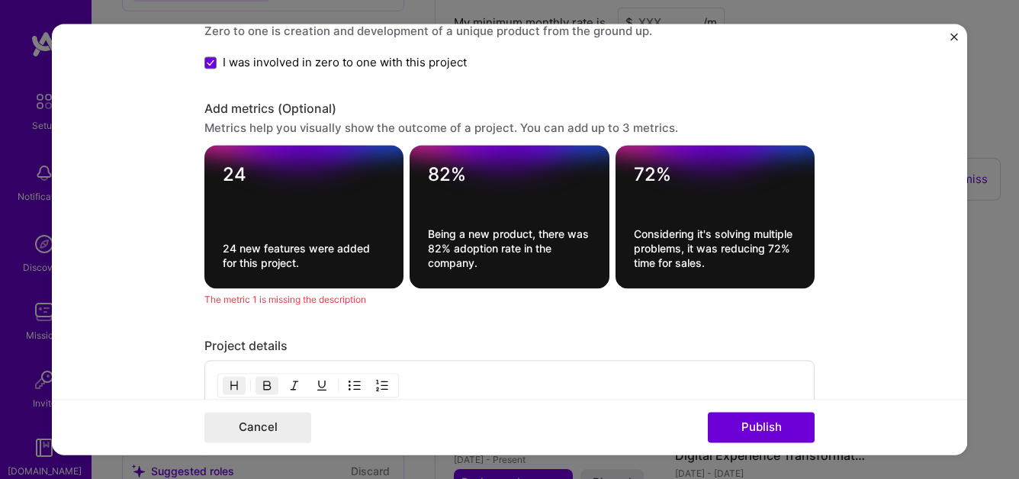
click at [856, 228] on form "Project title Transforming Sales Reporting with AI-Driven Accuracy Company Dell…" at bounding box center [510, 239] width 916 height 431
click at [749, 424] on button "Publish" at bounding box center [761, 428] width 107 height 31
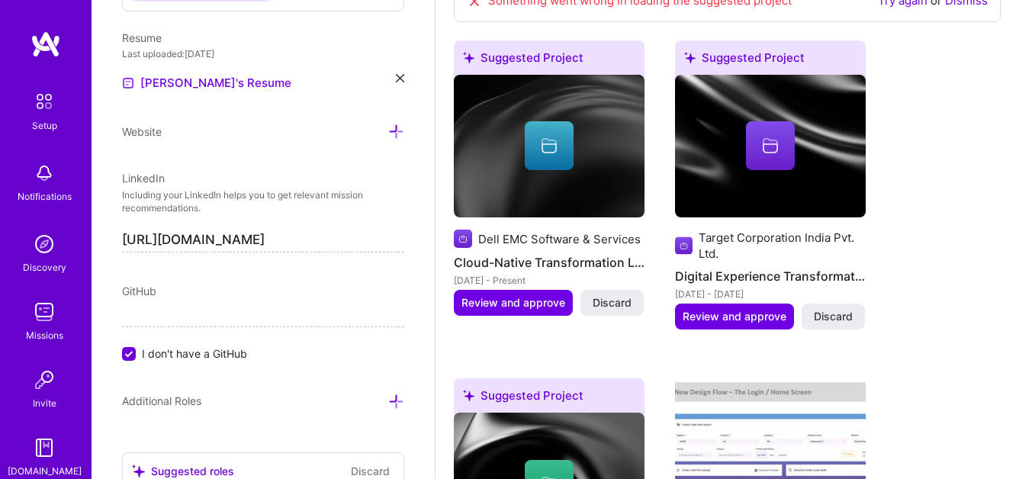
scroll to position [1393, 0]
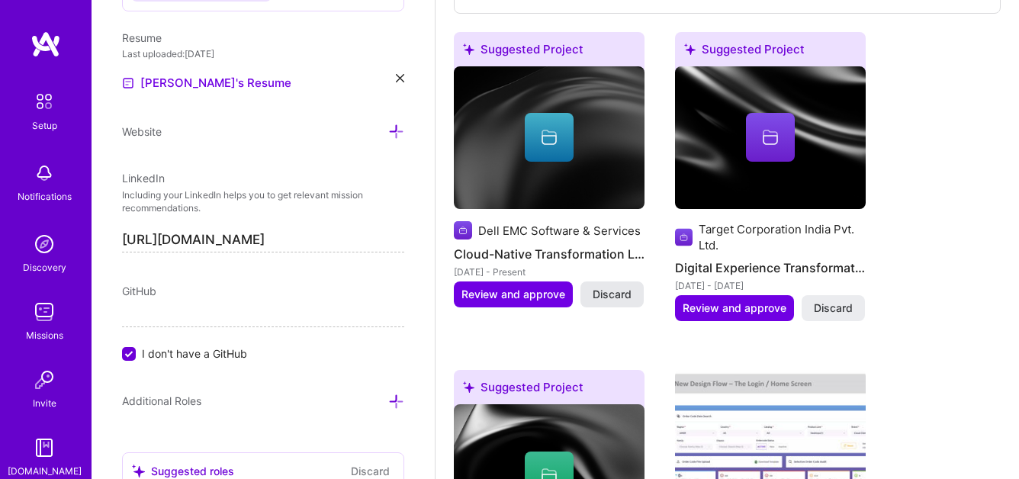
click at [607, 293] on span "Discard" at bounding box center [612, 294] width 39 height 15
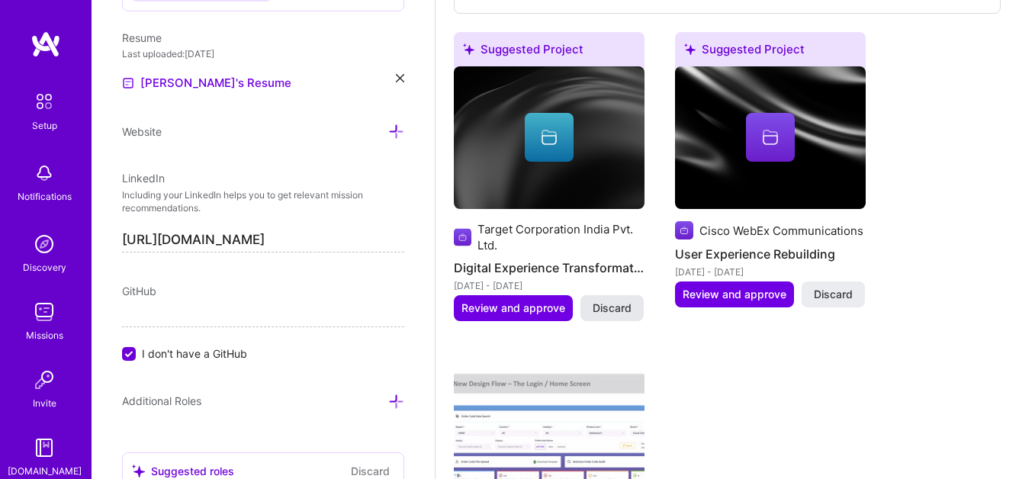
click at [617, 301] on span "Discard" at bounding box center [612, 308] width 39 height 15
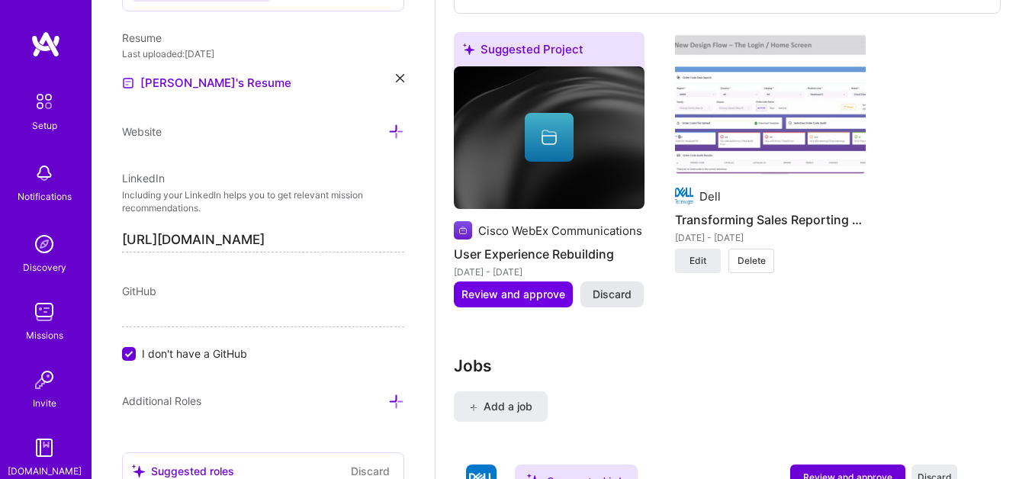
click at [604, 295] on span "Discard" at bounding box center [612, 294] width 39 height 15
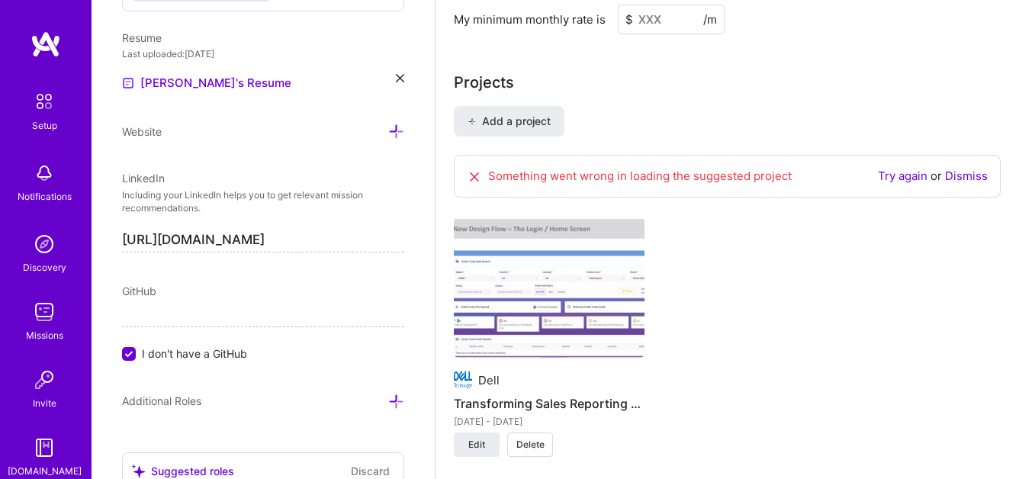
scroll to position [1199, 0]
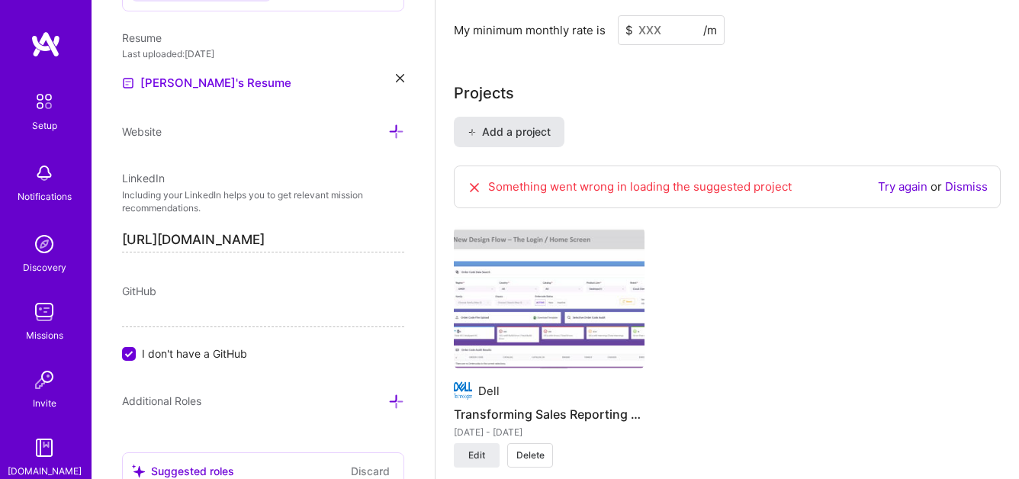
click at [513, 133] on span "Add a project" at bounding box center [509, 131] width 83 height 15
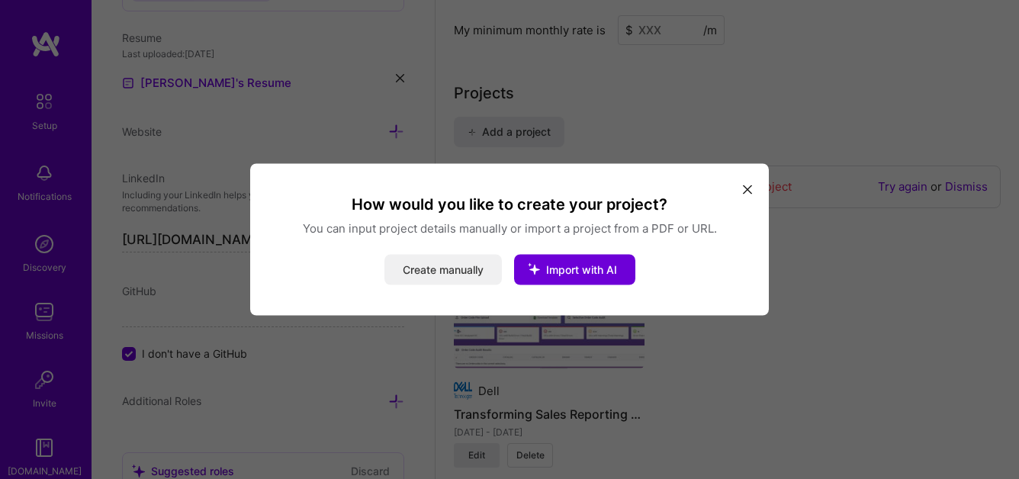
click at [417, 269] on button "Create manually" at bounding box center [444, 270] width 118 height 31
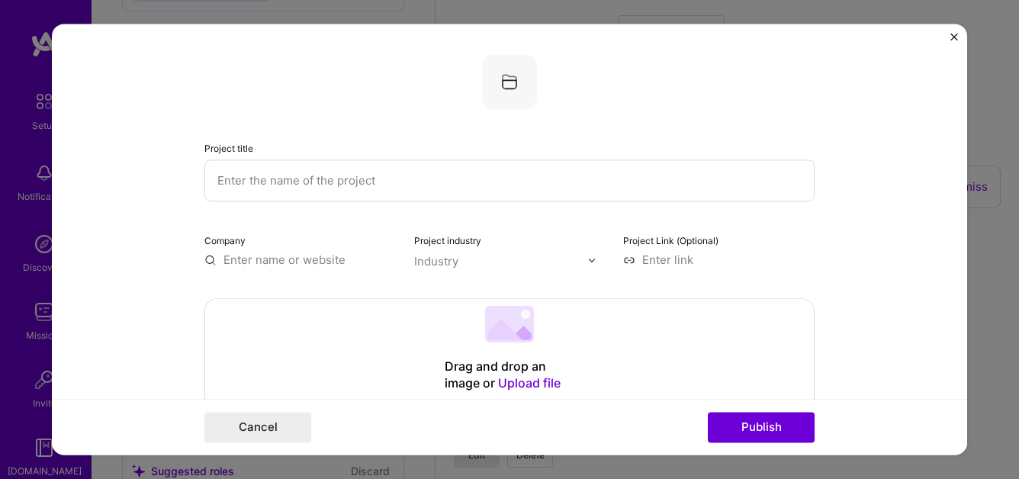
click at [284, 175] on input "text" at bounding box center [509, 180] width 610 height 42
paste input "Nova: Smart Virtual Assistant to Simplify Requests, Optimize Resources, and Acc…"
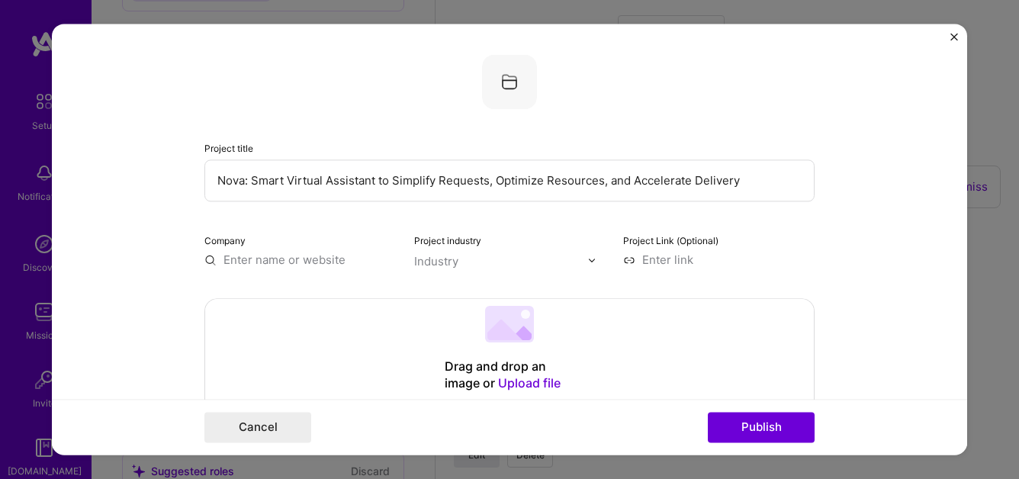
type input "Nova: Smart Virtual Assistant to Simplify Requests, Optimize Resources, and Acc…"
click at [252, 262] on input "text" at bounding box center [300, 260] width 192 height 16
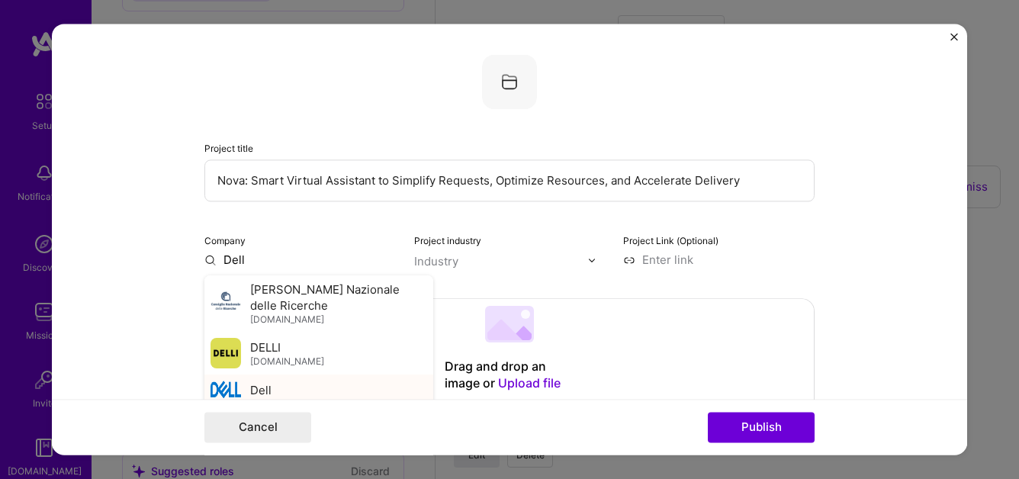
click at [284, 382] on div "Dell [DOMAIN_NAME]" at bounding box center [287, 396] width 74 height 28
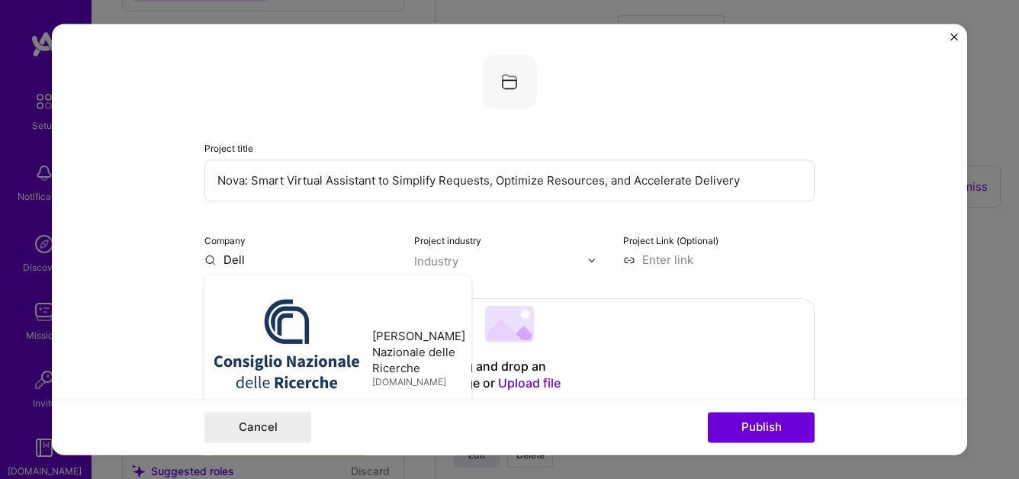
type input "Dell"
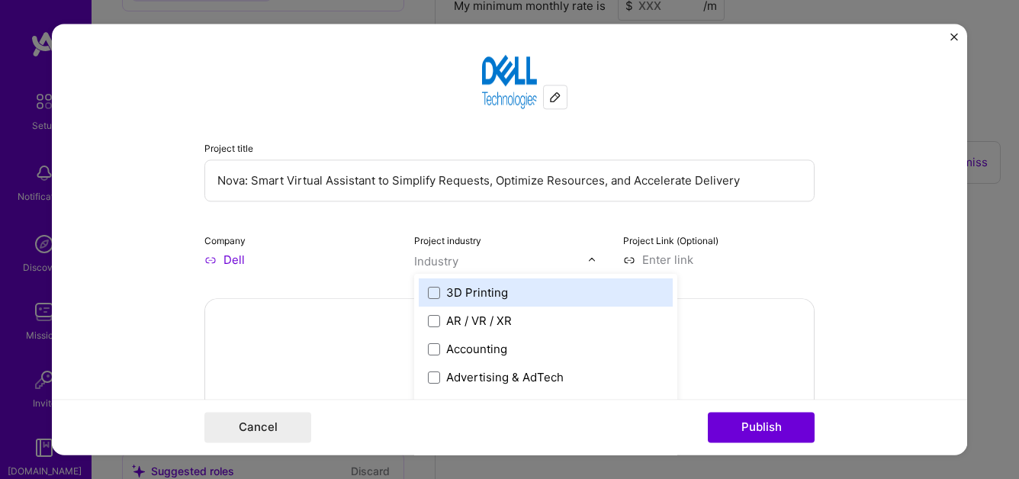
click at [461, 263] on input "text" at bounding box center [501, 261] width 174 height 16
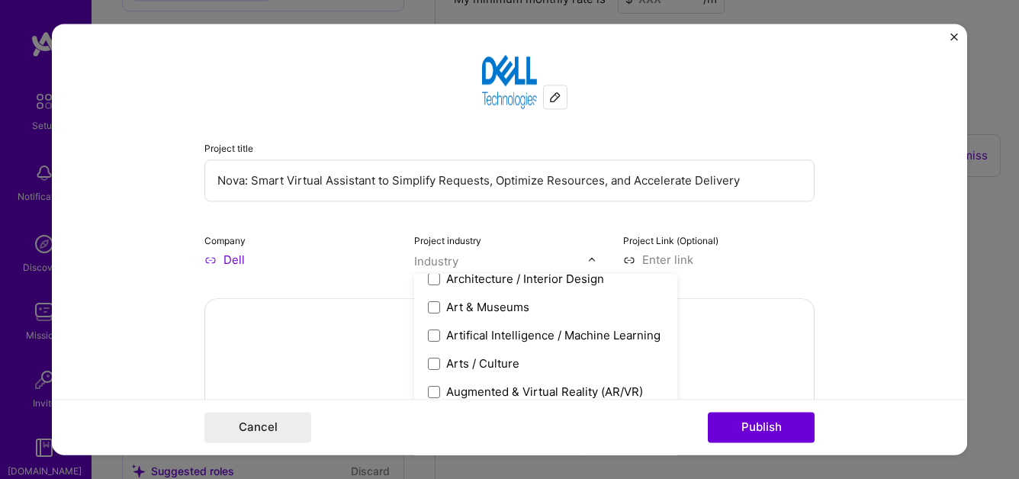
scroll to position [212, 0]
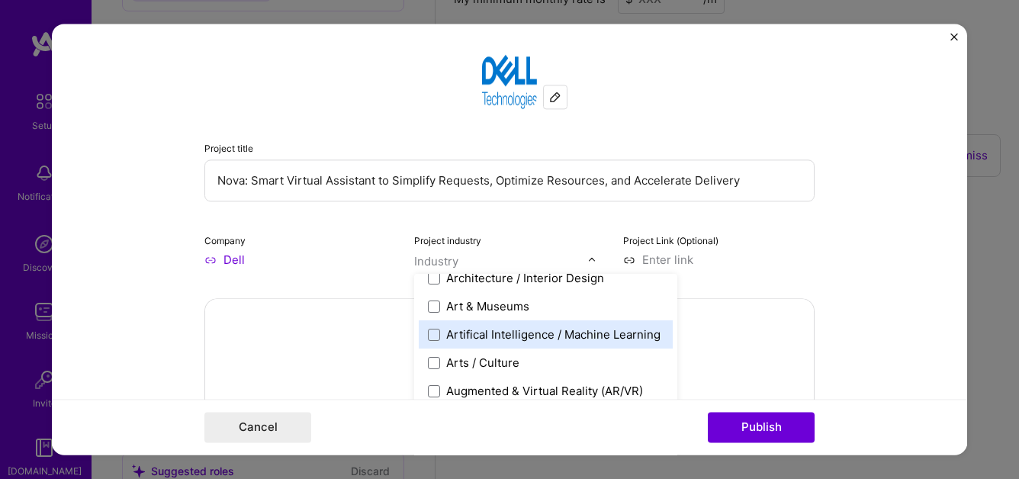
click at [524, 331] on div "Artifical Intelligence / Machine Learning" at bounding box center [553, 335] width 214 height 16
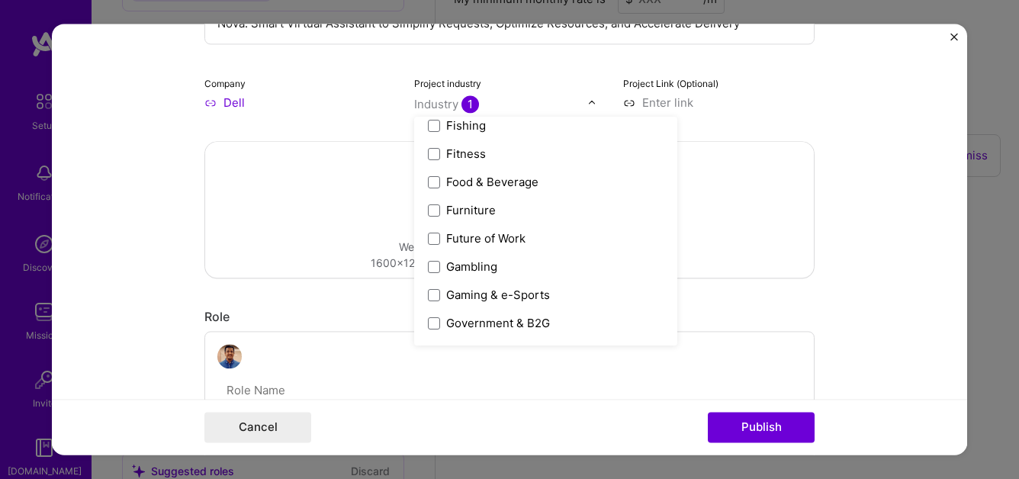
scroll to position [1645, 0]
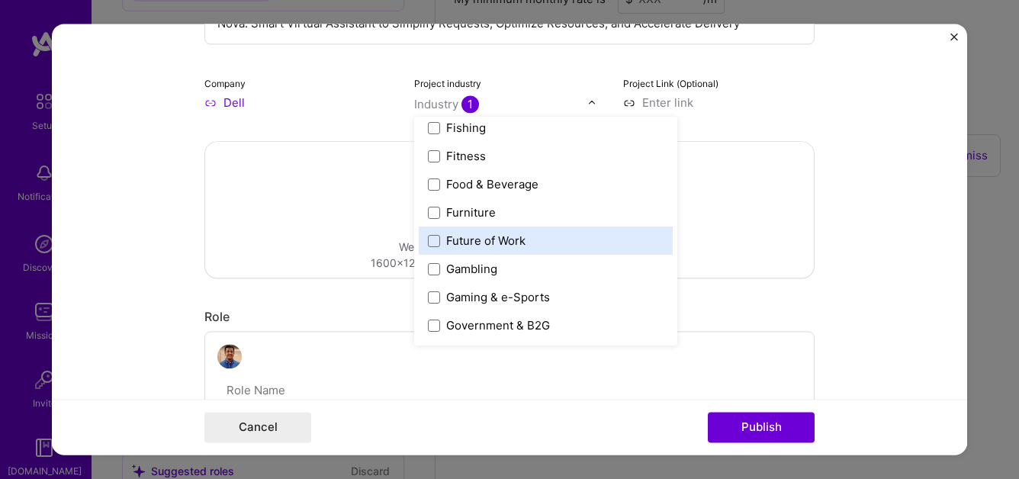
click at [558, 250] on div "Future of Work" at bounding box center [546, 241] width 254 height 28
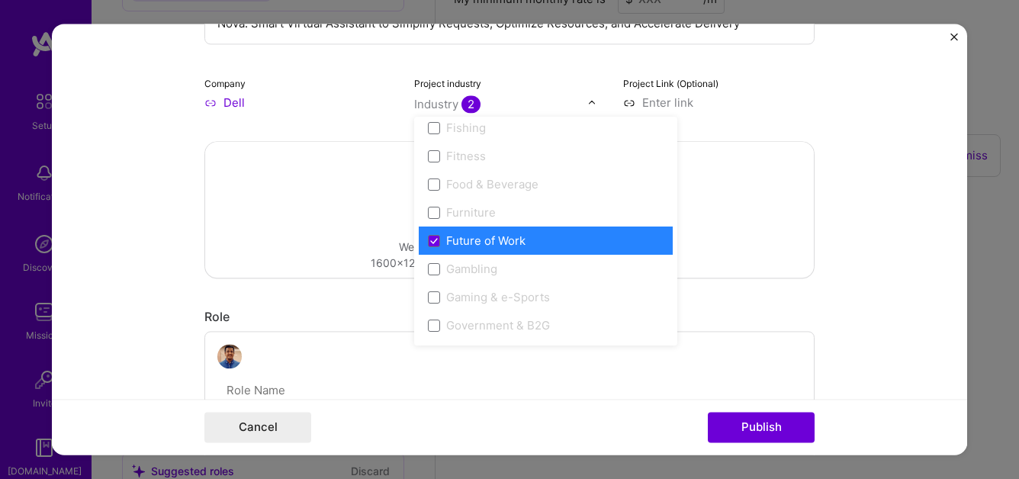
click at [740, 199] on div "Drag and drop an image or Upload file Upload file We recommend uploading at lea…" at bounding box center [509, 210] width 609 height 136
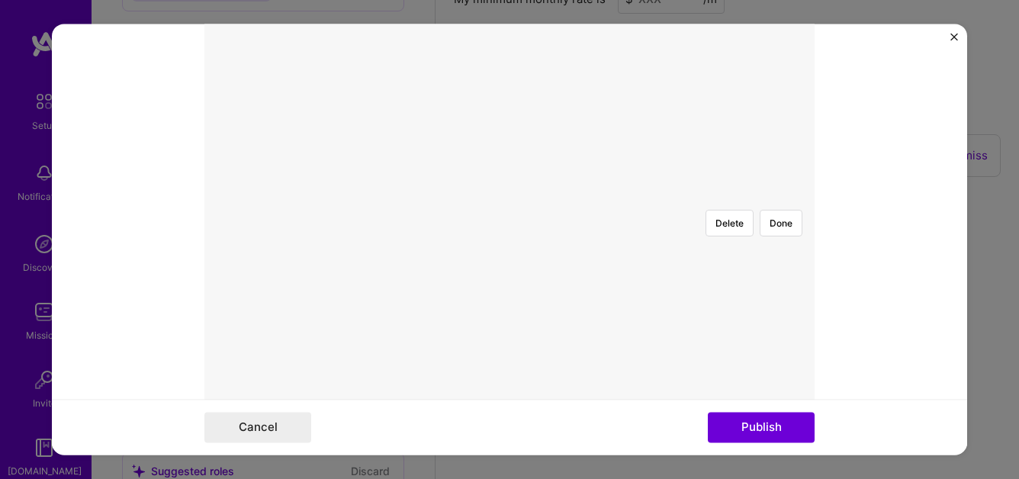
scroll to position [324, 0]
click at [790, 216] on button "Done" at bounding box center [781, 229] width 43 height 27
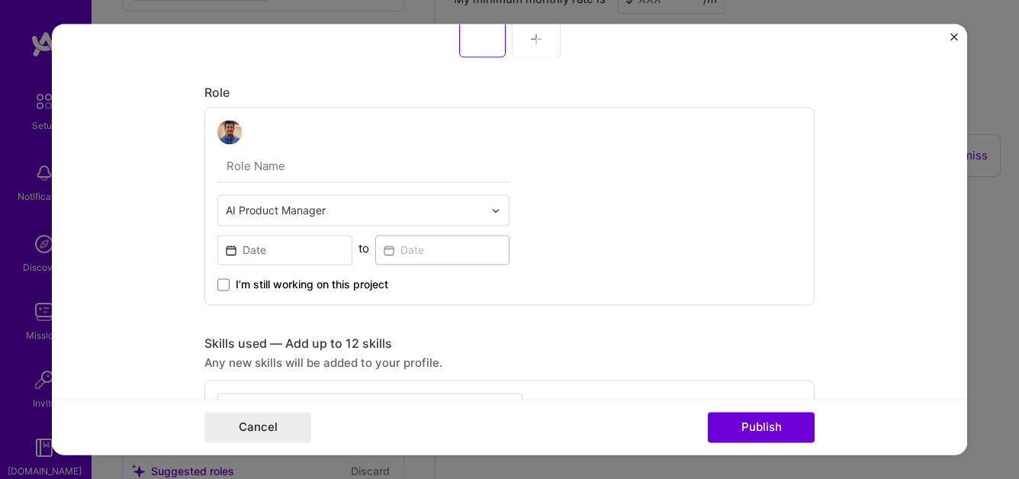
scroll to position [755, 0]
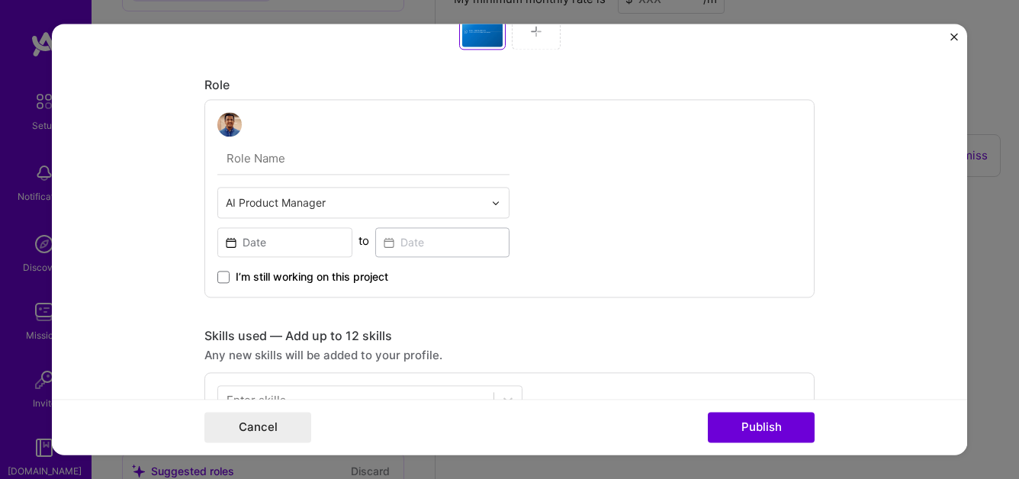
click at [293, 166] on input "text" at bounding box center [363, 159] width 292 height 32
type input "AI project Manager"
click at [271, 246] on input at bounding box center [284, 242] width 135 height 30
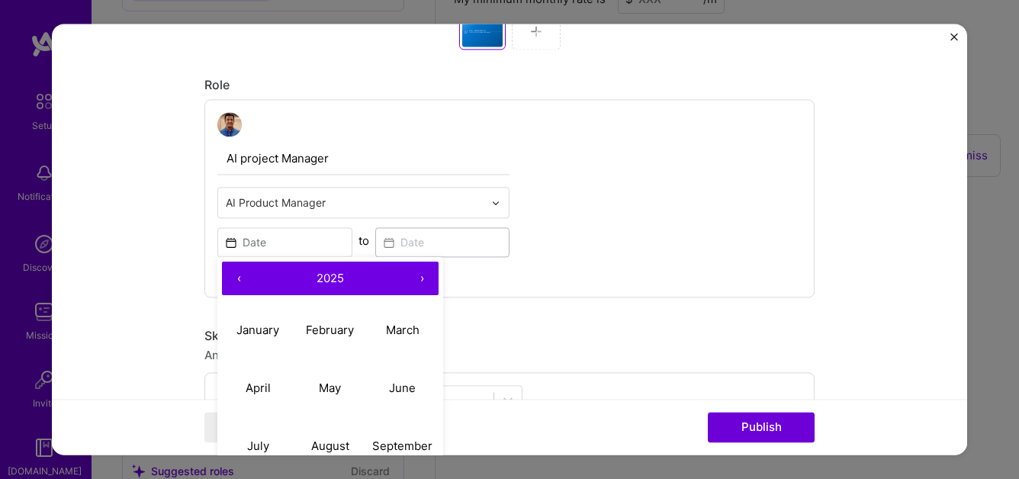
click at [241, 277] on button "‹" at bounding box center [239, 279] width 34 height 34
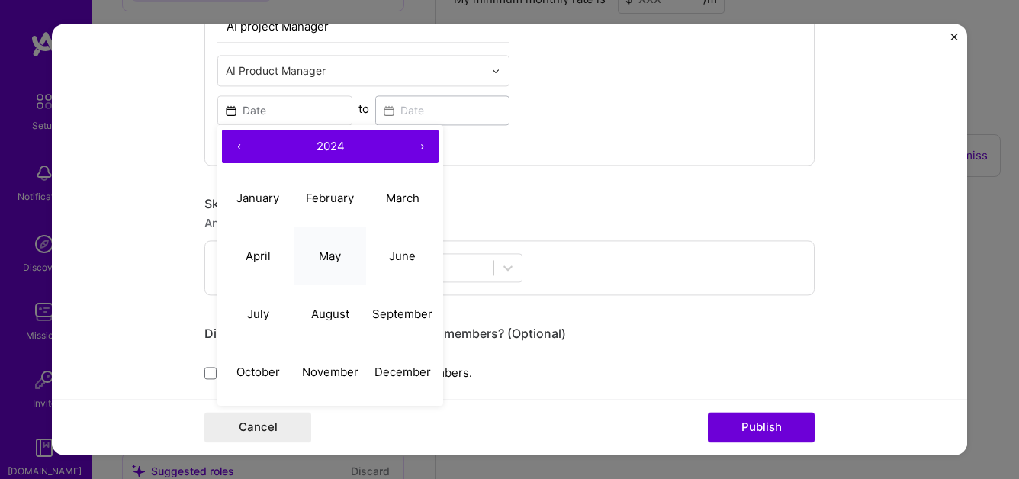
scroll to position [892, 0]
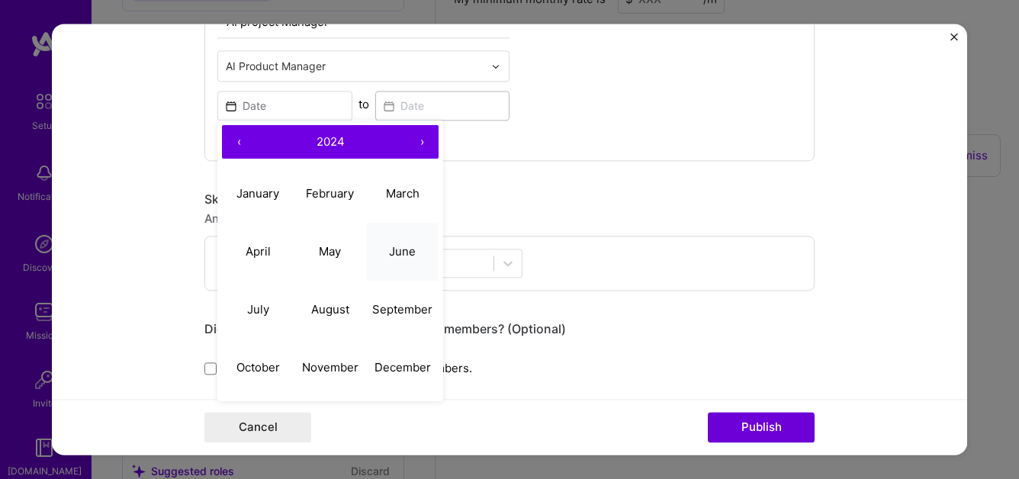
click at [401, 251] on abbr "June" at bounding box center [402, 251] width 27 height 14
type input "[DATE]"
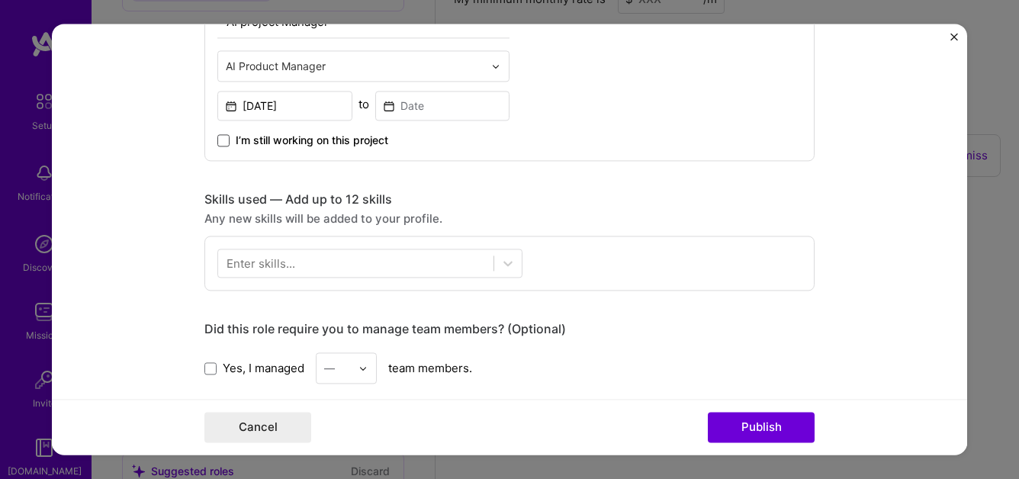
click at [221, 140] on span at bounding box center [223, 140] width 12 height 12
click at [0, 0] on input "I’m still working on this project" at bounding box center [0, 0] width 0 height 0
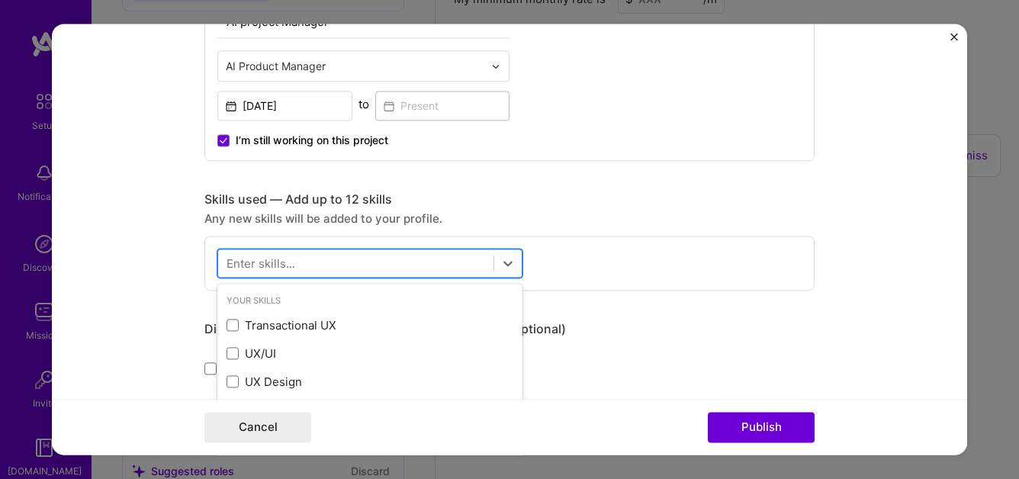
click at [358, 266] on div at bounding box center [355, 263] width 275 height 25
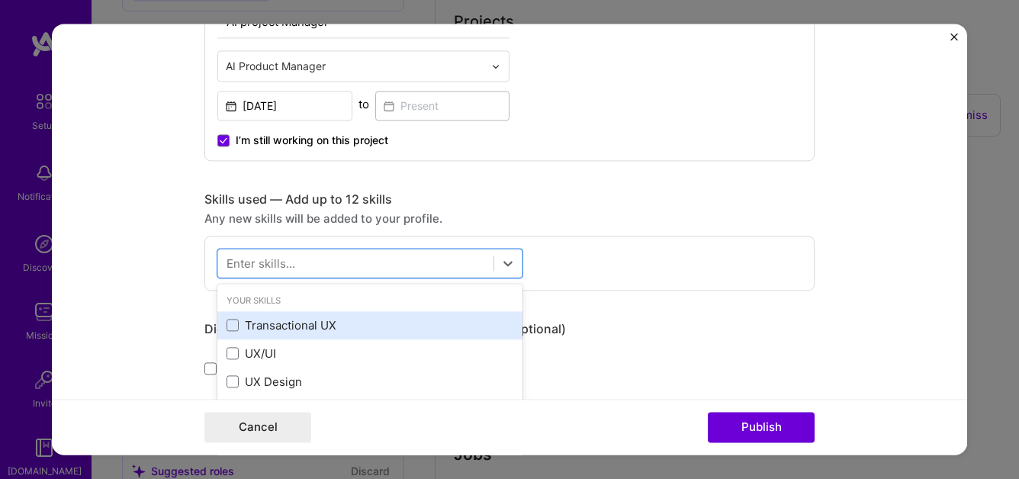
click at [301, 325] on div "Transactional UX" at bounding box center [370, 325] width 287 height 16
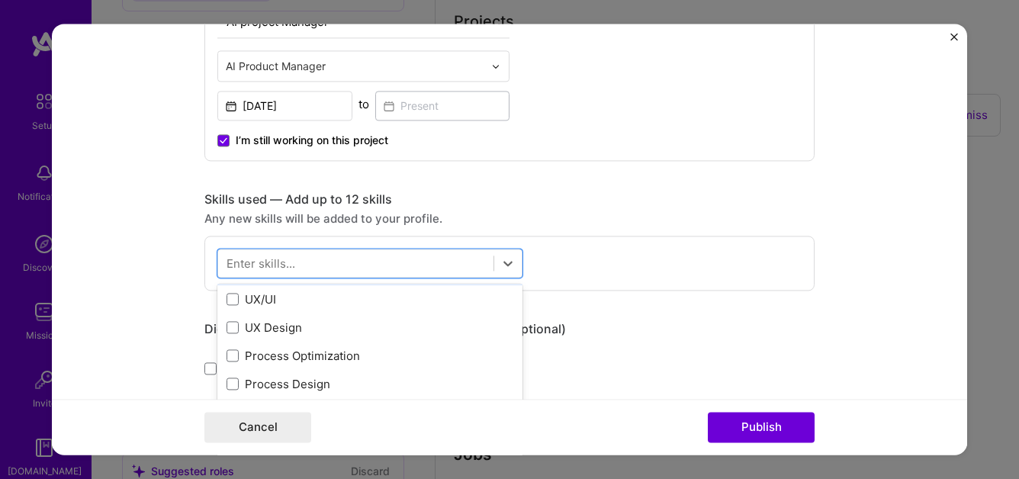
scroll to position [43, 0]
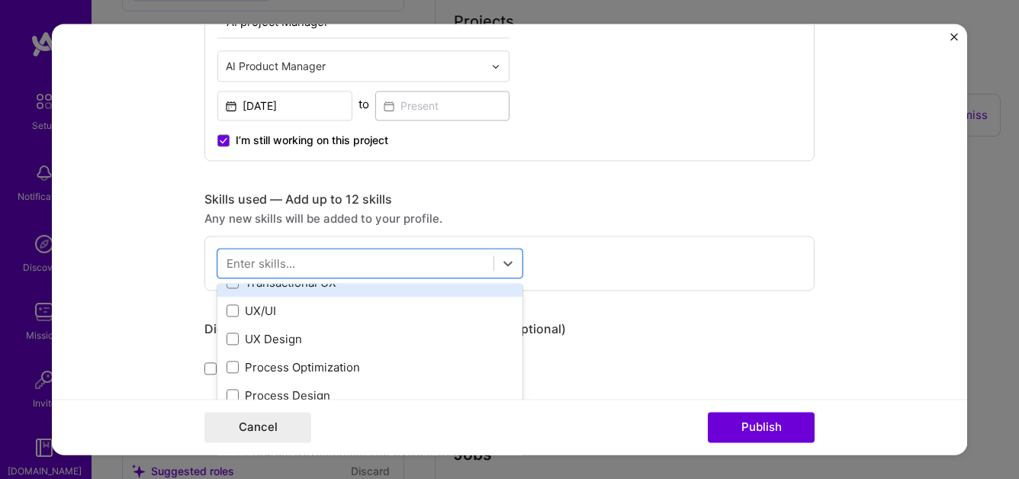
click at [301, 325] on div "UX/UI" at bounding box center [369, 311] width 305 height 28
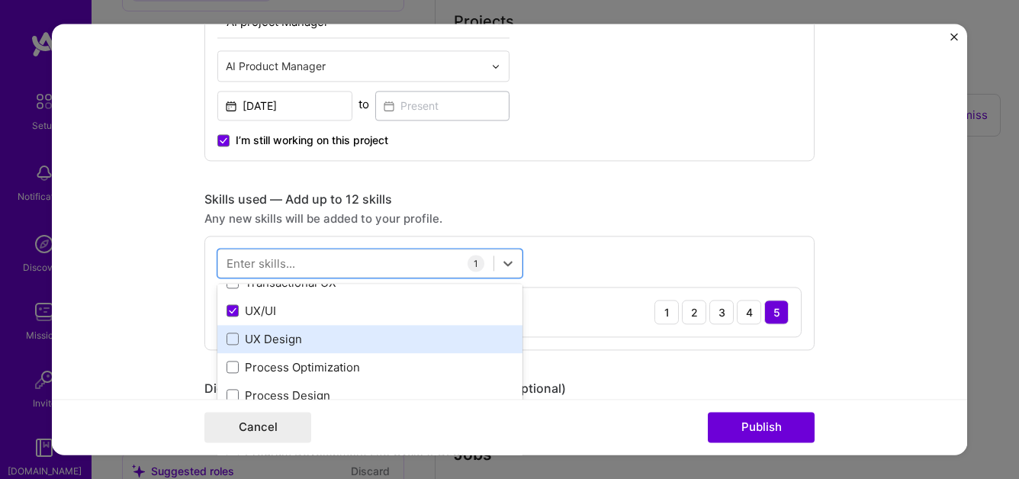
click at [306, 341] on div "UX Design" at bounding box center [370, 339] width 287 height 16
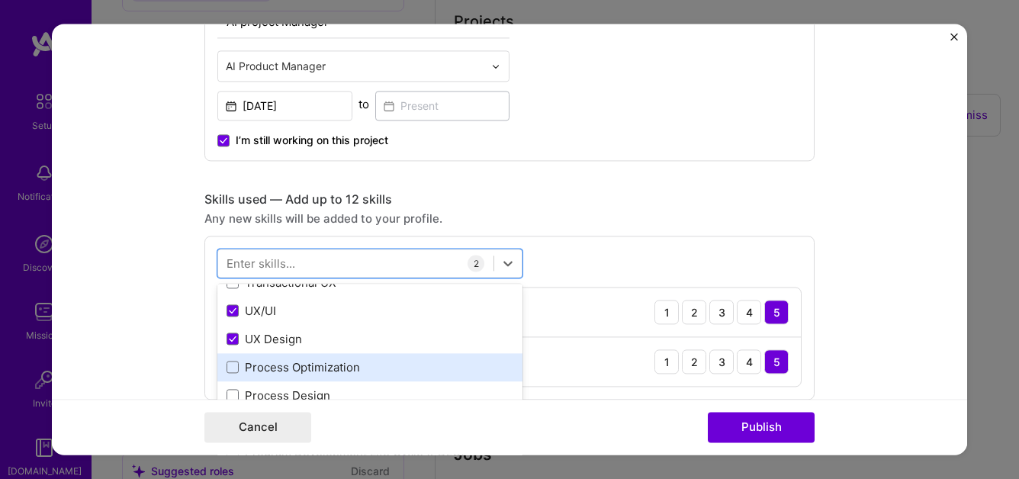
click at [346, 370] on div "Process Optimization" at bounding box center [370, 367] width 287 height 16
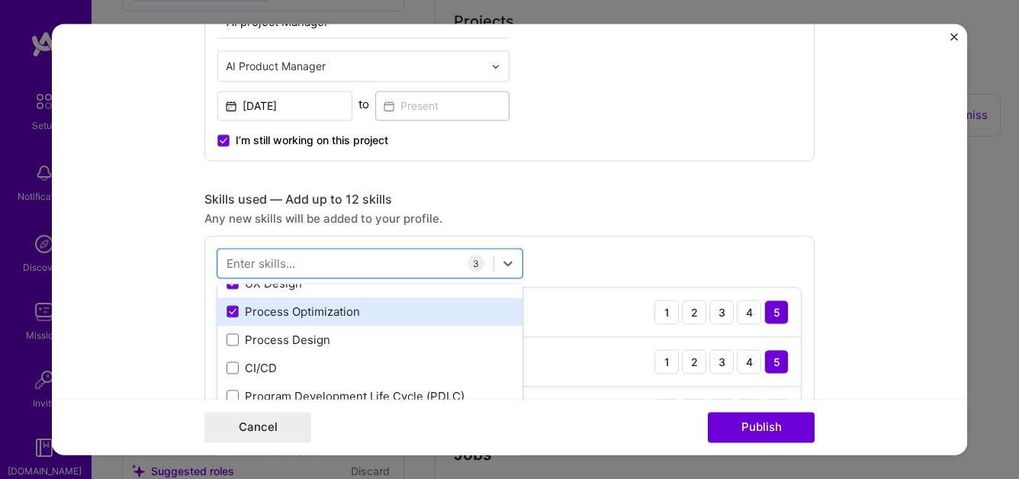
scroll to position [99, 0]
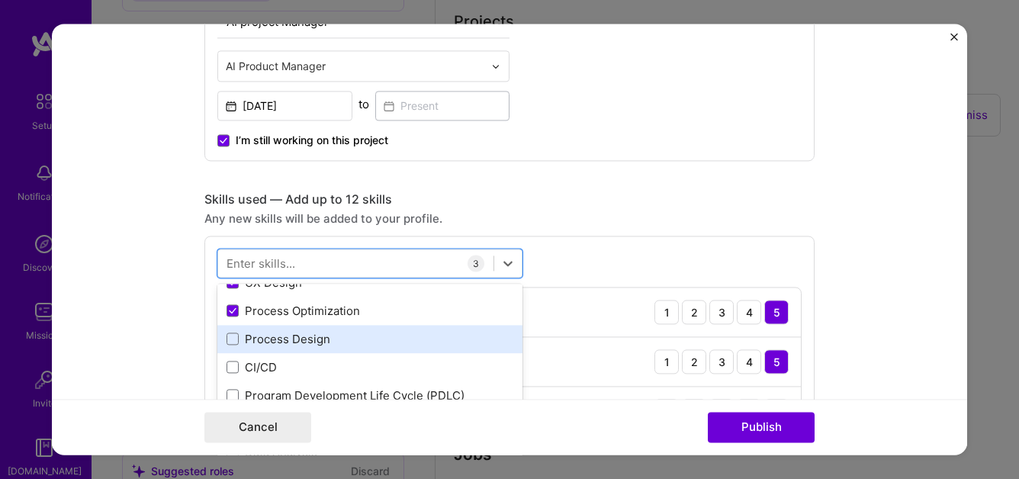
click at [347, 347] on div "Process Design" at bounding box center [370, 339] width 287 height 16
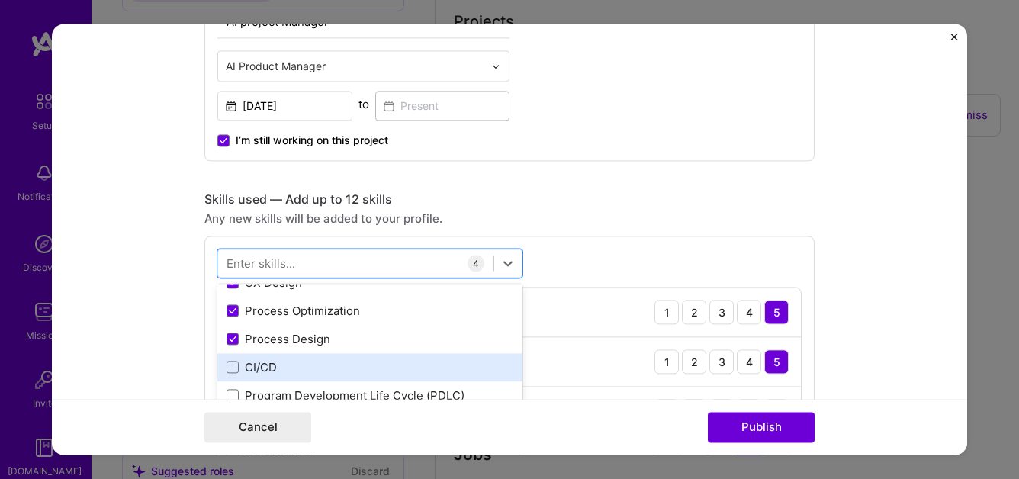
click at [350, 364] on div "CI/CD" at bounding box center [370, 367] width 287 height 16
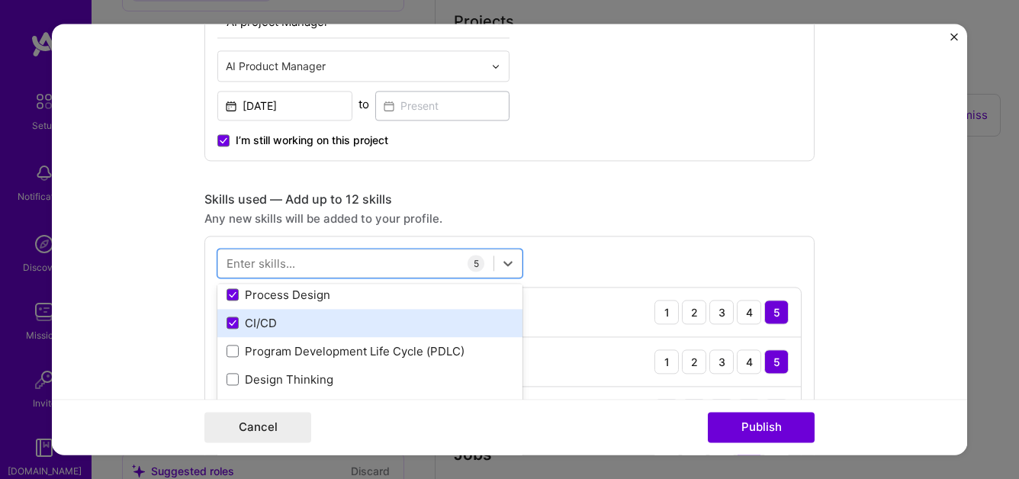
scroll to position [144, 0]
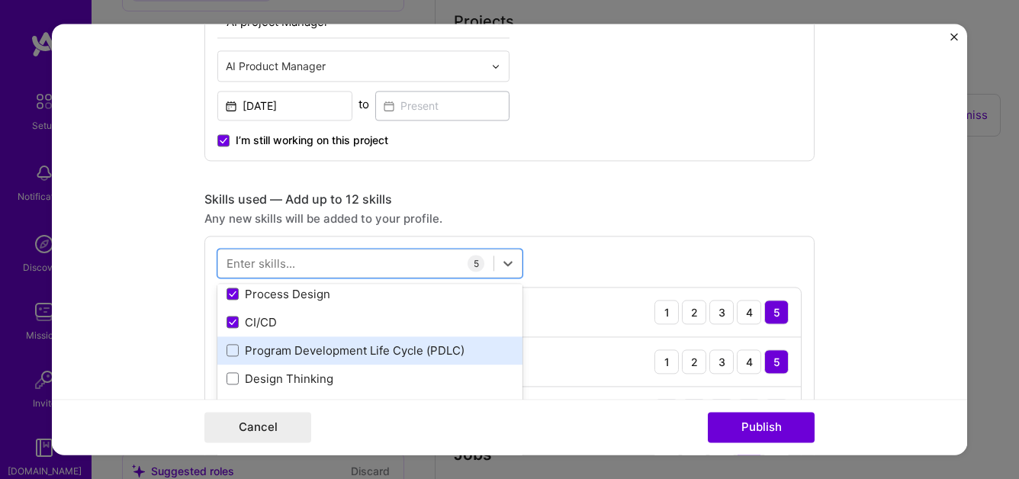
click at [350, 360] on div "Program Development Life Cycle (PDLC)" at bounding box center [369, 350] width 305 height 28
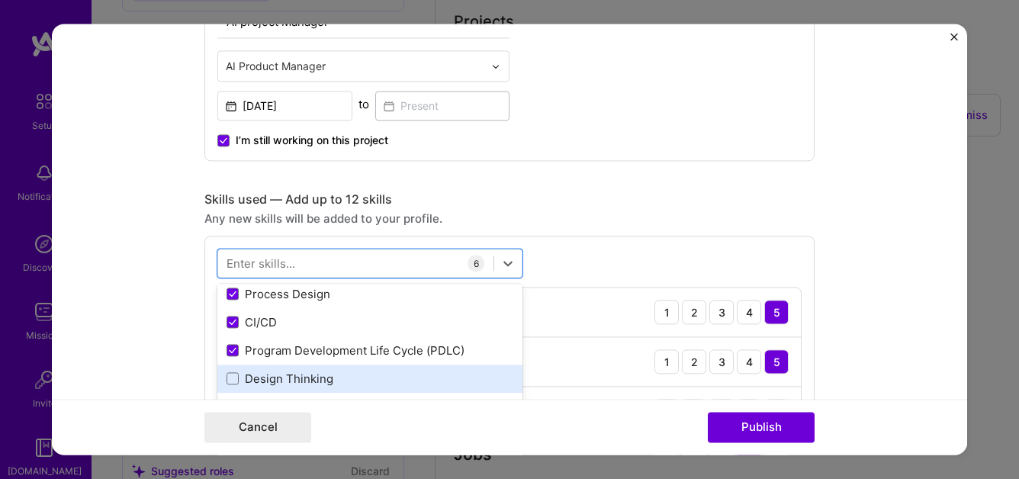
click at [352, 375] on div "Design Thinking" at bounding box center [370, 379] width 287 height 16
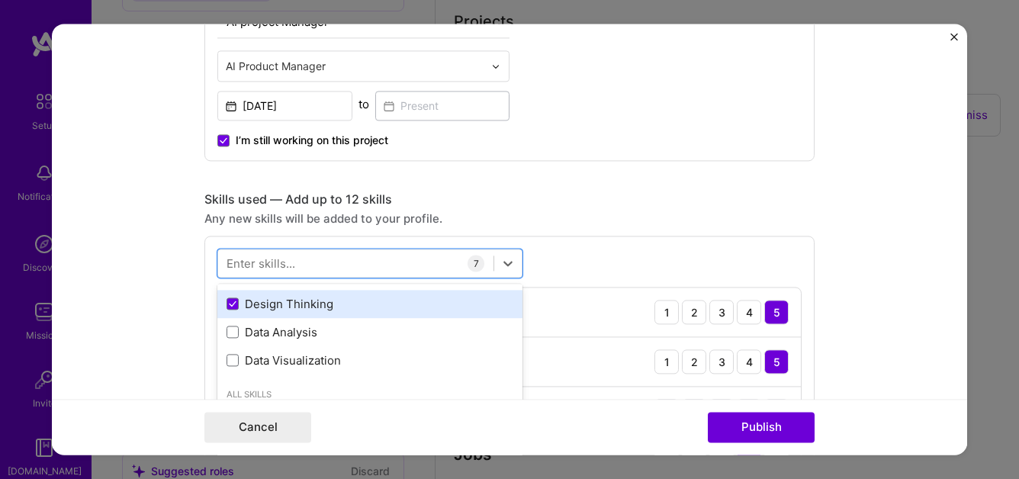
scroll to position [217, 0]
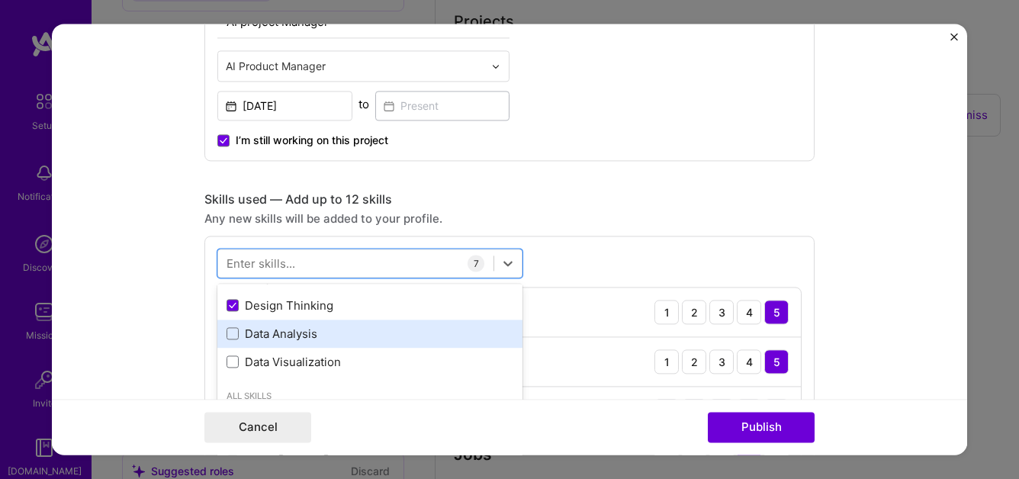
click at [343, 334] on div "Data Analysis" at bounding box center [370, 334] width 287 height 16
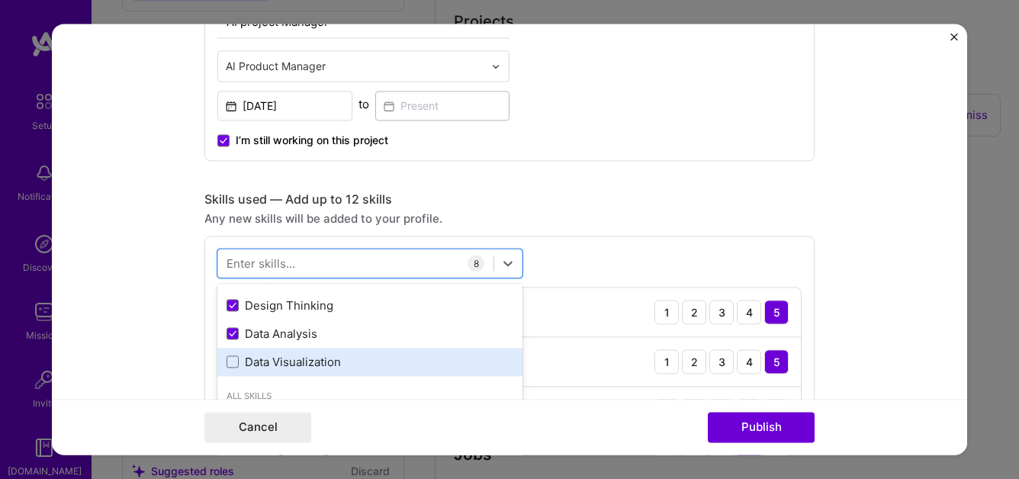
click at [345, 365] on div "Data Visualization" at bounding box center [370, 362] width 287 height 16
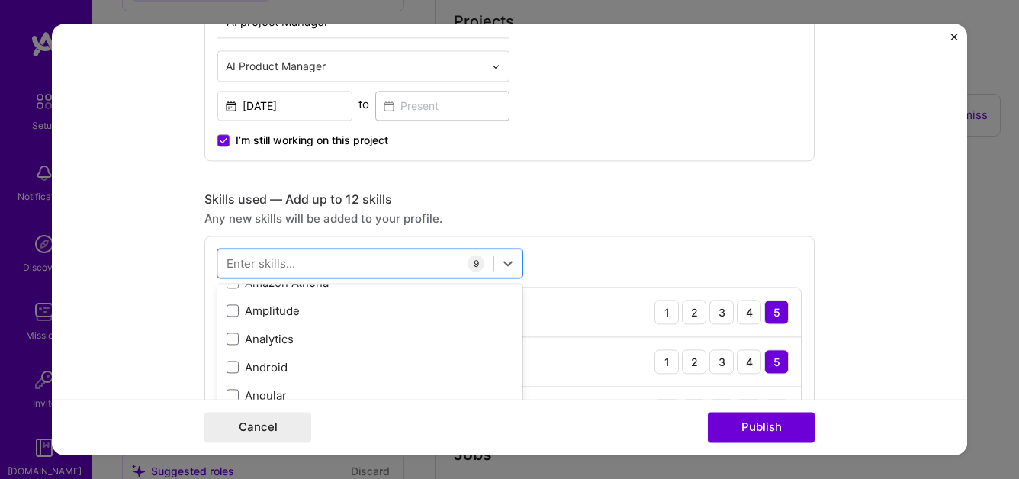
scroll to position [1067, 0]
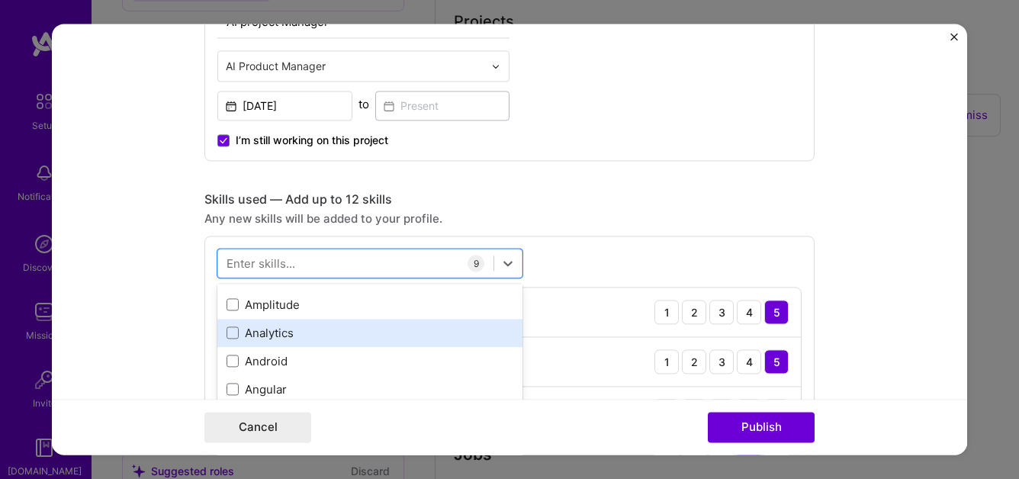
click at [333, 341] on div "Analytics" at bounding box center [370, 333] width 287 height 16
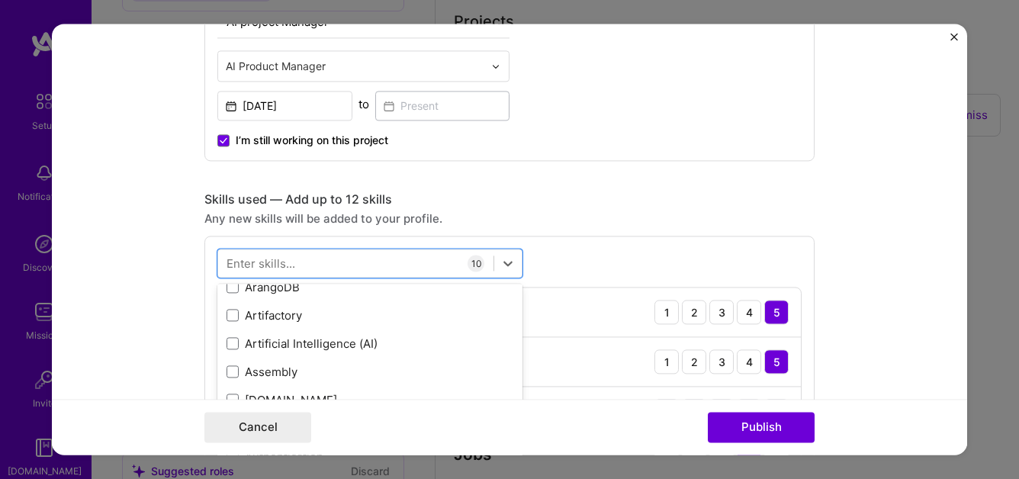
scroll to position [1371, 0]
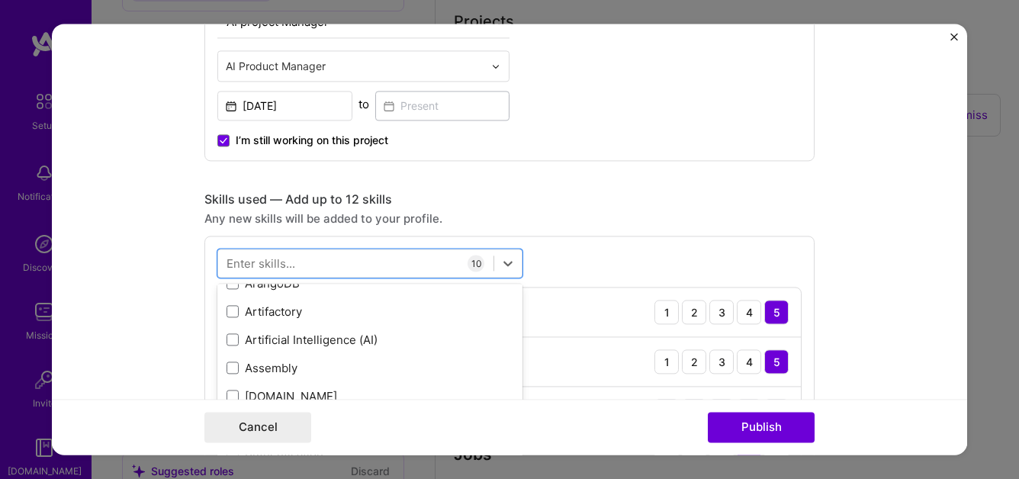
click at [333, 341] on div "Artificial Intelligence (AI)" at bounding box center [370, 340] width 287 height 16
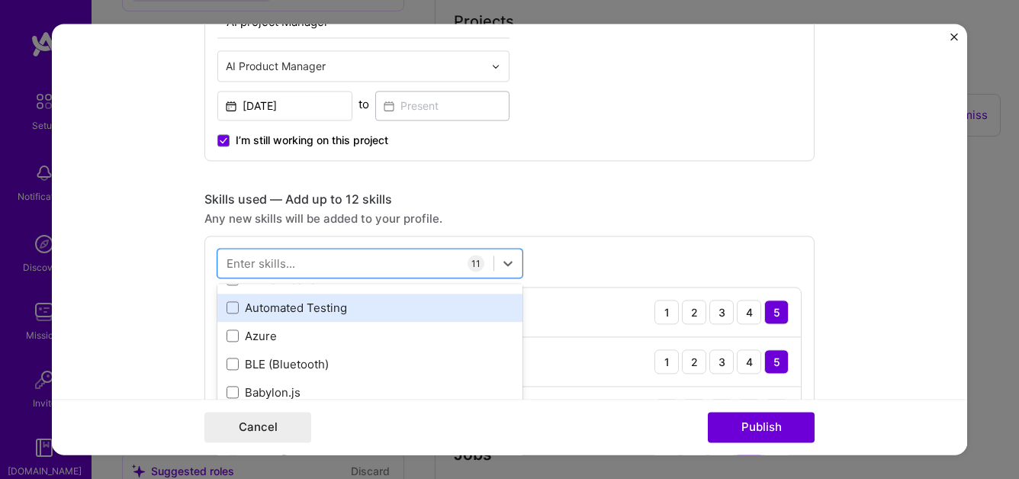
scroll to position [1546, 0]
click at [364, 311] on div "Automated Testing" at bounding box center [370, 306] width 287 height 16
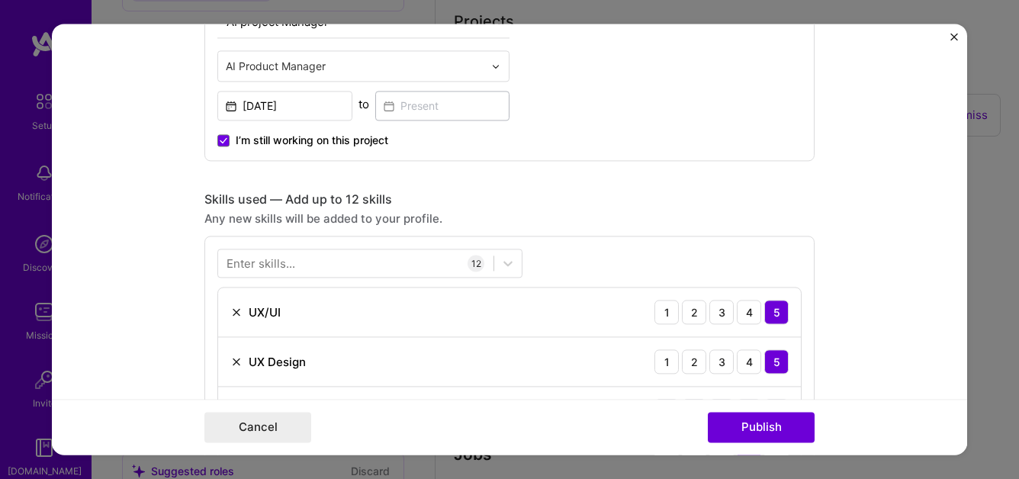
click at [791, 200] on div "Skills used — Add up to 12 skills" at bounding box center [509, 200] width 610 height 16
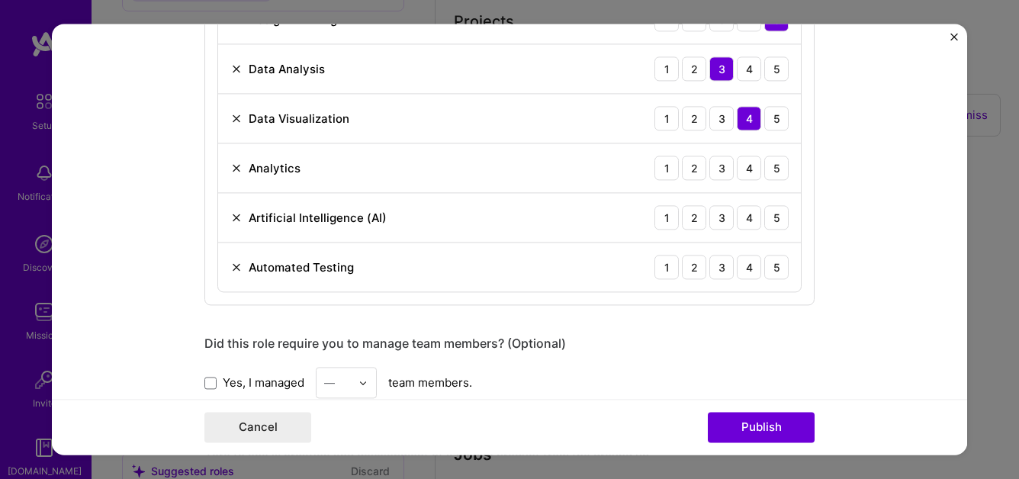
scroll to position [1486, 0]
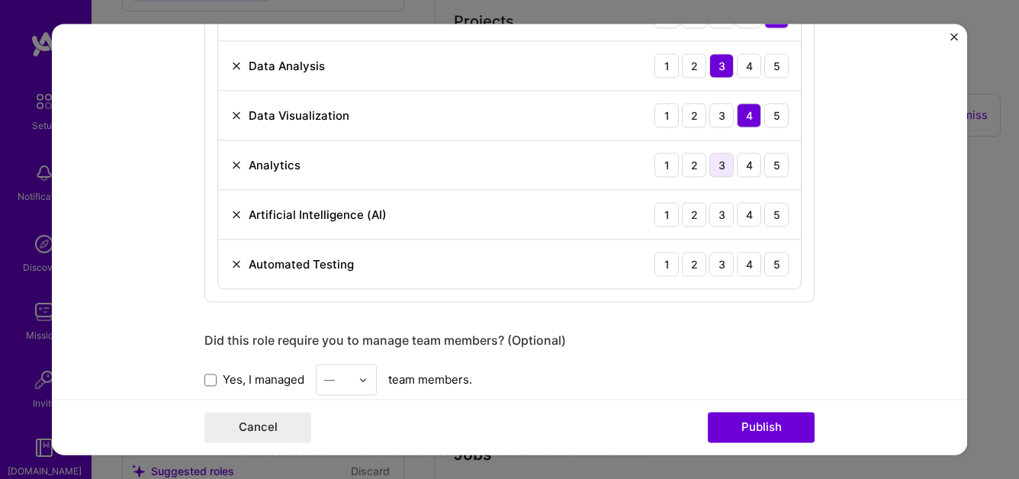
click at [720, 168] on div "3" at bounding box center [722, 165] width 24 height 24
click at [749, 217] on div "4" at bounding box center [749, 214] width 24 height 24
click at [778, 265] on div "5" at bounding box center [777, 264] width 24 height 24
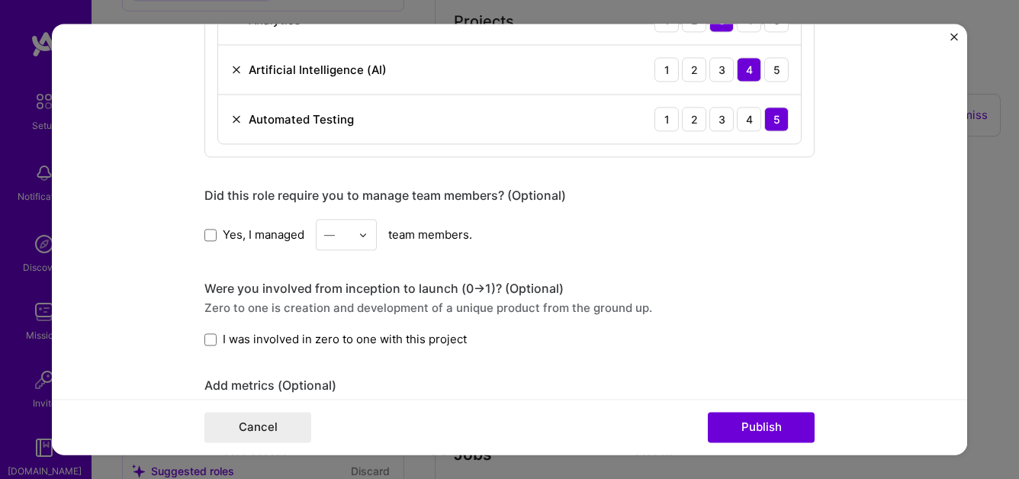
scroll to position [1673, 0]
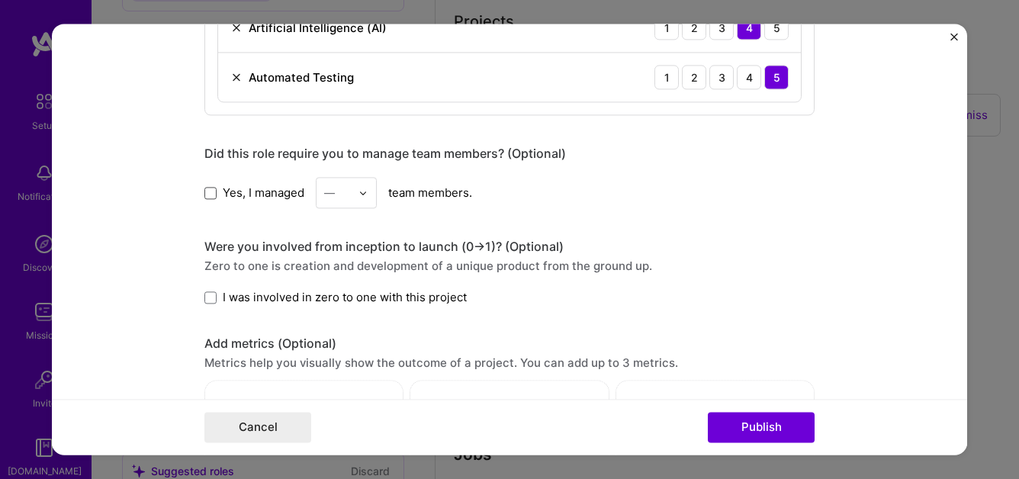
click at [213, 196] on span at bounding box center [210, 193] width 12 height 12
click at [0, 0] on input "Yes, I managed" at bounding box center [0, 0] width 0 height 0
click at [361, 202] on div at bounding box center [368, 193] width 18 height 30
click at [345, 374] on div "20" at bounding box center [346, 374] width 52 height 28
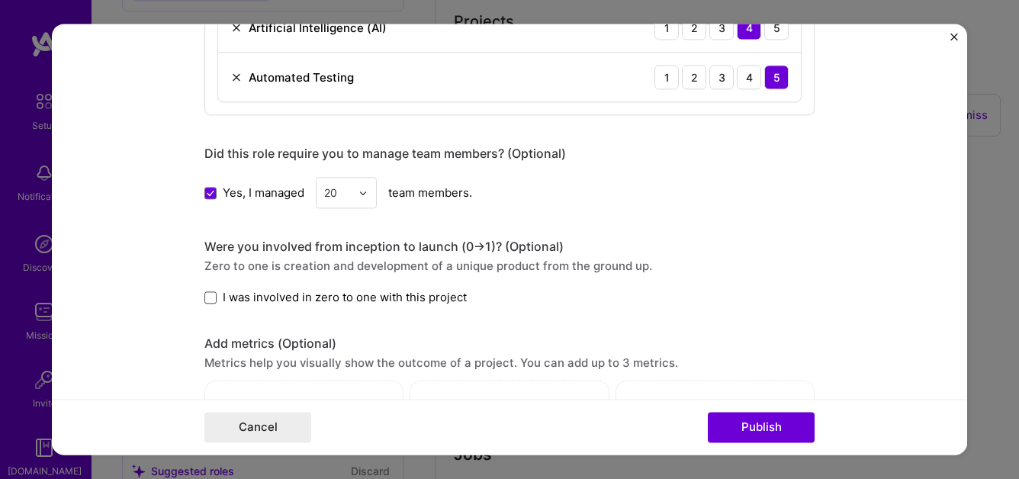
click at [210, 298] on span at bounding box center [210, 297] width 12 height 12
click at [0, 0] on input "I was involved in zero to one with this project" at bounding box center [0, 0] width 0 height 0
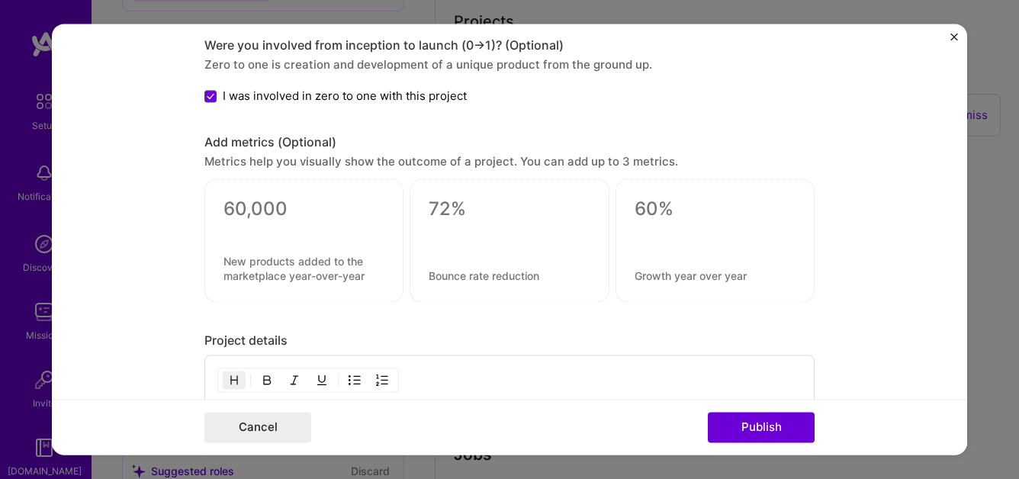
scroll to position [1886, 0]
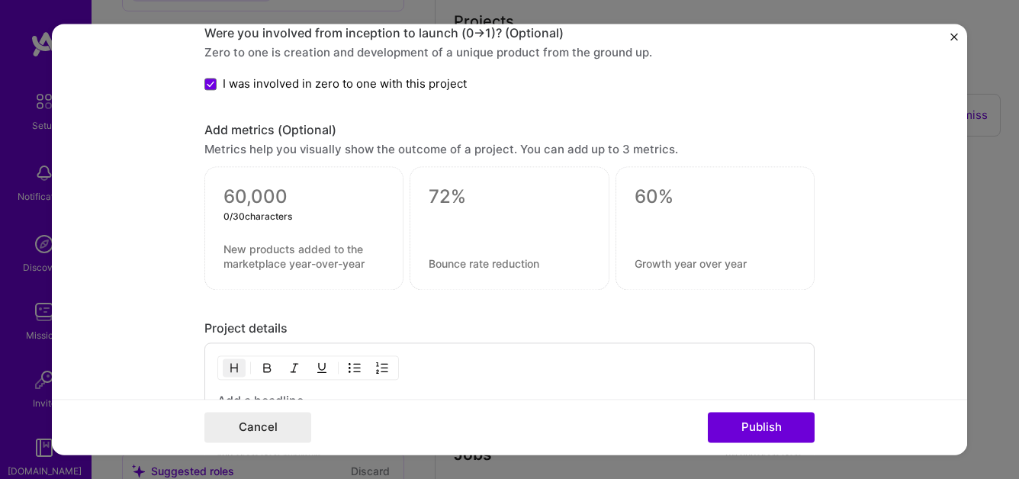
click at [272, 196] on textarea at bounding box center [304, 197] width 161 height 23
type textarea "0"
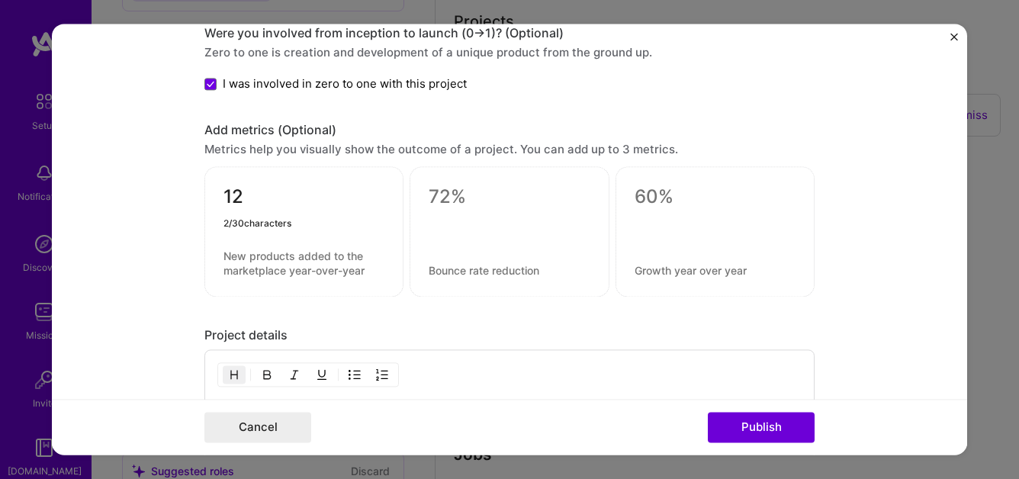
type textarea "12"
click at [235, 259] on textarea at bounding box center [304, 264] width 161 height 29
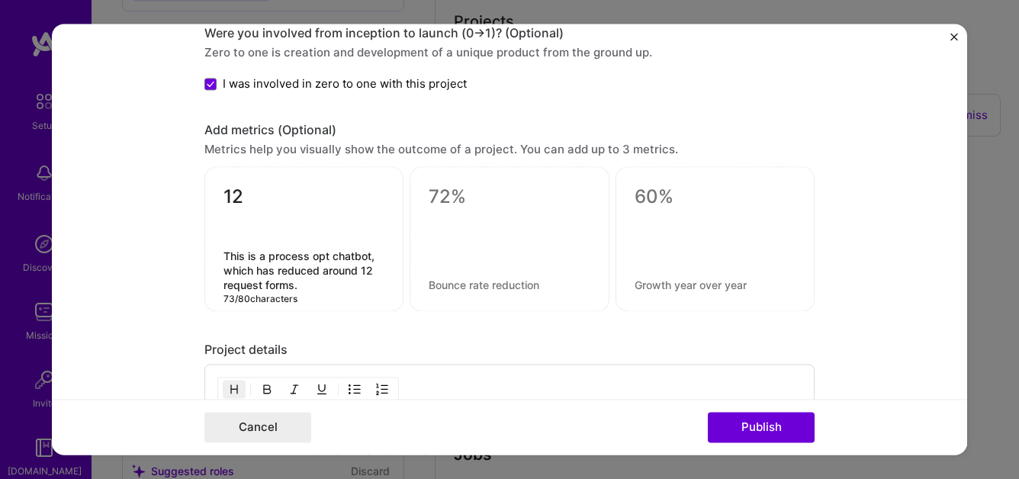
type textarea "This is a process opt chatbot, which has reduced around 12 request forms."
click at [453, 198] on textarea at bounding box center [509, 197] width 161 height 23
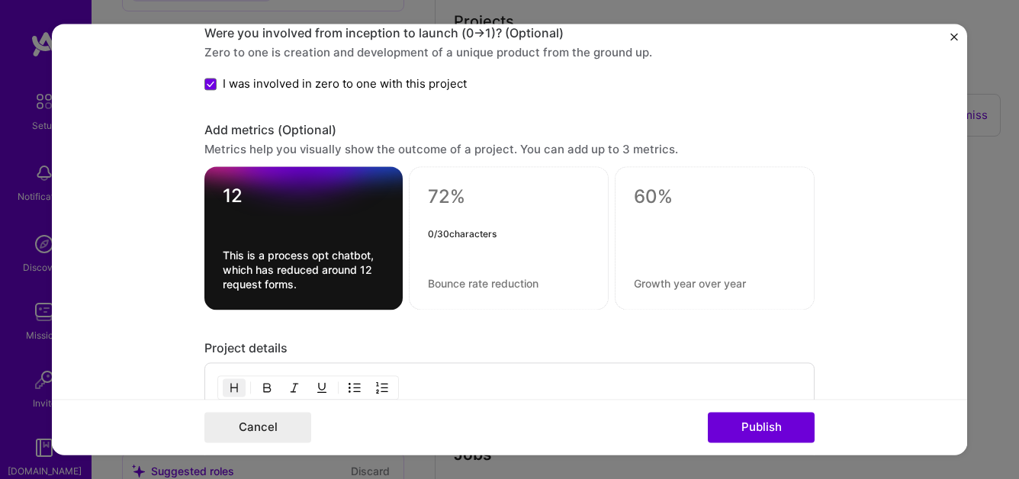
click at [453, 198] on textarea at bounding box center [509, 197] width 162 height 23
type textarea "87%"
click at [447, 285] on textarea at bounding box center [509, 284] width 162 height 14
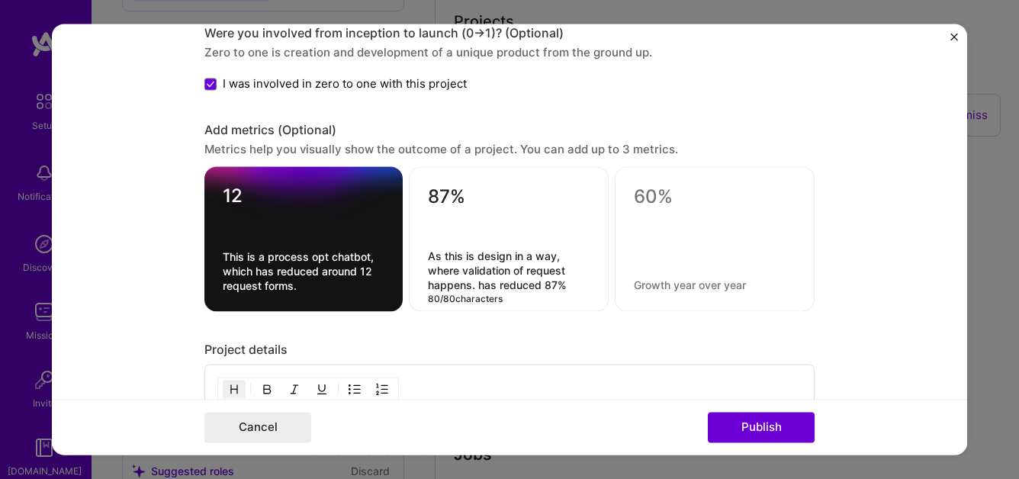
click at [432, 259] on textarea "As this is design in a way, where validation of request happens. has reduced 87%" at bounding box center [509, 271] width 162 height 43
click at [465, 257] on textarea "This is design in a way, where validation of request happens. has reduced 87%" at bounding box center [509, 271] width 162 height 43
click at [543, 259] on textarea "This is design in a way, where validation of request happens. has reduced 87%" at bounding box center [509, 271] width 162 height 43
click at [505, 287] on textarea "This is a tool, where validation of request happens. has reduced 87%" at bounding box center [509, 271] width 162 height 43
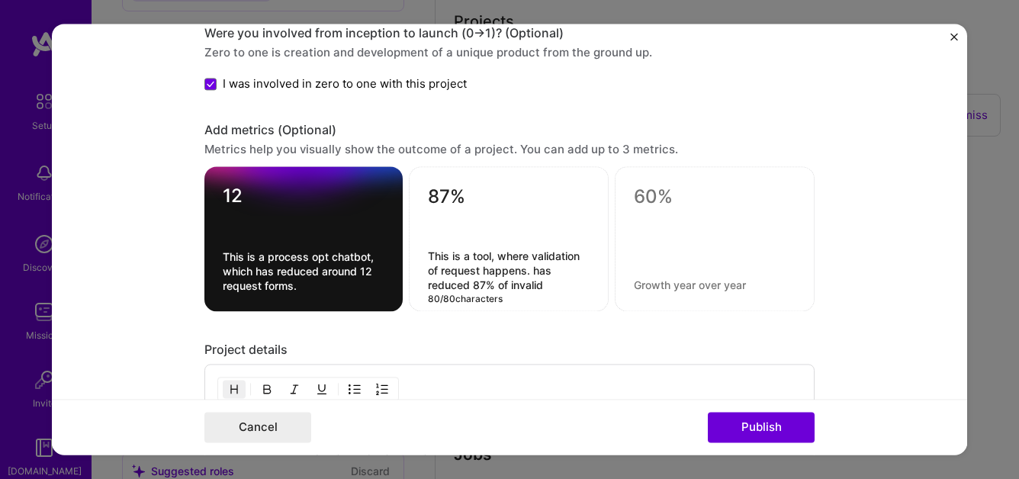
click at [499, 275] on textarea "This is a tool, where validation of request happens. has reduced 87% of invalid" at bounding box center [509, 271] width 162 height 43
click at [481, 286] on textarea "This is a tool, where validation of request. has reduced 87% of invalid" at bounding box center [509, 271] width 162 height 43
type textarea "This is a tool, where validation of request. has reduced 87% of invalid requests"
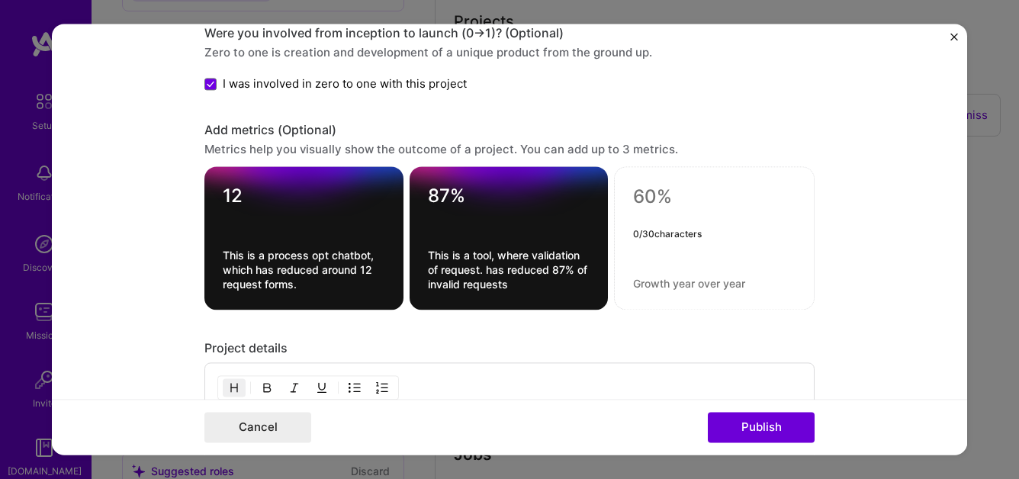
click at [644, 195] on textarea at bounding box center [714, 197] width 163 height 23
type textarea "68%"
click at [651, 289] on textarea at bounding box center [714, 284] width 163 height 14
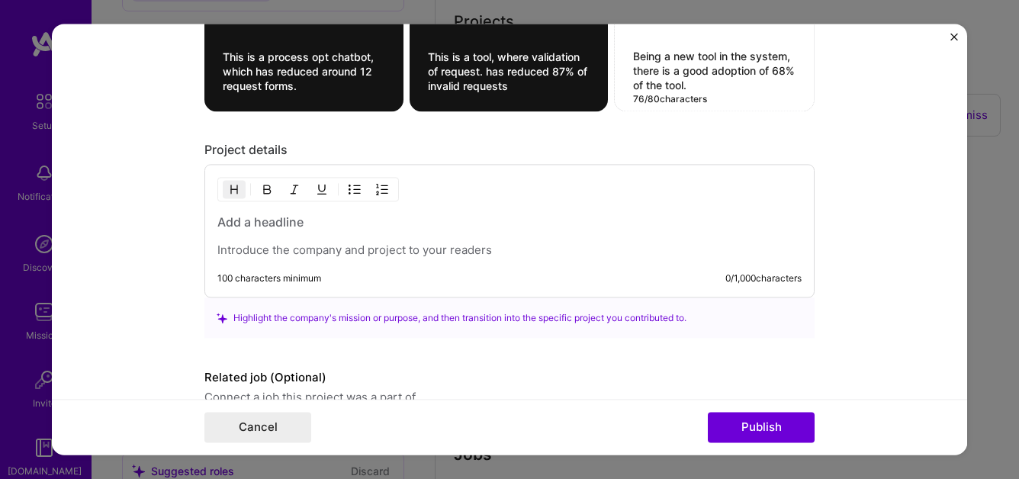
scroll to position [2094, 0]
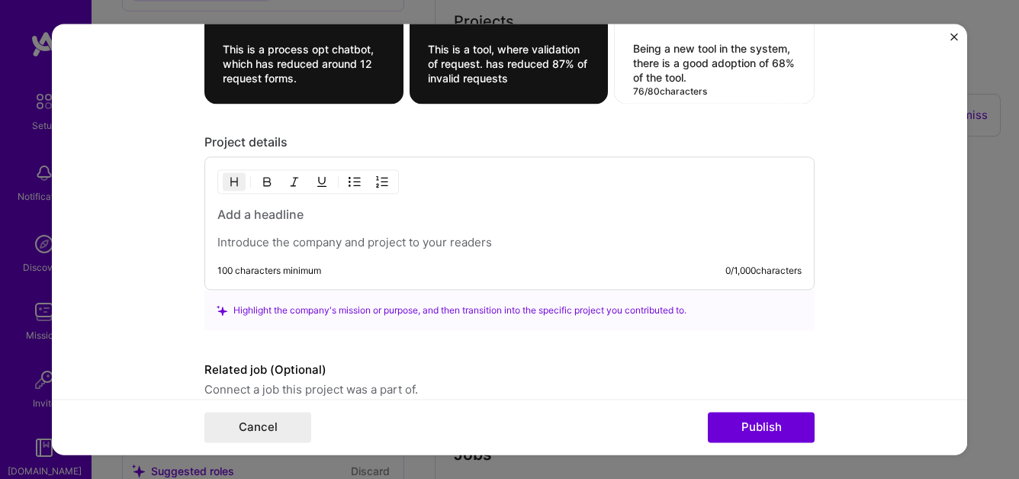
type textarea "Being a new tool in the system, there is a good adoption of 68% of the tool."
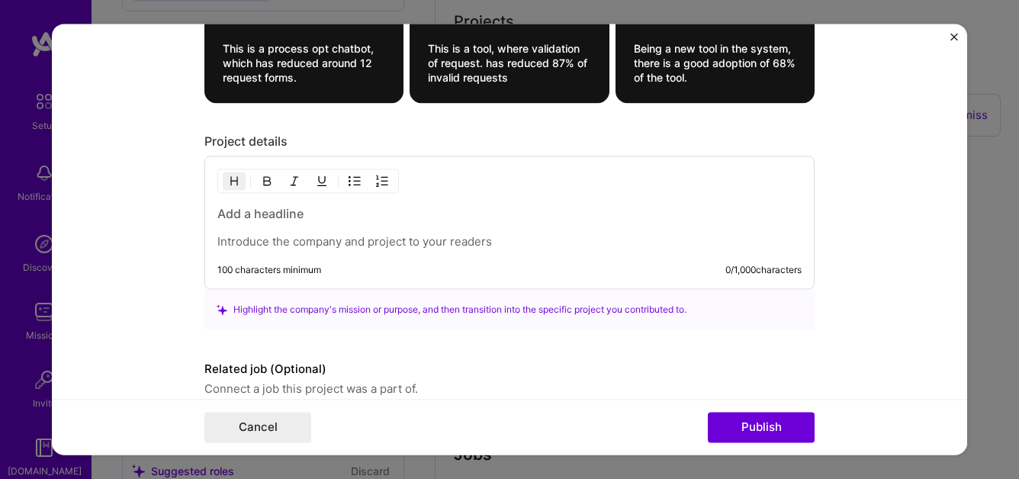
click at [224, 218] on h3 at bounding box center [509, 214] width 584 height 17
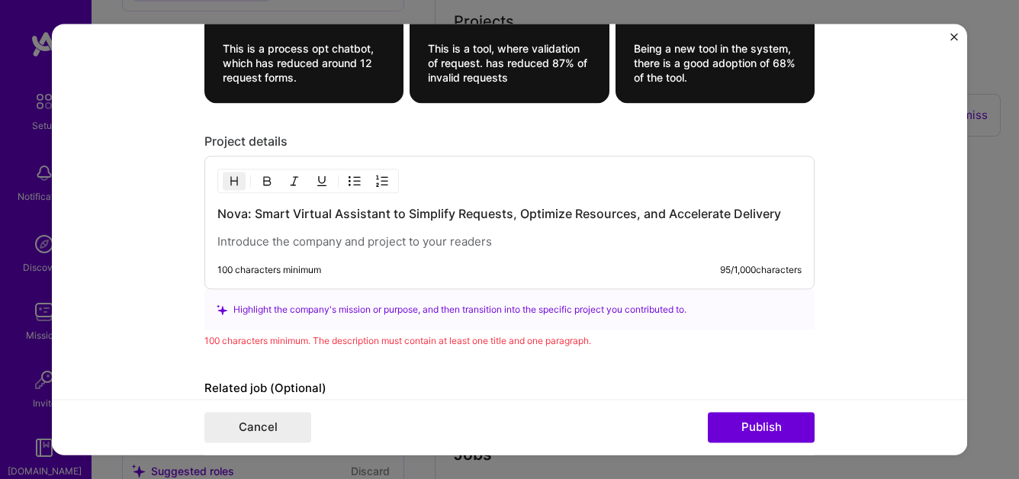
click at [229, 217] on h3 "Nova: Smart Virtual Assistant to Simplify Requests, Optimize Resources, and Acc…" at bounding box center [509, 214] width 584 height 17
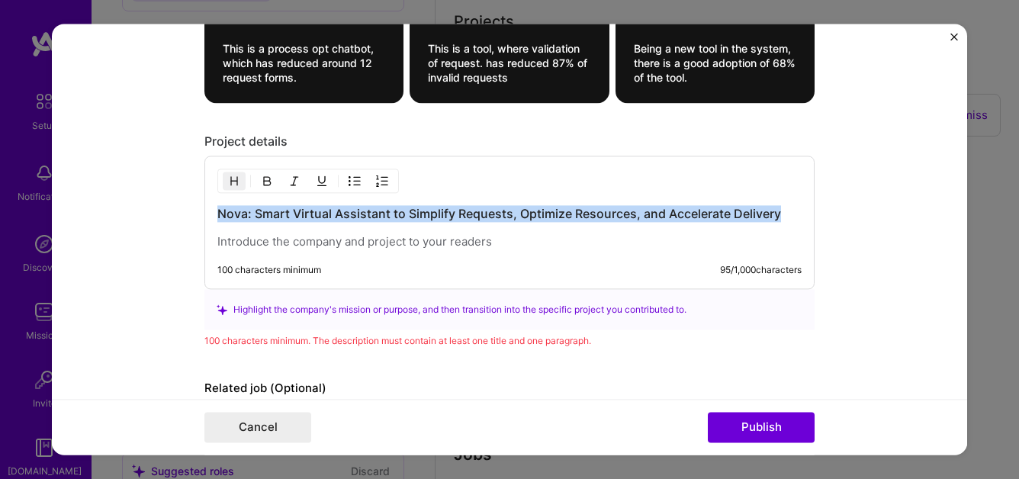
click at [229, 217] on h3 "Nova: Smart Virtual Assistant to Simplify Requests, Optimize Resources, and Acc…" at bounding box center [509, 214] width 584 height 17
click at [264, 179] on img "button" at bounding box center [267, 181] width 12 height 12
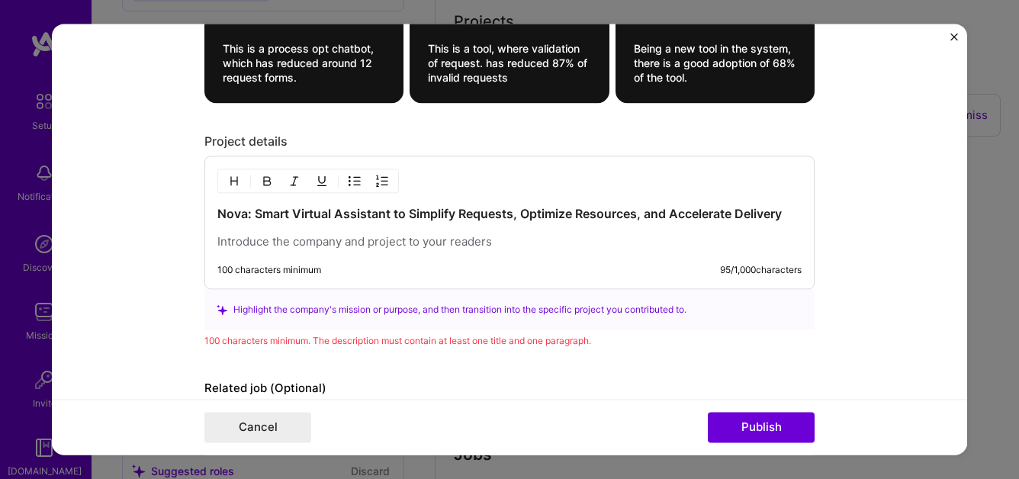
click at [274, 245] on p at bounding box center [509, 242] width 584 height 15
click at [303, 241] on p at bounding box center [509, 242] width 584 height 15
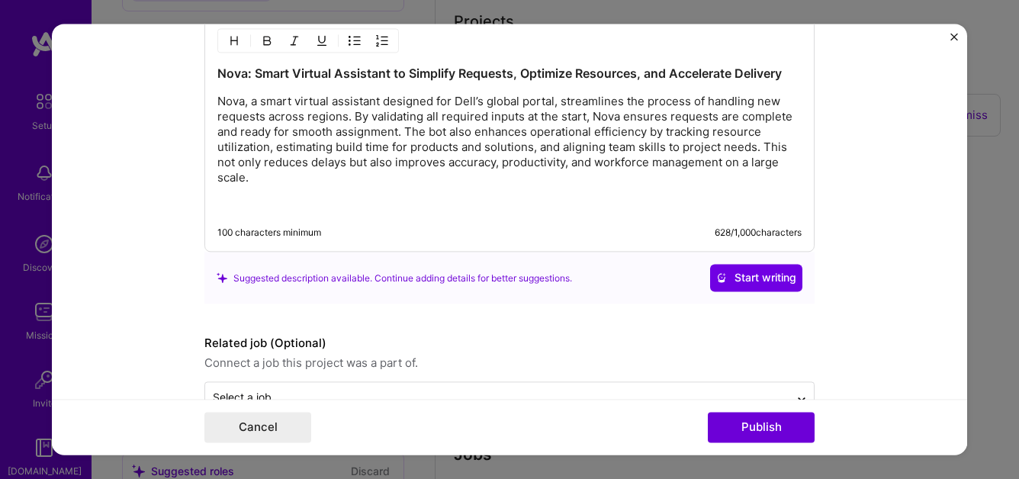
scroll to position [2243, 0]
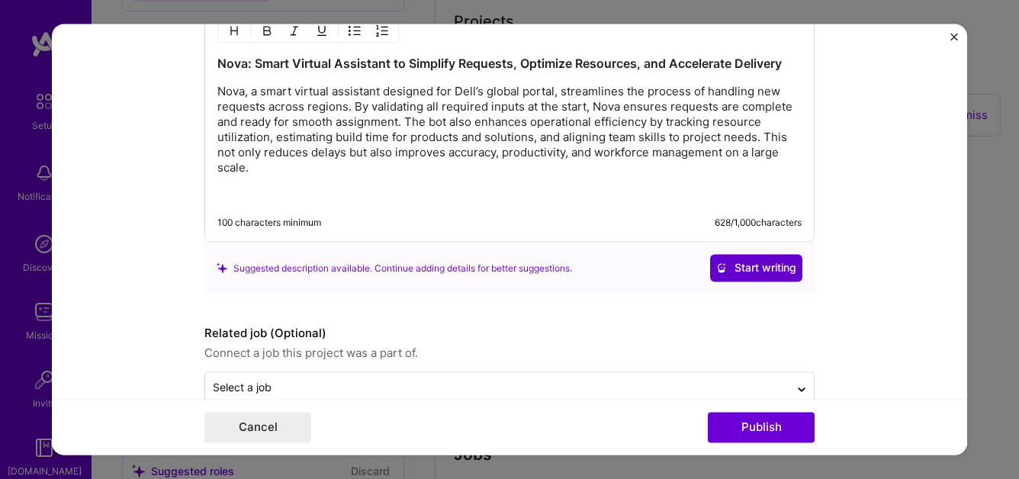
click at [754, 272] on span "Start writing" at bounding box center [756, 268] width 80 height 15
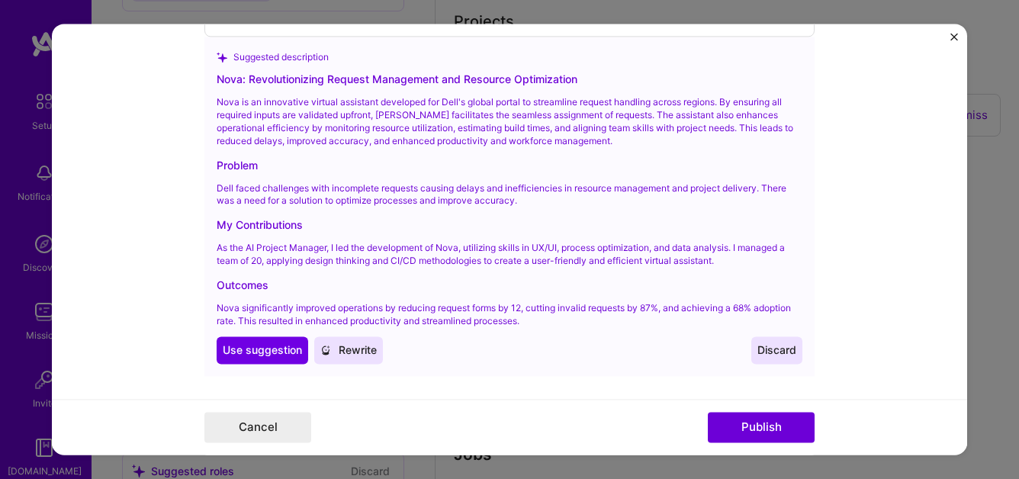
scroll to position [2444, 0]
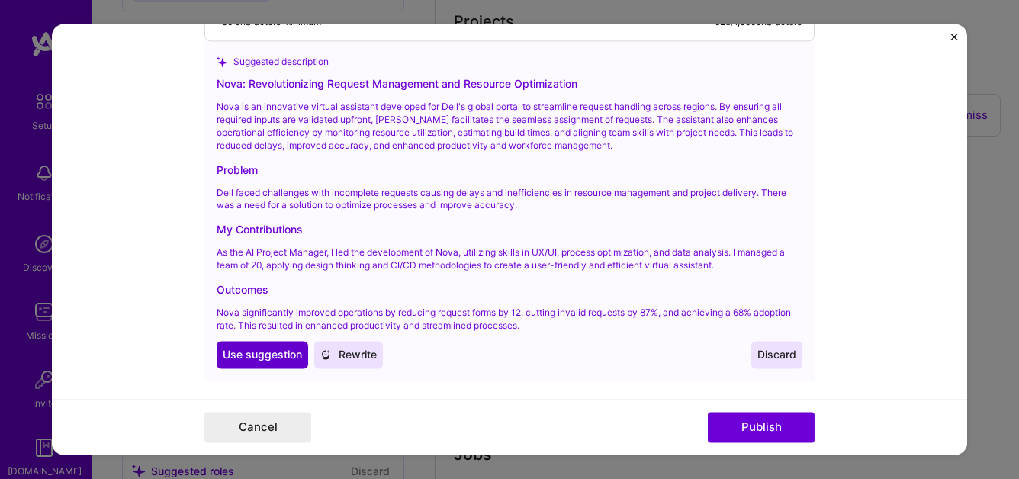
click at [263, 359] on span "Use suggestion" at bounding box center [262, 355] width 79 height 15
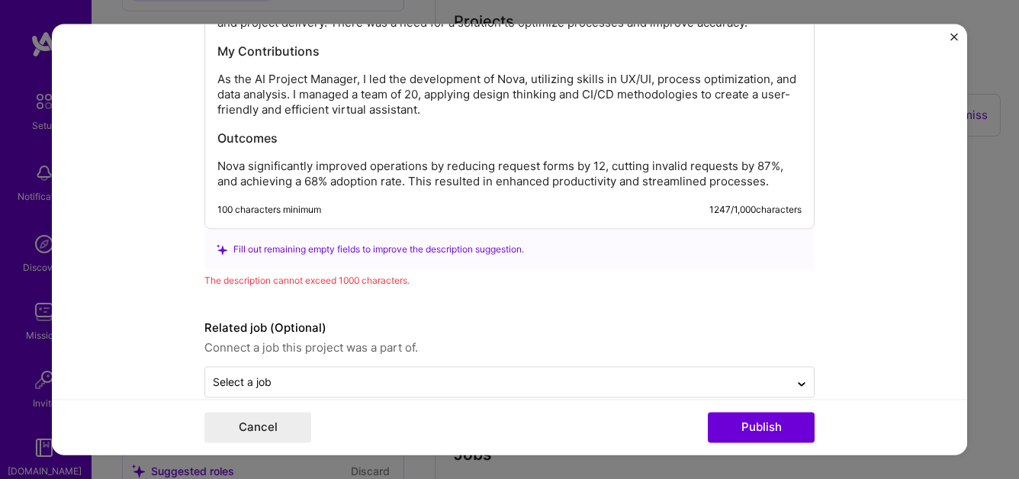
scroll to position [2472, 0]
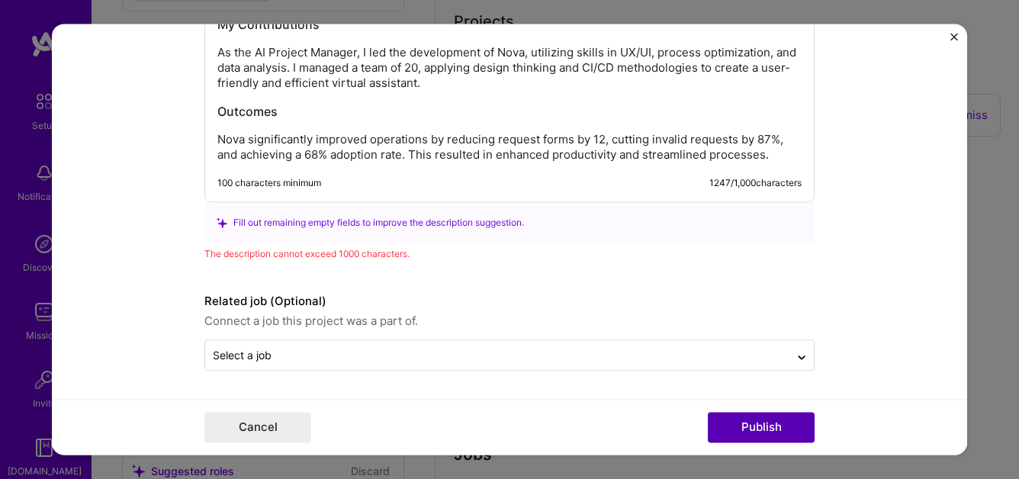
click at [788, 423] on button "Publish" at bounding box center [761, 428] width 107 height 31
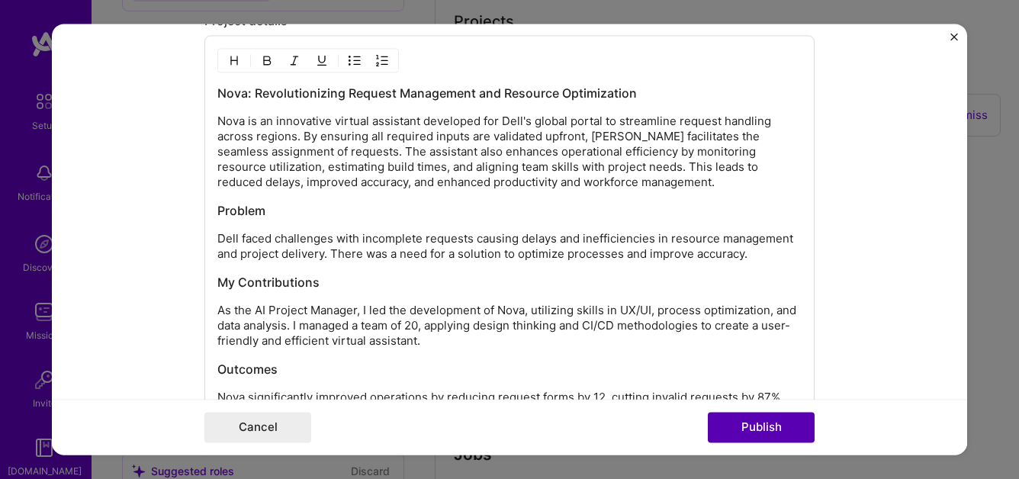
scroll to position [2204, 0]
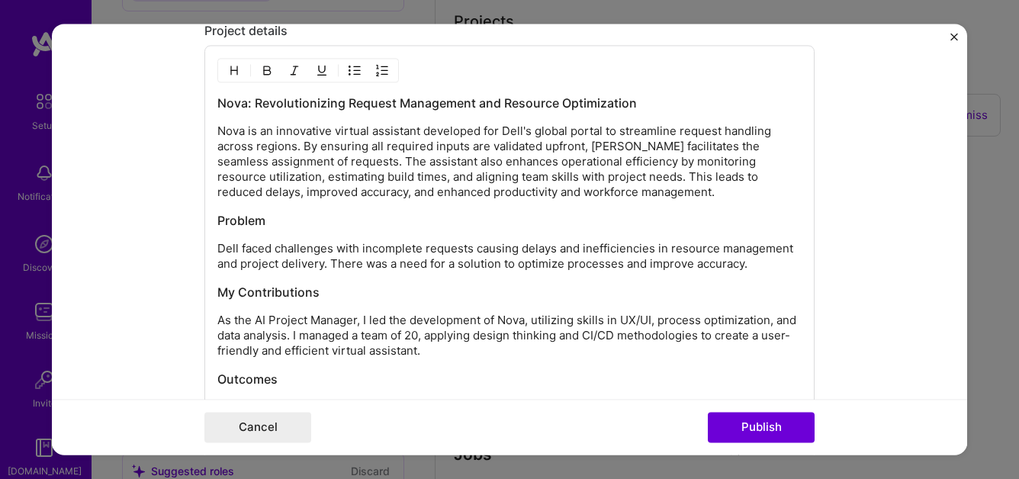
click at [304, 145] on p "Nova is an innovative virtual assistant developed for Dell's global portal to s…" at bounding box center [509, 162] width 584 height 76
drag, startPoint x: 304, startPoint y: 145, endPoint x: 590, endPoint y: 145, distance: 285.4
click at [590, 145] on p "Nova is an innovative virtual assistant developed for Dell's global portal to s…" at bounding box center [509, 162] width 584 height 76
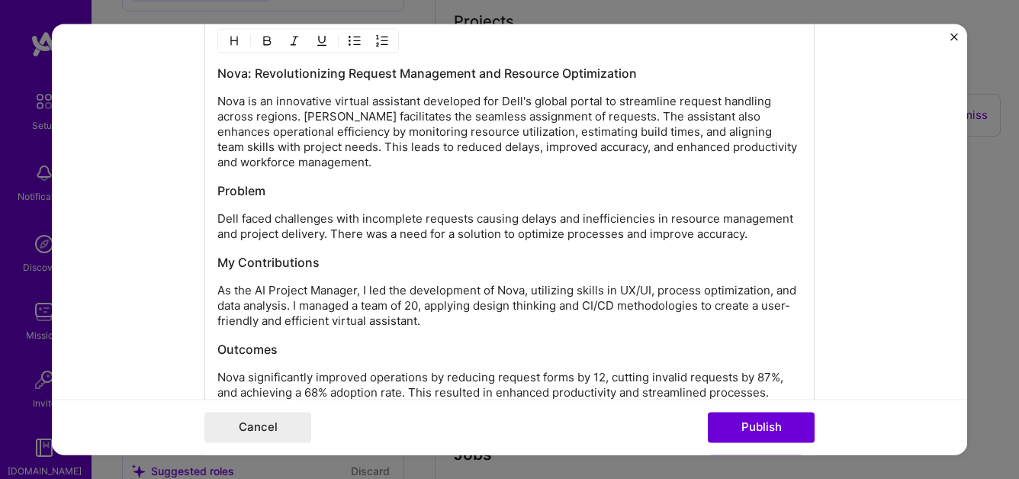
scroll to position [2215, 0]
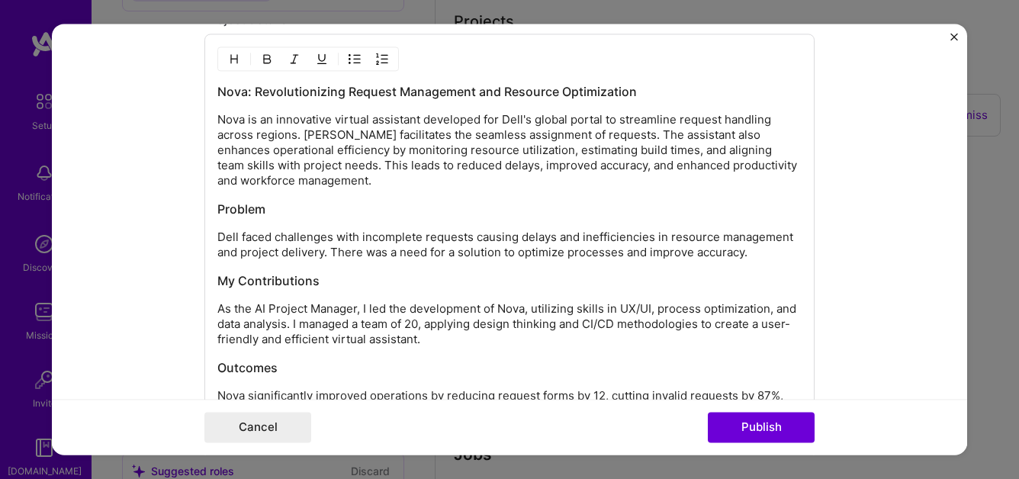
click at [483, 154] on p "Nova is an innovative virtual assistant developed for Dell's global portal to s…" at bounding box center [509, 151] width 584 height 76
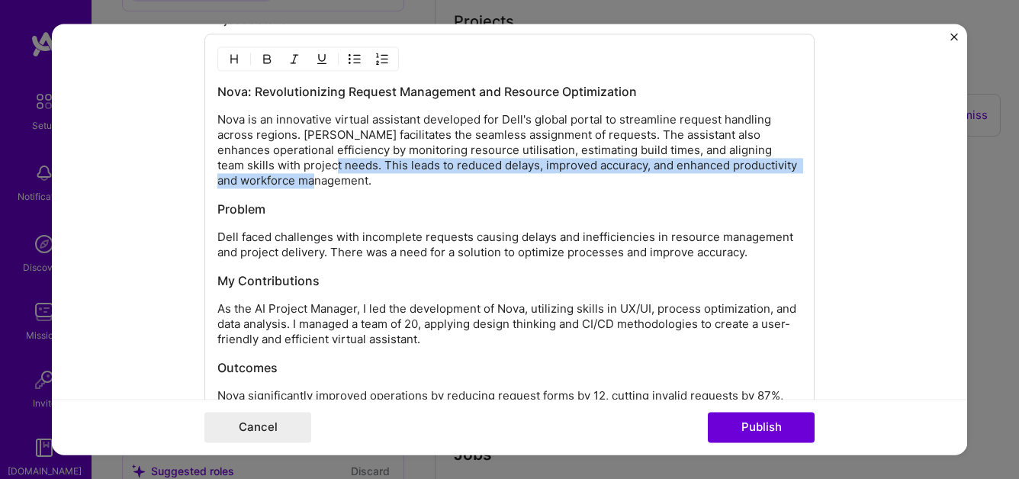
drag, startPoint x: 325, startPoint y: 168, endPoint x: 354, endPoint y: 182, distance: 32.1
click at [354, 182] on p "Nova is an innovative virtual assistant developed for Dell's global portal to s…" at bounding box center [509, 151] width 584 height 76
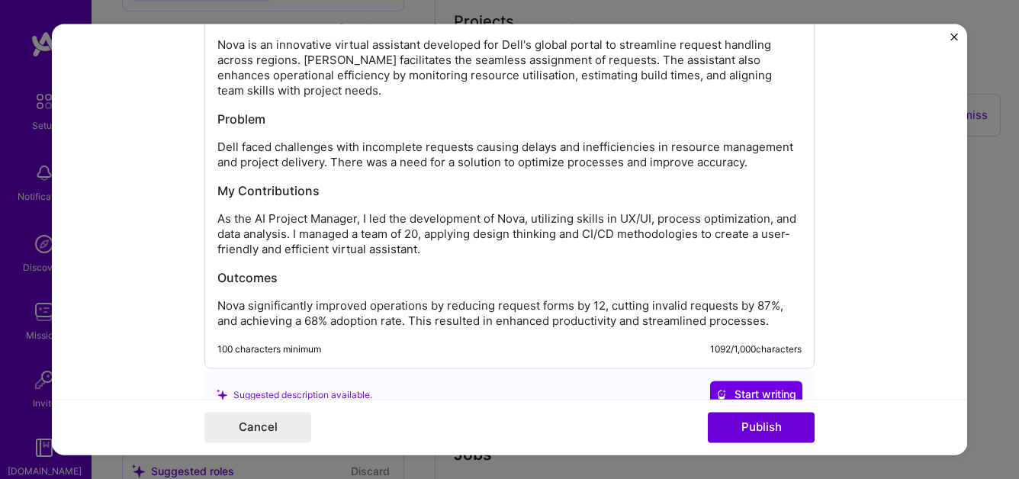
scroll to position [2288, 0]
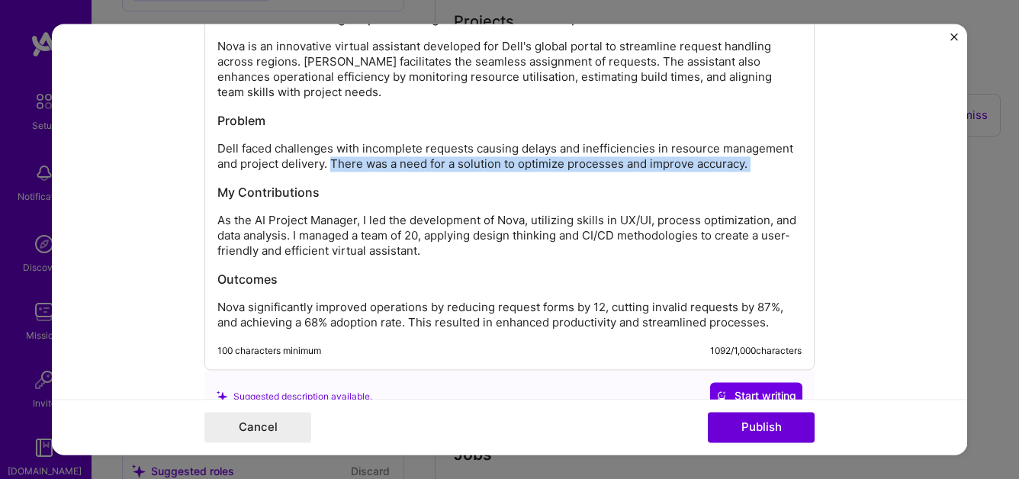
drag, startPoint x: 333, startPoint y: 165, endPoint x: 501, endPoint y: 183, distance: 168.1
click at [504, 184] on div "Nova: Revolutionizing Request Management and Resource Optimization Nova is an i…" at bounding box center [509, 171] width 584 height 320
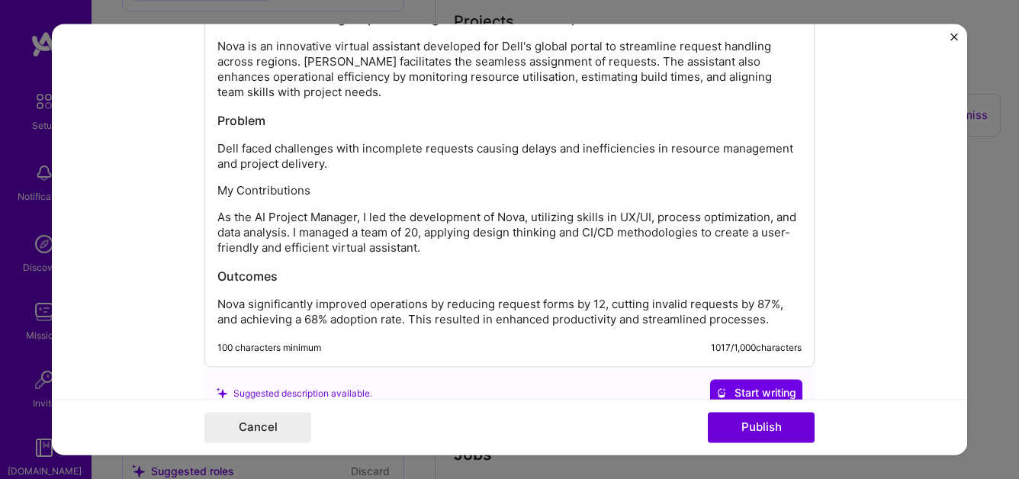
click at [247, 272] on h3 "Outcomes" at bounding box center [509, 277] width 584 height 17
click at [253, 194] on p "My Contributions" at bounding box center [509, 191] width 584 height 15
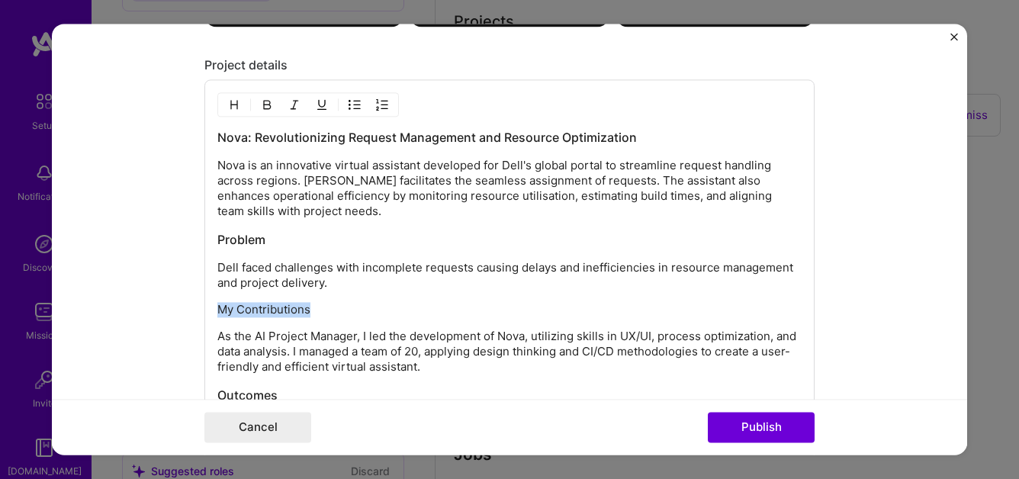
scroll to position [2170, 0]
click at [266, 101] on img "button" at bounding box center [267, 104] width 12 height 12
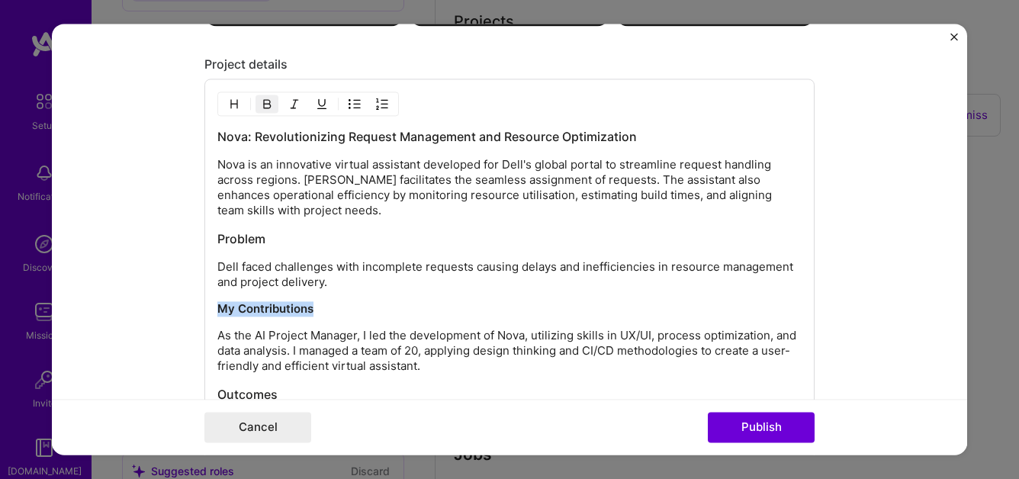
click at [396, 301] on div "Nova: Revolutionizing Request Management and Resource Optimization Nova is an i…" at bounding box center [509, 287] width 584 height 317
click at [246, 394] on h3 "Outcomes" at bounding box center [509, 395] width 584 height 17
copy h3 "Outcomes"
click at [243, 304] on strong "My Contributions" at bounding box center [265, 309] width 96 height 14
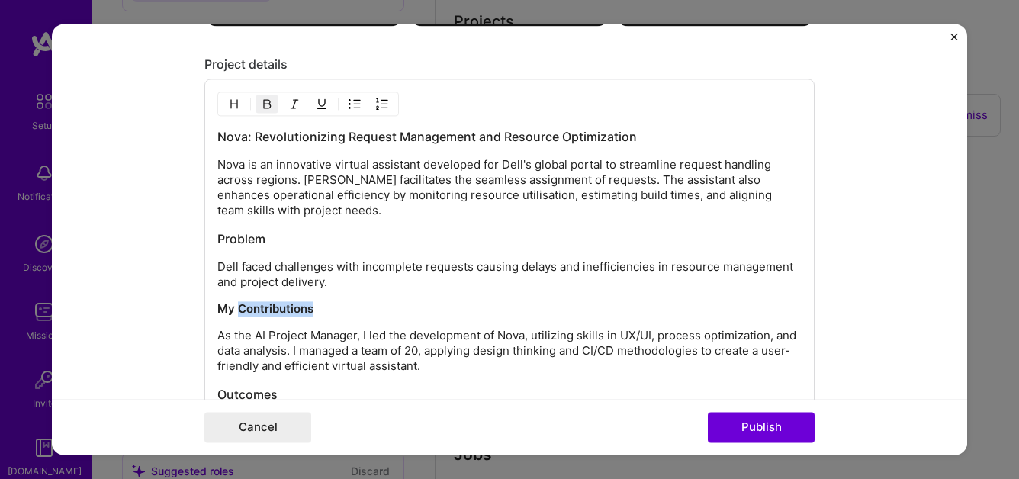
click at [243, 304] on strong "My Contributions" at bounding box center [265, 309] width 96 height 14
click at [243, 304] on p "Outcomes" at bounding box center [509, 309] width 584 height 15
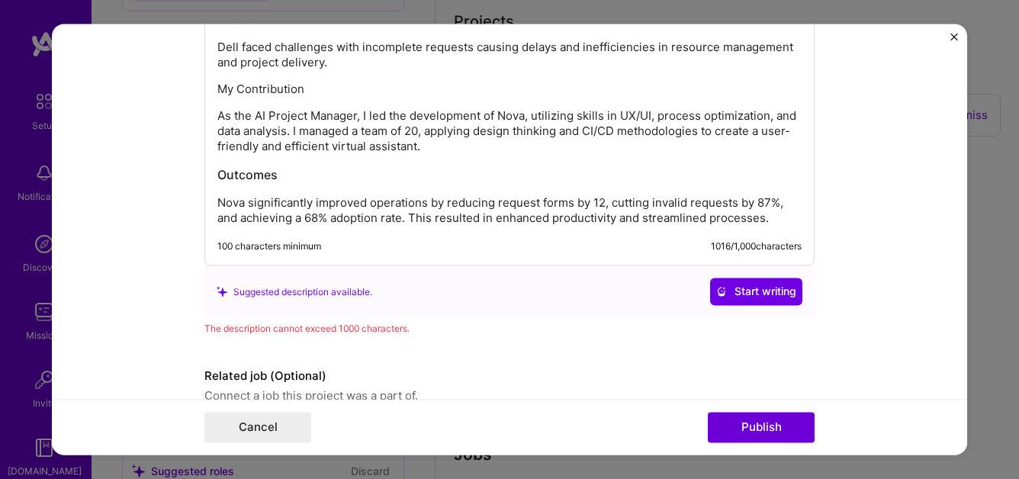
scroll to position [2407, 0]
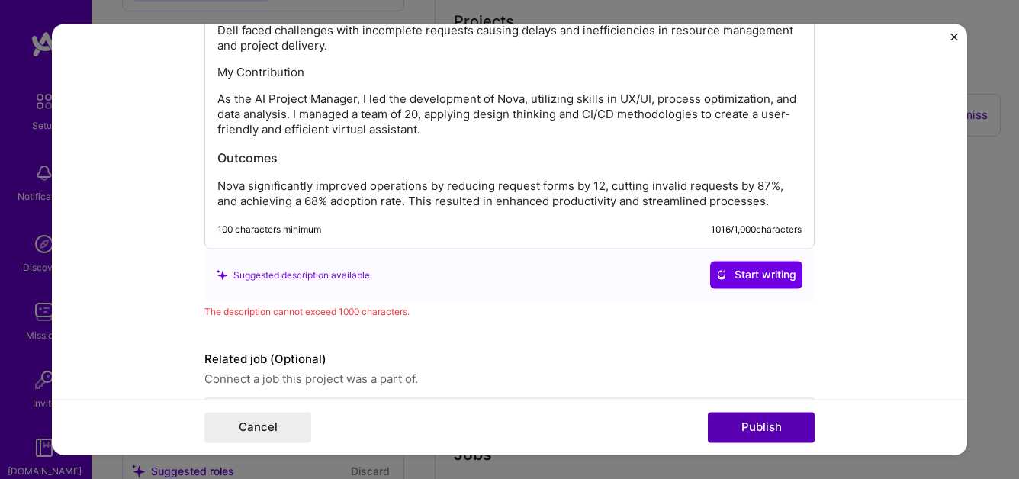
click at [794, 425] on button "Publish" at bounding box center [761, 428] width 107 height 31
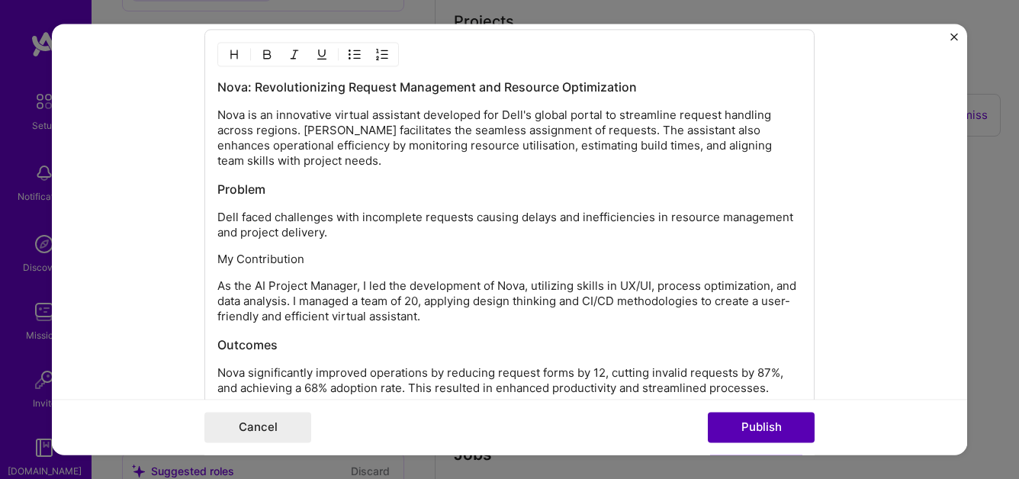
scroll to position [2204, 0]
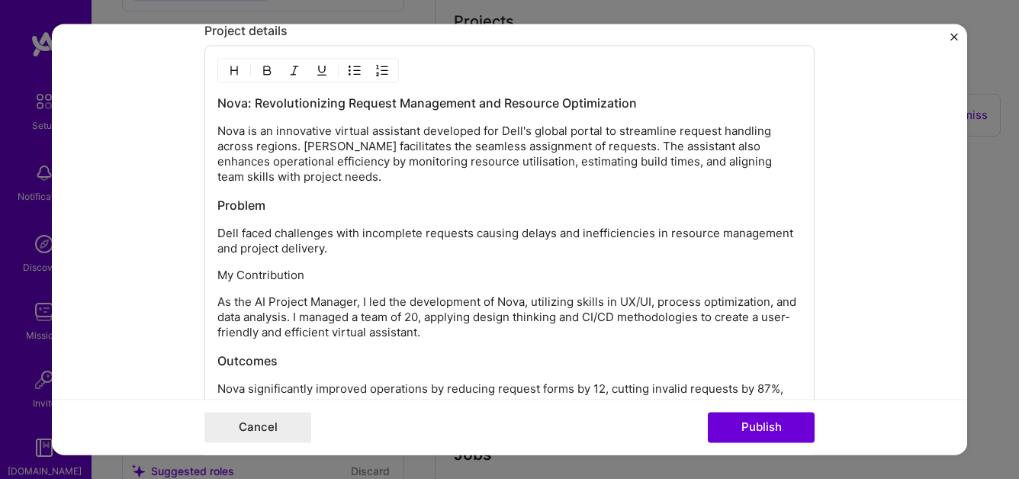
click at [557, 304] on p "As the AI Project Manager, I led the development of Nova, utilizing skills in U…" at bounding box center [509, 318] width 584 height 46
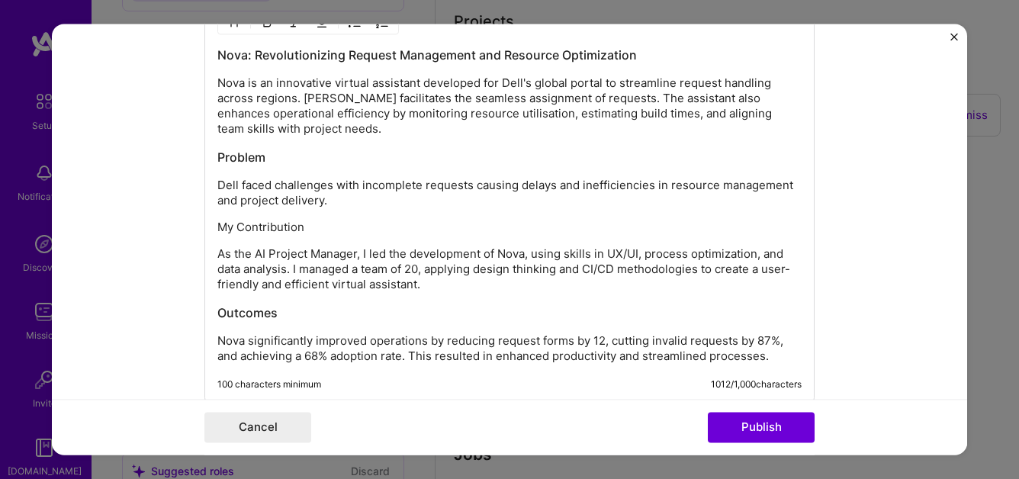
scroll to position [2243, 0]
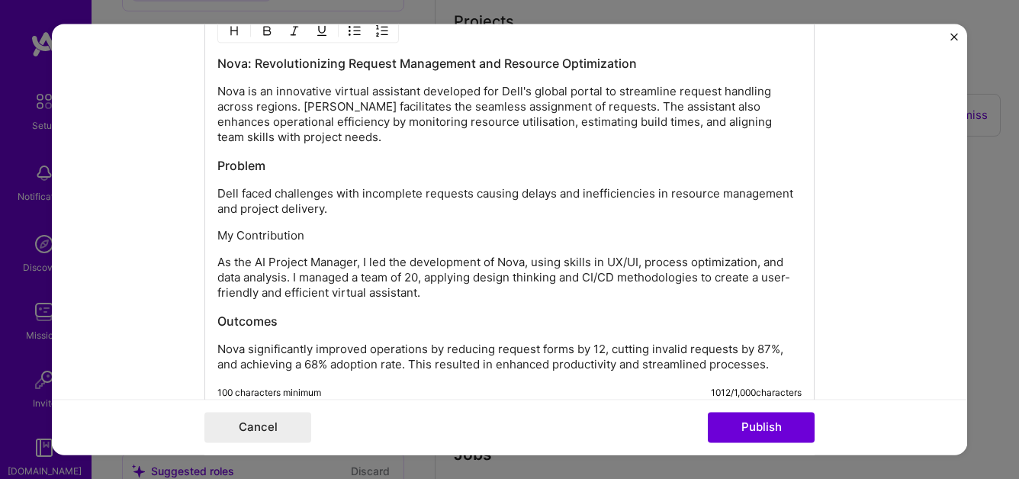
click at [354, 279] on p "As the AI Project Manager, I led the development of Nova, using skills in UX/UI…" at bounding box center [509, 279] width 584 height 46
click at [307, 296] on p "As the AI Project Manager, I led the development of Nova, using skills in UX/UI…" at bounding box center [509, 279] width 584 height 46
click at [780, 427] on button "Publish" at bounding box center [761, 428] width 107 height 31
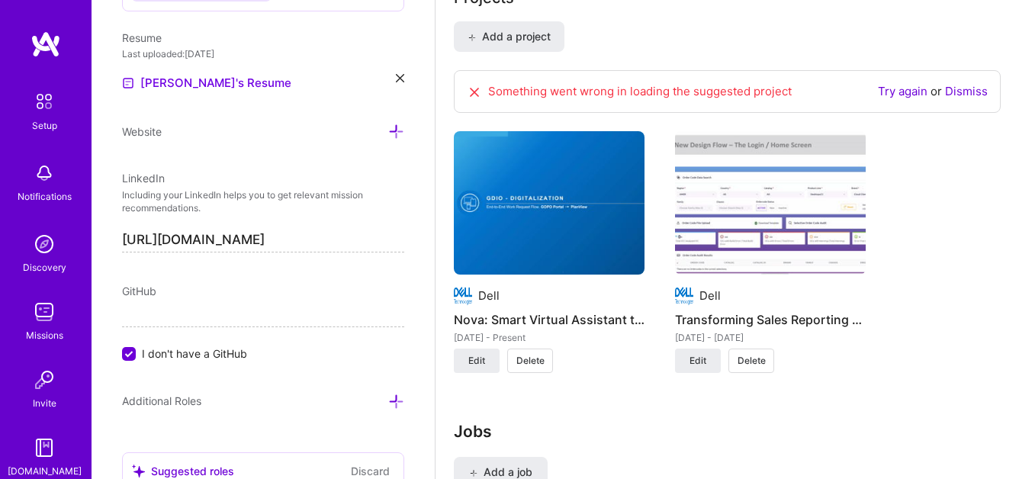
click at [974, 81] on div "Something went wrong in loading the suggested project Try again or Dismiss" at bounding box center [727, 91] width 547 height 43
click at [971, 92] on link "Dismiss" at bounding box center [966, 91] width 43 height 14
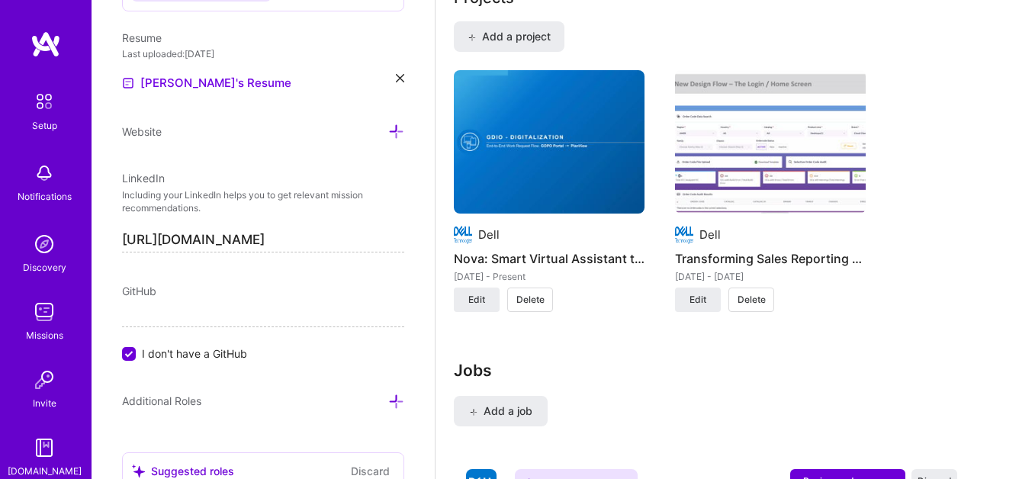
click at [937, 189] on div "Dell Nova: Smart Virtual Assistant to Simplify Requests, Optimize Resources, an…" at bounding box center [727, 200] width 547 height 260
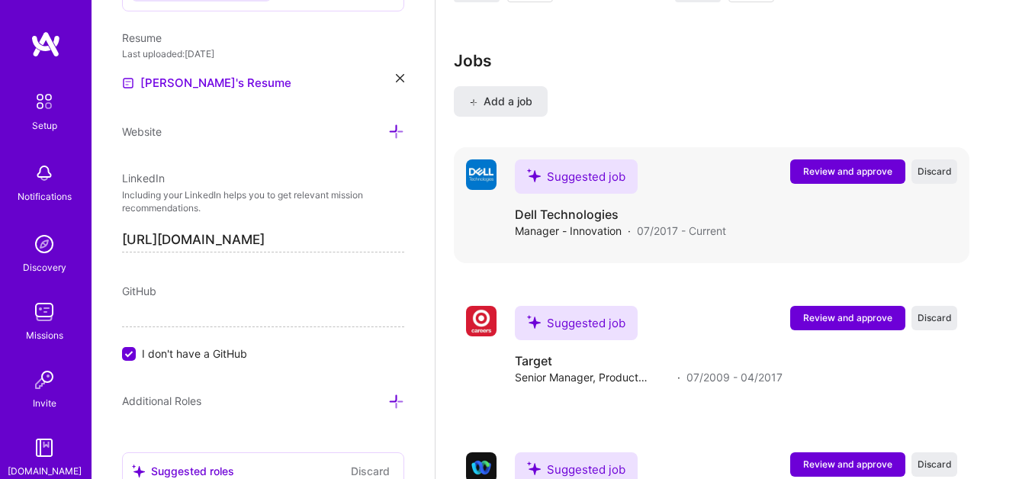
scroll to position [1585, 0]
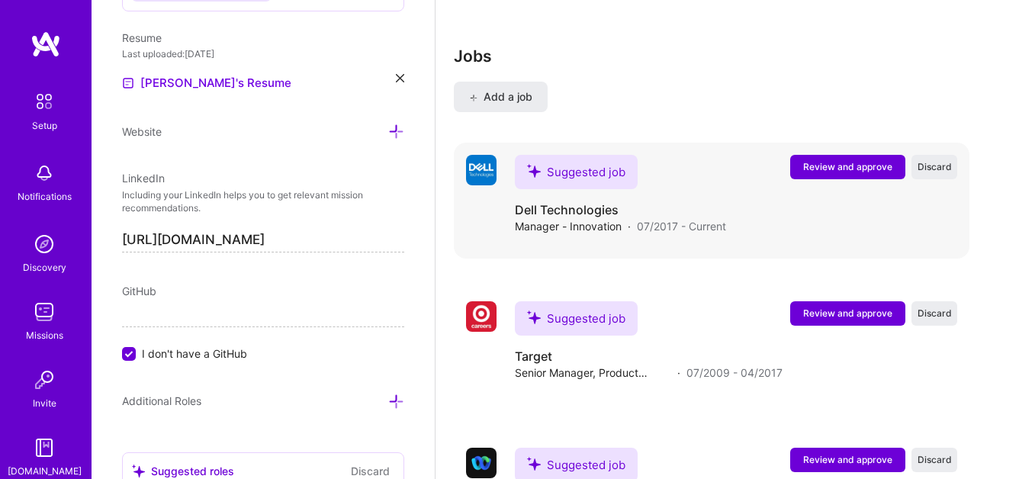
click at [834, 170] on span "Review and approve" at bounding box center [847, 166] width 89 height 13
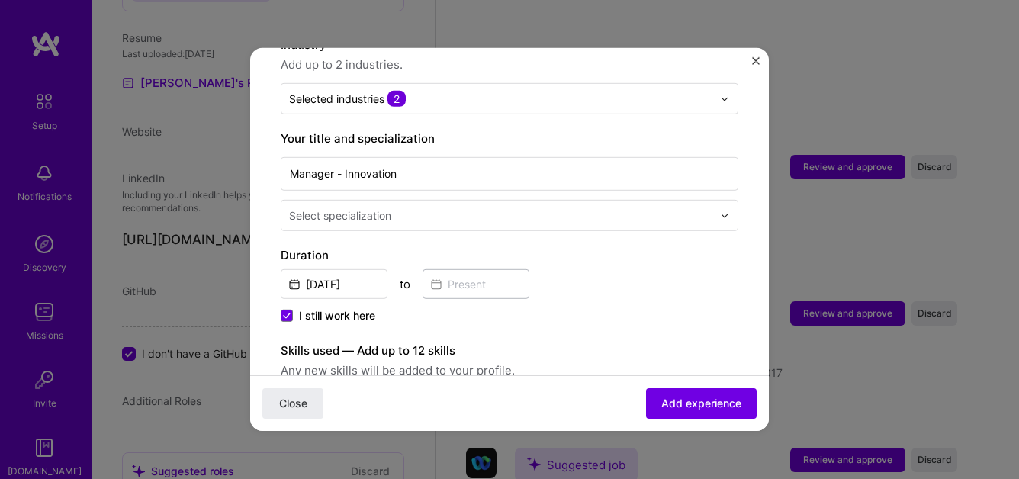
scroll to position [263, 0]
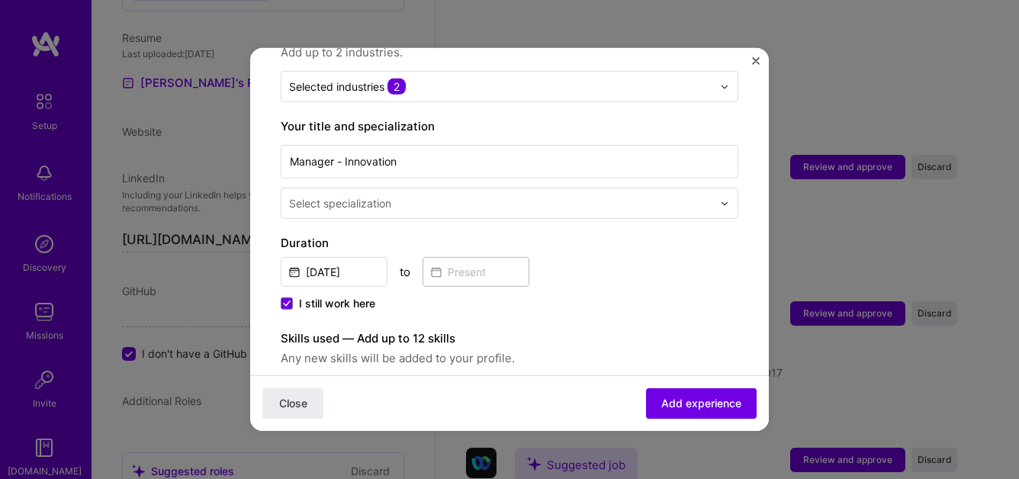
click at [545, 195] on input "text" at bounding box center [502, 203] width 427 height 16
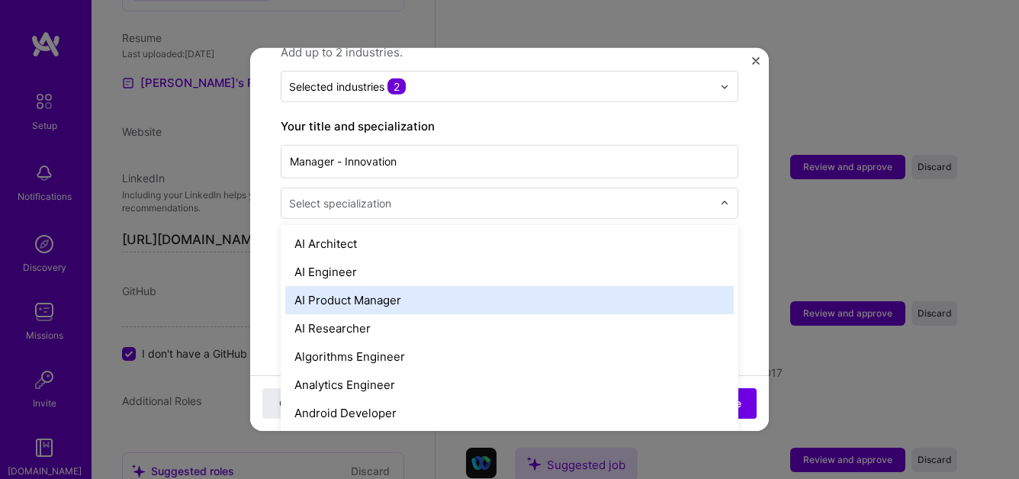
click at [514, 286] on div "AI Product Manager" at bounding box center [509, 300] width 449 height 28
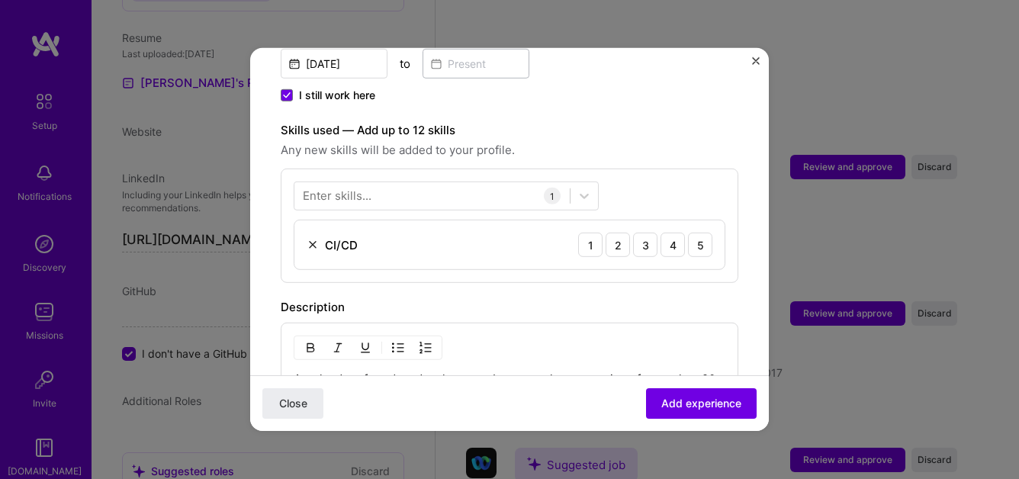
scroll to position [488, 0]
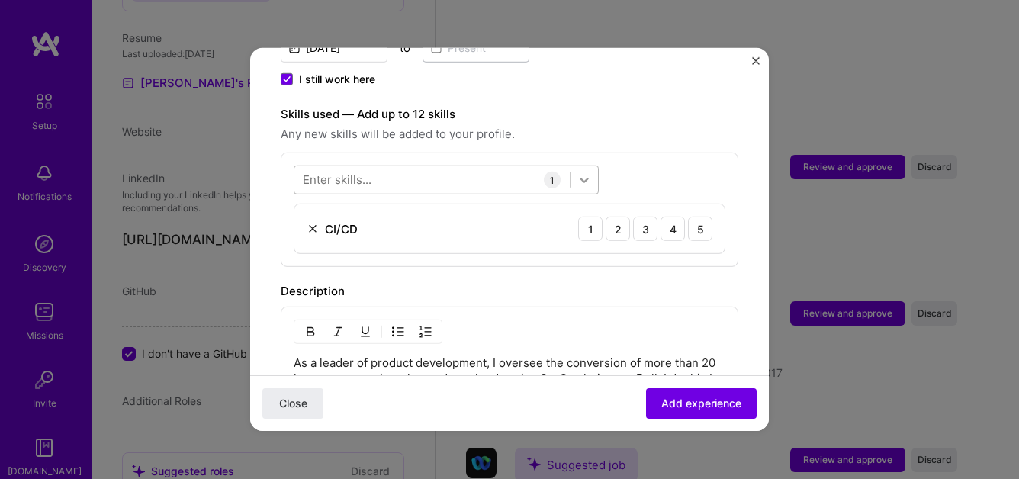
click at [582, 178] on icon at bounding box center [584, 180] width 9 height 5
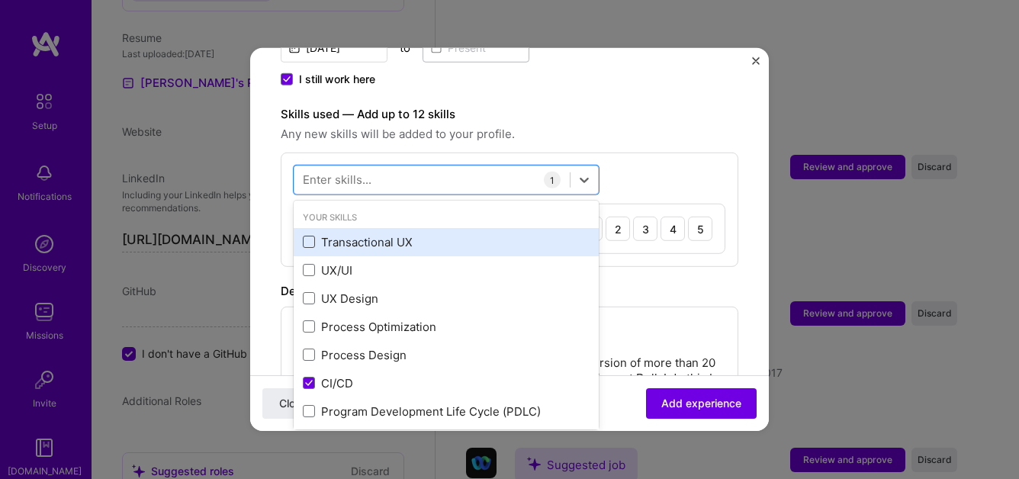
click at [307, 236] on span at bounding box center [309, 242] width 12 height 12
click at [0, 0] on input "checkbox" at bounding box center [0, 0] width 0 height 0
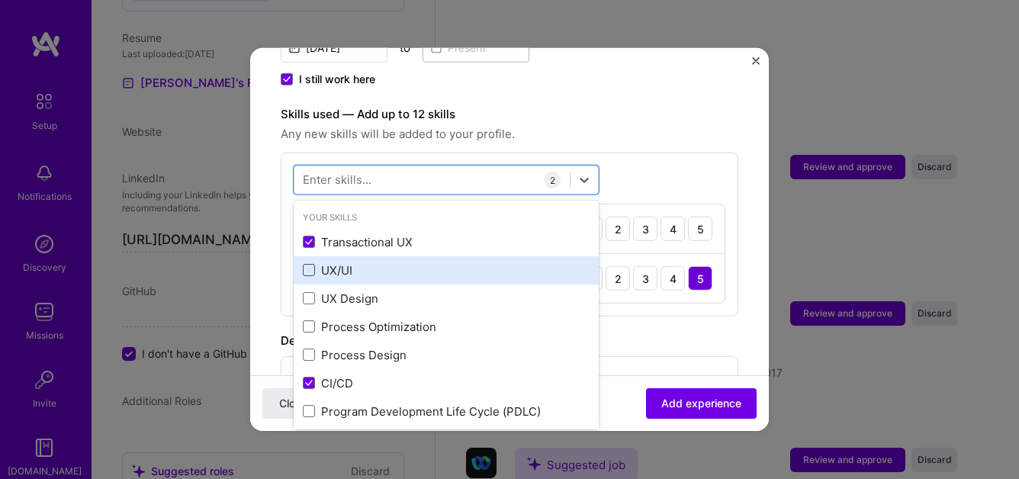
click at [308, 264] on span at bounding box center [309, 270] width 12 height 12
click at [0, 0] on input "checkbox" at bounding box center [0, 0] width 0 height 0
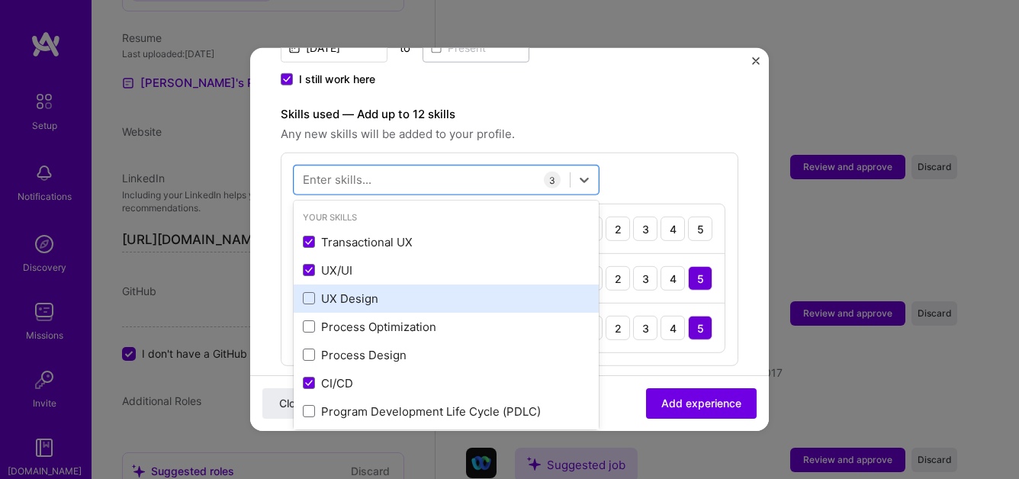
click at [311, 291] on div "UX Design" at bounding box center [446, 299] width 287 height 16
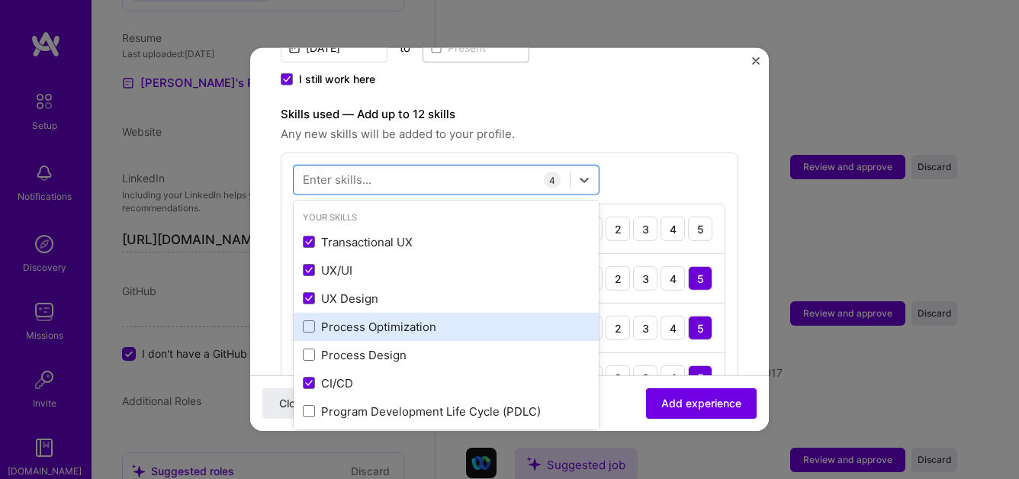
click at [306, 319] on div "Process Optimization" at bounding box center [446, 327] width 287 height 16
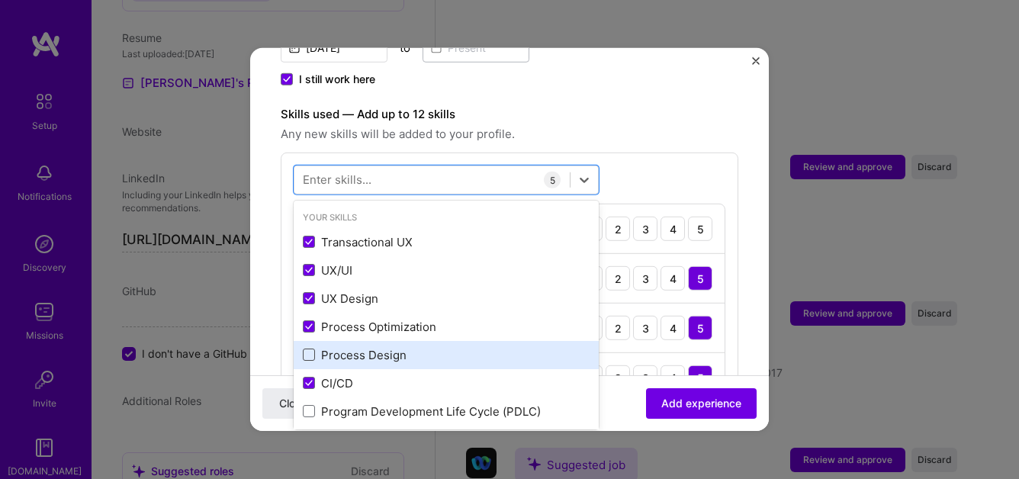
click at [306, 349] on span at bounding box center [309, 355] width 12 height 12
click at [0, 0] on input "checkbox" at bounding box center [0, 0] width 0 height 0
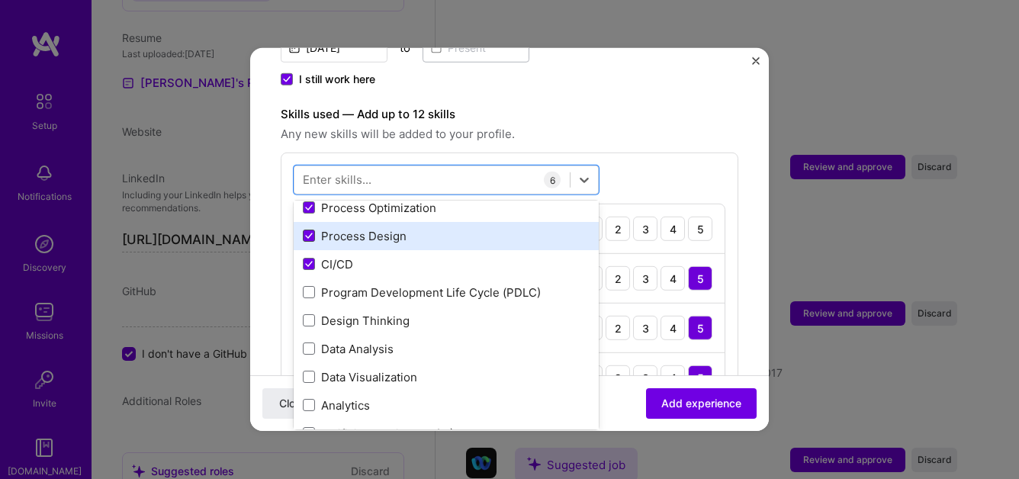
scroll to position [142, 0]
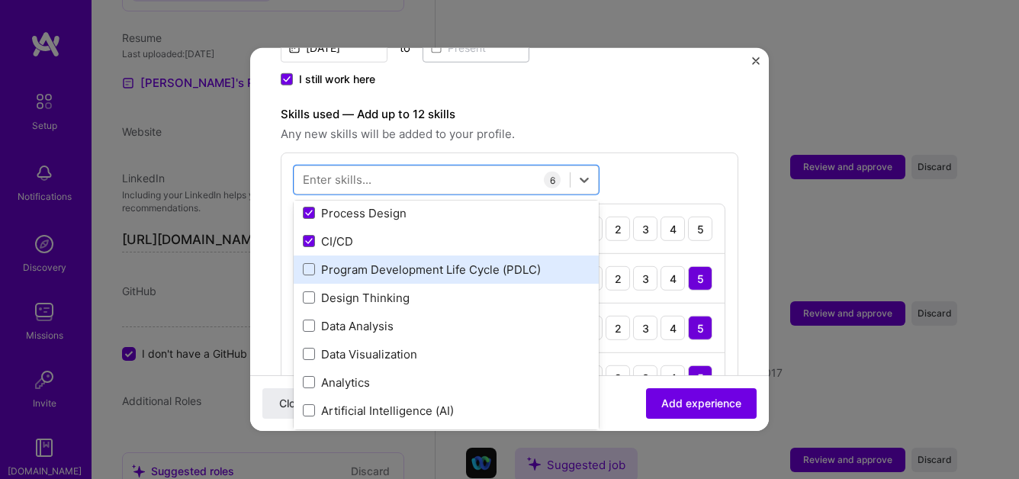
click at [304, 262] on div "Program Development Life Cycle (PDLC)" at bounding box center [446, 270] width 287 height 16
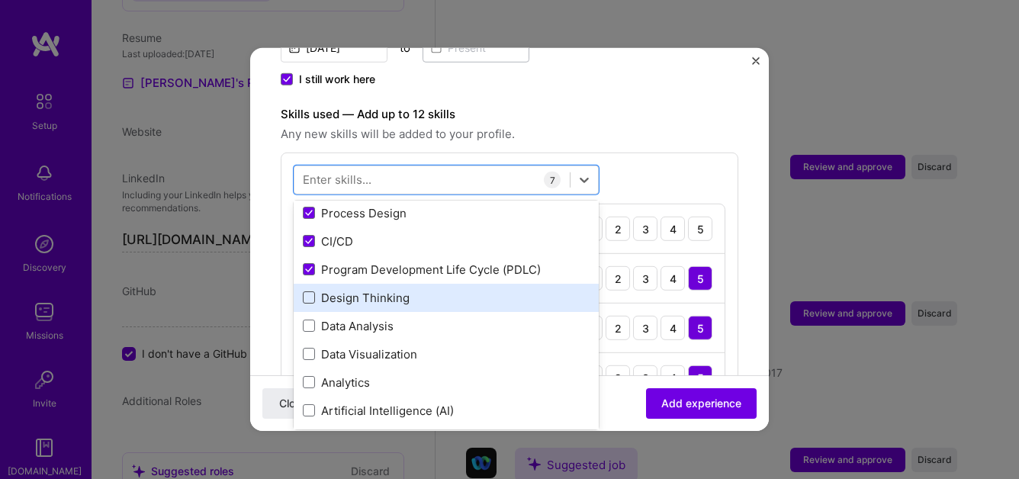
click at [306, 291] on span at bounding box center [309, 297] width 12 height 12
click at [0, 0] on input "checkbox" at bounding box center [0, 0] width 0 height 0
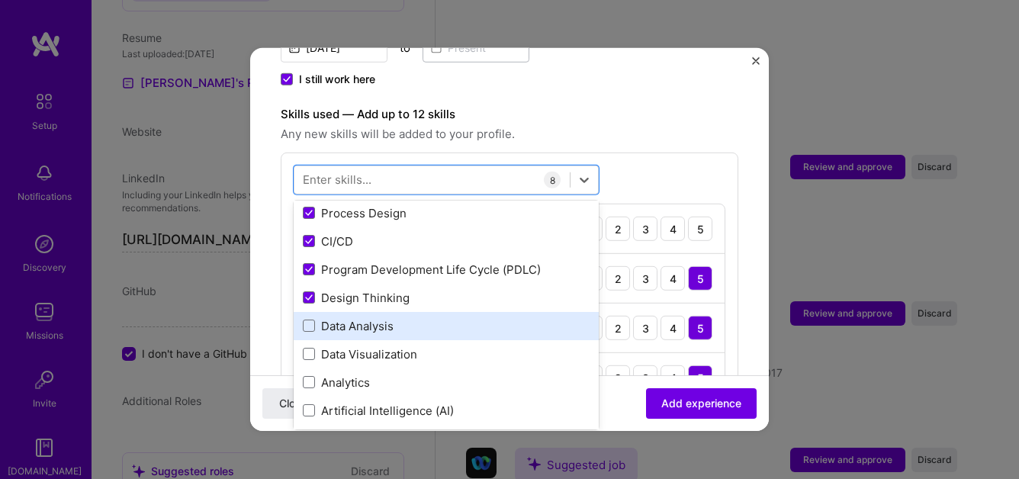
click at [307, 318] on div "Data Analysis" at bounding box center [446, 326] width 287 height 16
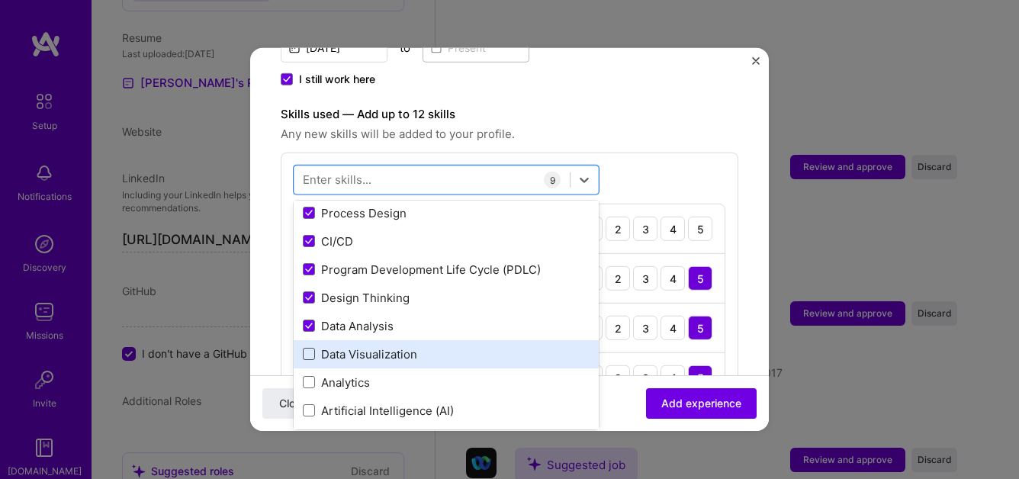
click at [307, 348] on span at bounding box center [309, 354] width 12 height 12
click at [0, 0] on input "checkbox" at bounding box center [0, 0] width 0 height 0
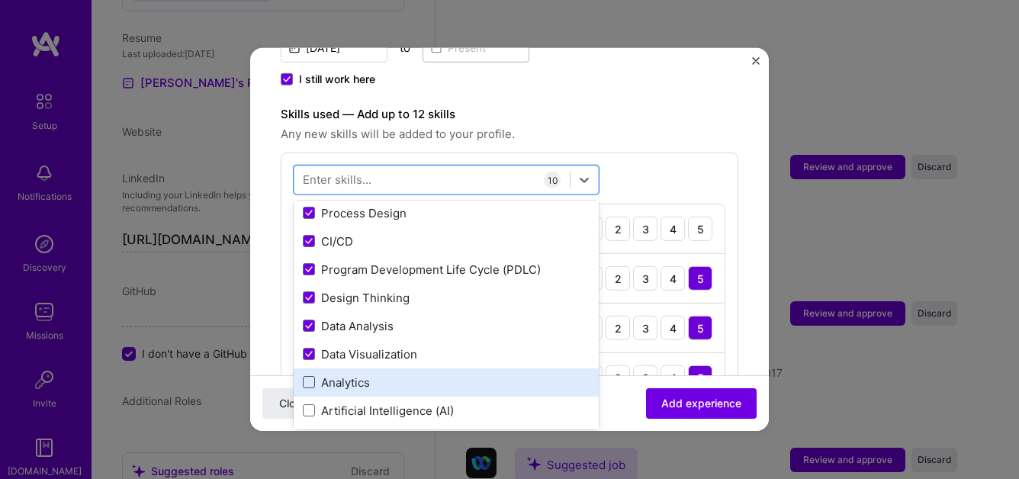
click at [307, 376] on span at bounding box center [309, 382] width 12 height 12
click at [0, 0] on input "checkbox" at bounding box center [0, 0] width 0 height 0
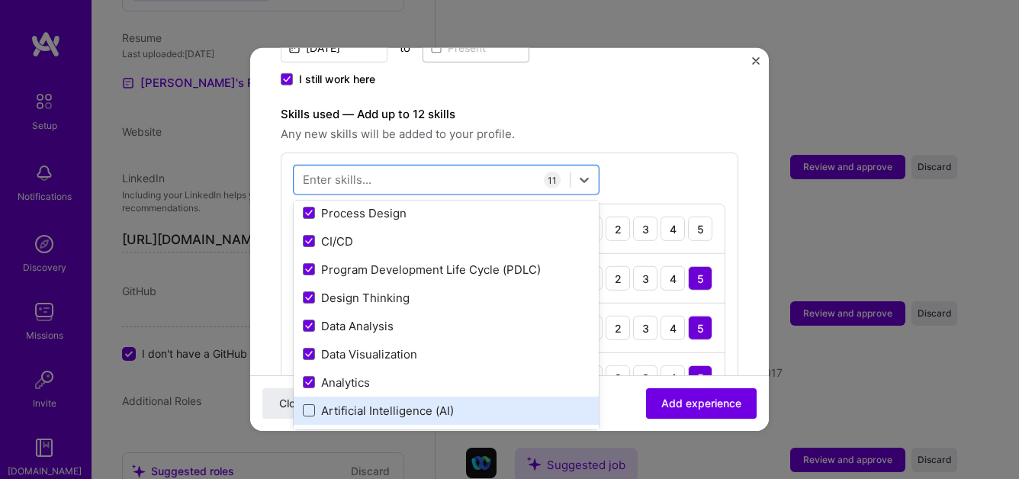
click at [308, 404] on span at bounding box center [309, 410] width 12 height 12
click at [0, 0] on input "checkbox" at bounding box center [0, 0] width 0 height 0
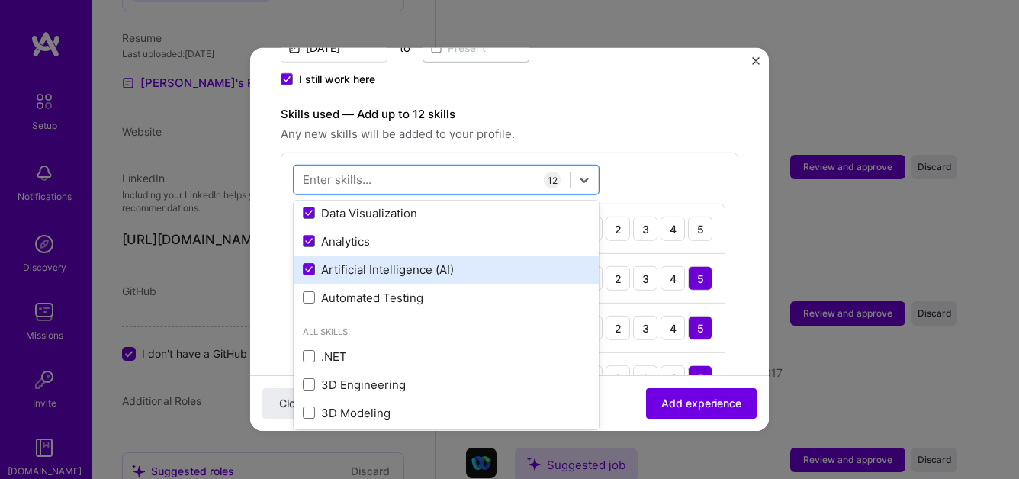
scroll to position [293, 0]
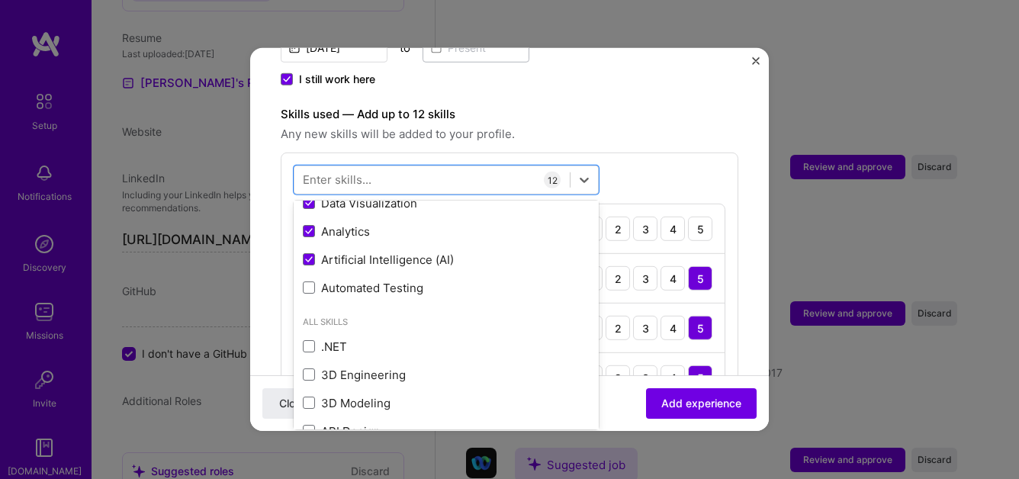
click at [657, 125] on span "Any new skills will be added to your profile." at bounding box center [510, 134] width 458 height 18
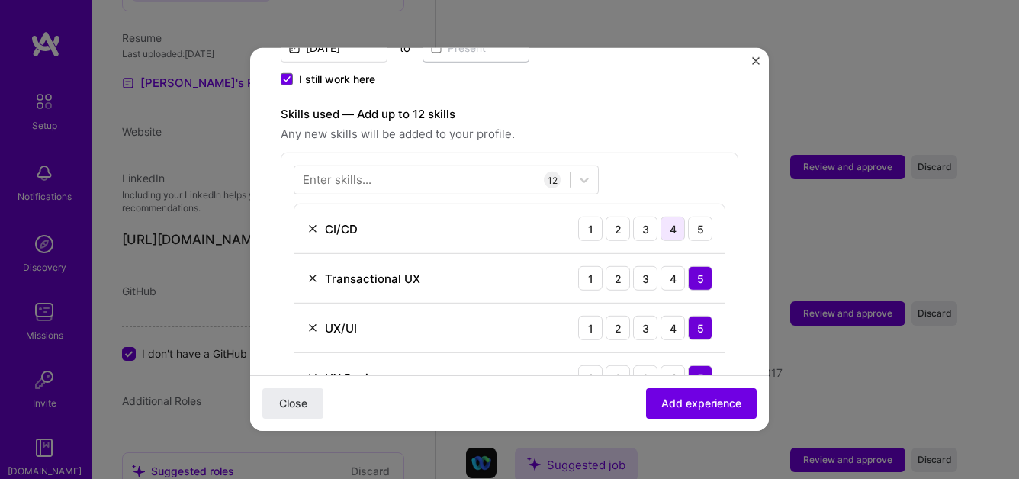
click at [675, 217] on div "4" at bounding box center [673, 229] width 24 height 24
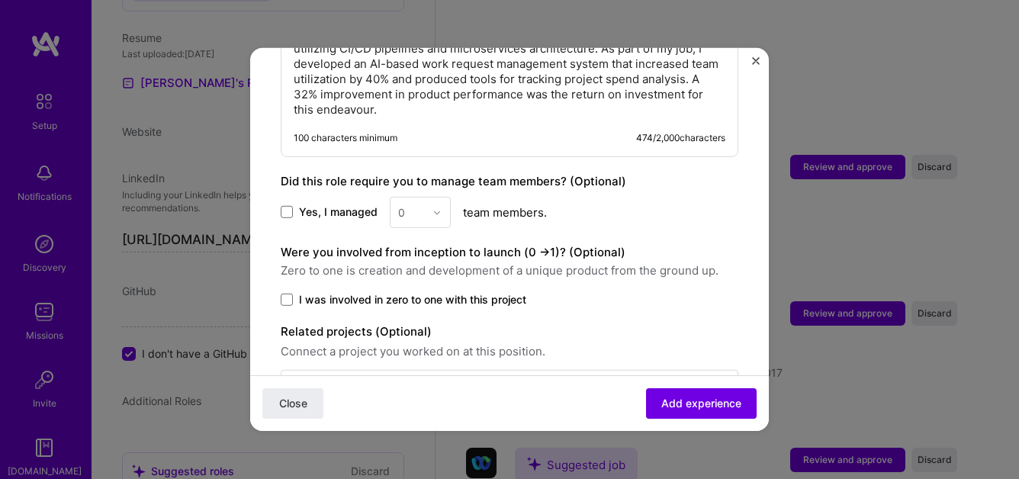
scroll to position [1380, 0]
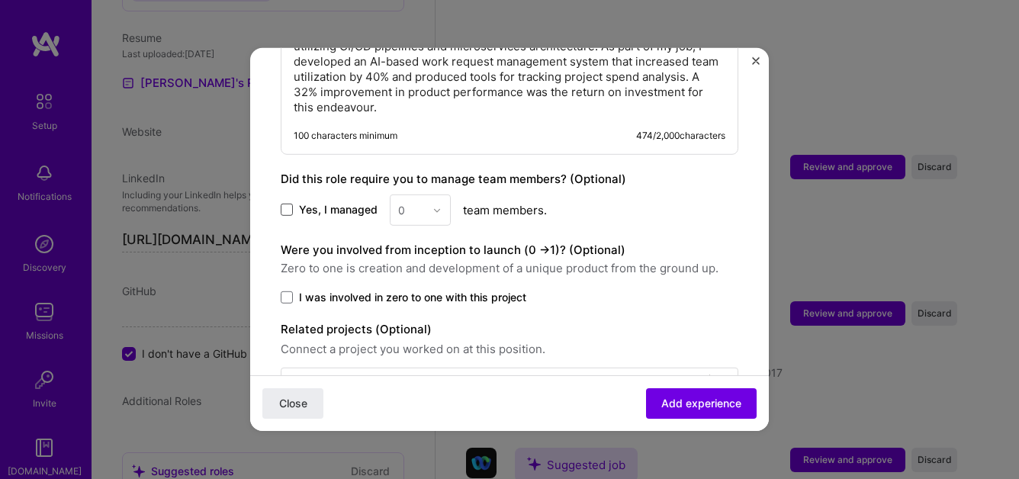
click at [287, 204] on span at bounding box center [287, 210] width 12 height 12
click at [0, 0] on input "Yes, I managed" at bounding box center [0, 0] width 0 height 0
click at [431, 195] on div "0" at bounding box center [420, 210] width 61 height 31
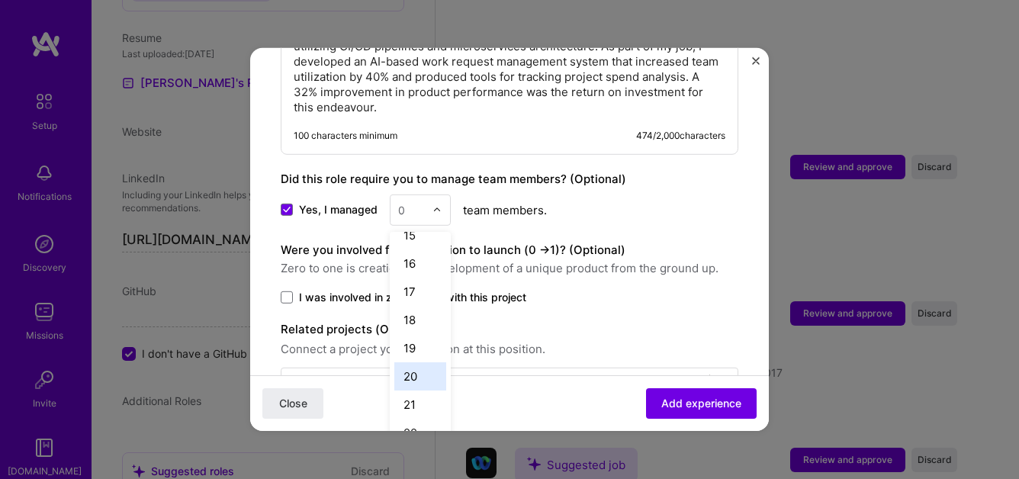
click at [407, 362] on div "20" at bounding box center [420, 376] width 52 height 28
click at [288, 291] on span at bounding box center [287, 297] width 12 height 12
click at [0, 0] on input "I was involved in zero to one with this project" at bounding box center [0, 0] width 0 height 0
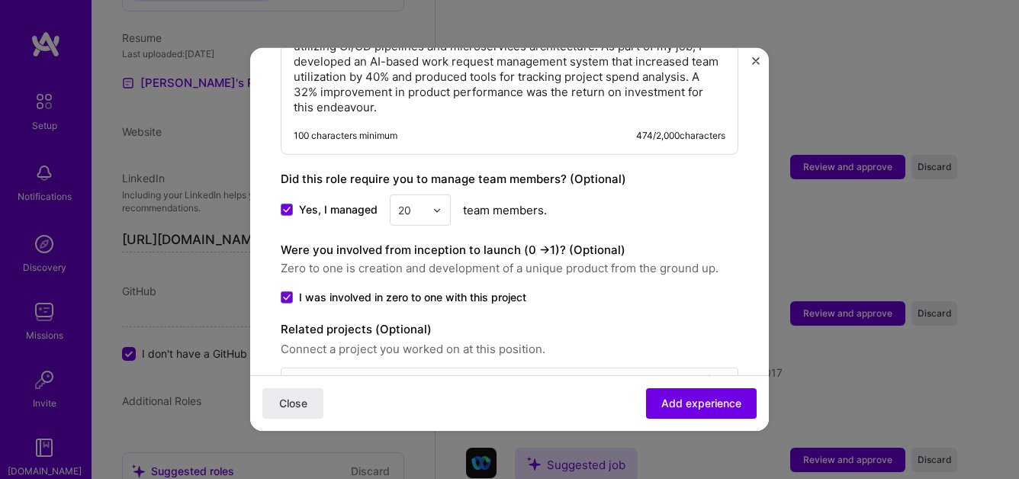
scroll to position [1418, 0]
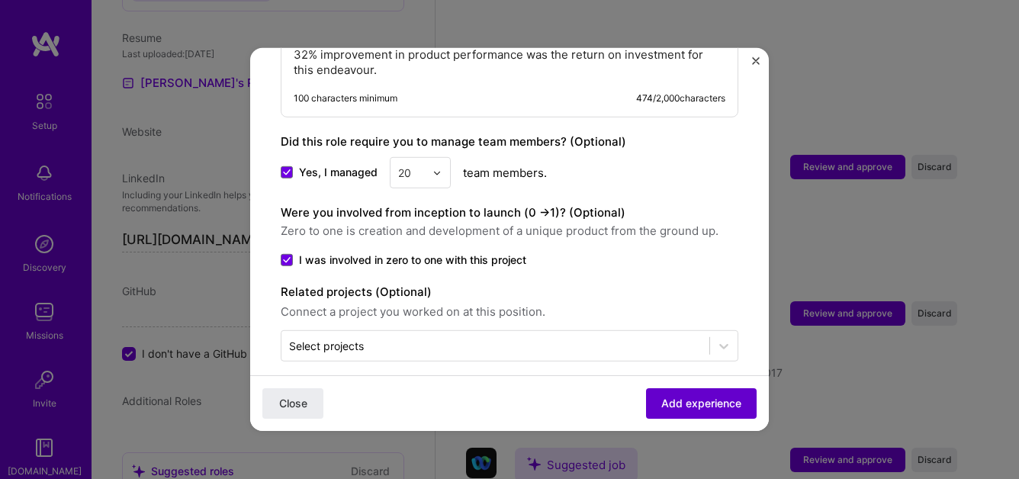
click at [690, 404] on span "Add experience" at bounding box center [702, 403] width 80 height 15
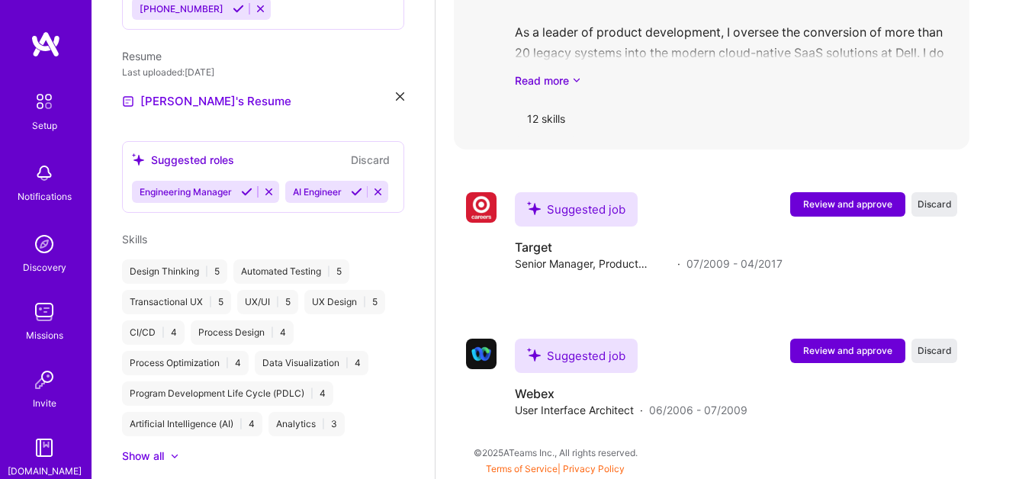
scroll to position [1003, 0]
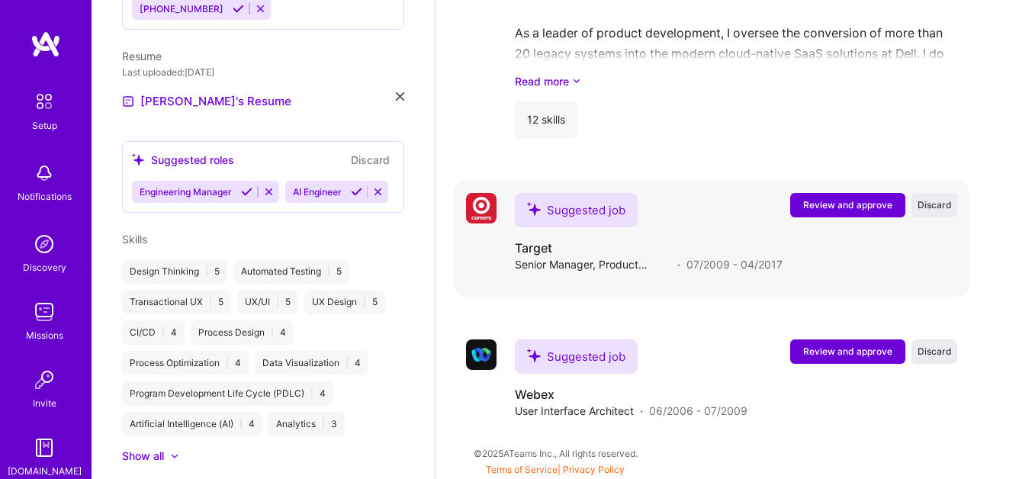
click at [829, 202] on span "Review and approve" at bounding box center [847, 204] width 89 height 13
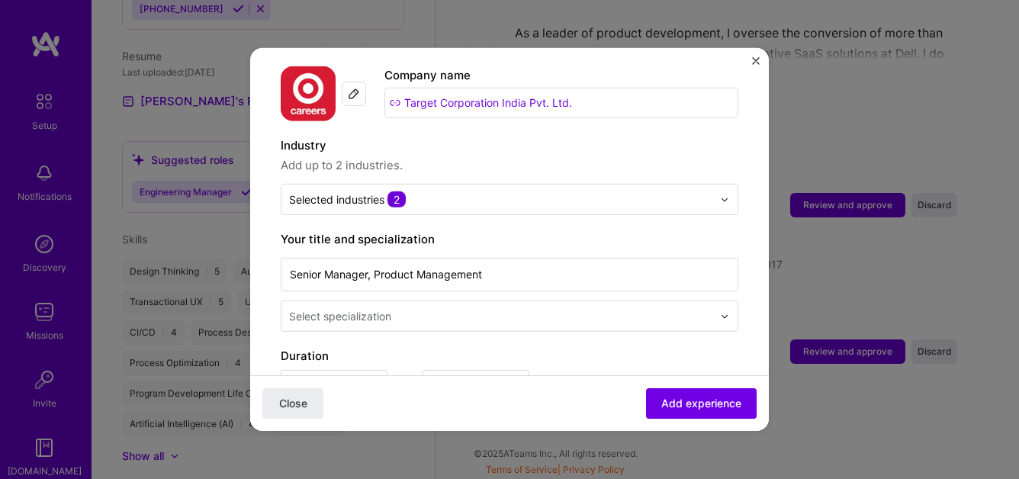
scroll to position [156, 0]
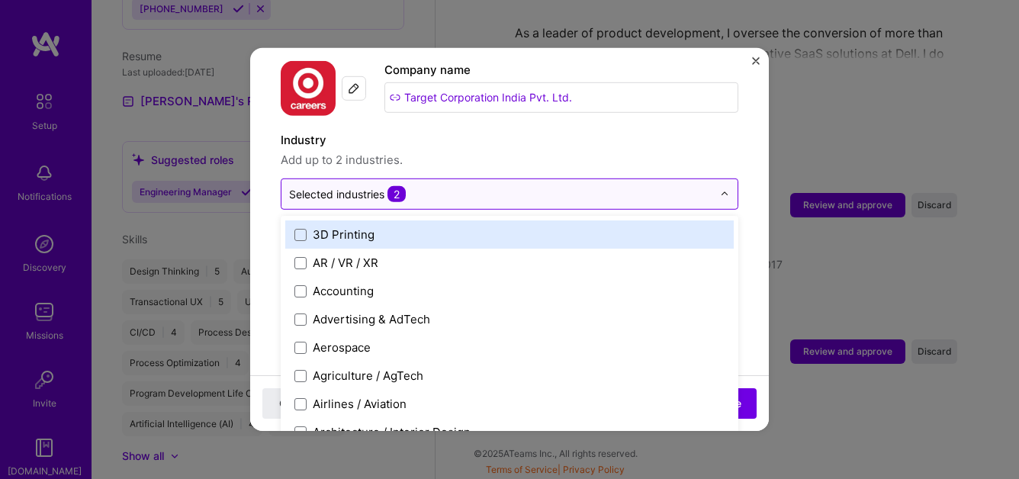
click at [546, 186] on input "text" at bounding box center [500, 194] width 423 height 16
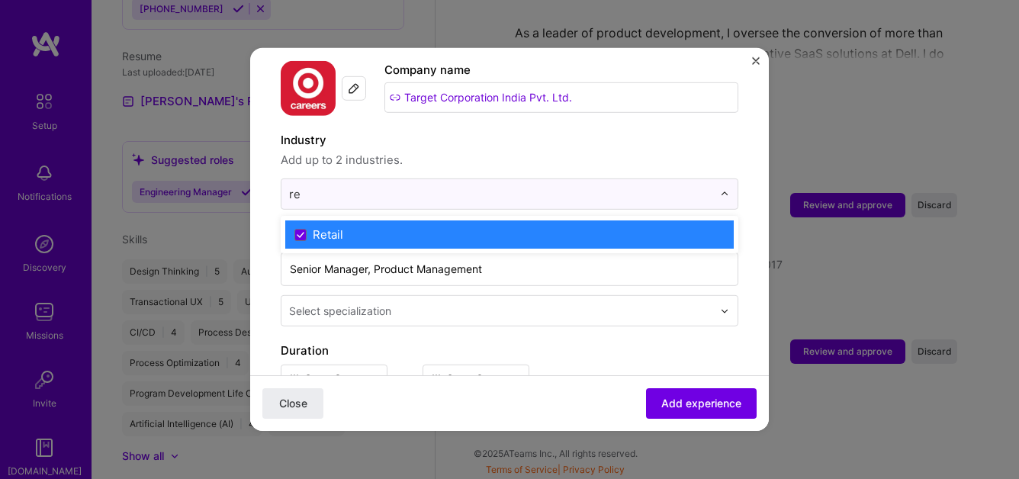
type input "r"
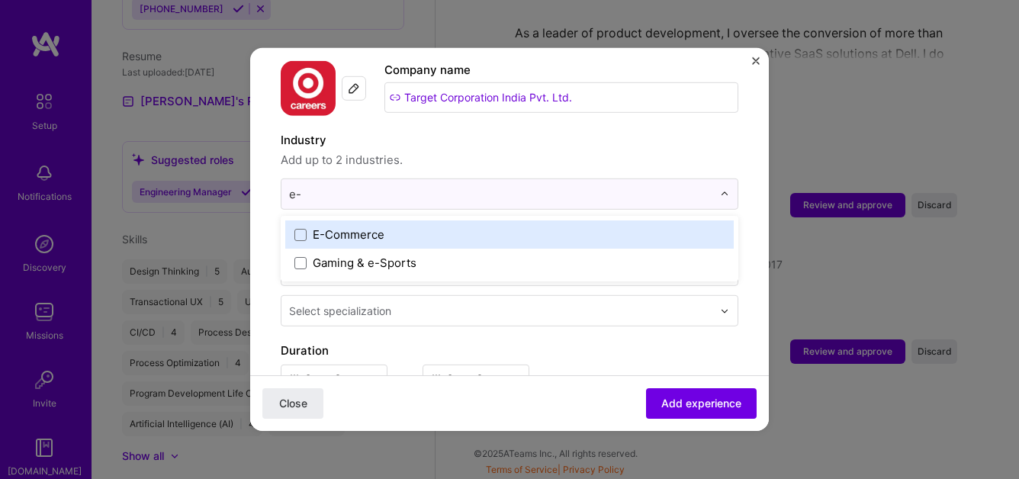
type input "e-c"
click at [376, 227] on div "E-Commerce" at bounding box center [349, 235] width 72 height 16
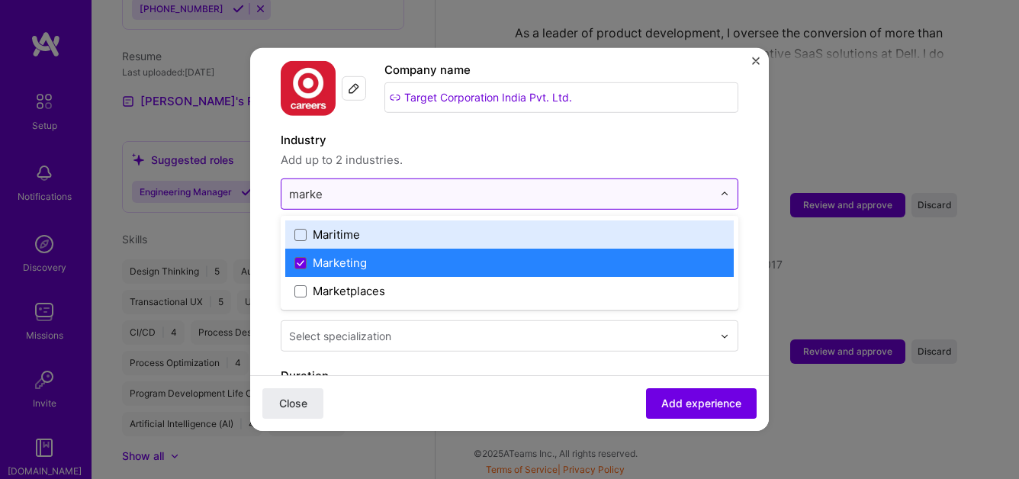
type input "market"
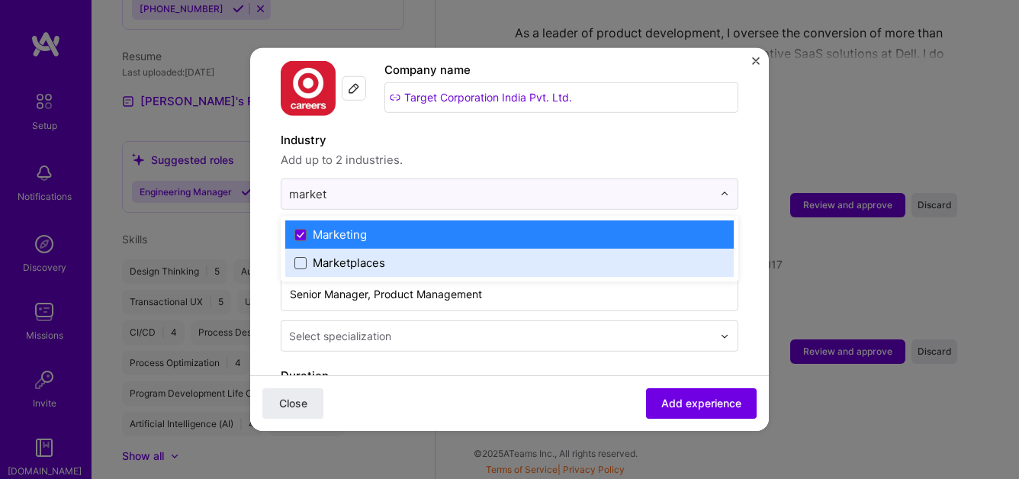
click at [305, 256] on span at bounding box center [301, 262] width 12 height 12
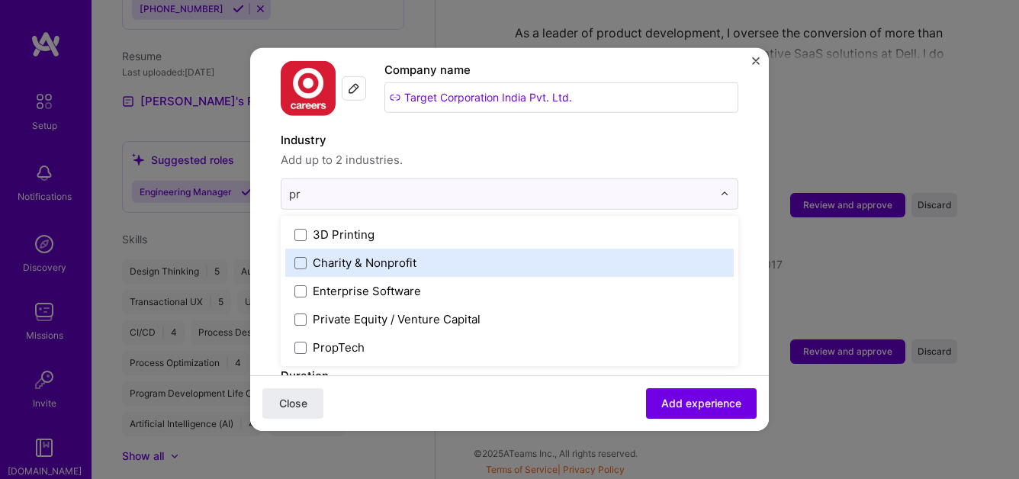
type input "p"
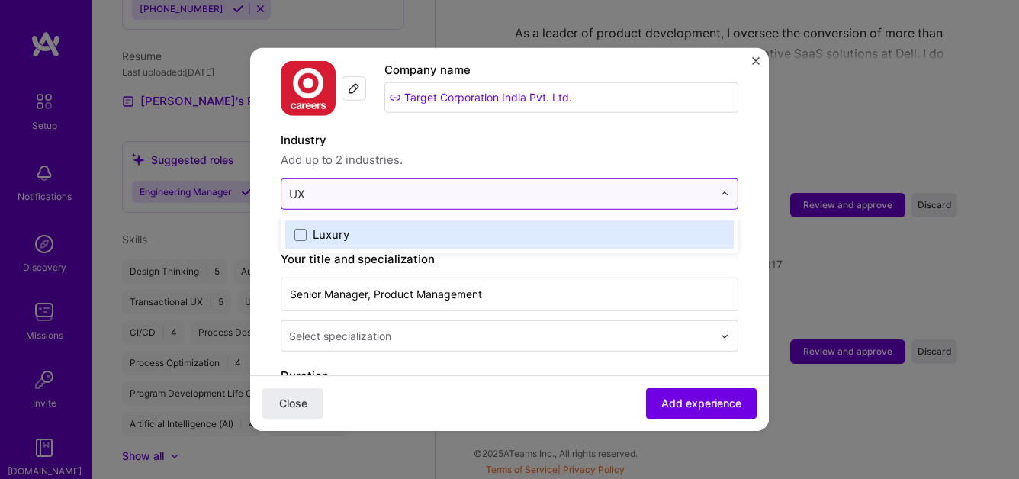
type input "U"
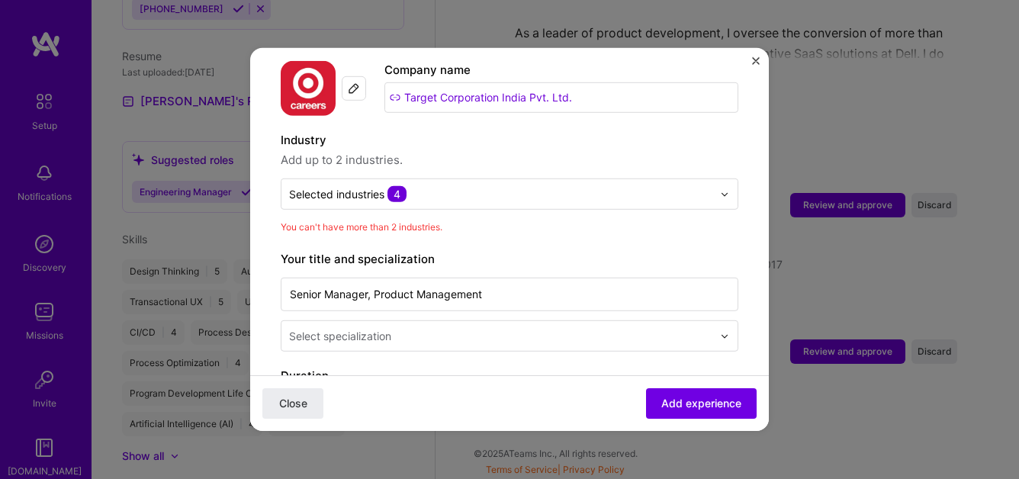
click at [442, 131] on label "Industry" at bounding box center [510, 140] width 458 height 18
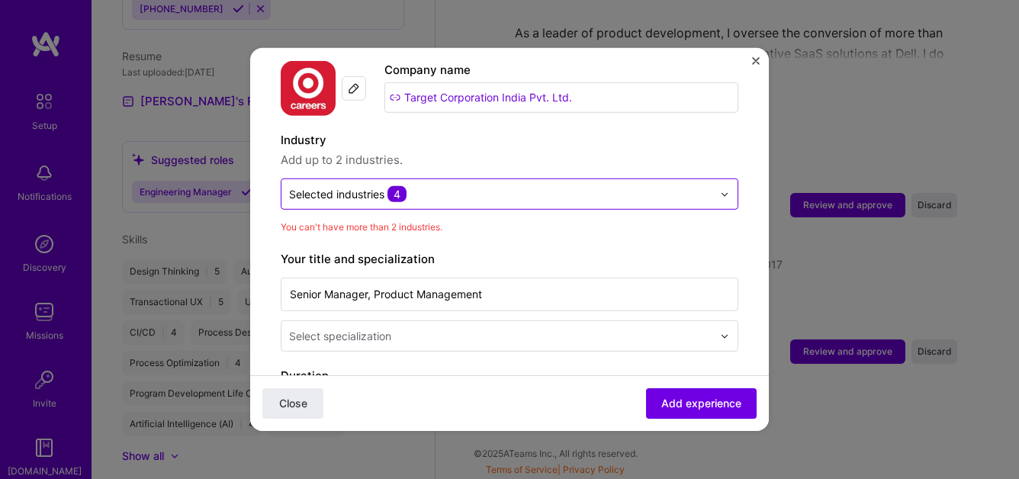
click at [464, 186] on input "text" at bounding box center [500, 194] width 423 height 16
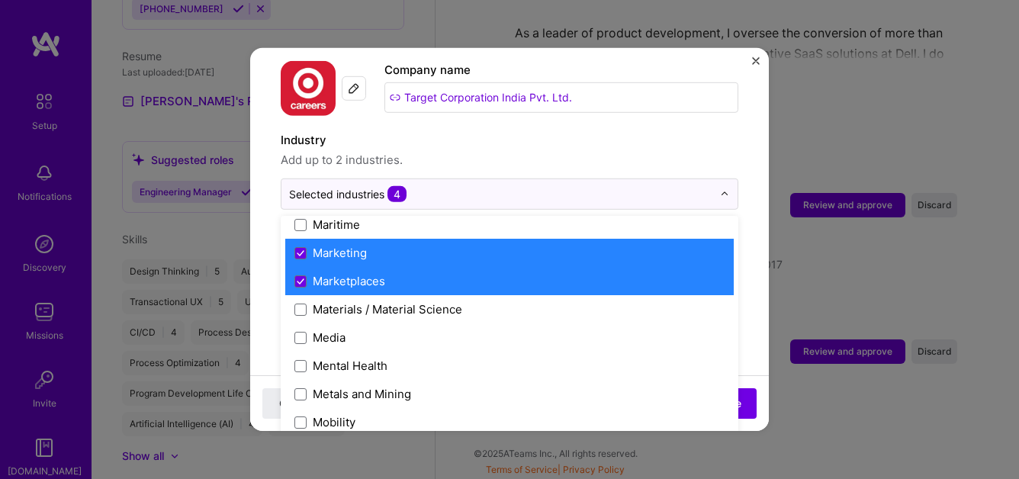
scroll to position [2269, 0]
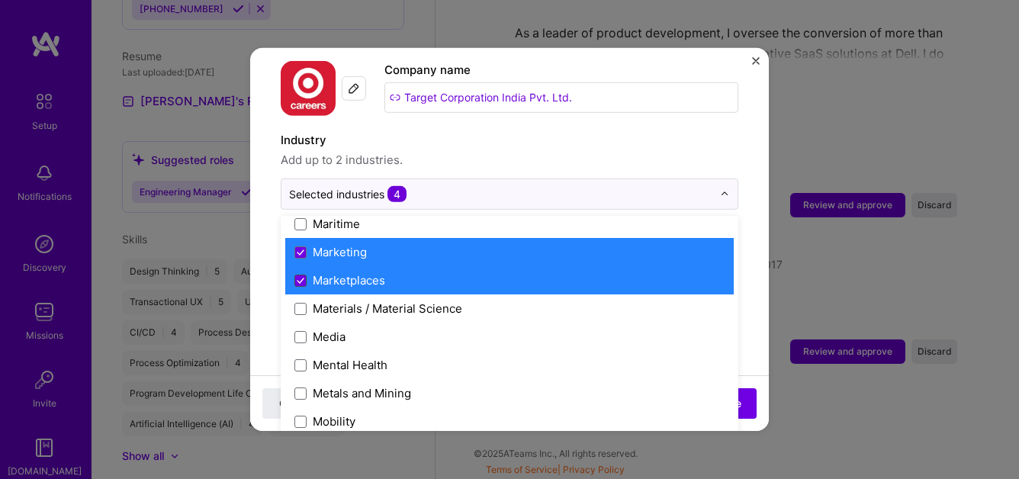
click at [300, 278] on icon at bounding box center [301, 280] width 6 height 5
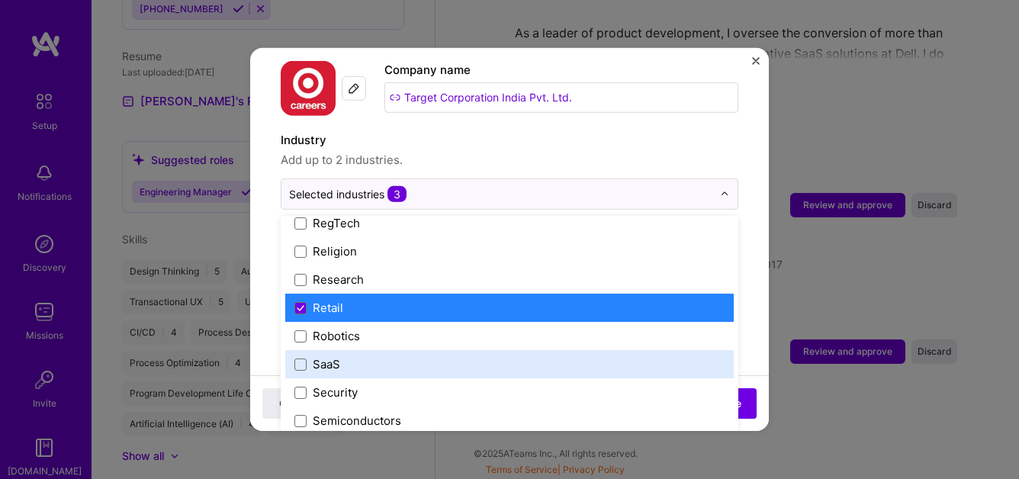
scroll to position [2899, 0]
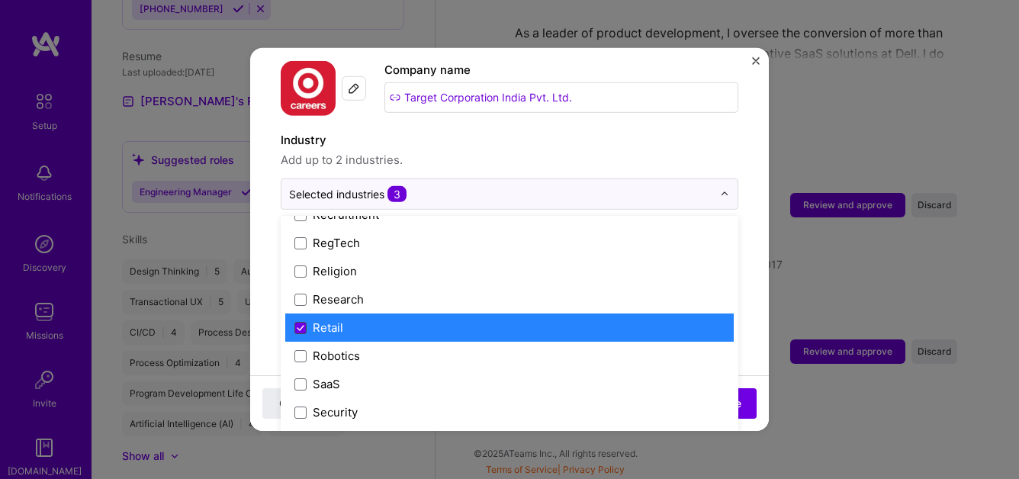
click at [301, 324] on icon at bounding box center [301, 327] width 8 height 6
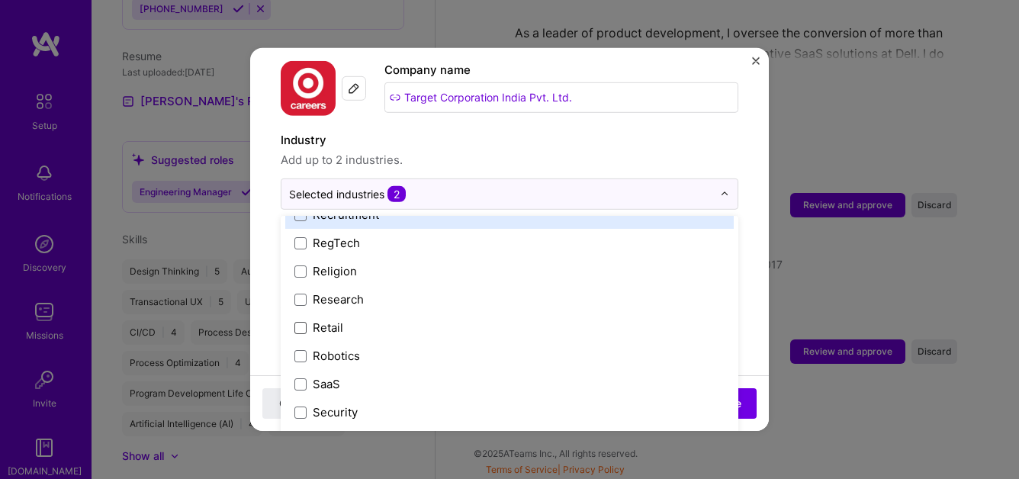
click at [513, 134] on div "Industry Add up to 2 industries." at bounding box center [510, 150] width 458 height 38
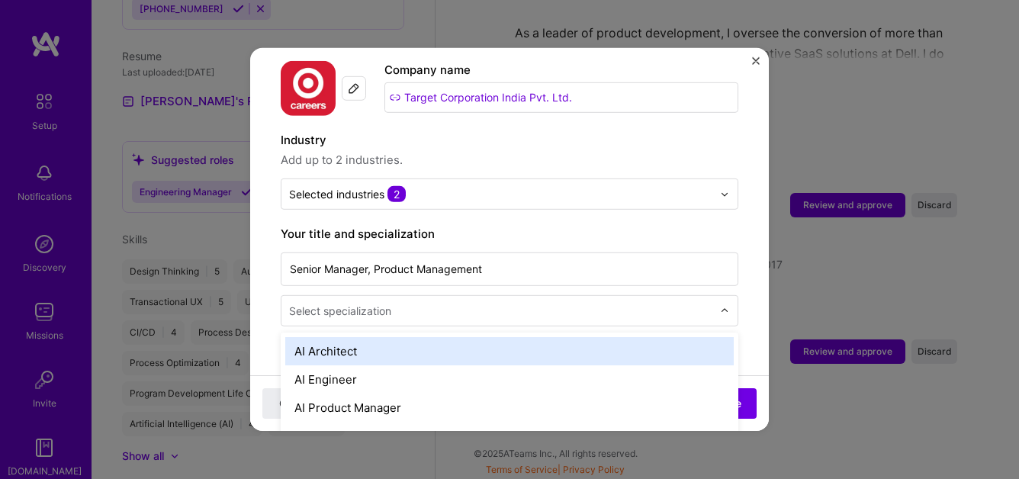
click at [506, 303] on input "text" at bounding box center [502, 311] width 427 height 16
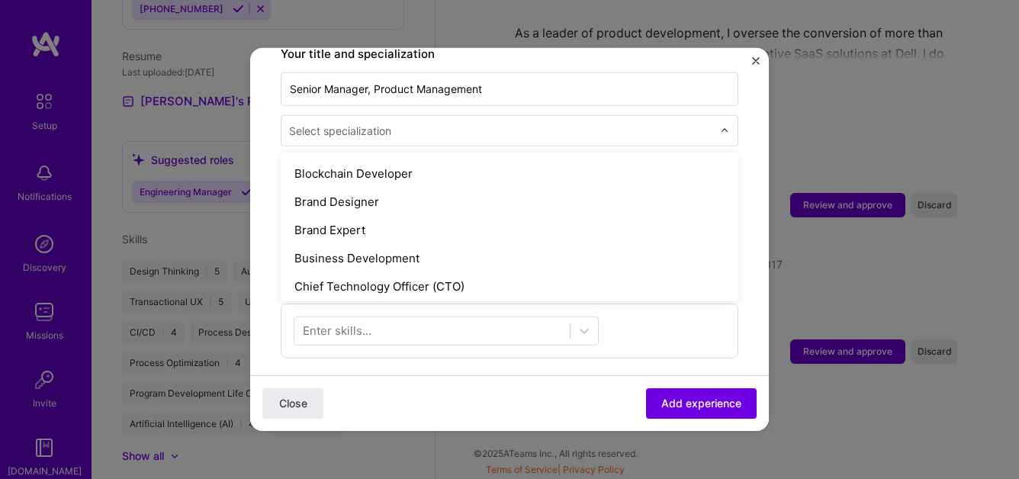
scroll to position [282, 0]
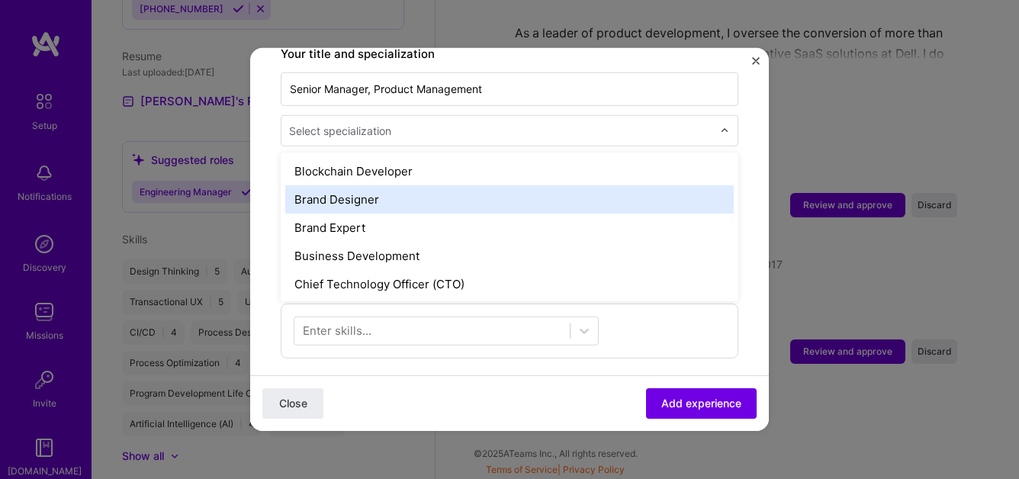
click at [432, 186] on div "Brand Designer" at bounding box center [509, 199] width 449 height 28
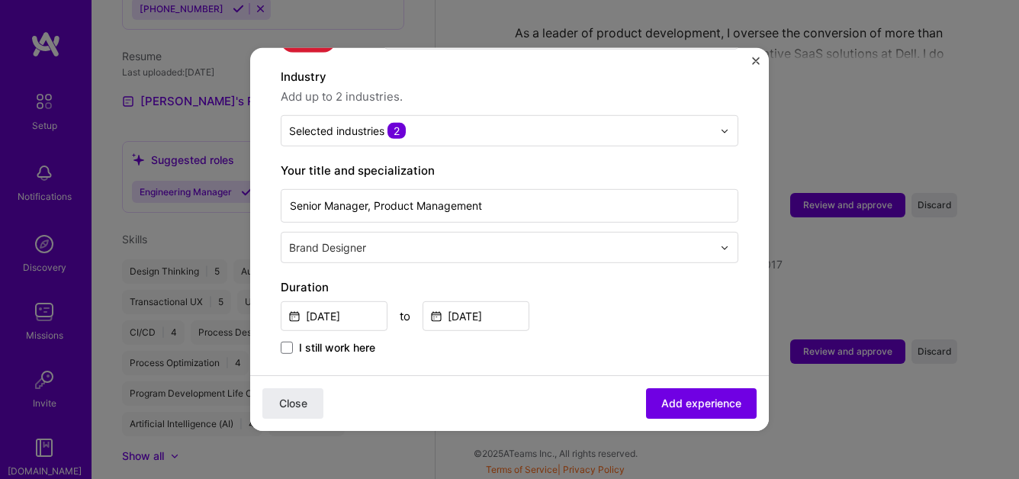
scroll to position [214, 0]
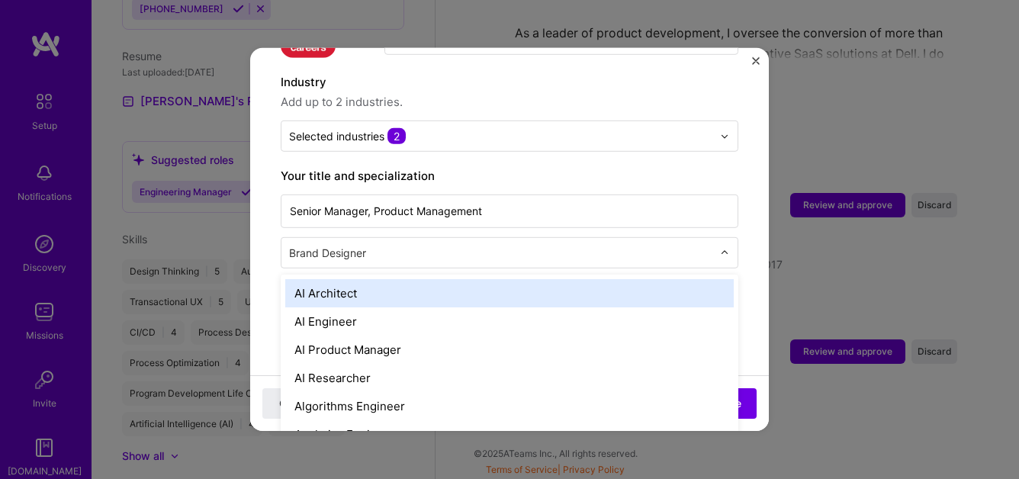
click at [486, 245] on input "text" at bounding box center [502, 253] width 427 height 16
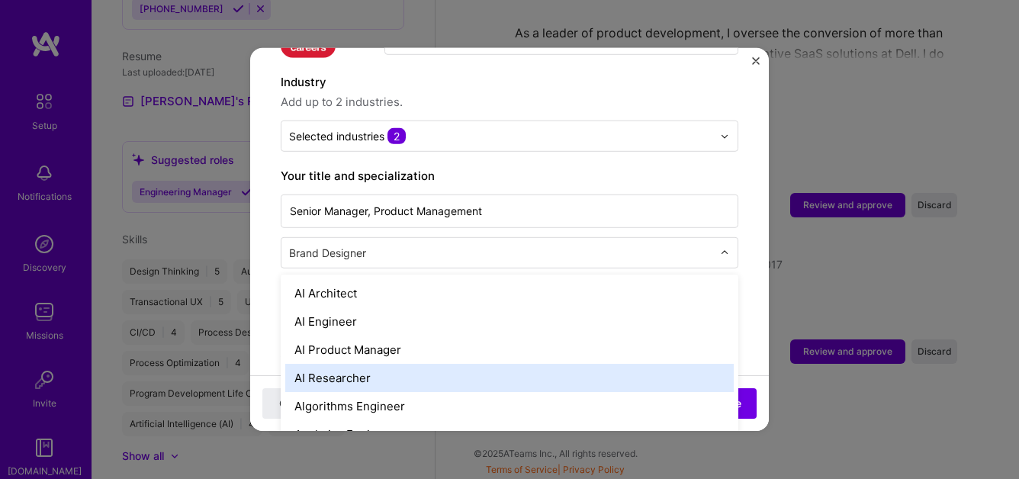
scroll to position [47, 0]
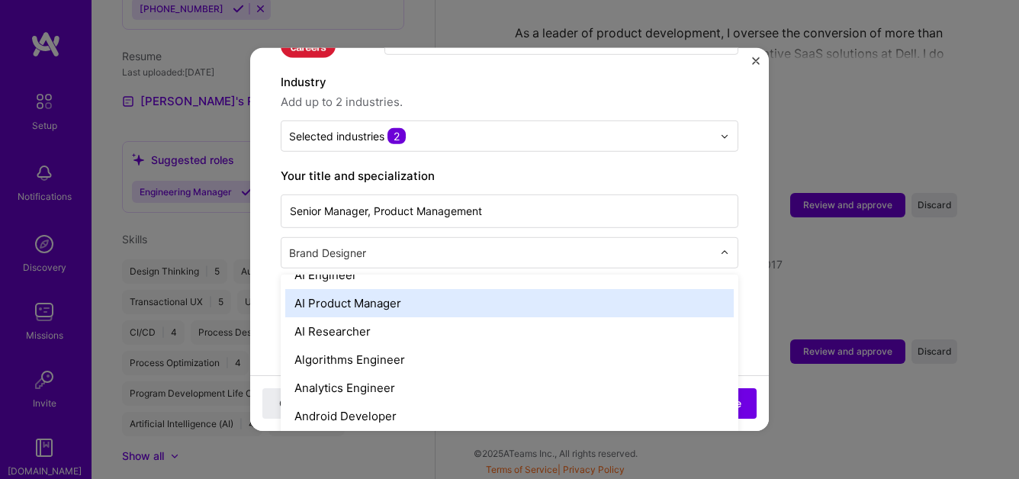
click at [466, 289] on div "AI Product Manager" at bounding box center [509, 303] width 449 height 28
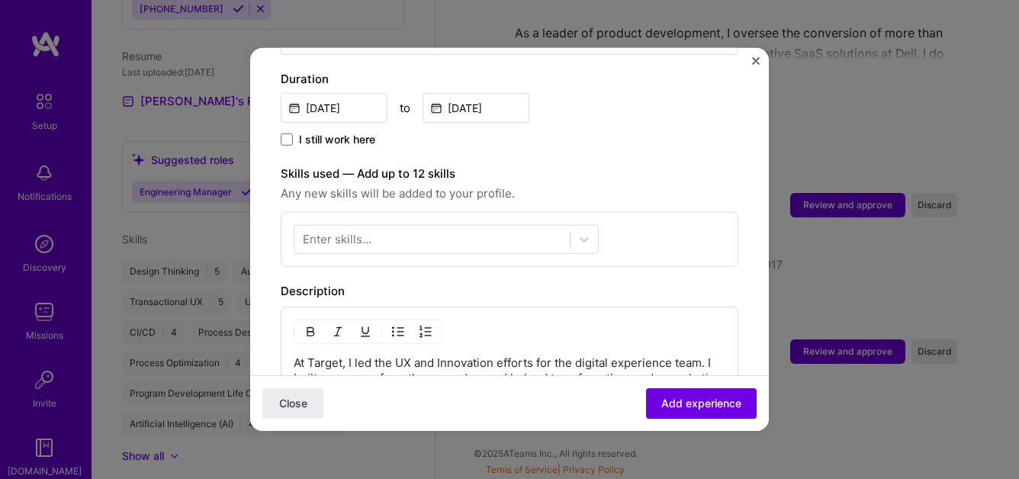
scroll to position [433, 0]
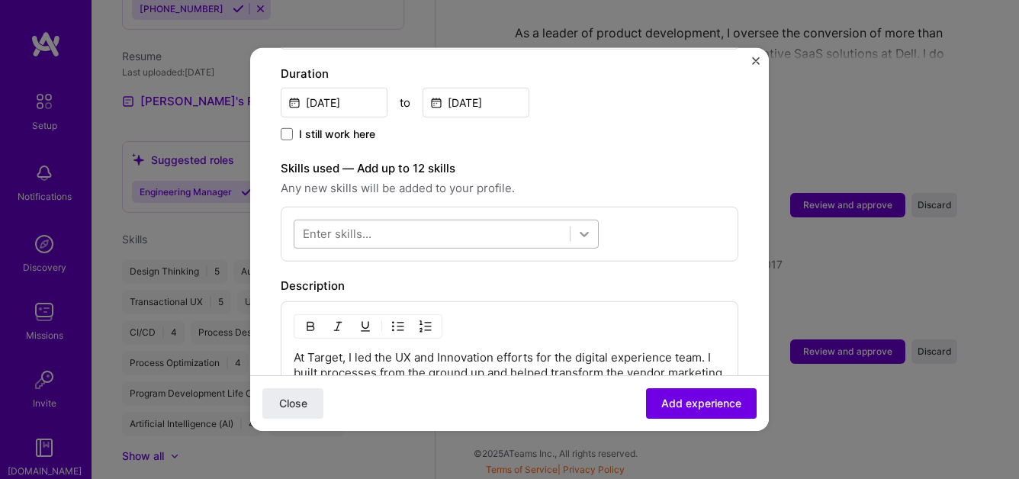
click at [588, 227] on icon at bounding box center [584, 234] width 15 height 15
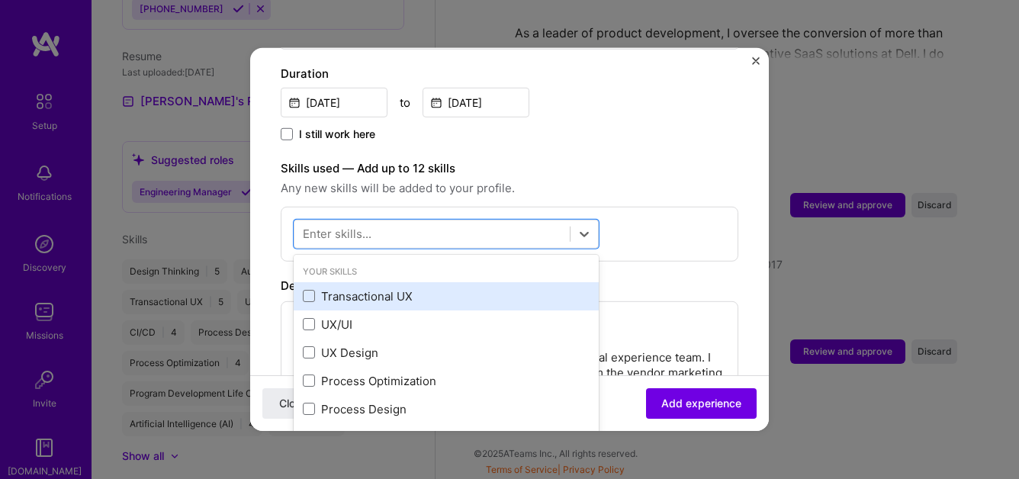
click at [397, 288] on div "Transactional UX" at bounding box center [446, 296] width 287 height 16
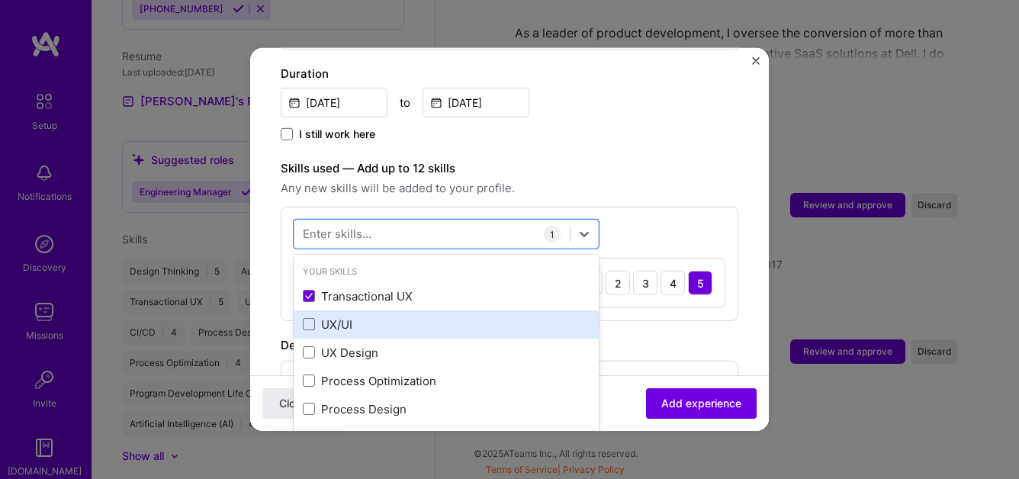
click at [372, 317] on div "UX/UI" at bounding box center [446, 325] width 287 height 16
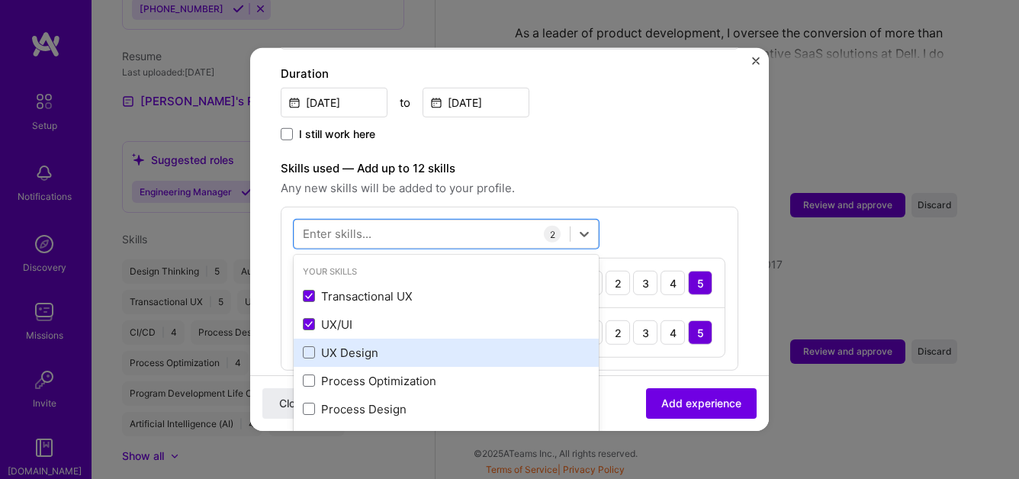
click at [371, 345] on div "UX Design" at bounding box center [446, 353] width 287 height 16
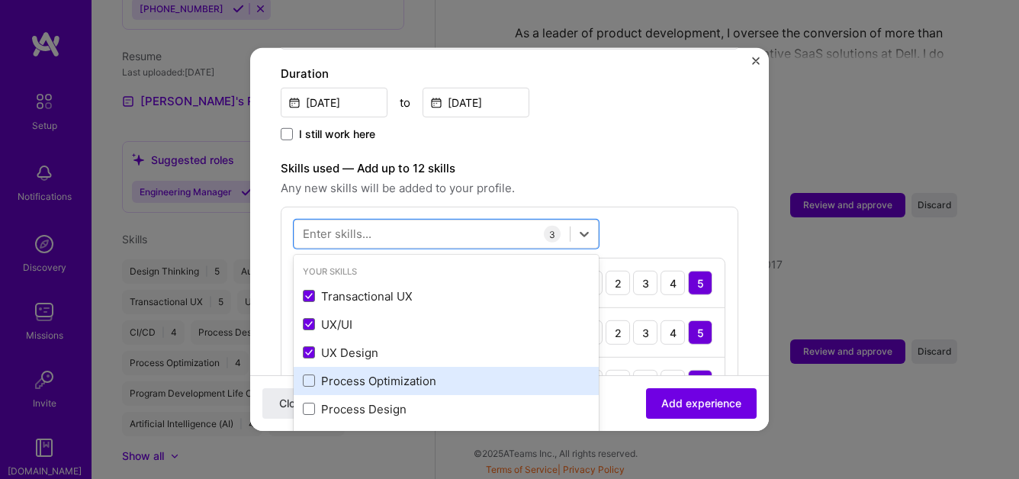
click at [380, 373] on div "Process Optimization" at bounding box center [446, 381] width 287 height 16
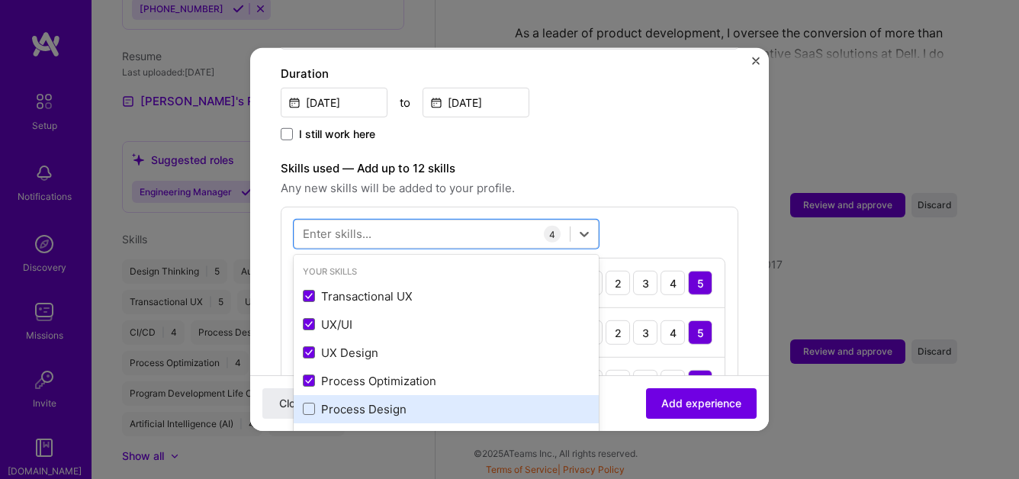
click at [383, 401] on div "Process Design" at bounding box center [446, 409] width 287 height 16
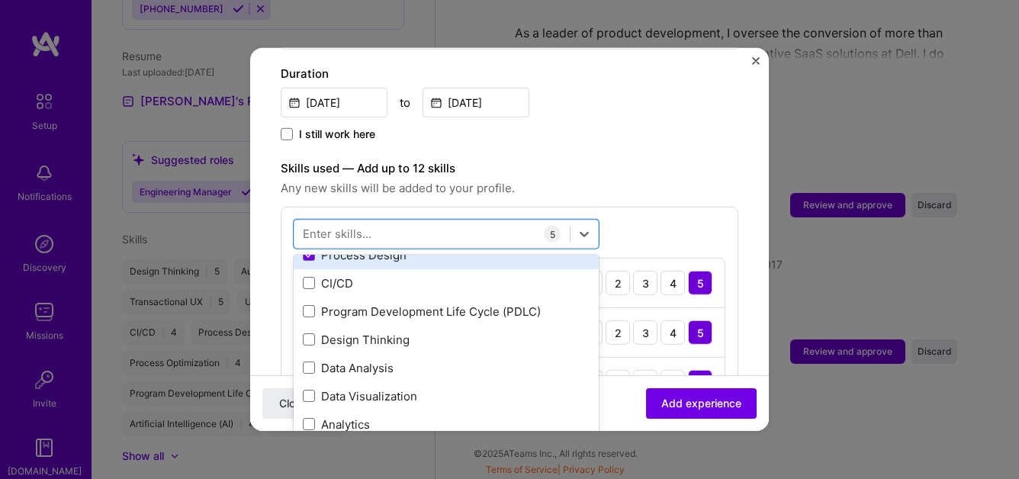
scroll to position [156, 0]
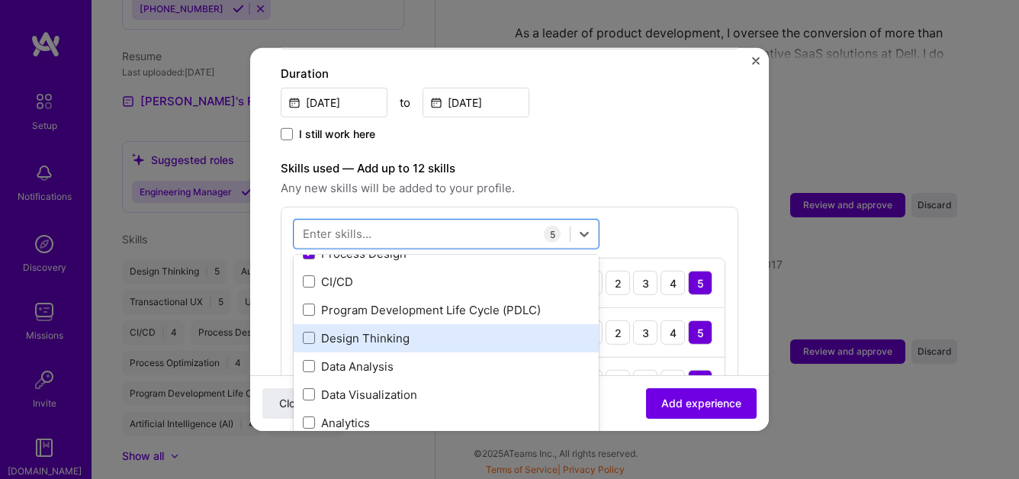
click at [376, 330] on div "Design Thinking" at bounding box center [446, 338] width 287 height 16
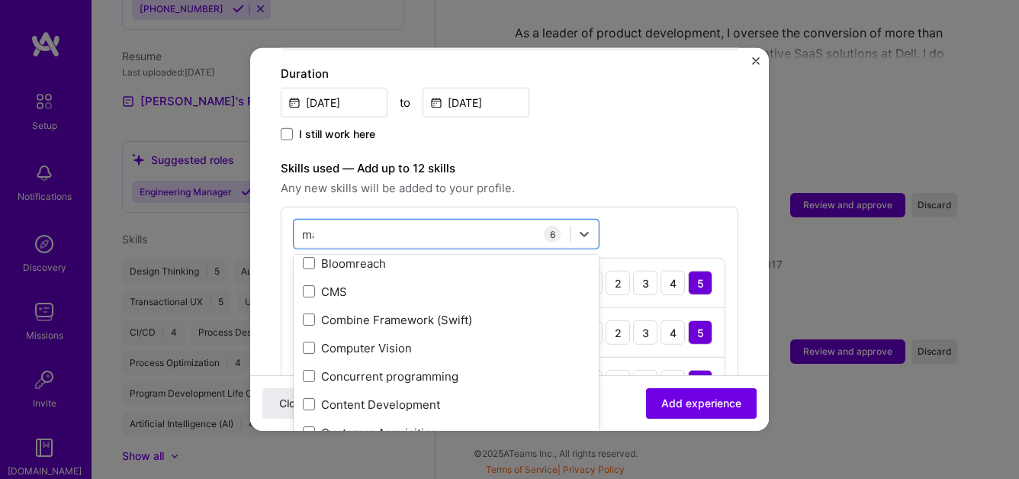
scroll to position [0, 0]
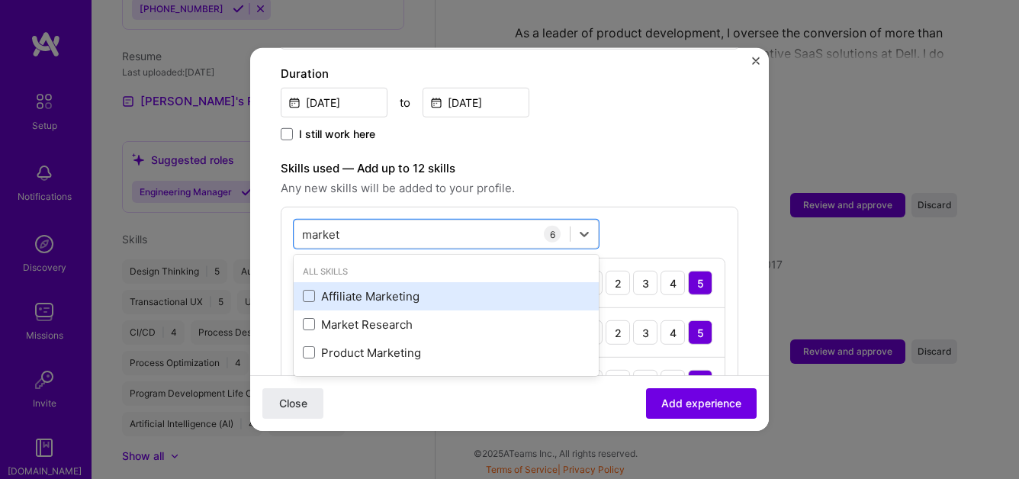
click at [383, 288] on div "Affiliate Marketing" at bounding box center [446, 296] width 287 height 16
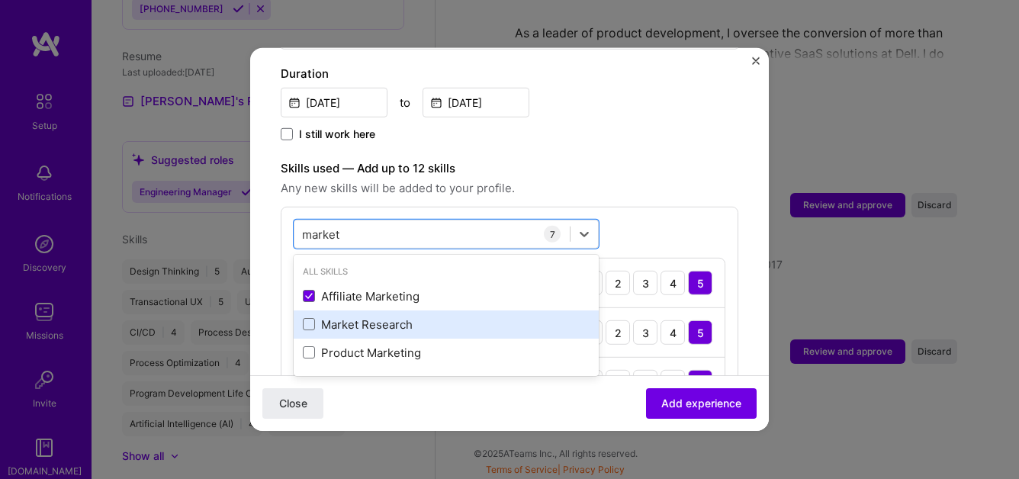
click at [379, 317] on div "Market Research" at bounding box center [446, 325] width 287 height 16
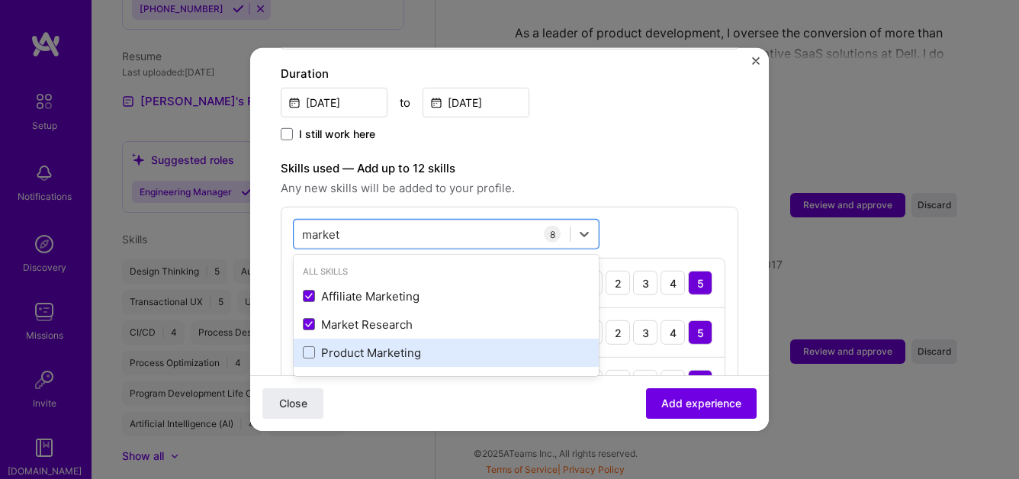
click at [378, 345] on div "Product Marketing" at bounding box center [446, 353] width 287 height 16
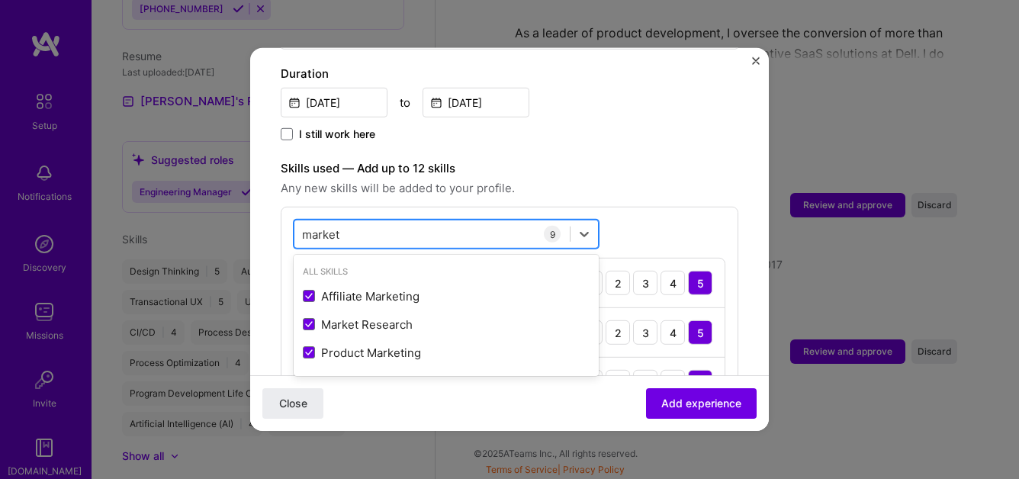
click at [386, 221] on div "market market" at bounding box center [432, 233] width 275 height 25
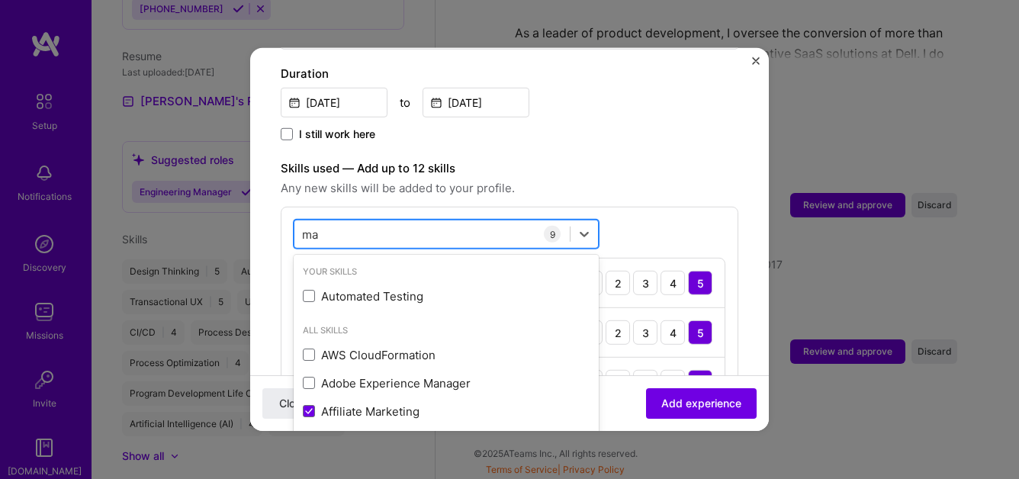
type input "m"
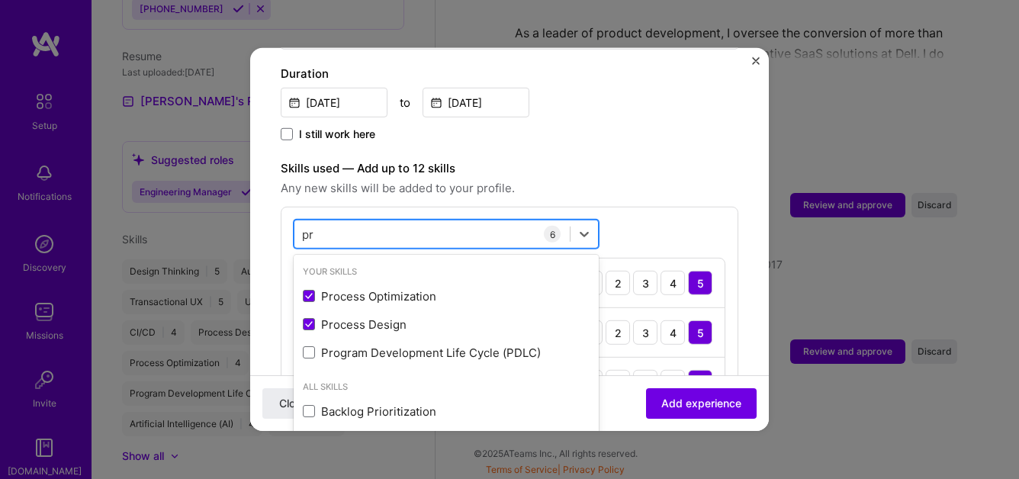
type input "p"
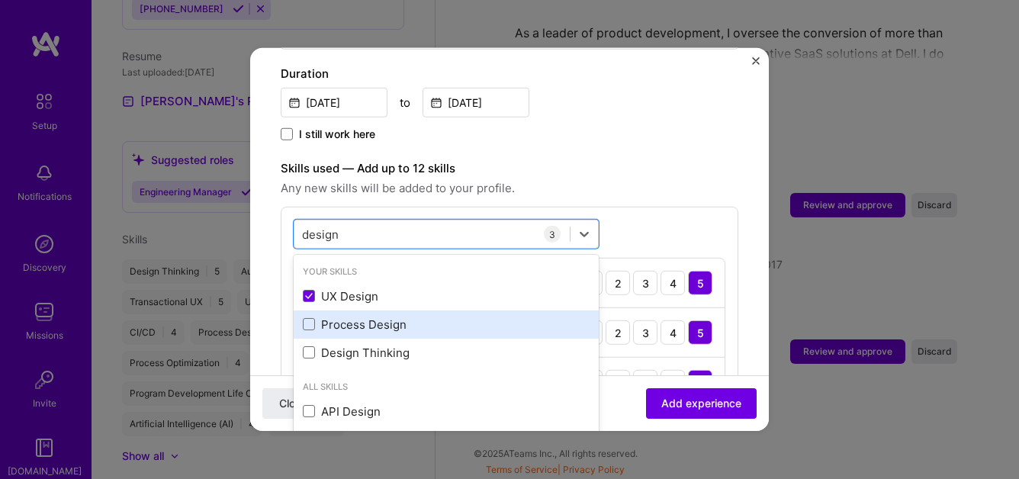
click at [349, 317] on div "Process Design" at bounding box center [446, 325] width 287 height 16
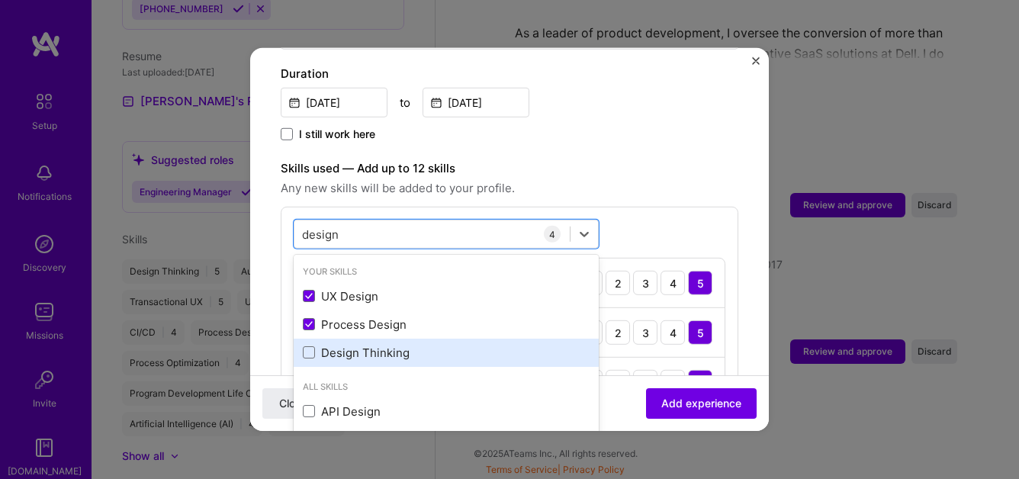
click at [349, 345] on div "Design Thinking" at bounding box center [446, 353] width 287 height 16
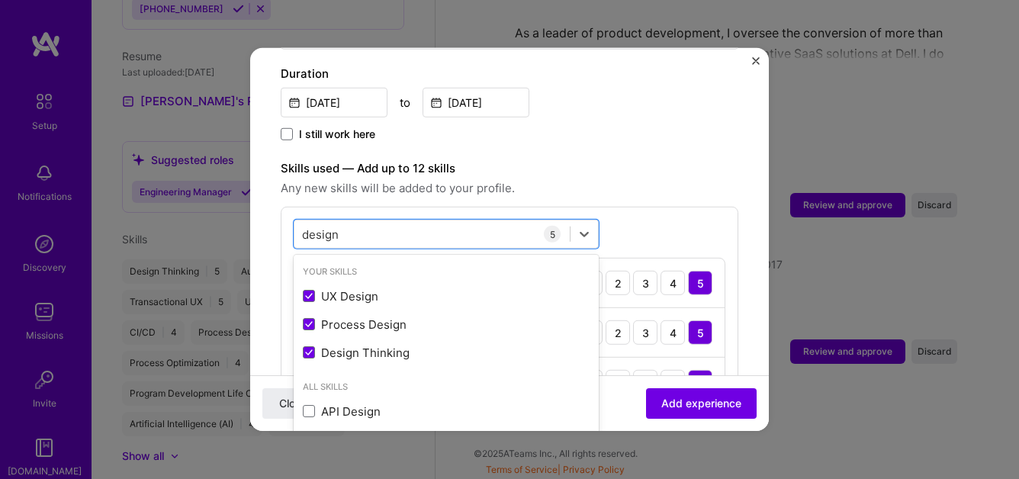
type input "design"
click at [587, 127] on div "I still work here" at bounding box center [510, 136] width 458 height 18
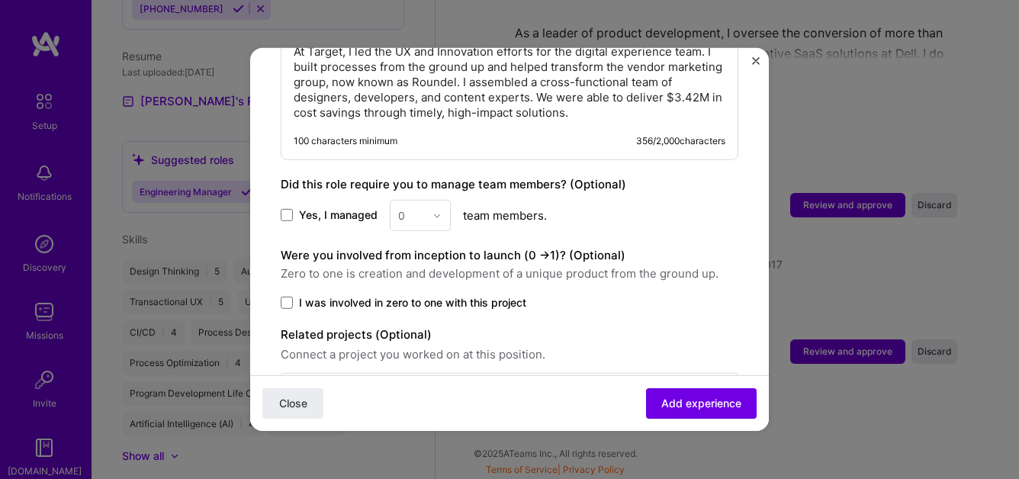
scroll to position [1006, 0]
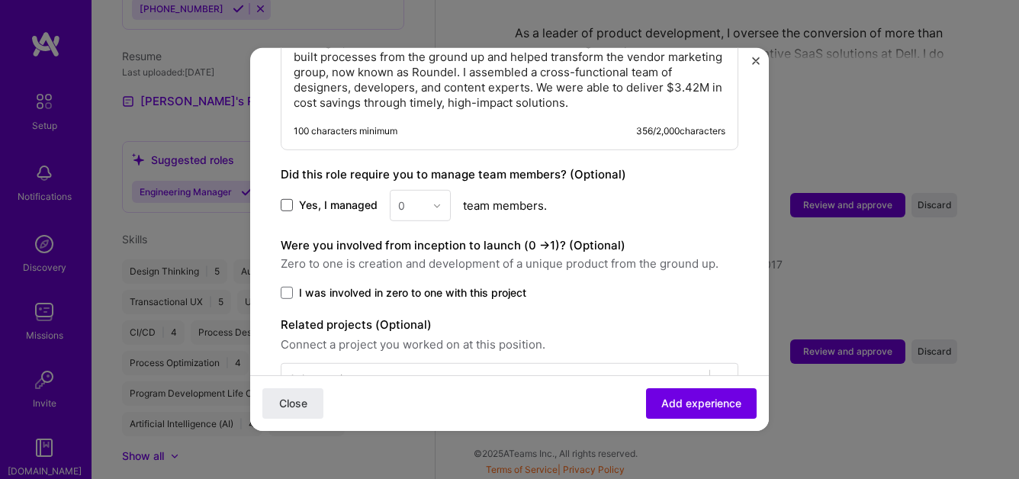
click at [286, 199] on span at bounding box center [287, 205] width 12 height 12
click at [0, 0] on input "Yes, I managed" at bounding box center [0, 0] width 0 height 0
click at [429, 191] on div "0" at bounding box center [412, 206] width 42 height 30
click at [414, 423] on div "25+" at bounding box center [420, 437] width 52 height 28
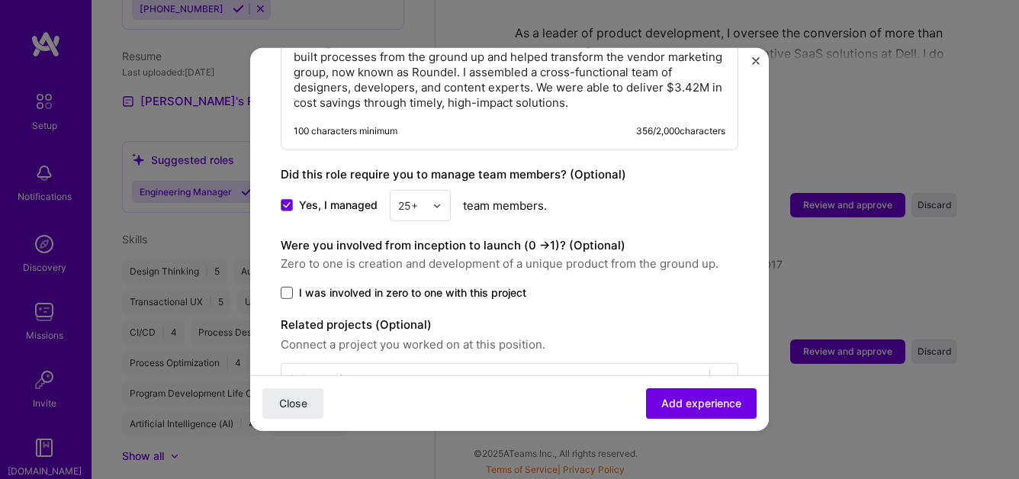
click at [290, 287] on span at bounding box center [287, 293] width 12 height 12
click at [0, 0] on input "I was involved in zero to one with this project" at bounding box center [0, 0] width 0 height 0
click at [710, 407] on span "Add experience" at bounding box center [702, 403] width 80 height 15
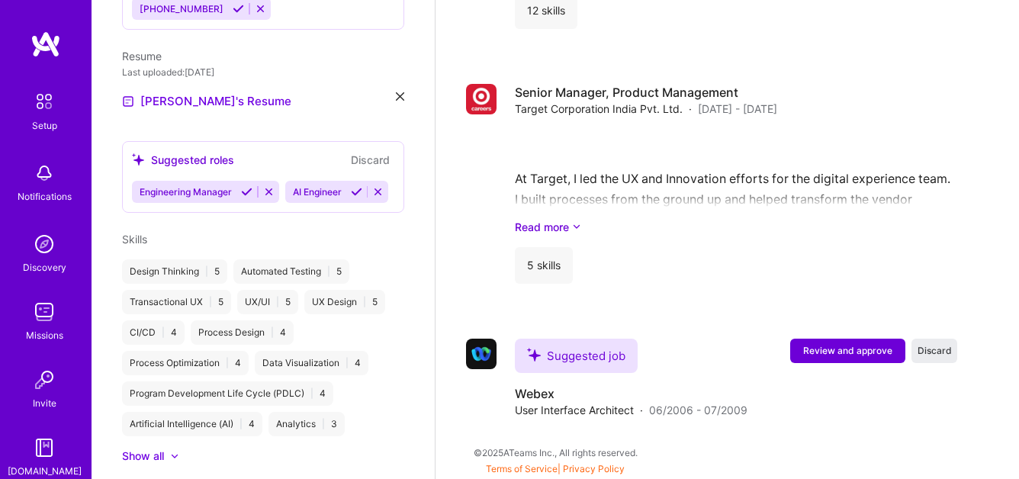
scroll to position [1112, 0]
click at [829, 354] on span "Review and approve" at bounding box center [847, 351] width 89 height 13
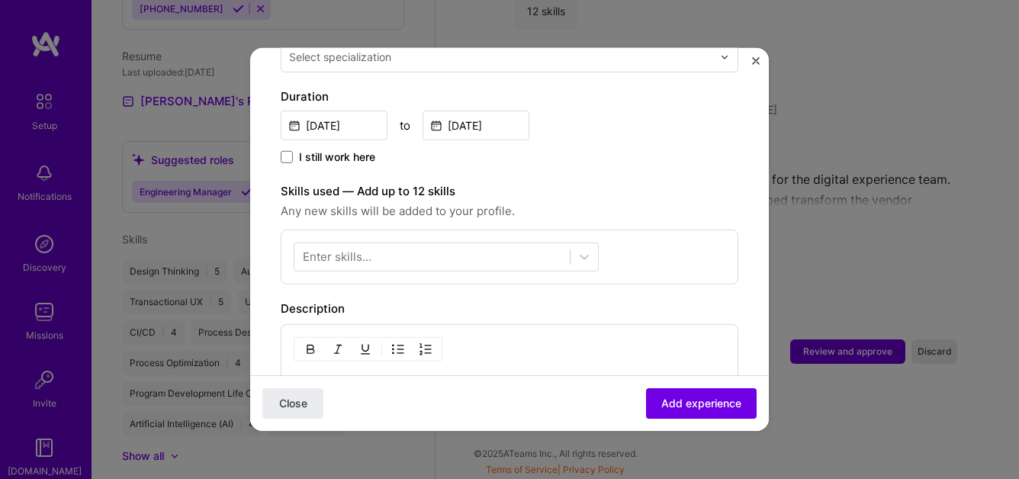
scroll to position [411, 0]
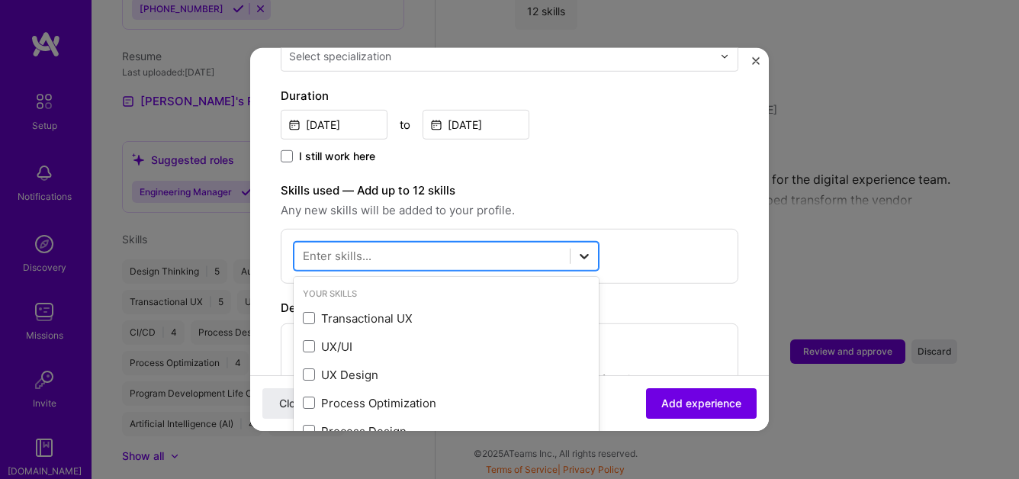
click at [581, 249] on icon at bounding box center [584, 256] width 15 height 15
type input "c"
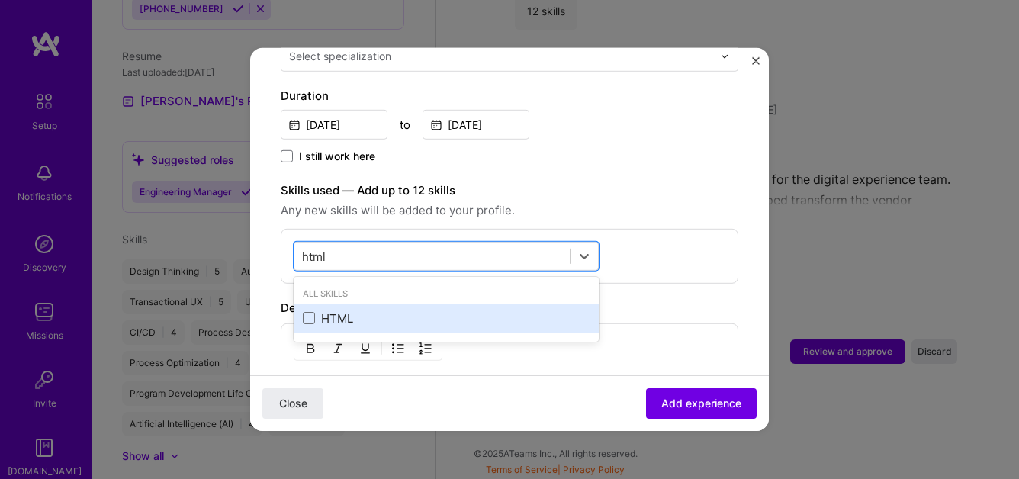
click at [316, 311] on div "HTML" at bounding box center [446, 319] width 287 height 16
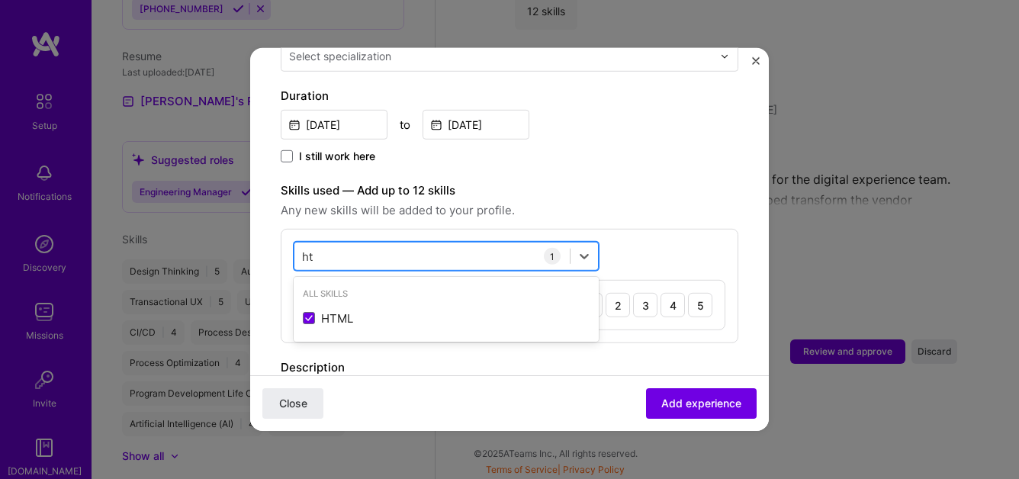
type input "h"
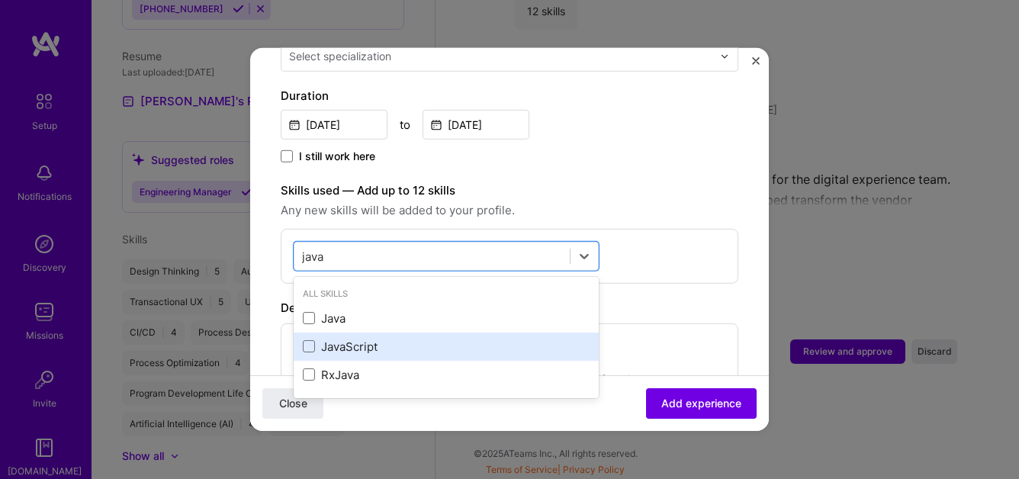
click at [328, 339] on div "JavaScript" at bounding box center [446, 347] width 287 height 16
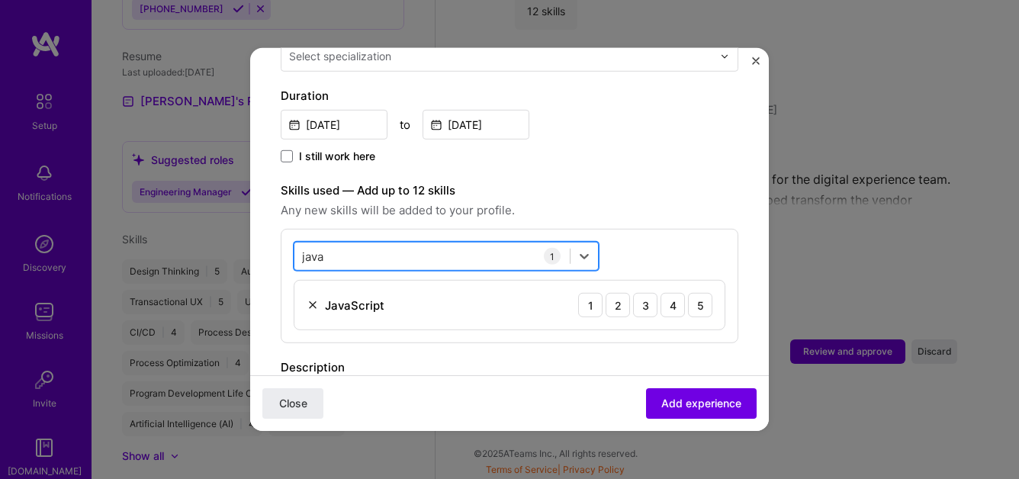
click at [339, 243] on div "java java" at bounding box center [432, 255] width 275 height 25
type input "j"
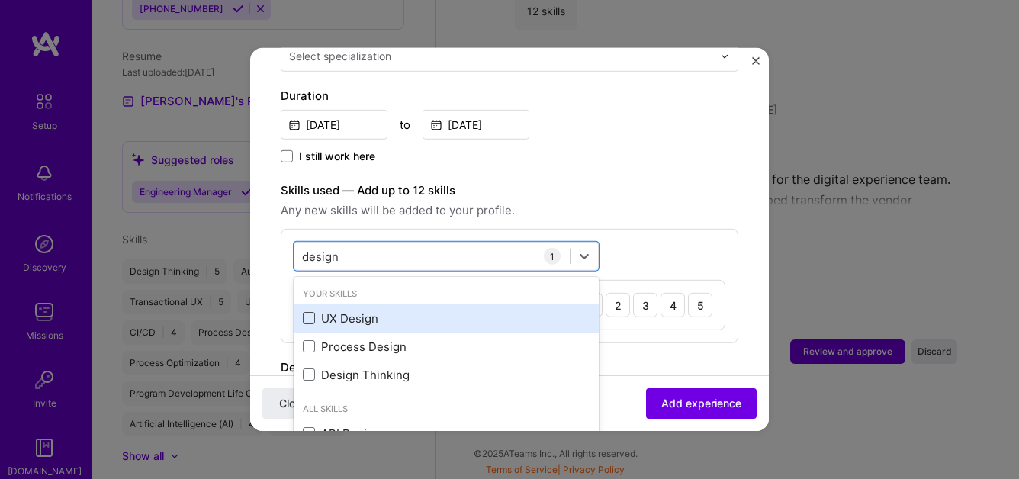
click at [308, 312] on span at bounding box center [309, 318] width 12 height 12
click at [0, 0] on input "checkbox" at bounding box center [0, 0] width 0 height 0
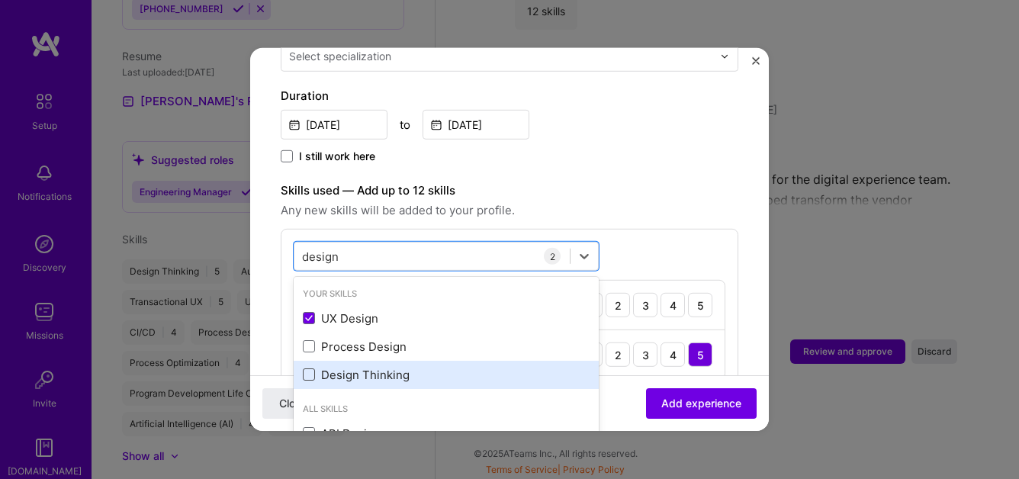
click at [310, 369] on span at bounding box center [309, 375] width 12 height 12
click at [0, 0] on input "checkbox" at bounding box center [0, 0] width 0 height 0
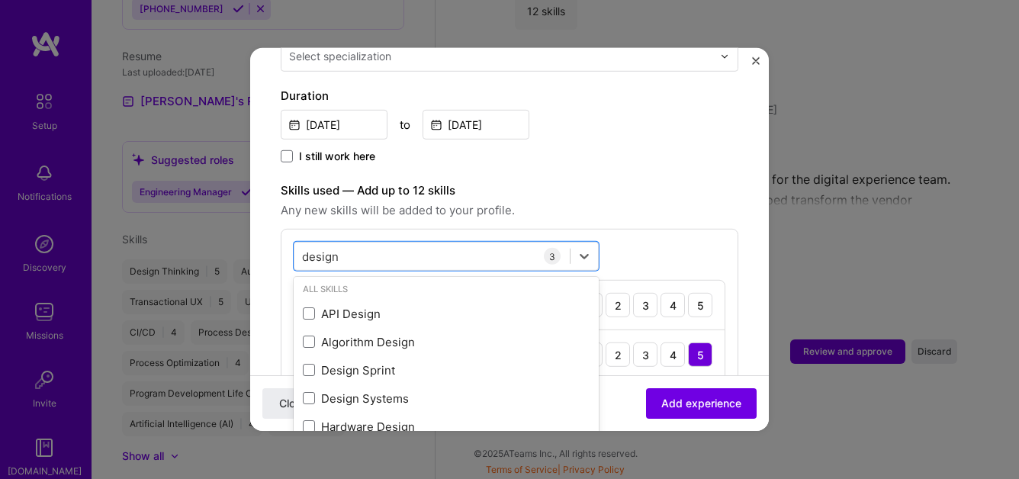
scroll to position [123, 0]
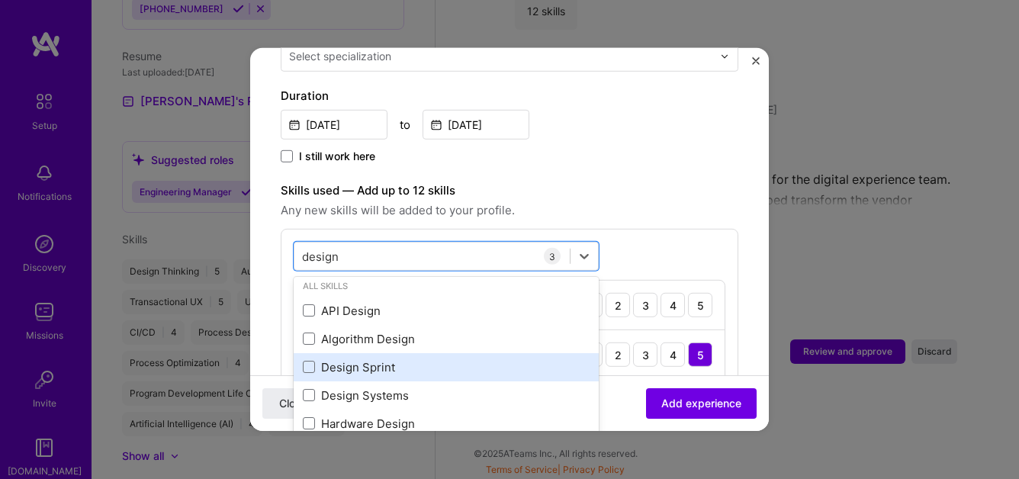
click at [309, 359] on div "Design Sprint" at bounding box center [446, 367] width 305 height 28
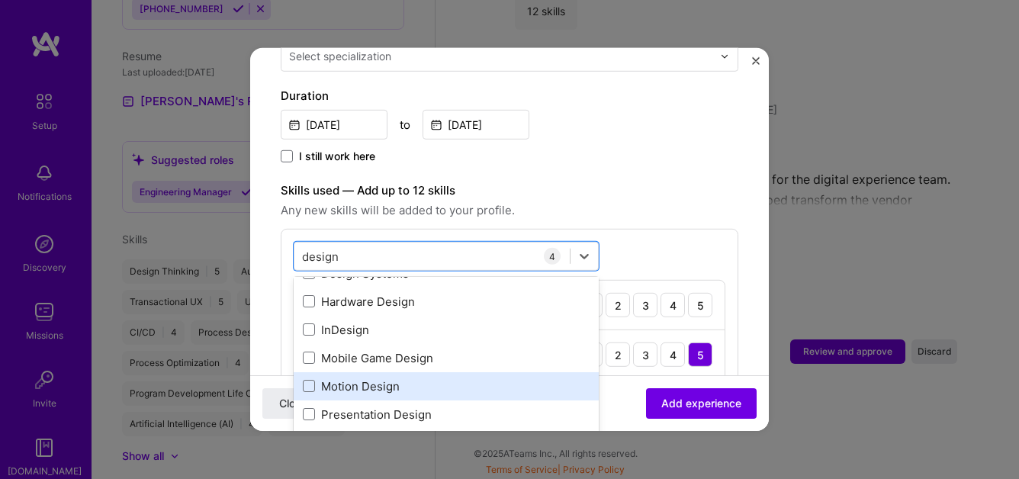
scroll to position [261, 0]
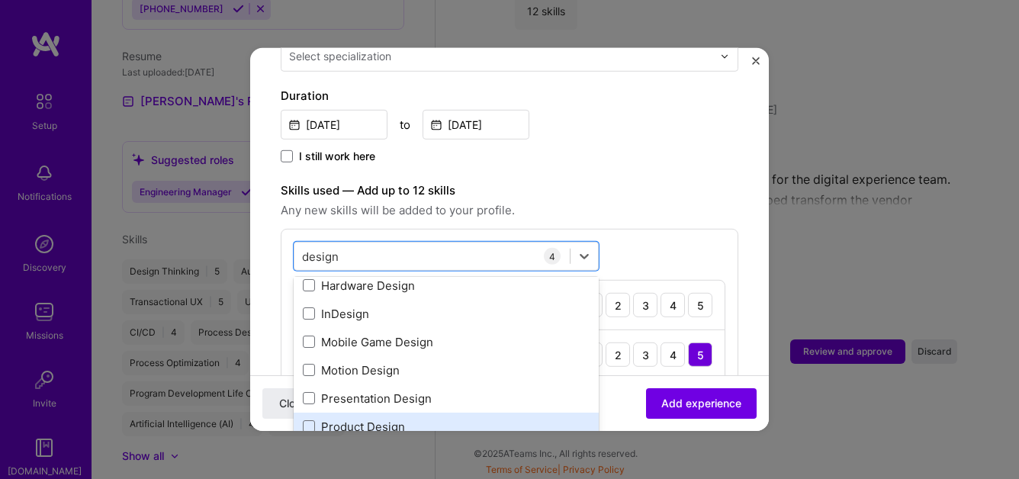
click at [354, 418] on div "Product Design" at bounding box center [446, 426] width 287 height 16
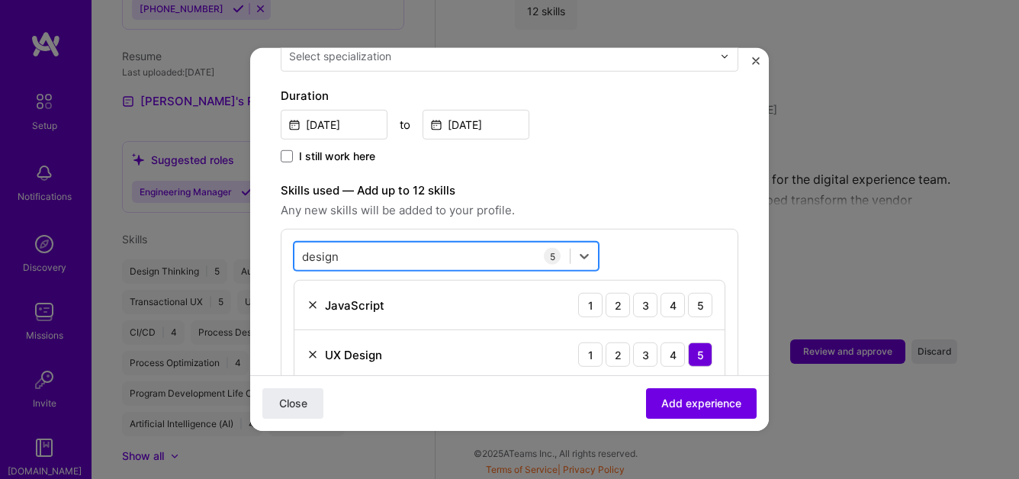
click at [391, 243] on div "design design" at bounding box center [432, 255] width 275 height 25
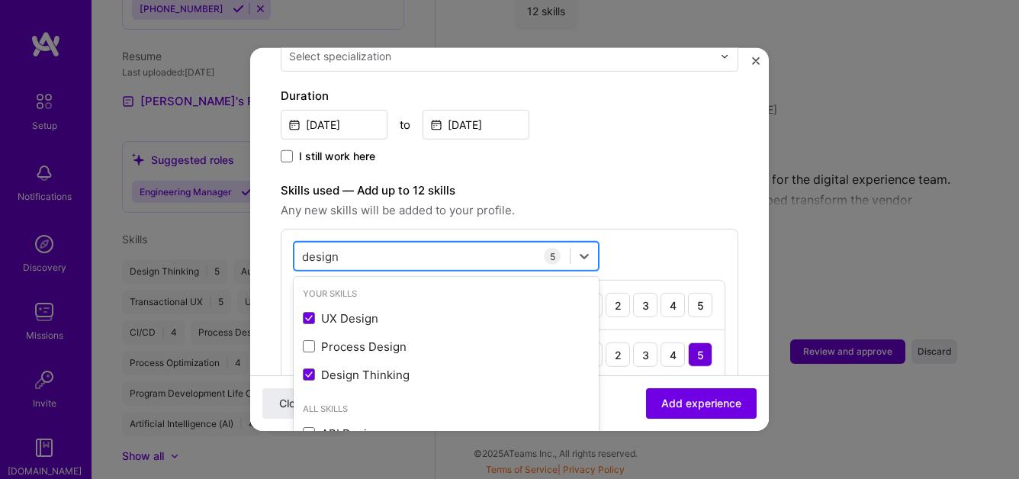
click at [391, 243] on div "design design" at bounding box center [432, 255] width 275 height 25
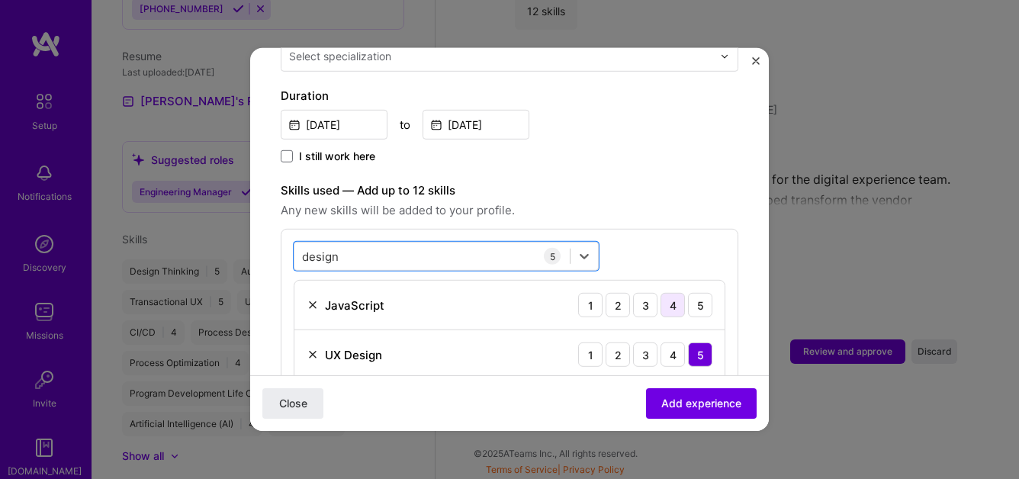
type input "design"
click at [668, 293] on div "4" at bounding box center [673, 305] width 24 height 24
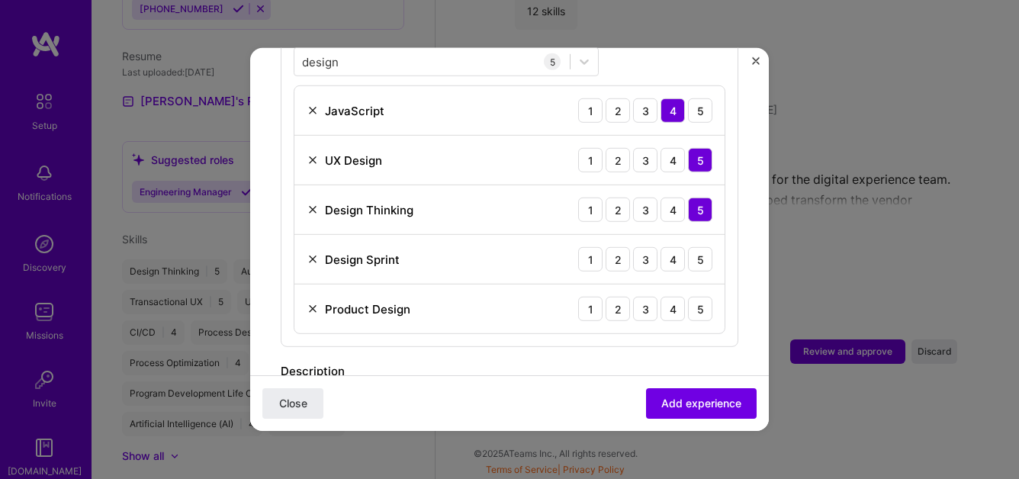
scroll to position [610, 0]
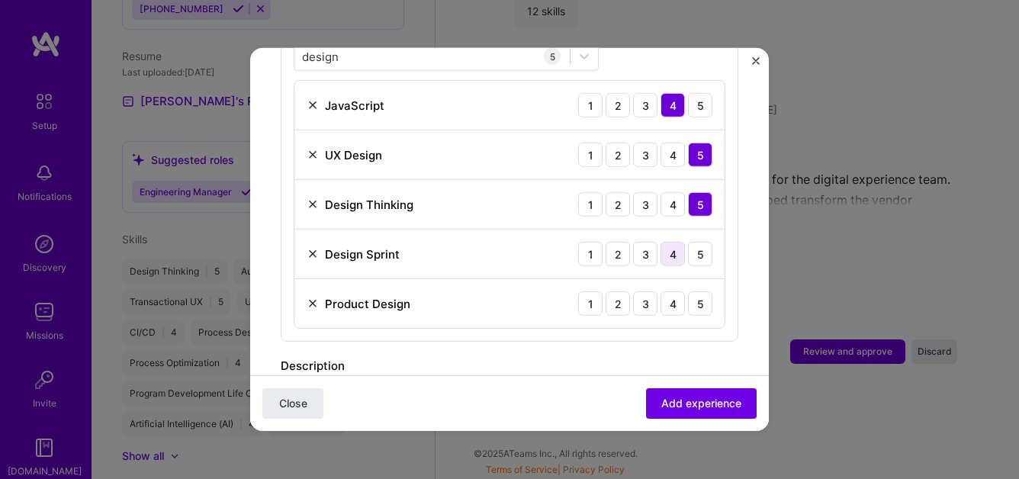
click at [676, 242] on div "4" at bounding box center [673, 254] width 24 height 24
click at [678, 291] on div "4" at bounding box center [673, 303] width 24 height 24
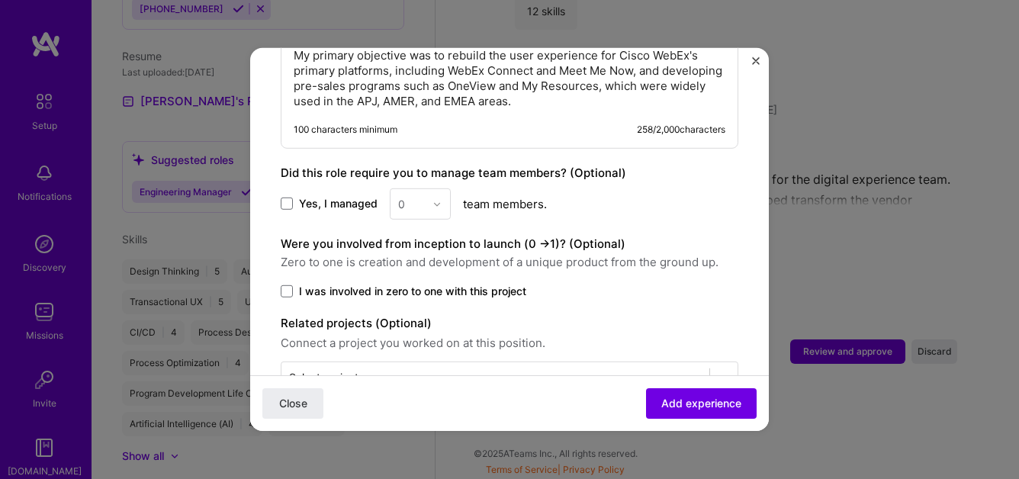
scroll to position [1003, 0]
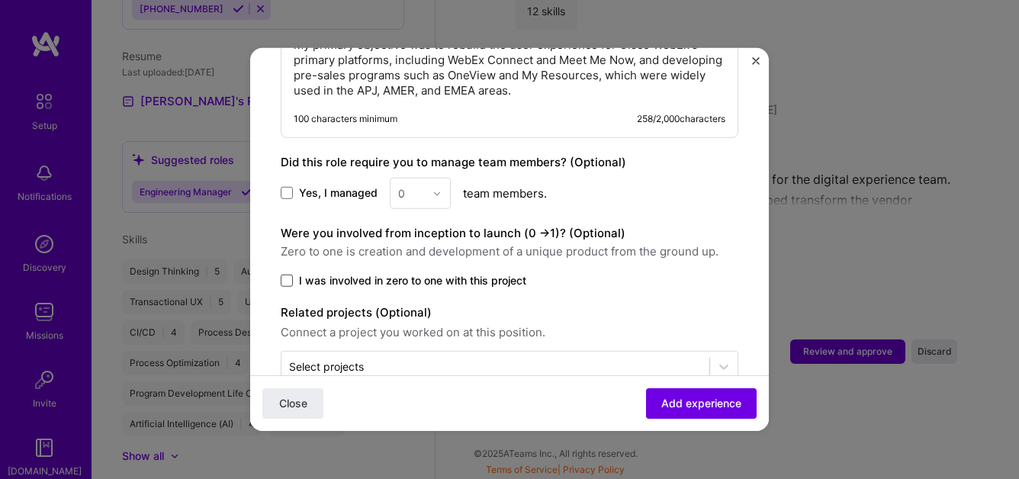
click at [289, 275] on span at bounding box center [287, 281] width 12 height 12
click at [0, 0] on input "I was involved in zero to one with this project" at bounding box center [0, 0] width 0 height 0
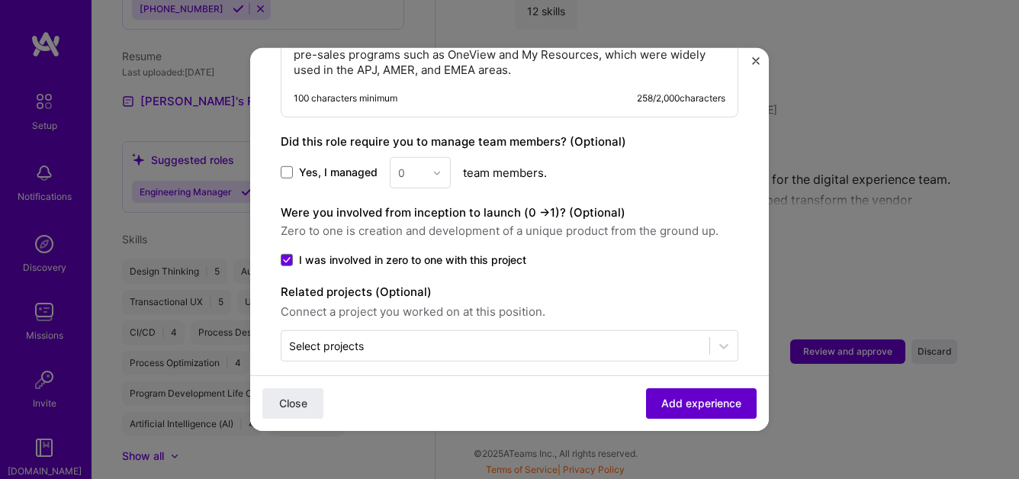
click at [694, 408] on span "Add experience" at bounding box center [702, 403] width 80 height 15
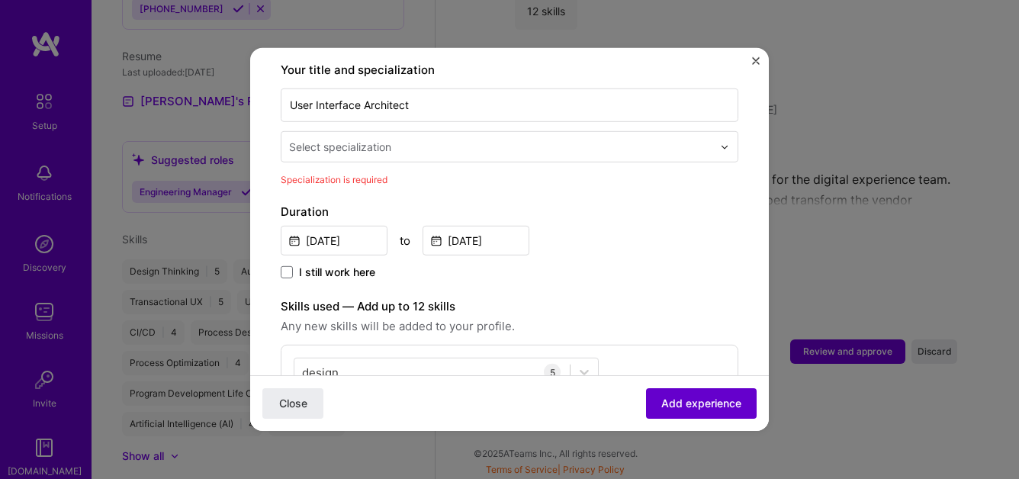
scroll to position [317, 0]
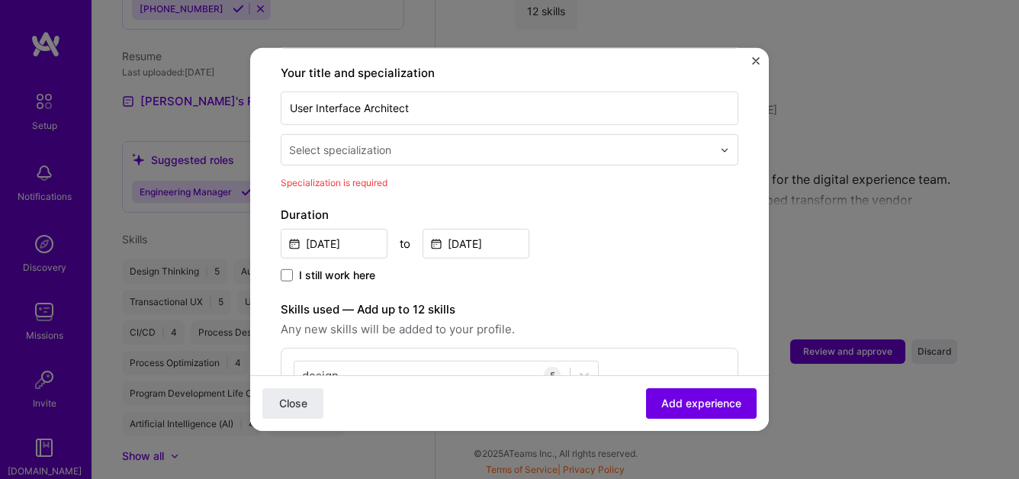
click at [498, 142] on input "text" at bounding box center [502, 150] width 427 height 16
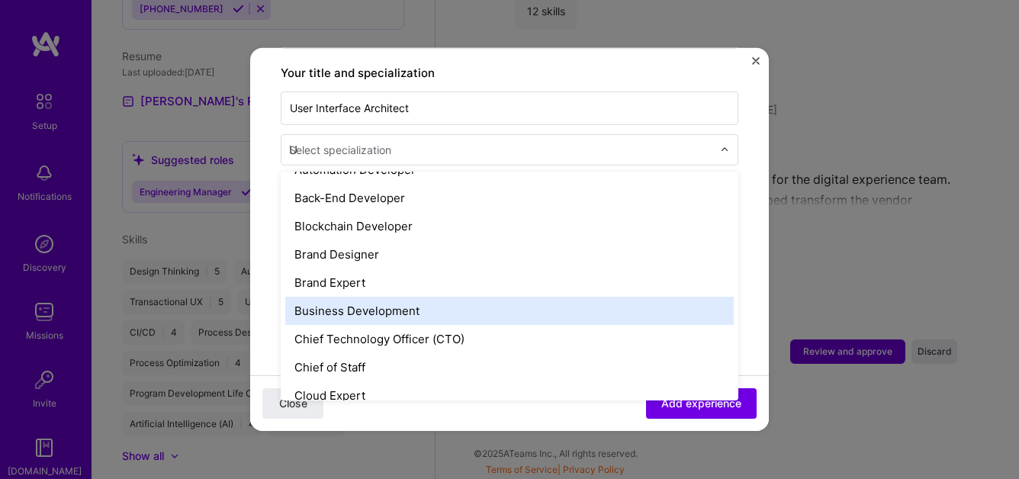
scroll to position [49, 0]
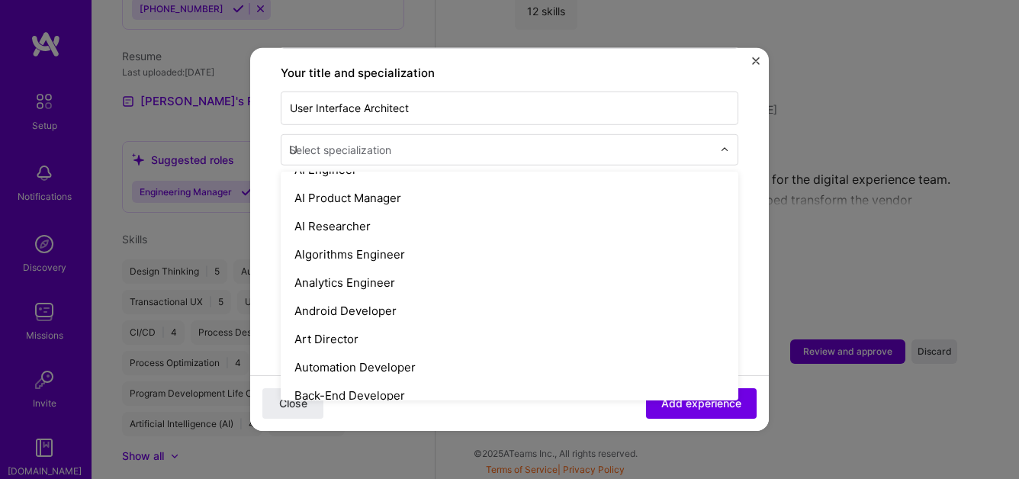
type input "UX"
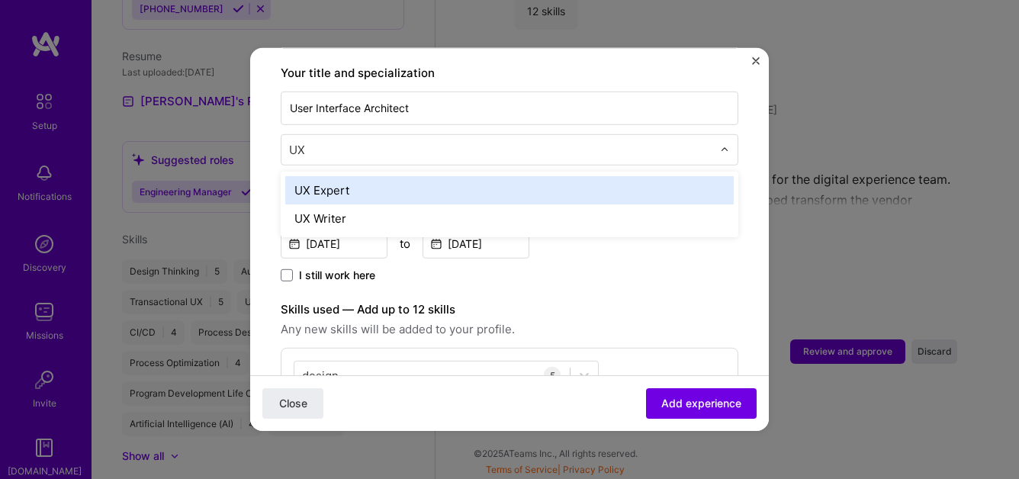
scroll to position [0, 0]
click at [414, 180] on div "UX Expert" at bounding box center [509, 190] width 449 height 28
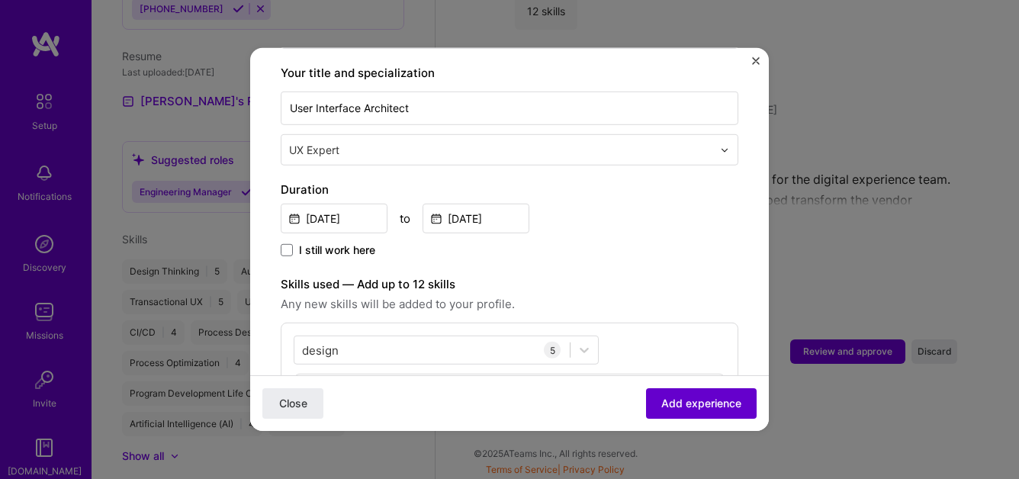
click at [687, 411] on span "Add experience" at bounding box center [702, 403] width 80 height 15
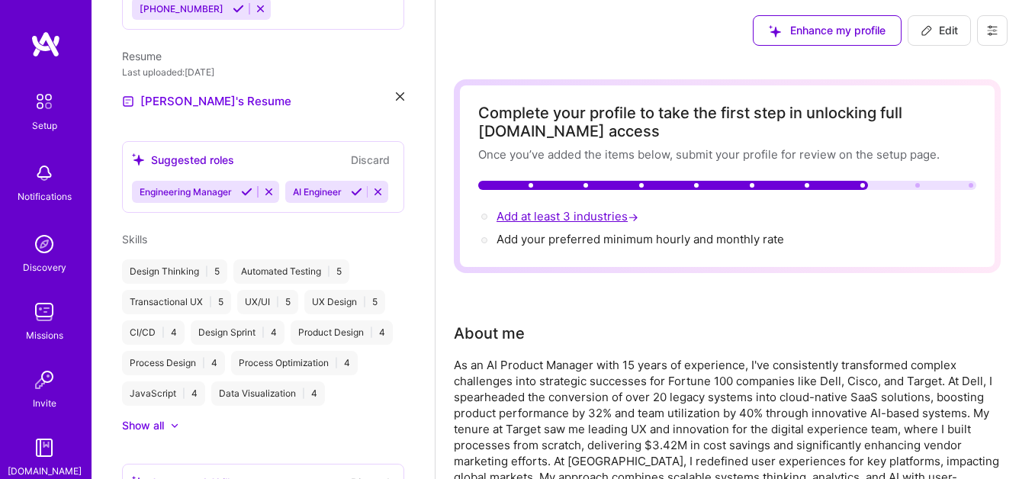
click at [545, 215] on span "Add at least 3 industries →" at bounding box center [569, 216] width 145 height 14
select select "US"
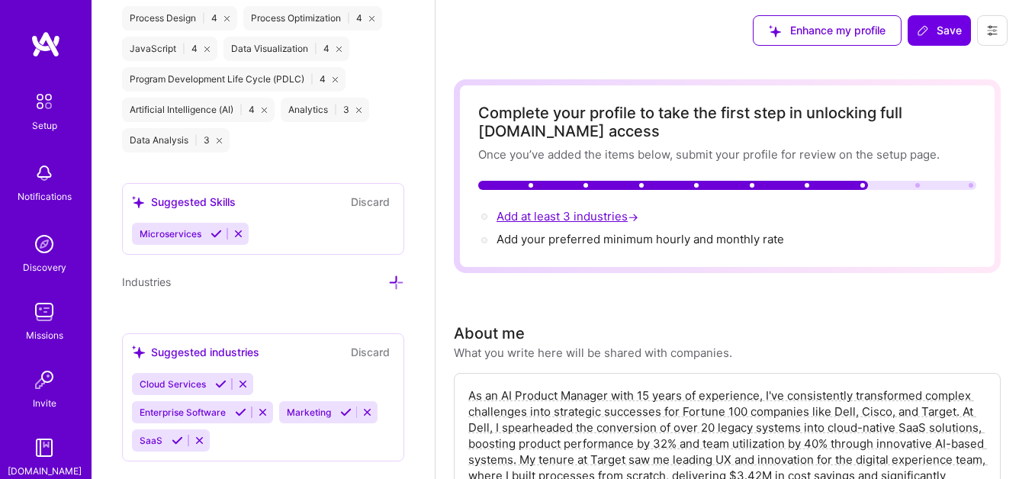
scroll to position [1460, 0]
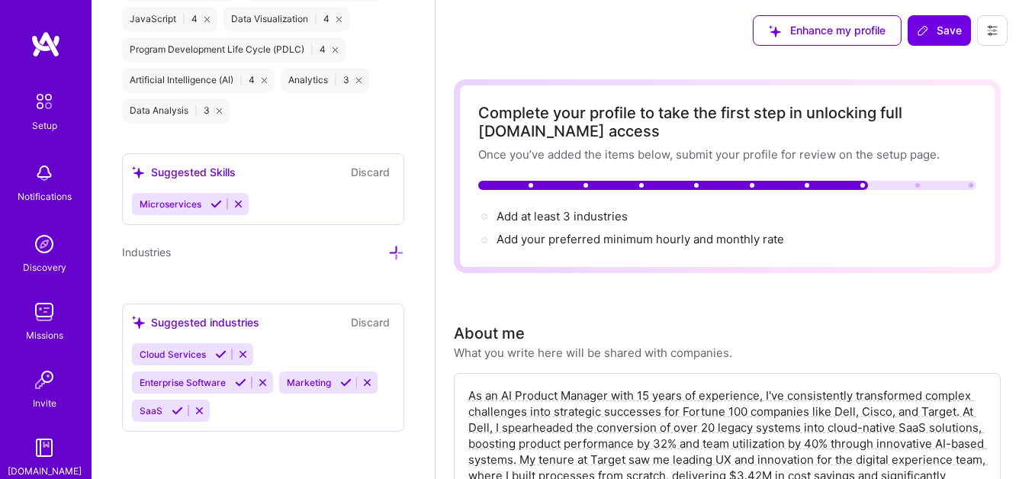
click at [238, 204] on icon at bounding box center [238, 203] width 11 height 11
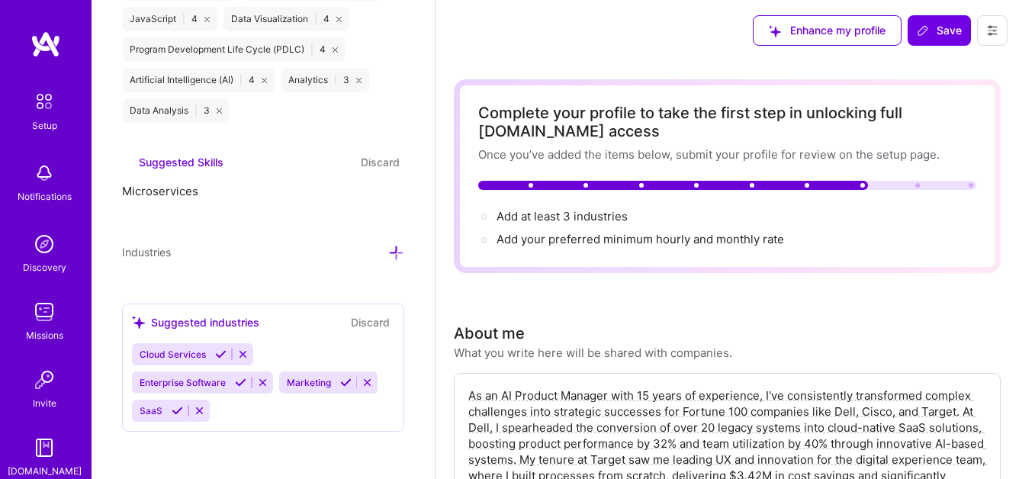
scroll to position [1370, 0]
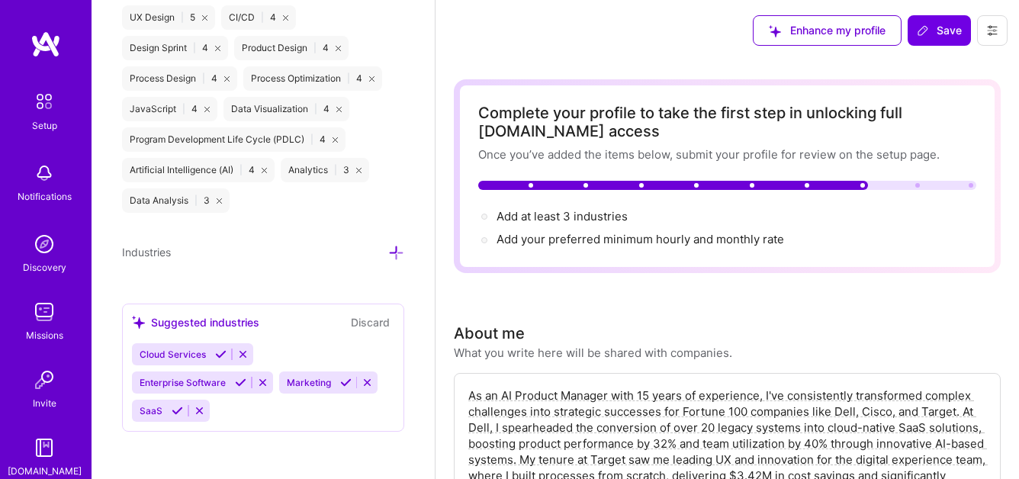
click at [388, 252] on icon at bounding box center [396, 253] width 16 height 16
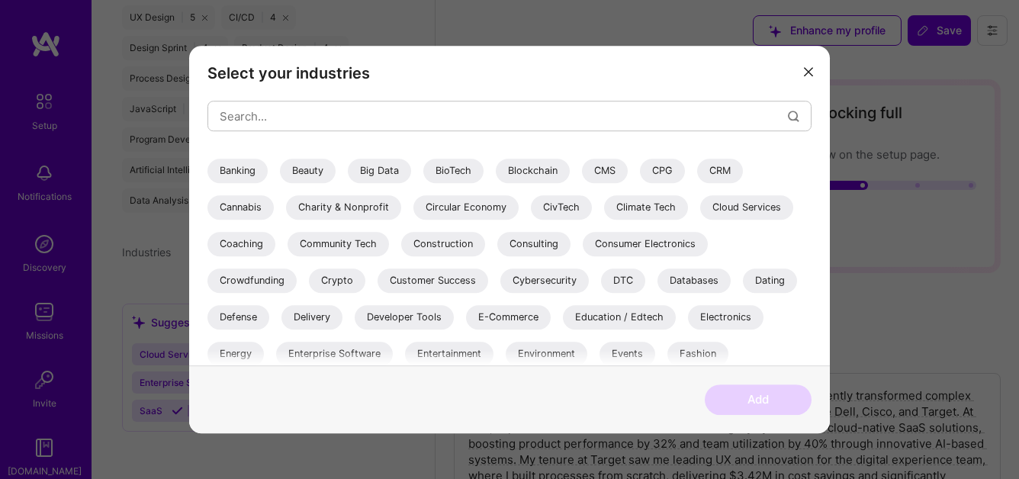
scroll to position [142, 0]
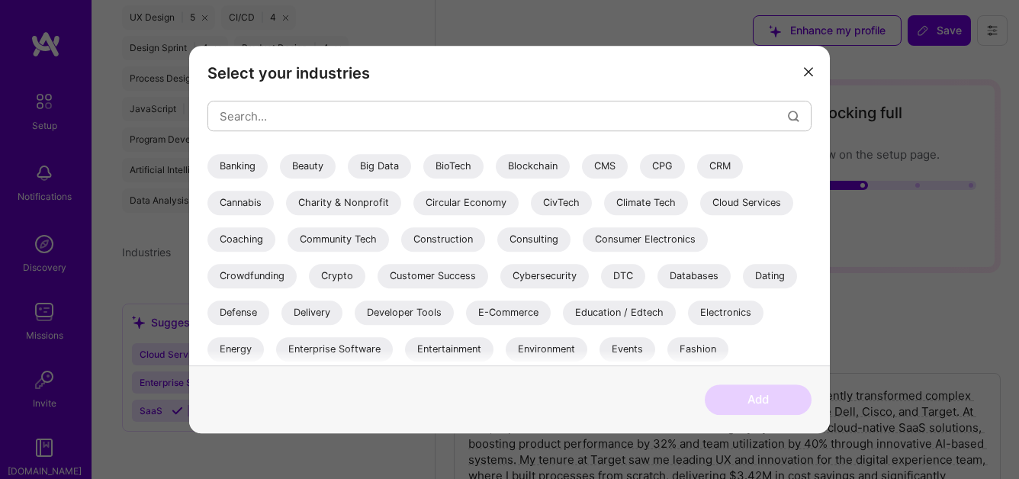
click at [507, 311] on div "E-Commerce" at bounding box center [508, 313] width 85 height 24
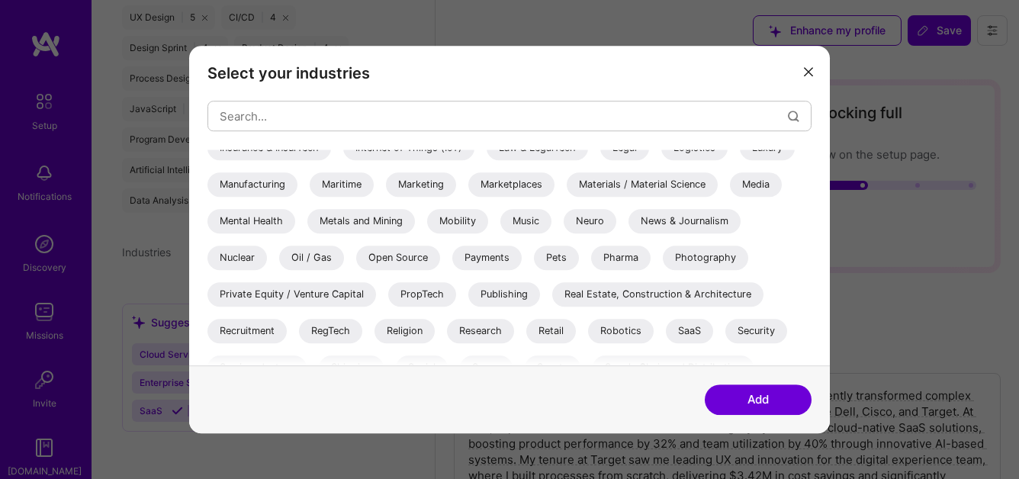
scroll to position [496, 0]
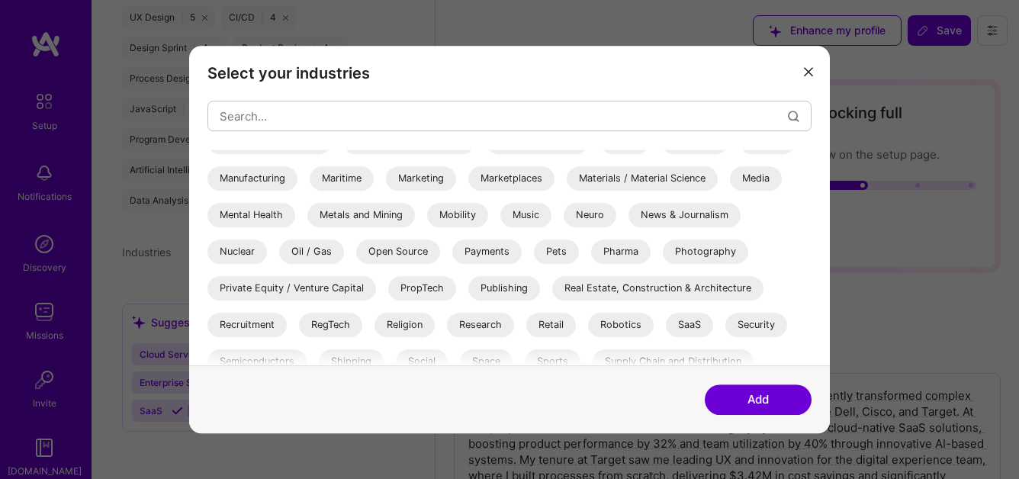
click at [554, 324] on div "Retail" at bounding box center [551, 325] width 50 height 24
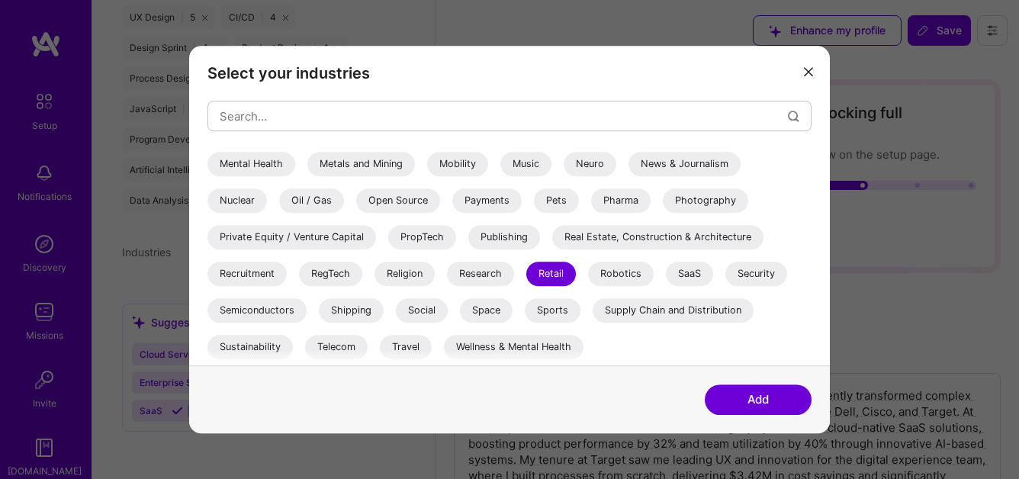
click at [693, 272] on div "SaaS" at bounding box center [689, 274] width 47 height 24
click at [330, 344] on div "Telecom" at bounding box center [336, 347] width 63 height 24
click at [760, 391] on button "Add" at bounding box center [758, 400] width 107 height 31
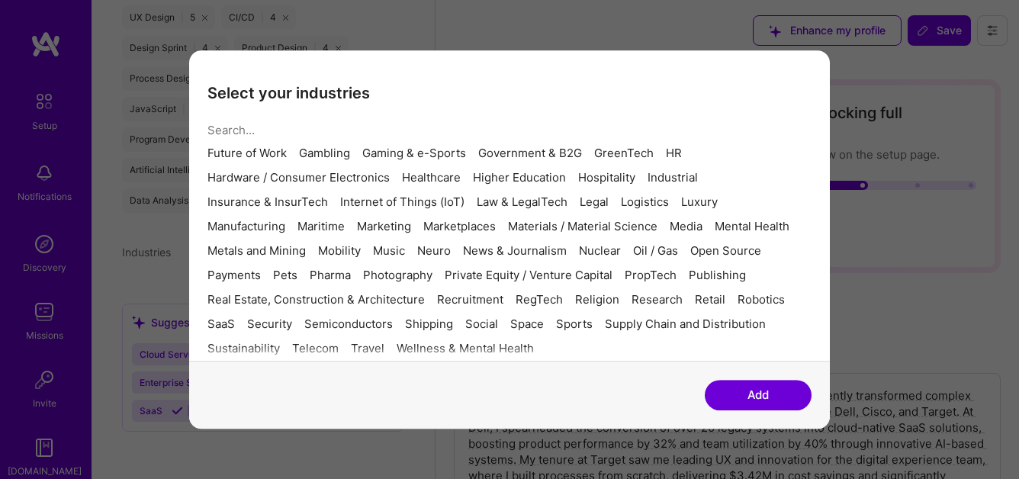
scroll to position [1395, 0]
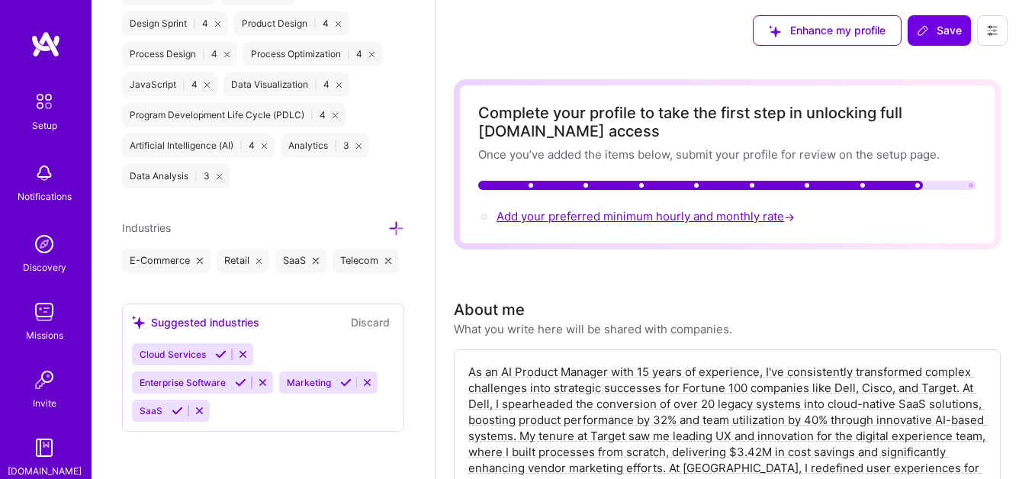
click at [594, 220] on span "Add your preferred minimum hourly and monthly rate →" at bounding box center [647, 216] width 301 height 14
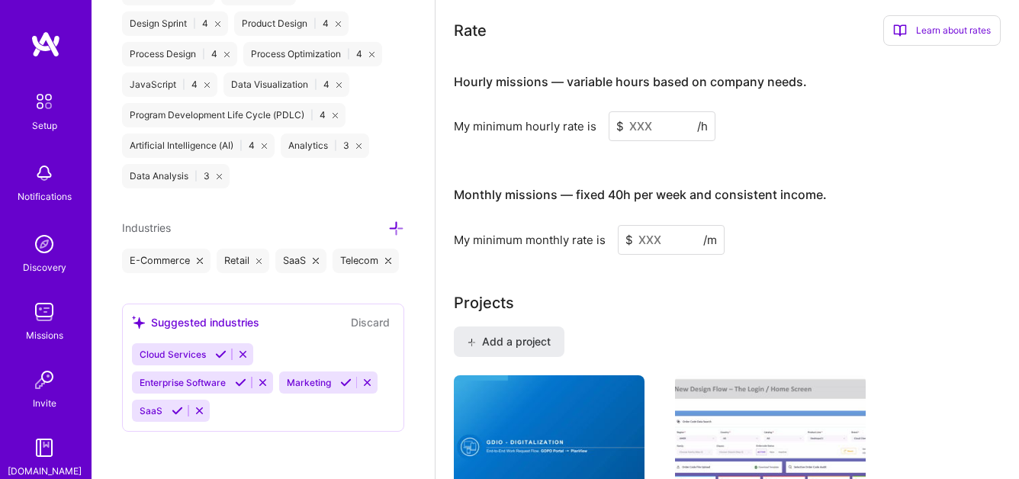
scroll to position [948, 0]
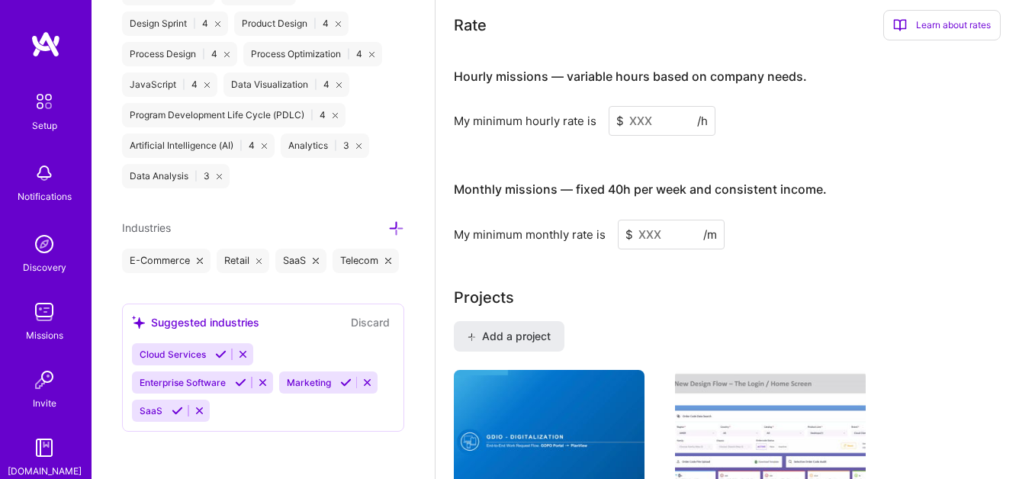
click at [935, 24] on div "Learn about rates" at bounding box center [943, 25] width 118 height 31
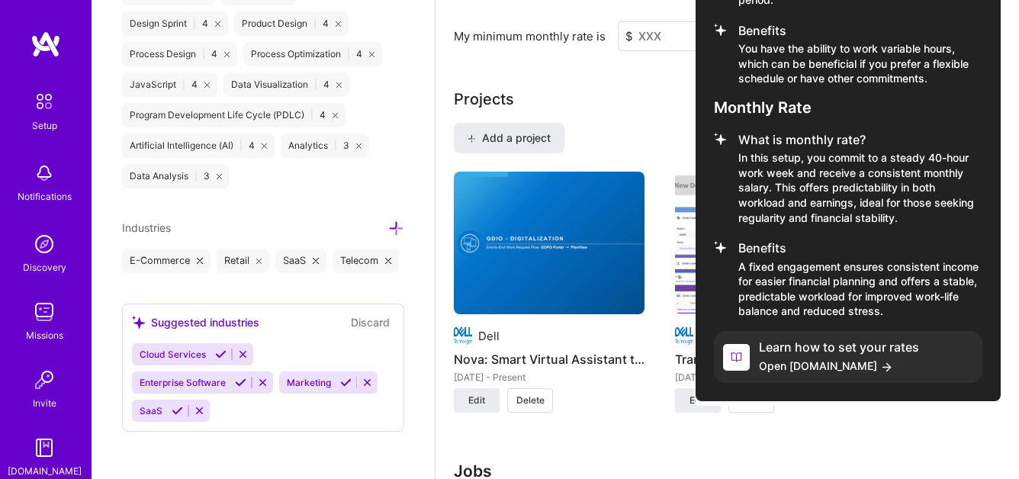
scroll to position [1149, 0]
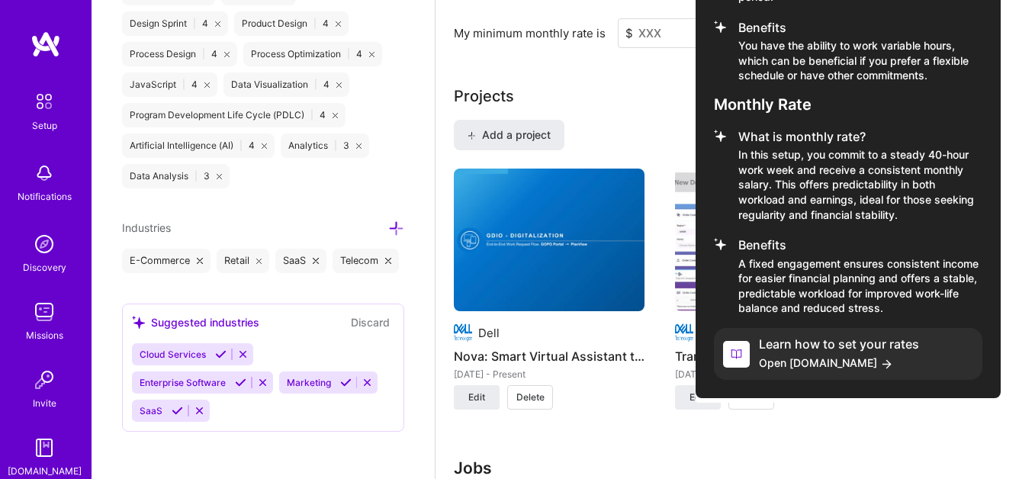
click at [820, 367] on span "Open [DOMAIN_NAME]" at bounding box center [839, 363] width 160 height 16
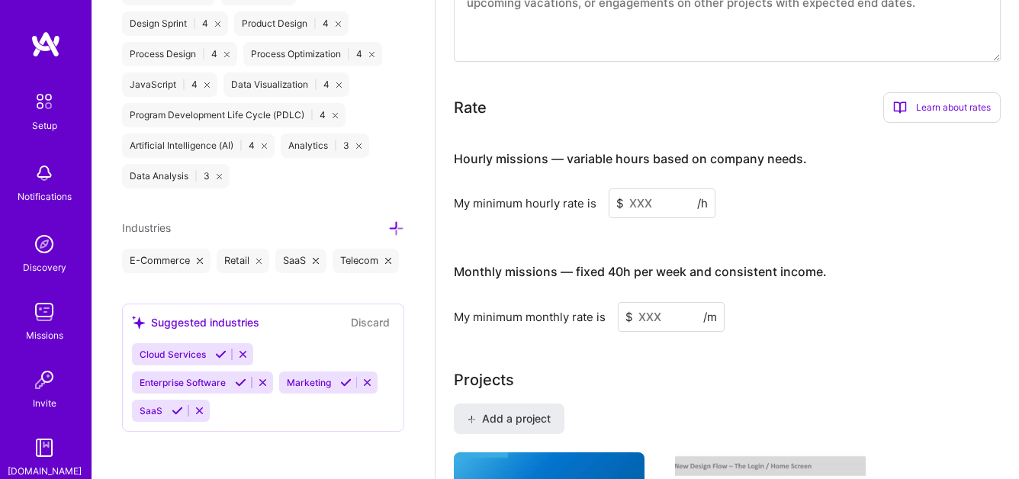
scroll to position [861, 0]
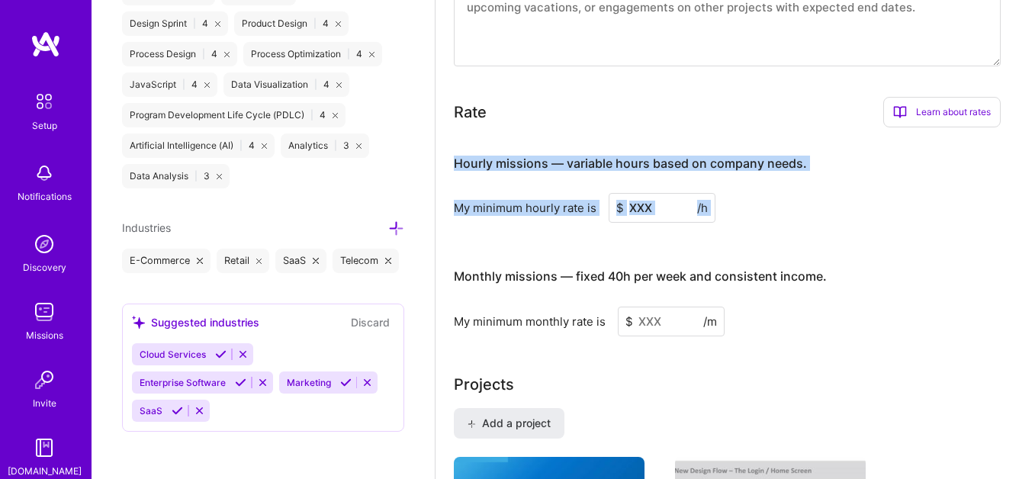
drag, startPoint x: 454, startPoint y: 163, endPoint x: 551, endPoint y: 229, distance: 117.5
click at [551, 230] on div "Hourly missions — variable hours based on company needs. My minimum hourly rate…" at bounding box center [727, 238] width 547 height 196
copy div "Hourly missions — variable hours based on company needs. My minimum hourly rate…"
click at [452, 159] on div "Complete your profile to take the first step in unlocking full [DOMAIN_NAME] ac…" at bounding box center [728, 407] width 584 height 2414
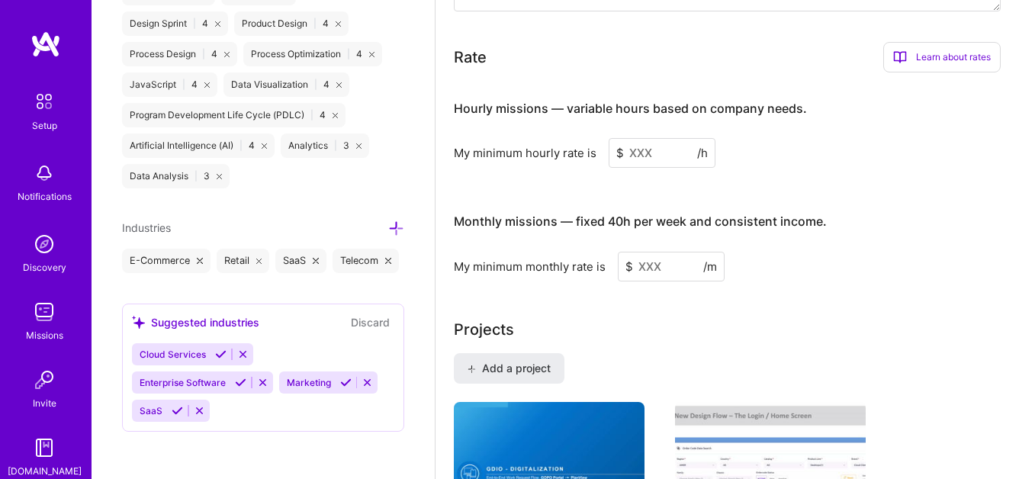
scroll to position [919, 0]
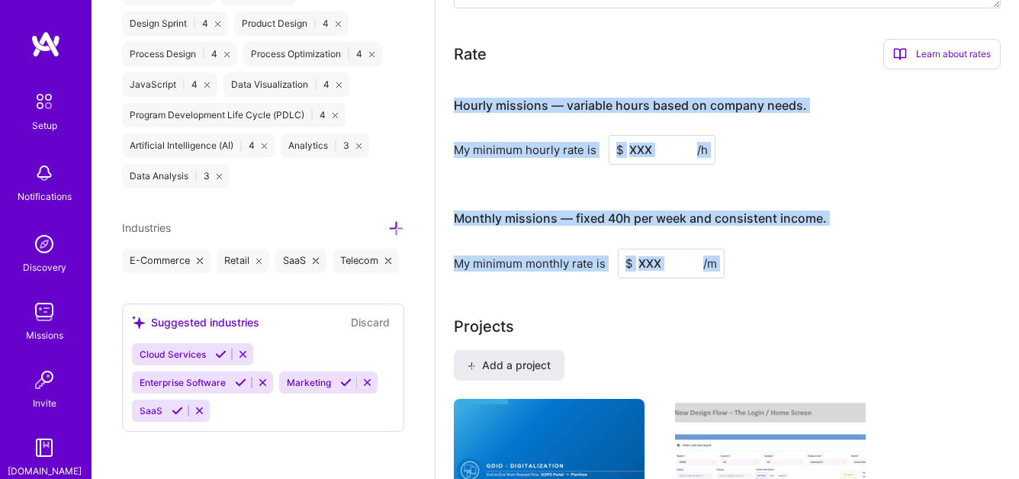
drag, startPoint x: 456, startPoint y: 98, endPoint x: 749, endPoint y: 285, distance: 347.8
click at [749, 285] on div "Complete your profile to take the first step in unlocking full [DOMAIN_NAME] ac…" at bounding box center [727, 340] width 547 height 2359
copy div "Hourly missions — variable hours based on company needs. My minimum hourly rate…"
click at [643, 164] on input at bounding box center [662, 150] width 107 height 30
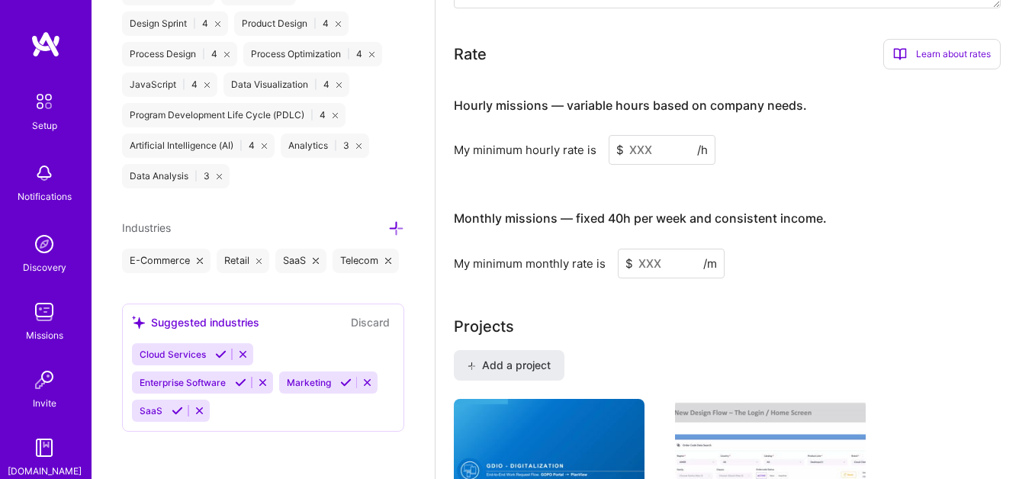
click at [641, 148] on input at bounding box center [662, 150] width 107 height 30
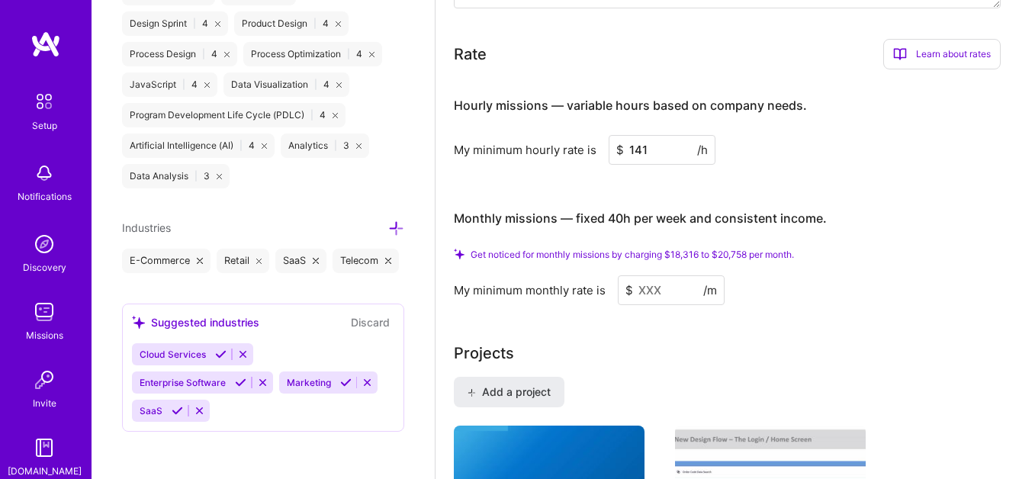
type input "141"
click at [636, 298] on input at bounding box center [671, 290] width 107 height 30
click at [661, 291] on input at bounding box center [671, 290] width 107 height 30
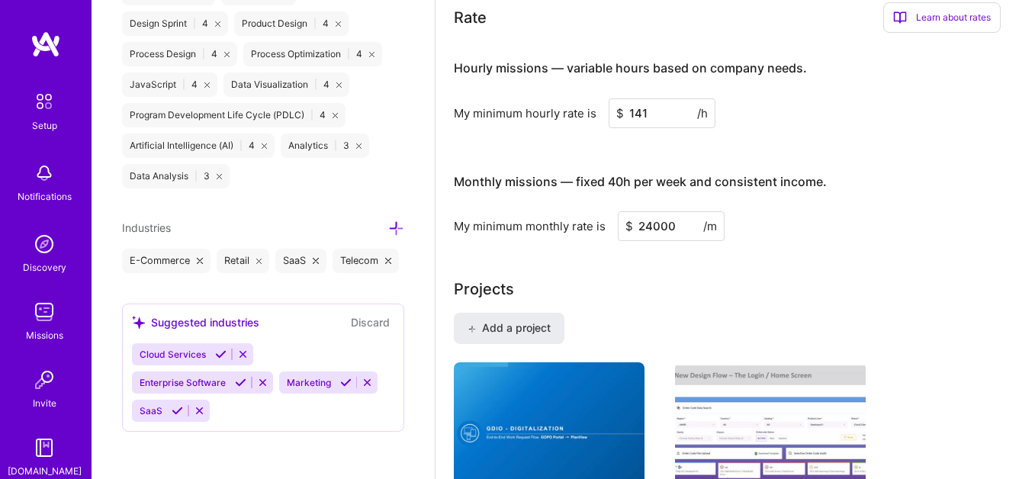
type input "24000"
click at [863, 237] on div "My minimum monthly rate is $ 24000 /m" at bounding box center [727, 226] width 547 height 30
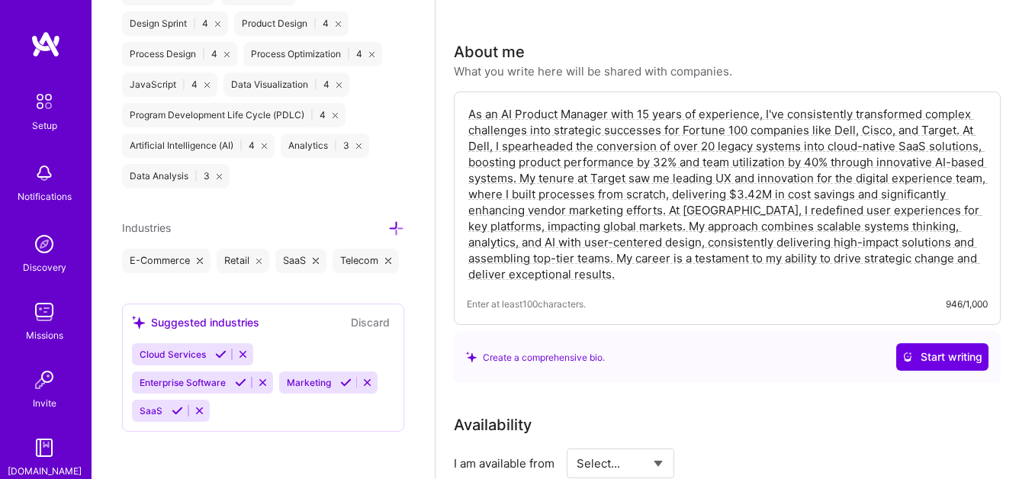
scroll to position [0, 0]
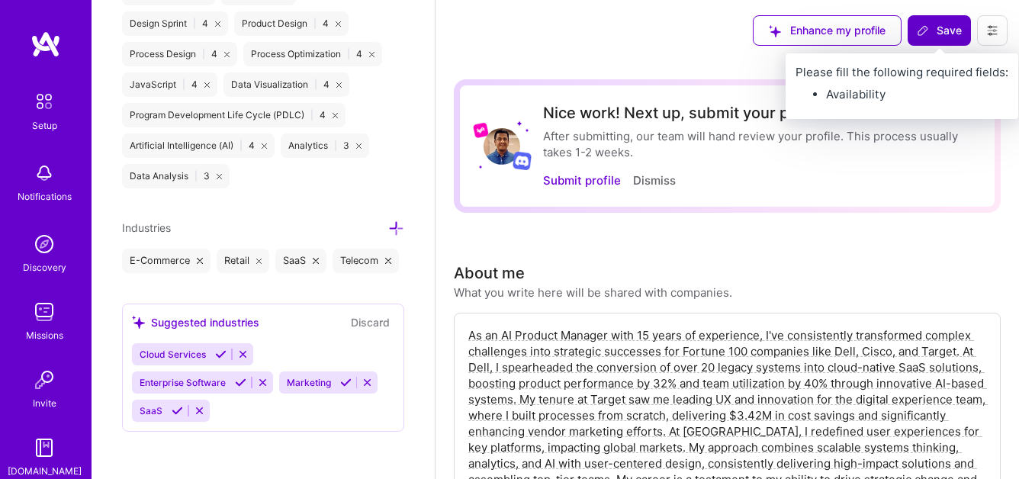
click at [941, 30] on span "Save" at bounding box center [939, 30] width 45 height 15
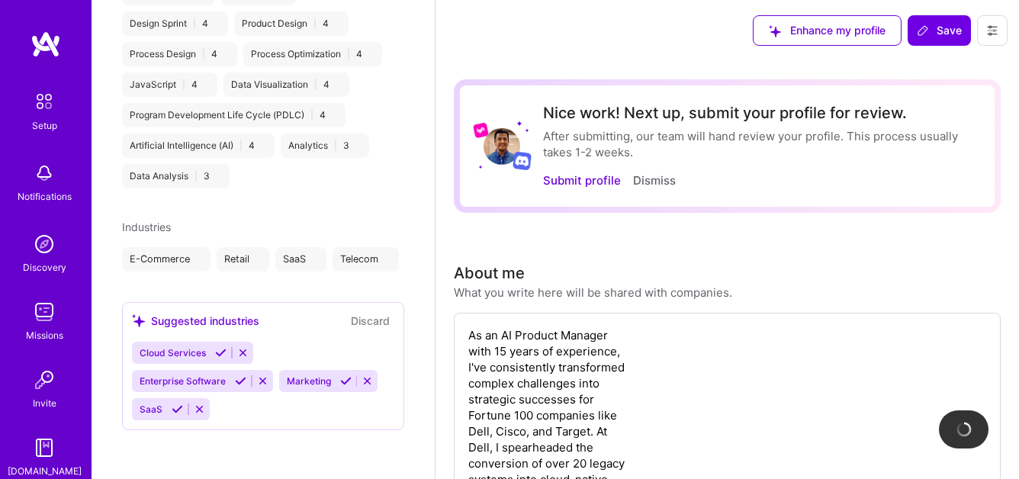
scroll to position [706, 0]
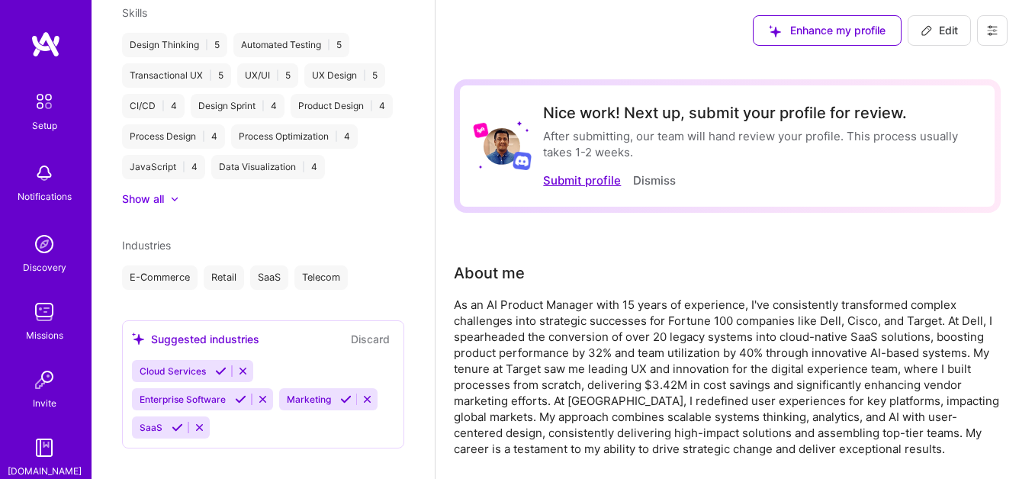
click at [589, 181] on button "Submit profile" at bounding box center [582, 180] width 78 height 16
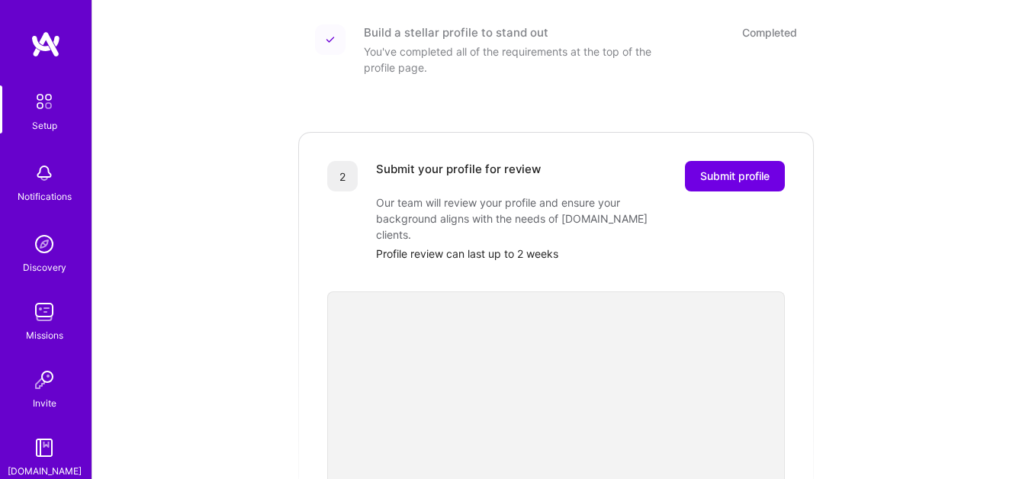
scroll to position [225, 0]
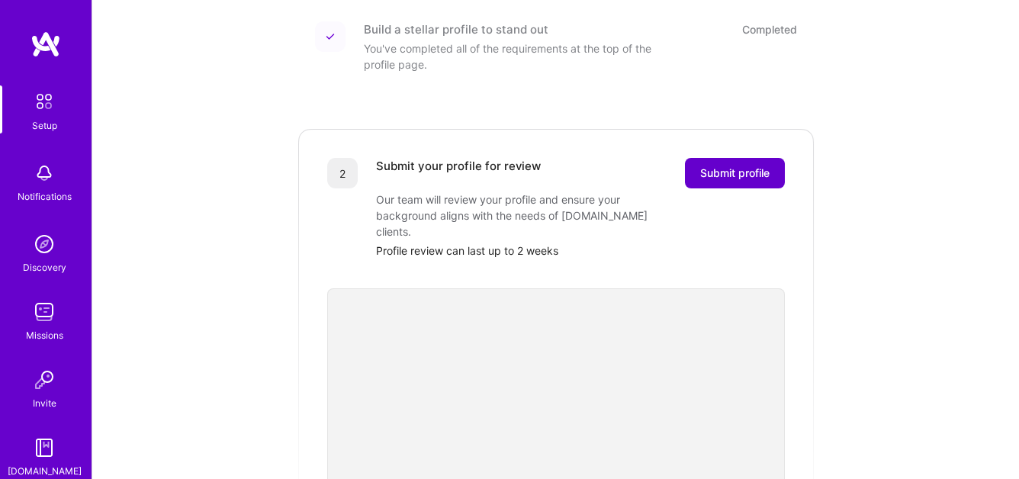
click at [729, 166] on span "Submit profile" at bounding box center [734, 173] width 69 height 15
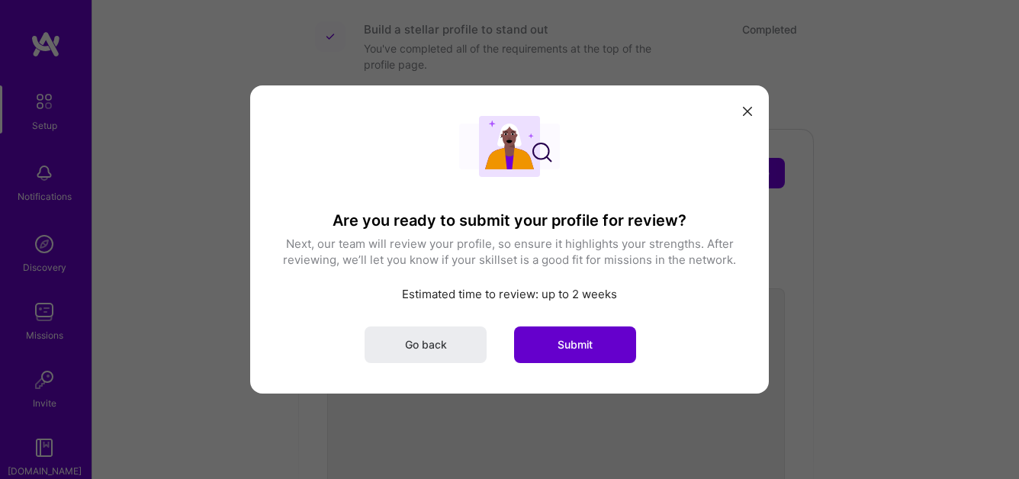
click at [570, 346] on span "Submit" at bounding box center [575, 344] width 35 height 15
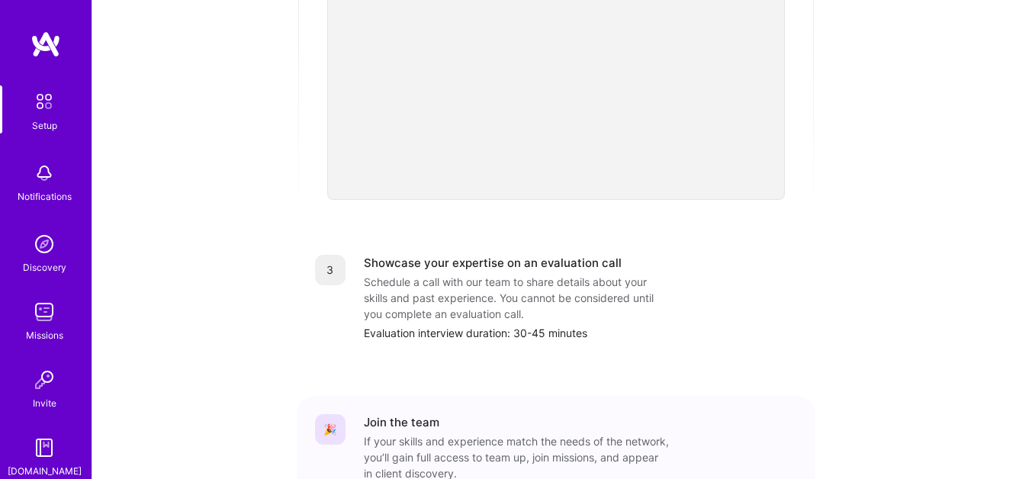
scroll to position [630, 0]
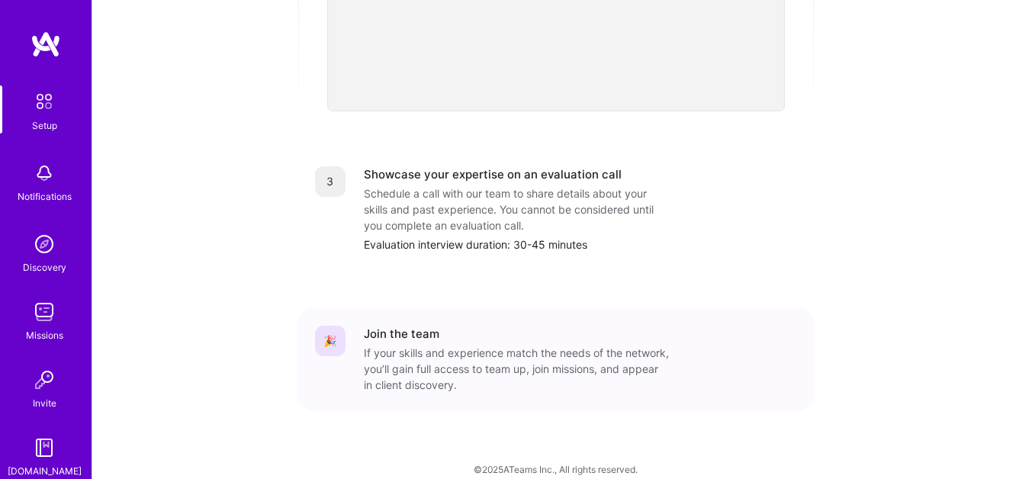
click at [45, 51] on img at bounding box center [46, 44] width 31 height 27
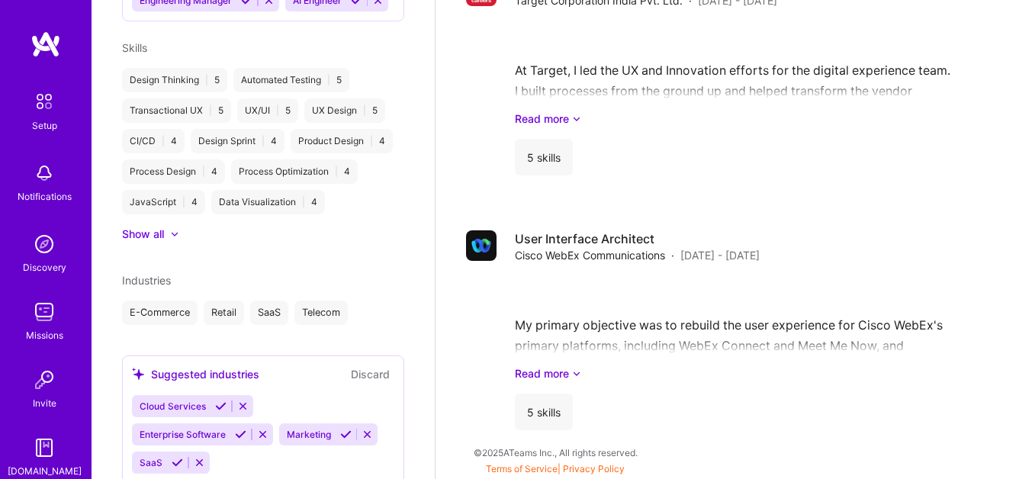
scroll to position [706, 0]
